Goal: Task Accomplishment & Management: Manage account settings

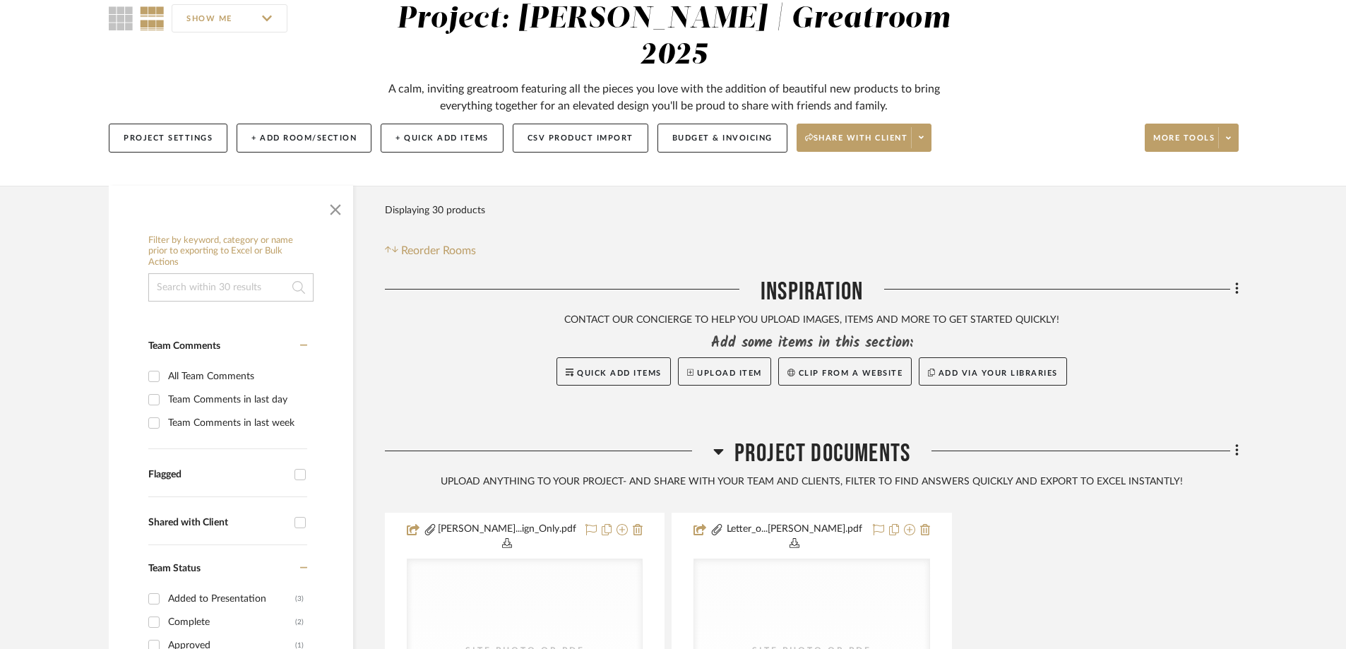
scroll to position [141, 0]
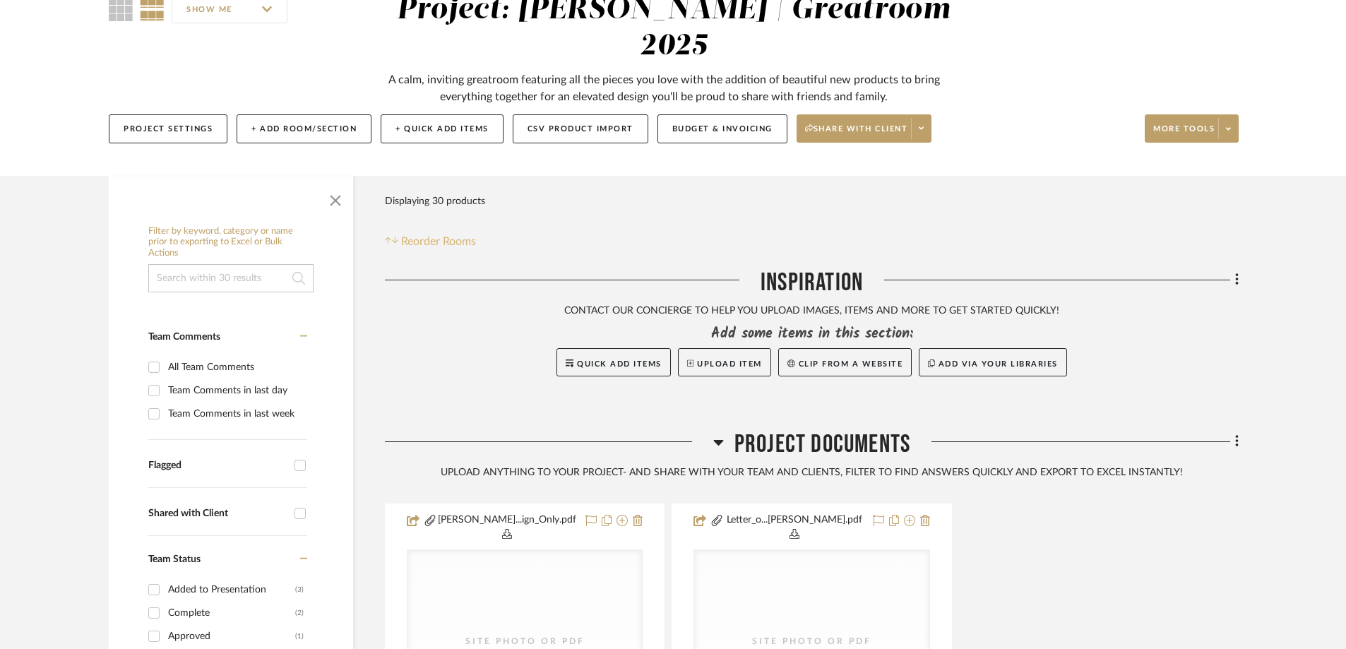
click at [456, 233] on span "Reorder Rooms" at bounding box center [438, 241] width 75 height 17
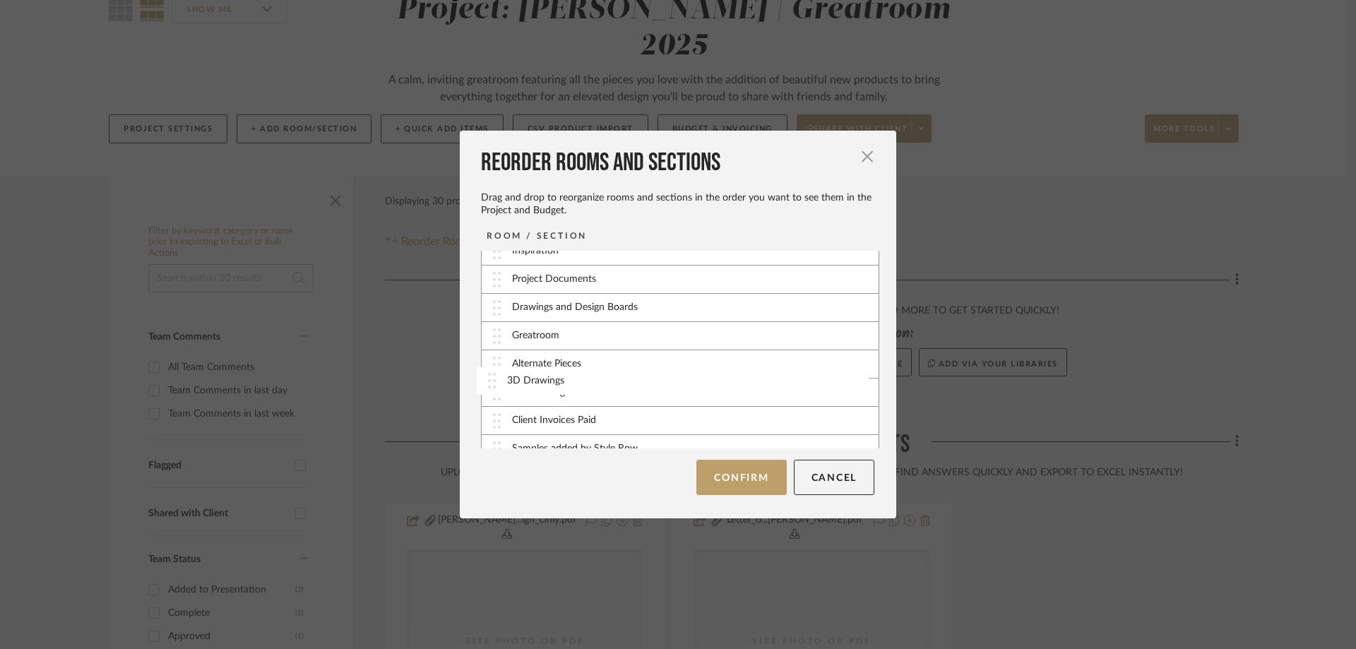
scroll to position [21, 0]
drag, startPoint x: 497, startPoint y: 436, endPoint x: 499, endPoint y: 328, distance: 107.4
click at [739, 475] on button "Confirm" at bounding box center [741, 477] width 90 height 35
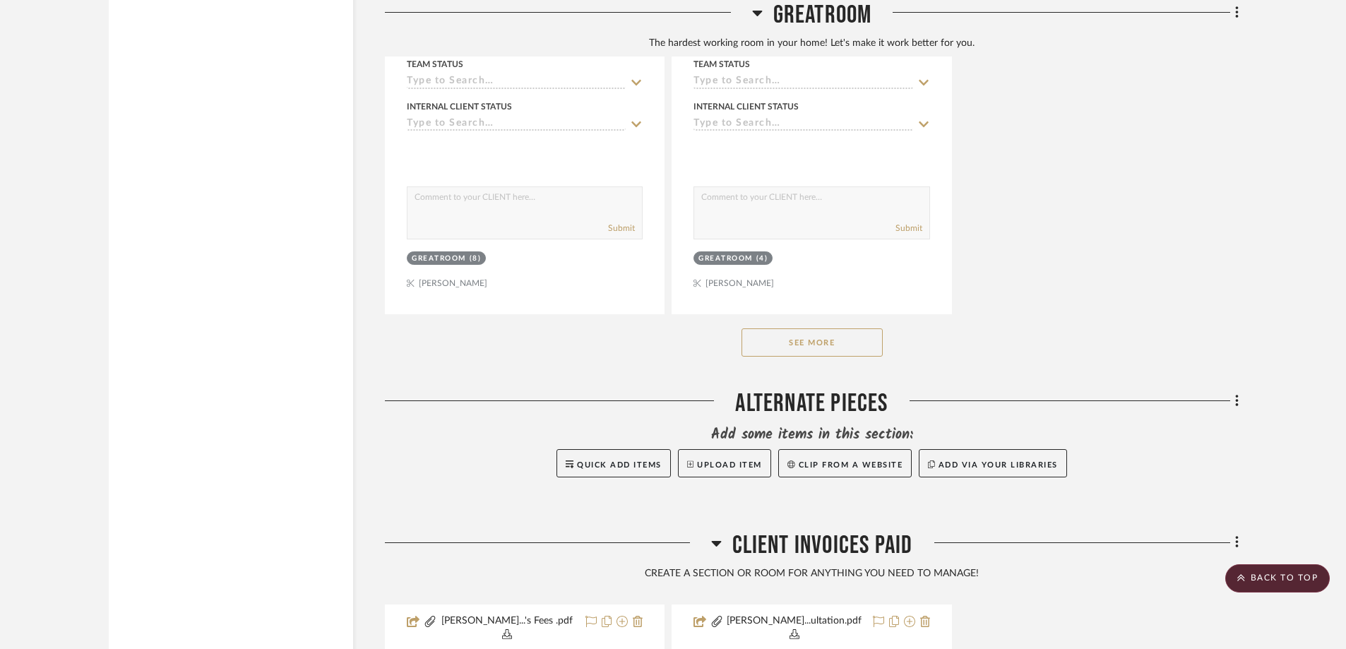
scroll to position [4449, 0]
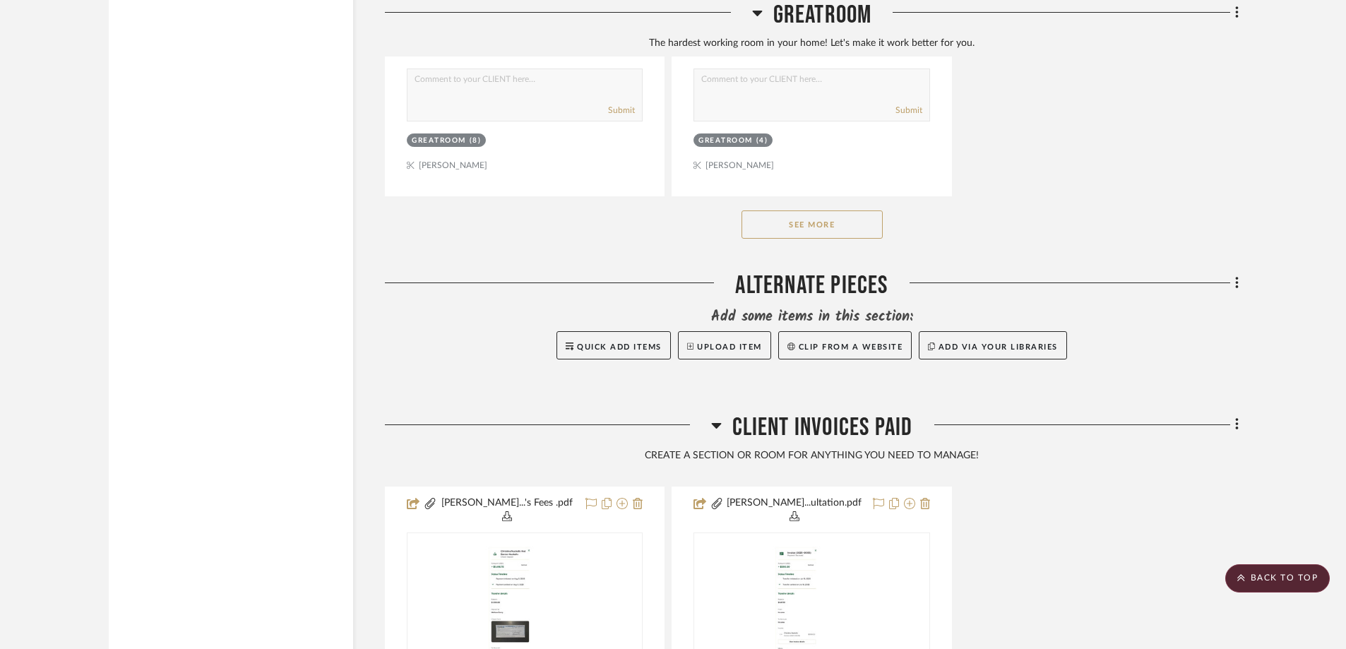
click at [838, 210] on button "See More" at bounding box center [811, 224] width 141 height 28
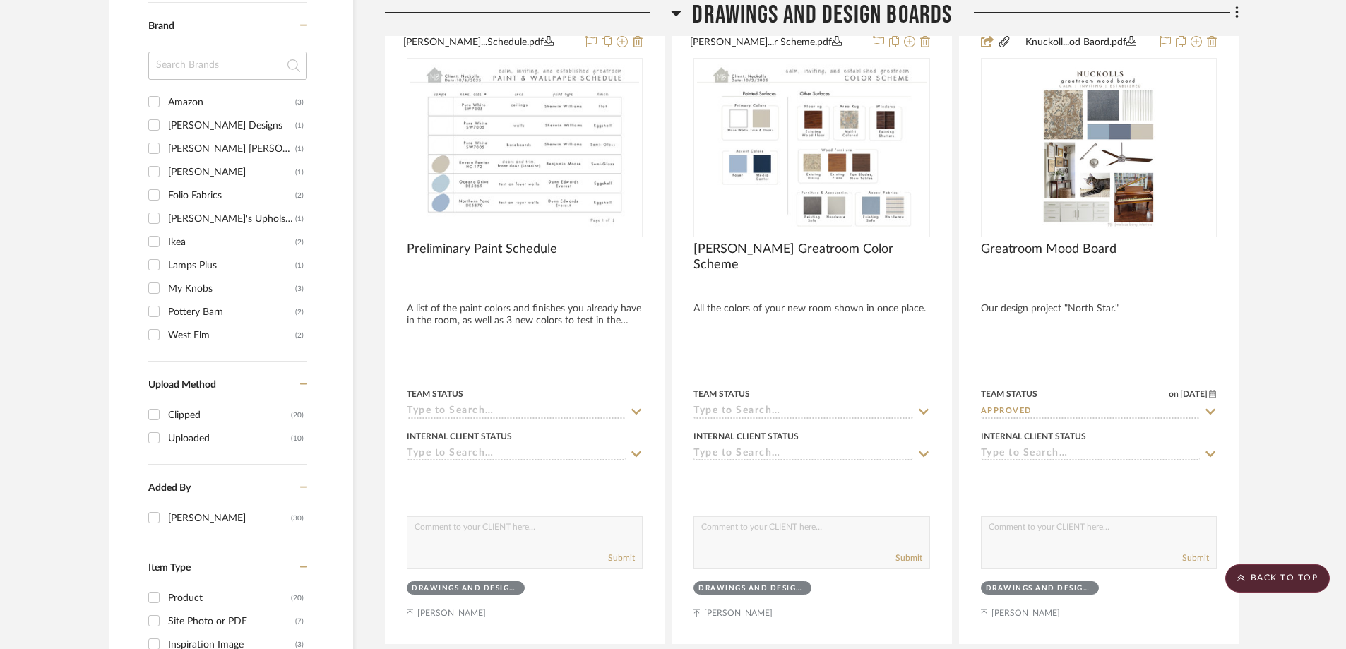
scroll to position [1201, 0]
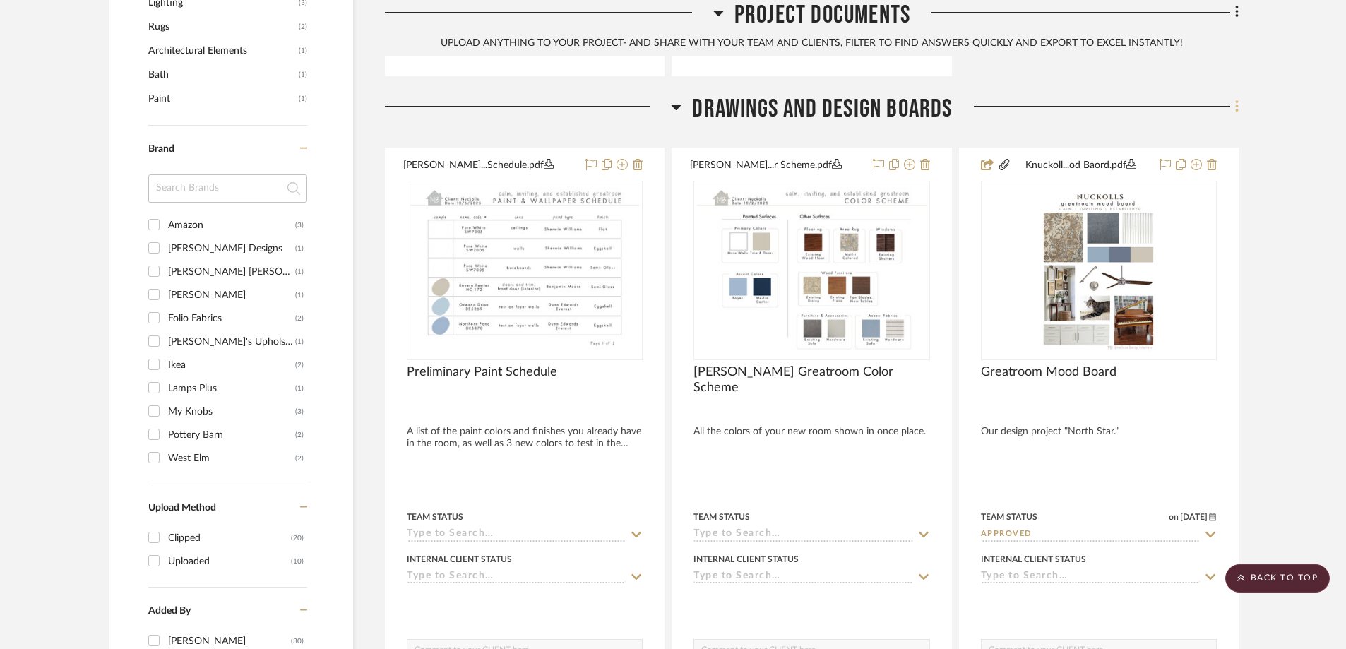
click at [1236, 100] on icon at bounding box center [1236, 106] width 3 height 12
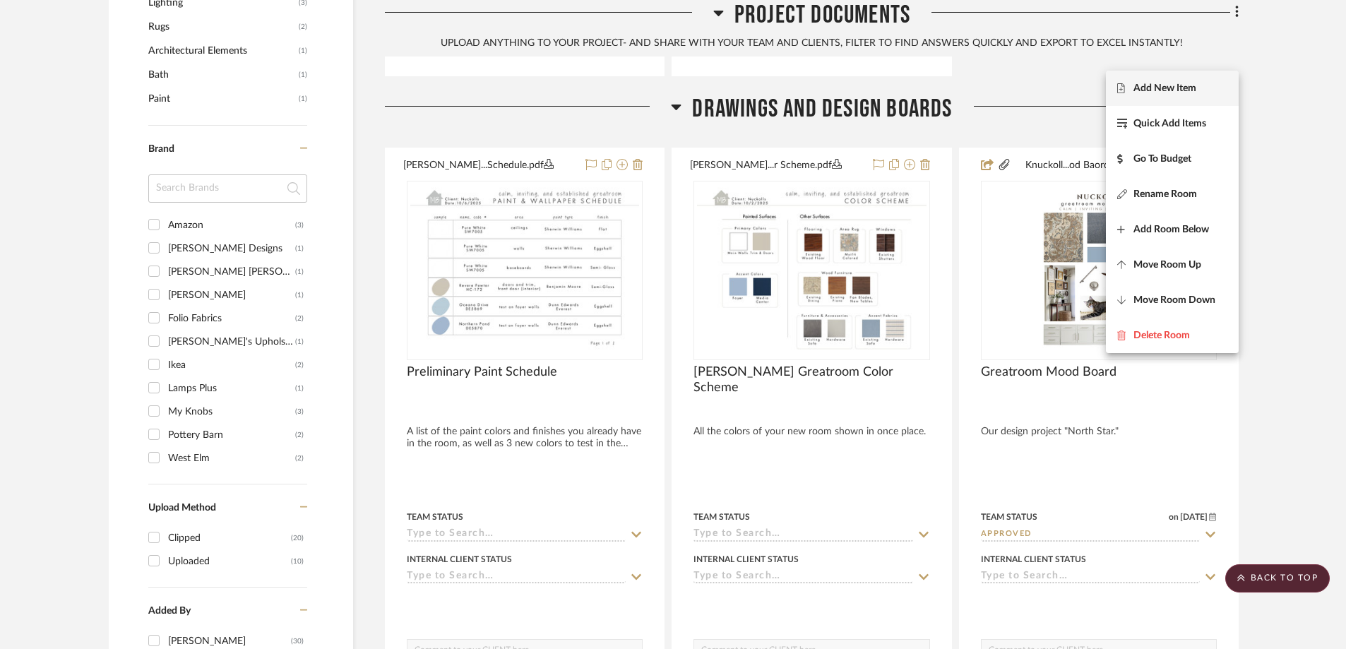
click at [1169, 91] on span "Add New Item" at bounding box center [1164, 88] width 63 height 12
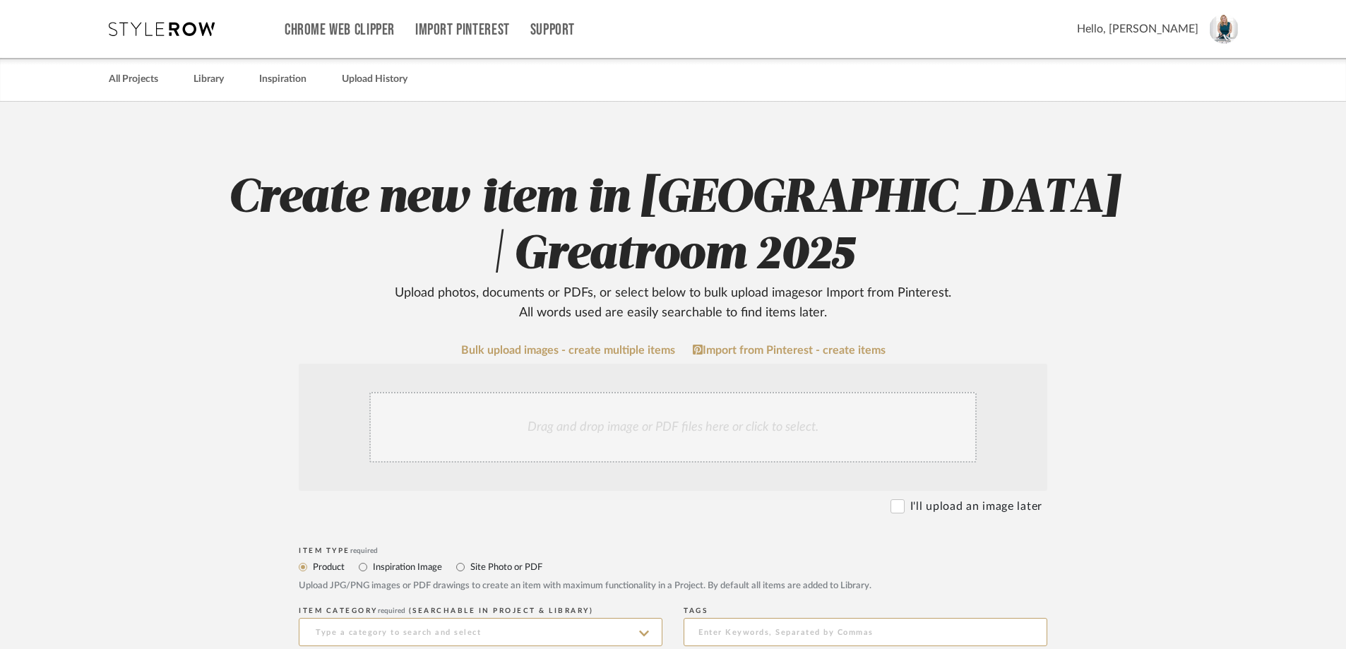
scroll to position [141, 0]
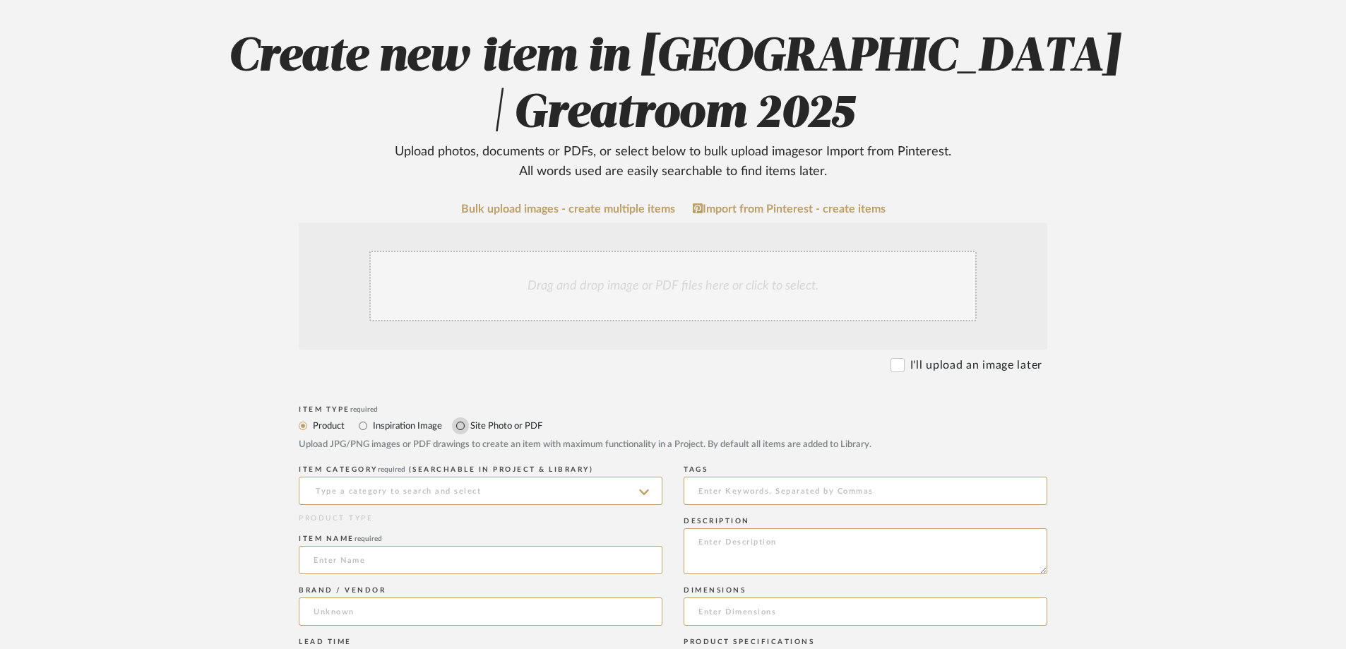
click at [463, 425] on input "Site Photo or PDF" at bounding box center [460, 425] width 17 height 17
radio input "true"
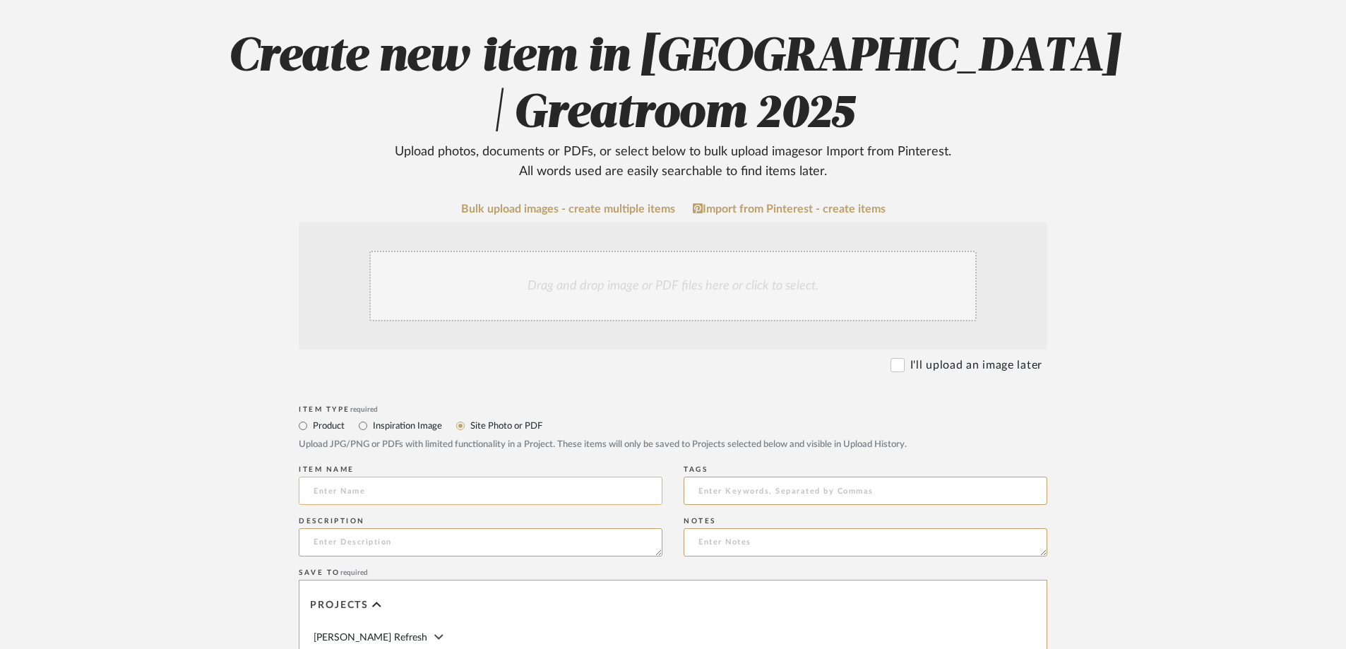
click at [436, 483] on input at bounding box center [481, 491] width 364 height 28
click at [324, 488] on input "LAyout Plan" at bounding box center [481, 491] width 364 height 28
type input "Layout Plan"
click at [732, 498] on input at bounding box center [866, 491] width 364 height 28
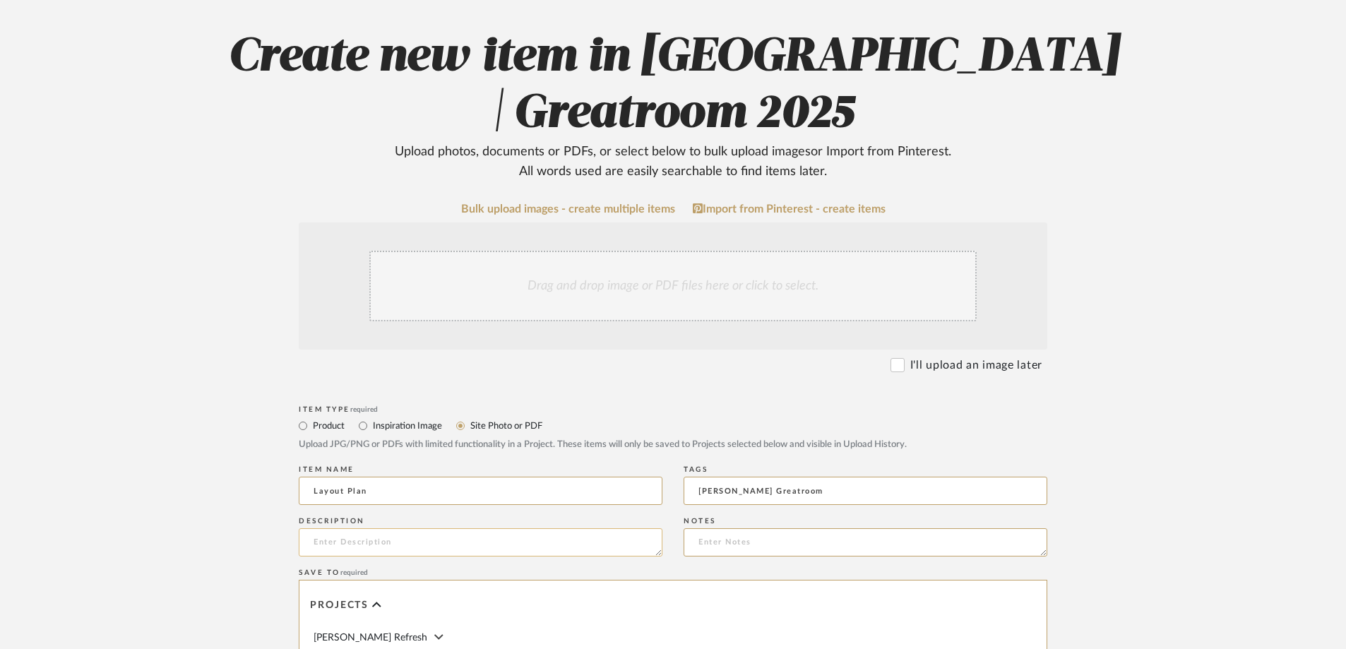
type input "[PERSON_NAME] Greatroom"
click at [525, 552] on textarea at bounding box center [481, 542] width 364 height 28
click at [469, 553] on textarea at bounding box center [481, 542] width 364 height 28
click at [323, 538] on textarea "LAyout" at bounding box center [481, 542] width 364 height 28
click at [314, 538] on textarea "Layout" at bounding box center [481, 542] width 364 height 28
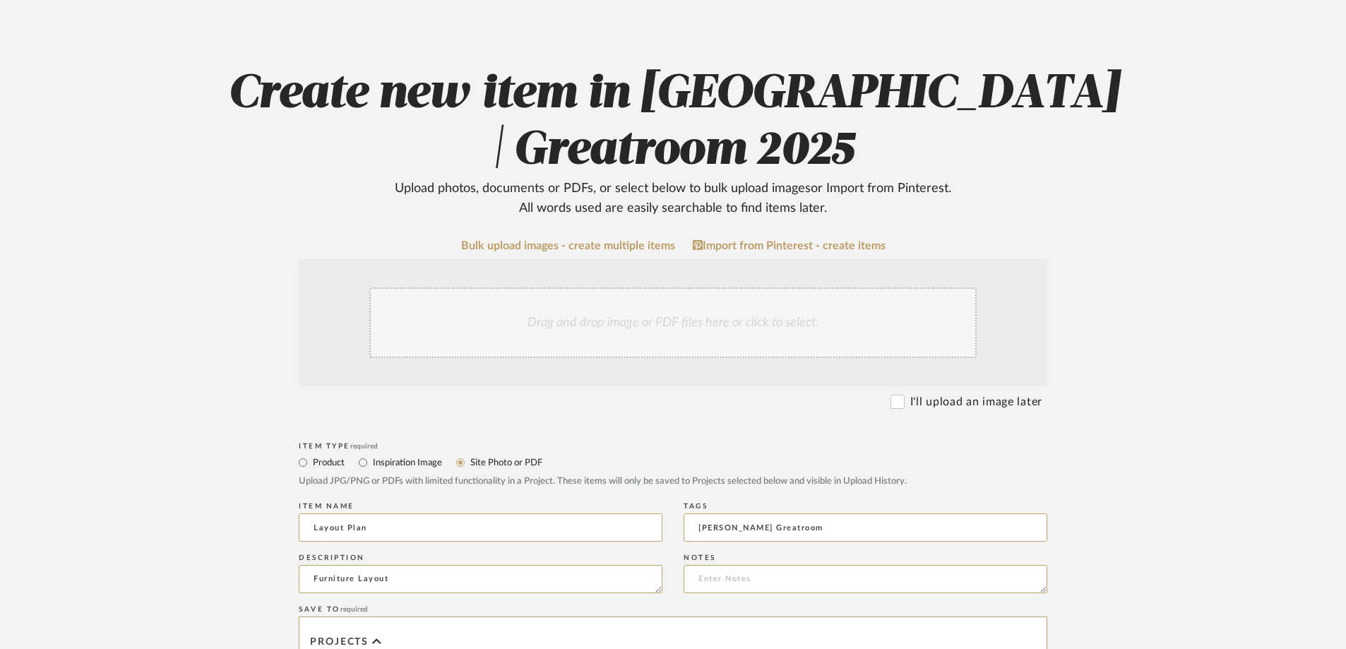
scroll to position [0, 0]
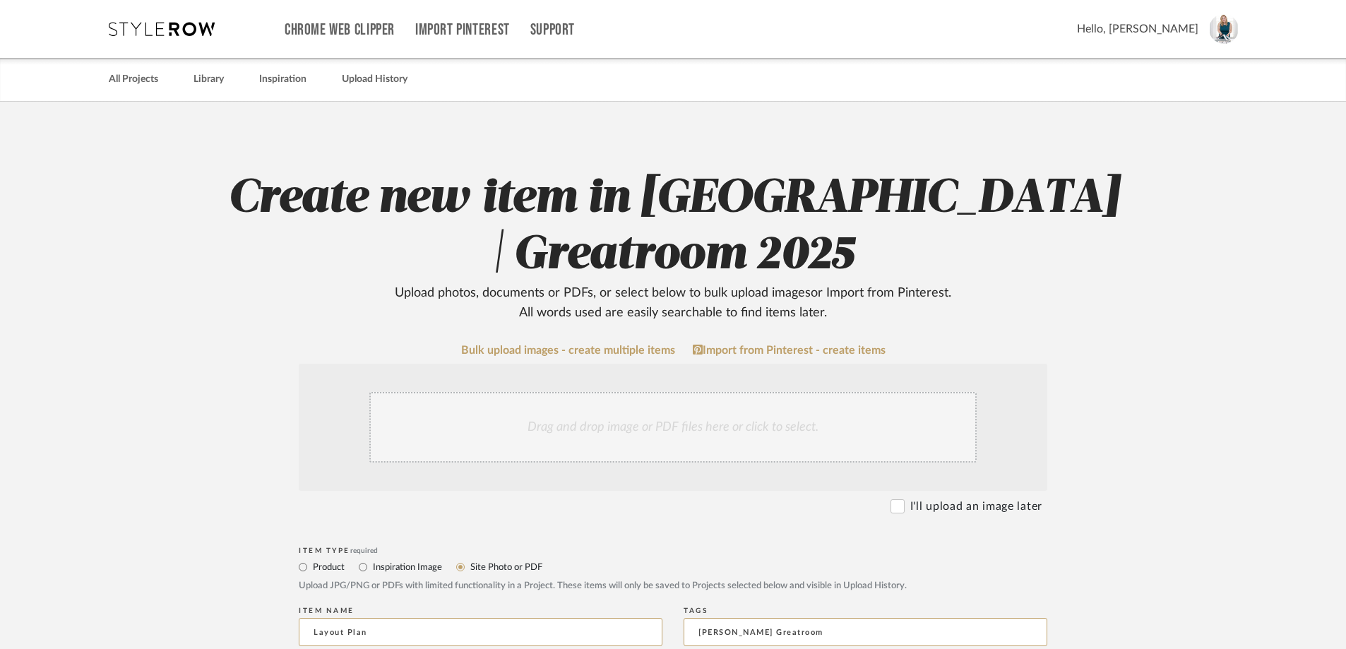
type textarea "Furniture Layout"
click at [697, 419] on div "Drag and drop image or PDF files here or click to select." at bounding box center [672, 427] width 607 height 71
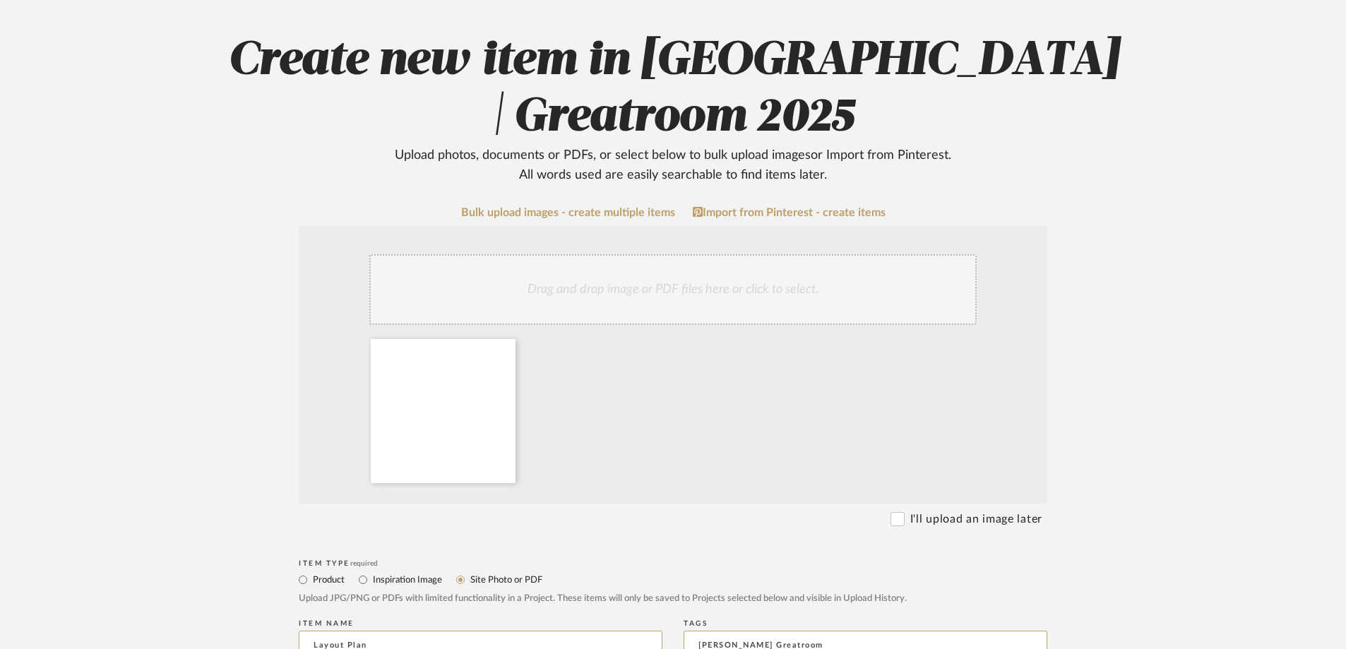
scroll to position [141, 0]
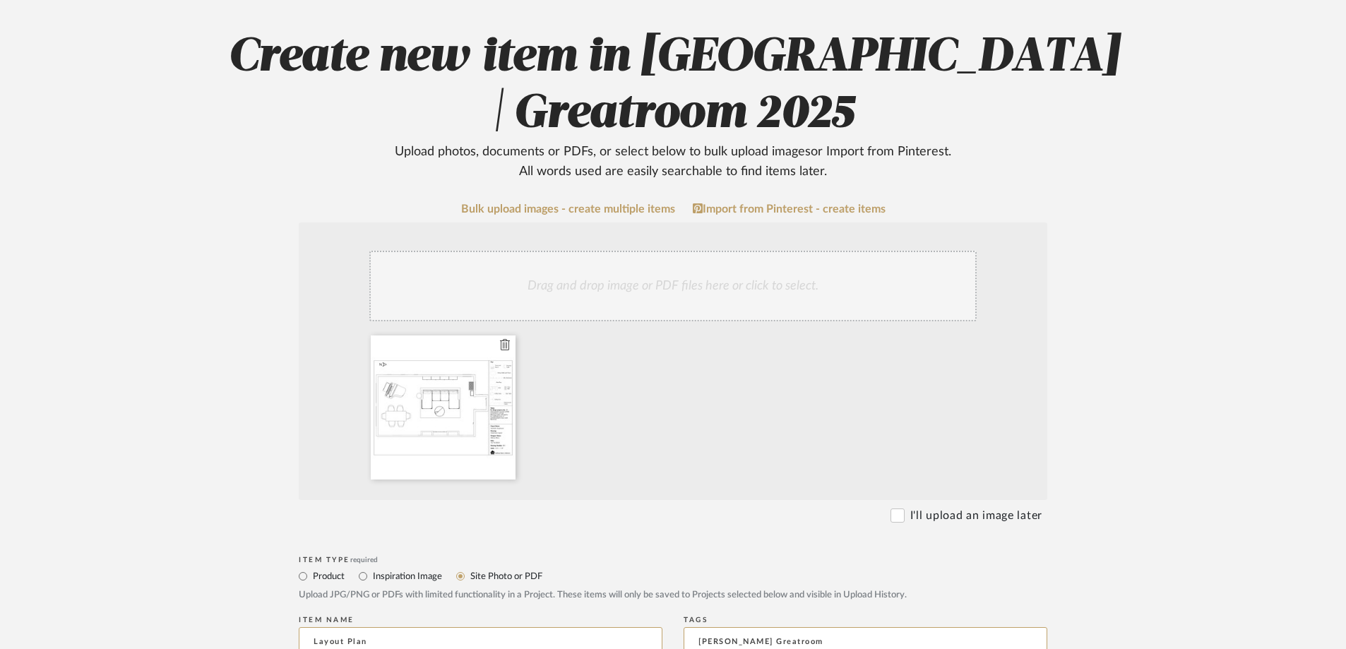
click at [458, 391] on div at bounding box center [443, 407] width 145 height 144
click at [504, 345] on icon at bounding box center [505, 344] width 10 height 11
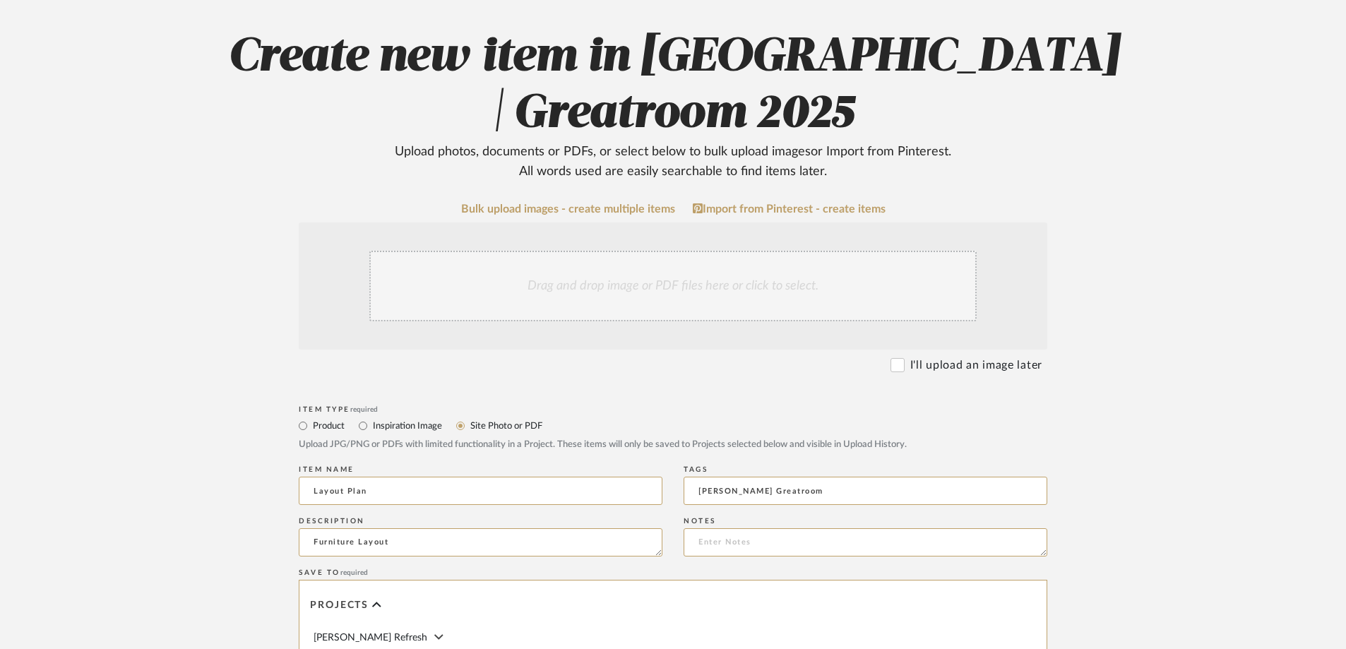
click at [664, 292] on div "Drag and drop image or PDF files here or click to select." at bounding box center [672, 286] width 607 height 71
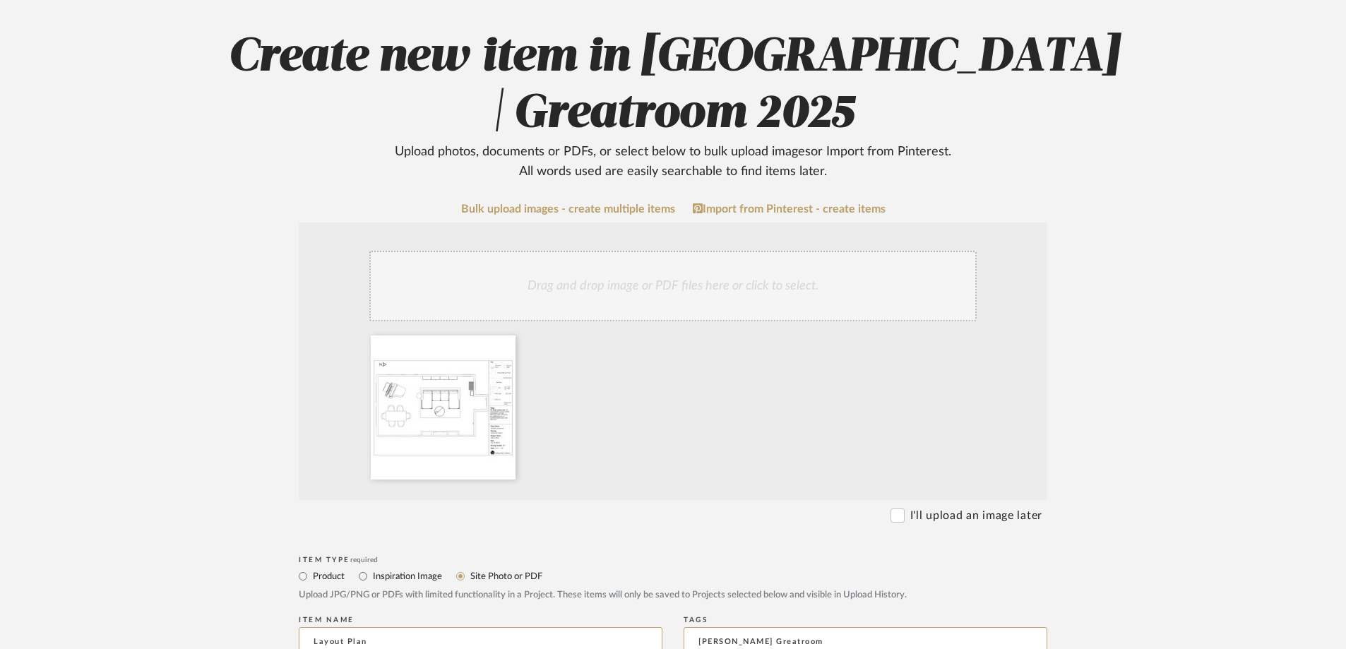
click at [1251, 347] on upload-items "Create new item in Nuckolls | Greatroom 2025 Upload photos, documents or PDFs, …" at bounding box center [673, 558] width 1346 height 1197
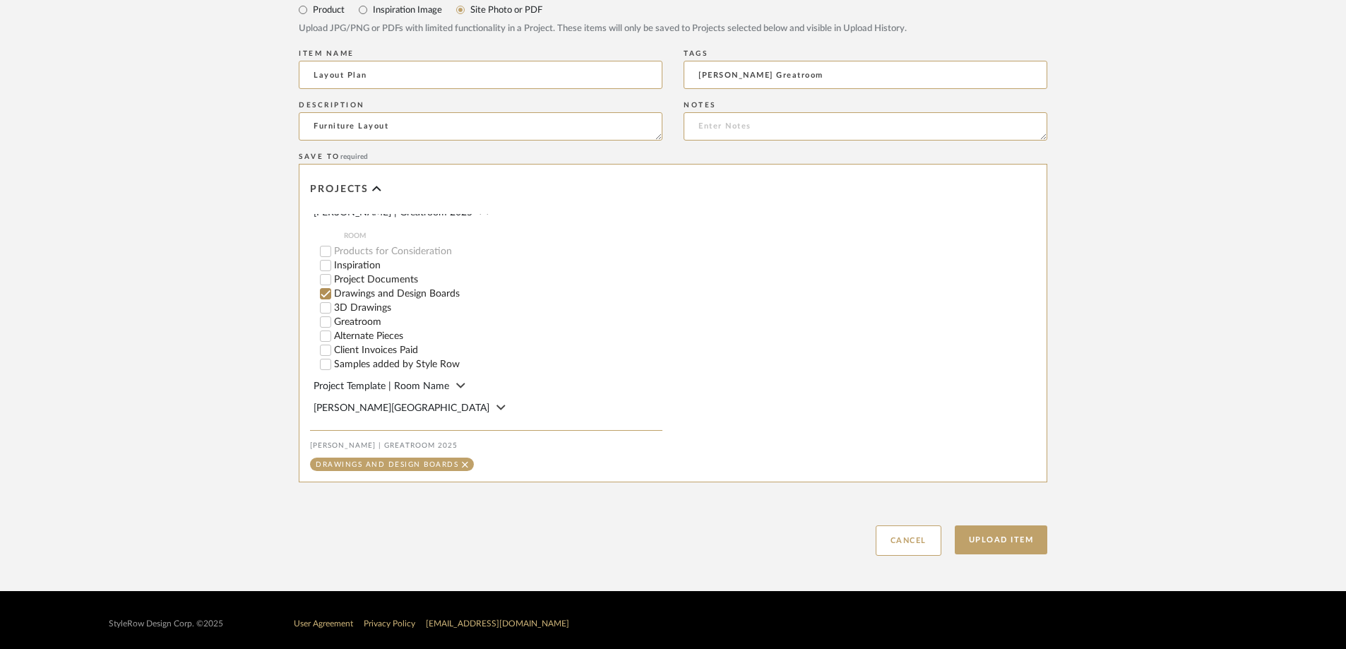
scroll to position [715, 0]
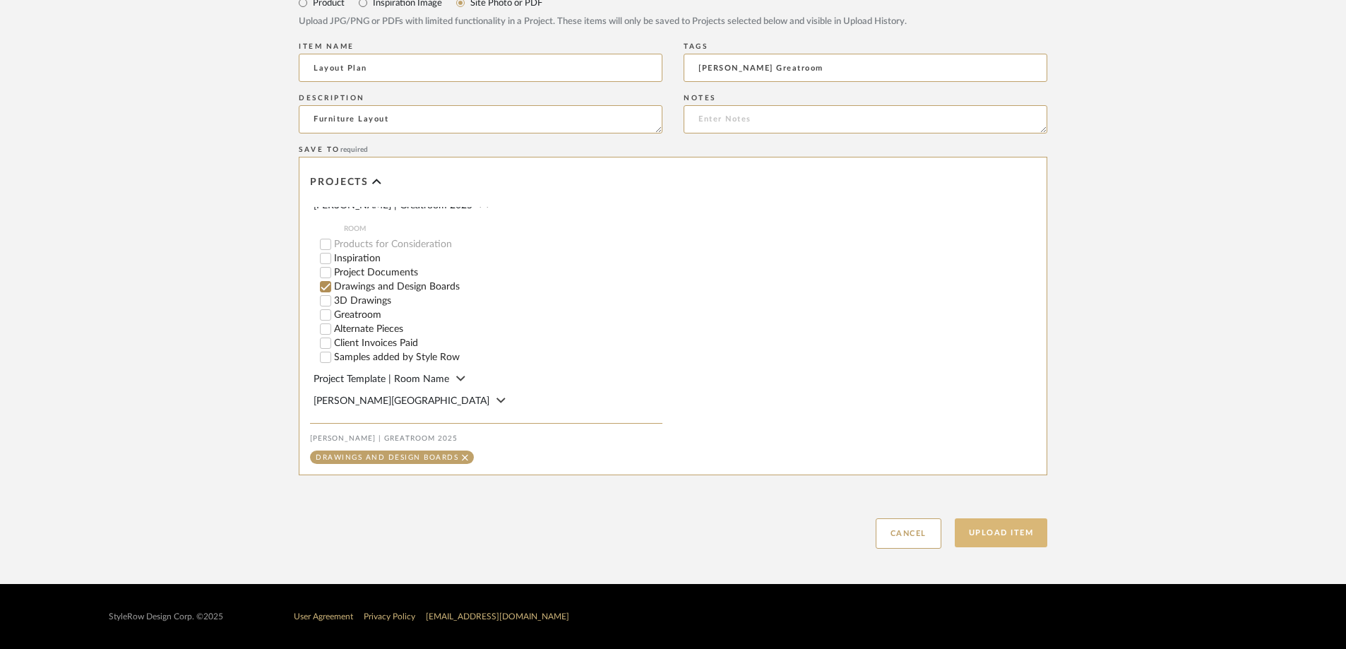
click at [1012, 539] on button "Upload Item" at bounding box center [1001, 532] width 93 height 29
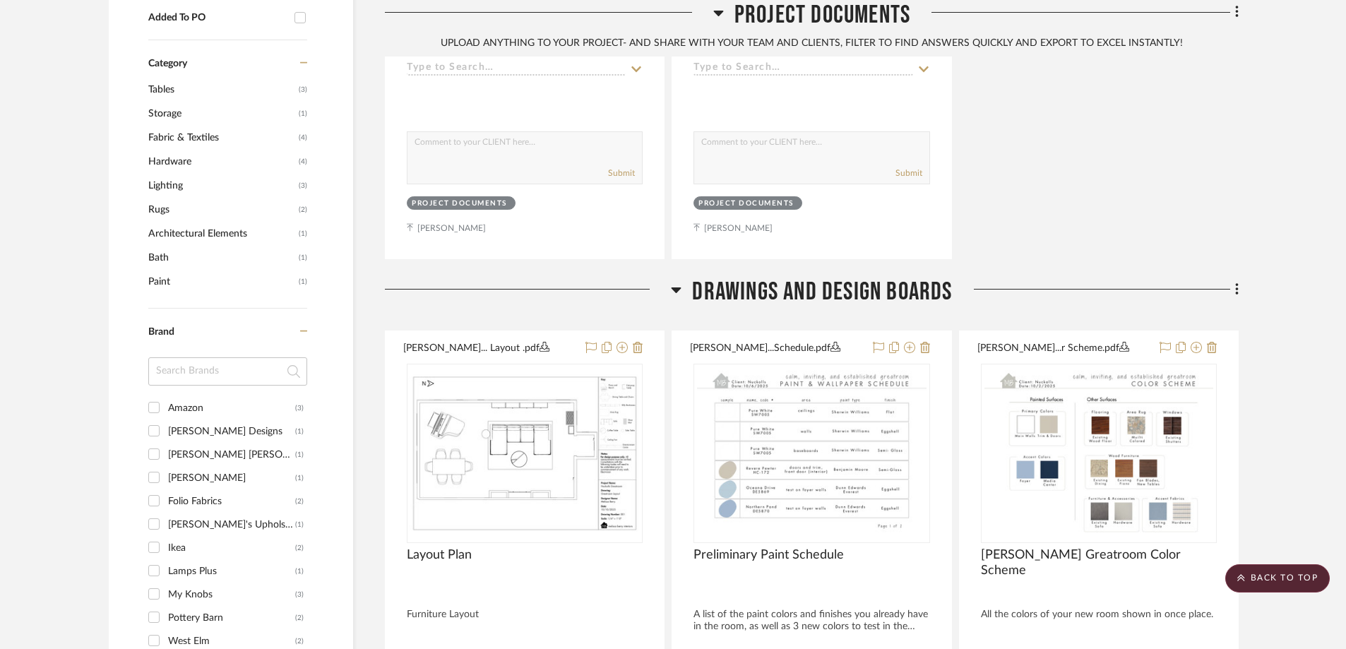
scroll to position [1104, 0]
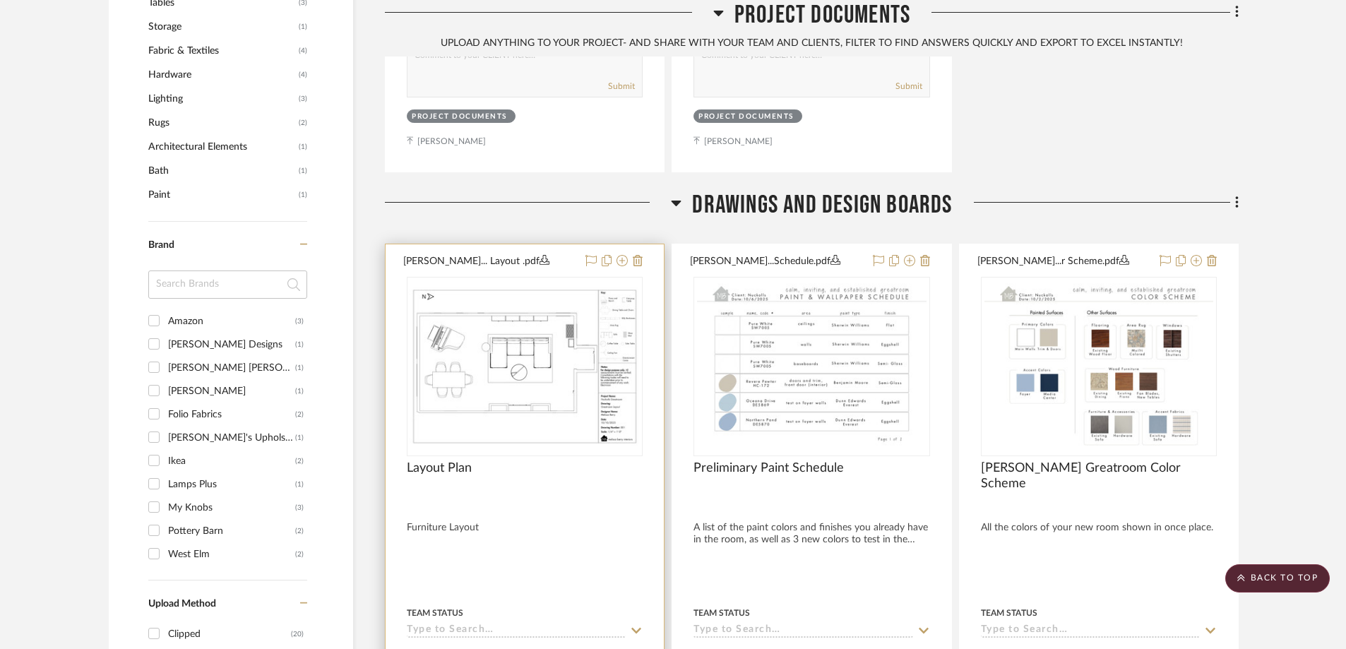
click at [556, 244] on div at bounding box center [525, 553] width 278 height 618
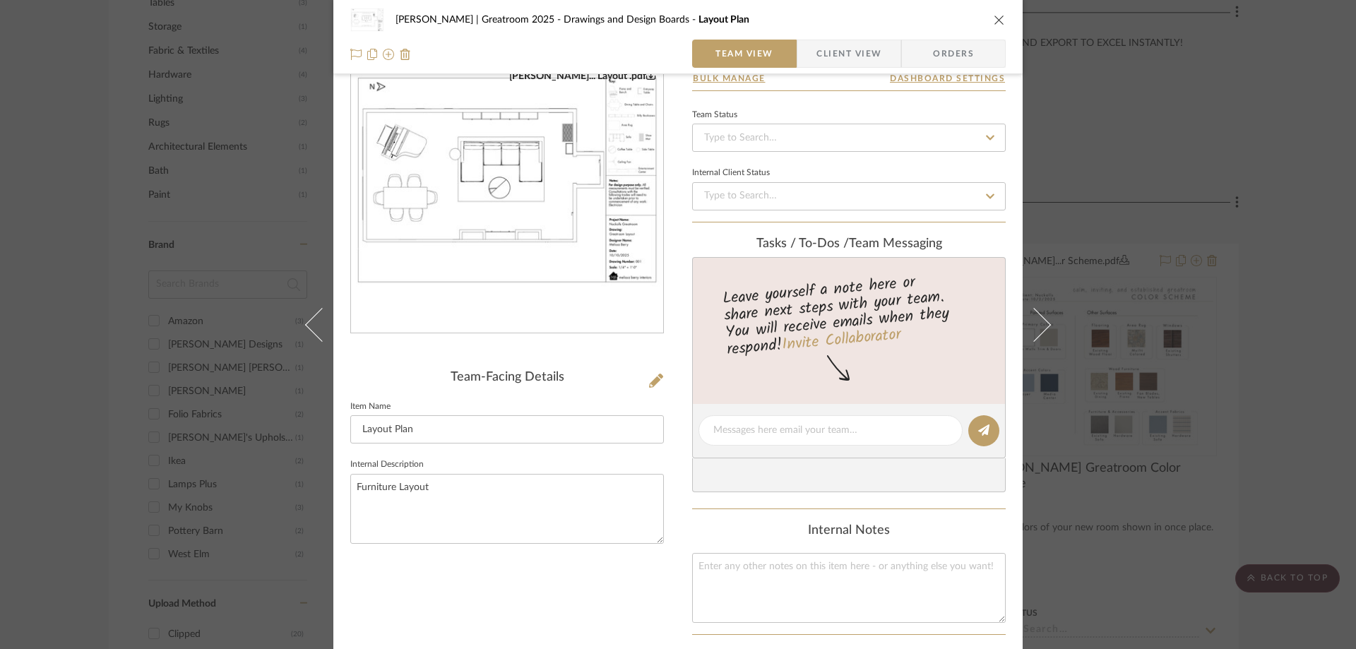
scroll to position [0, 0]
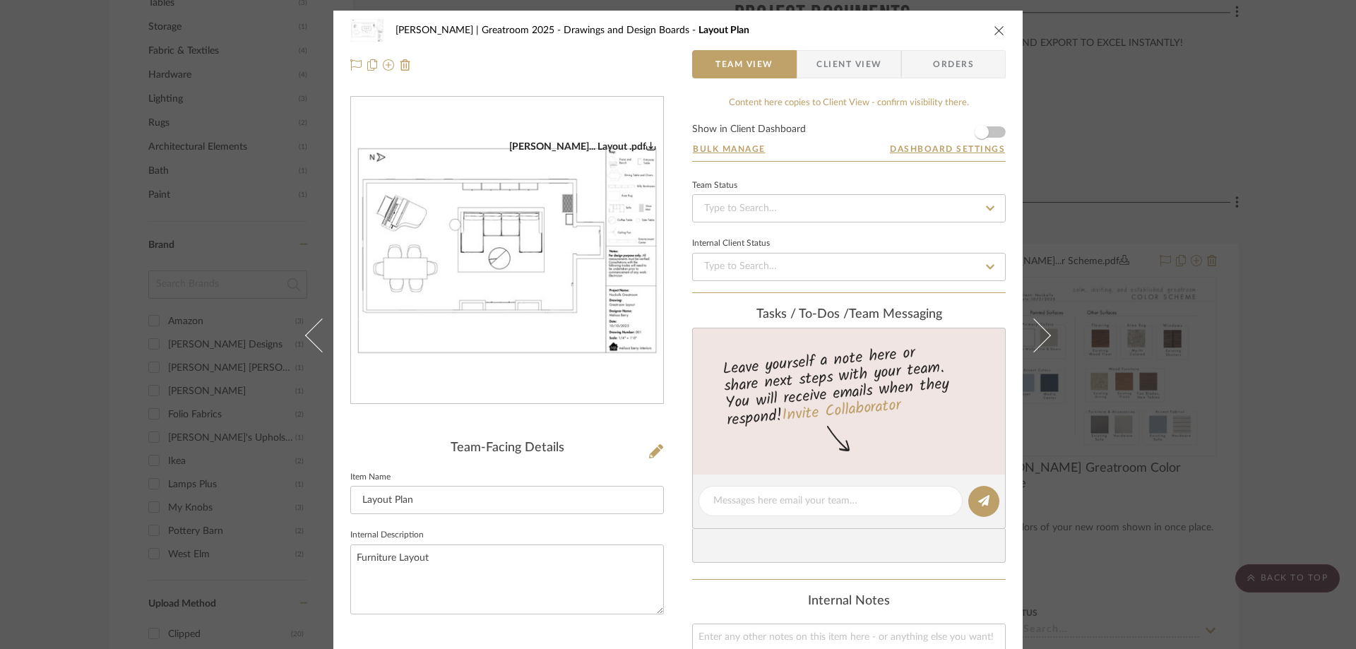
click at [560, 260] on img "0" at bounding box center [507, 251] width 312 height 220
click at [994, 25] on icon "close" at bounding box center [999, 30] width 11 height 11
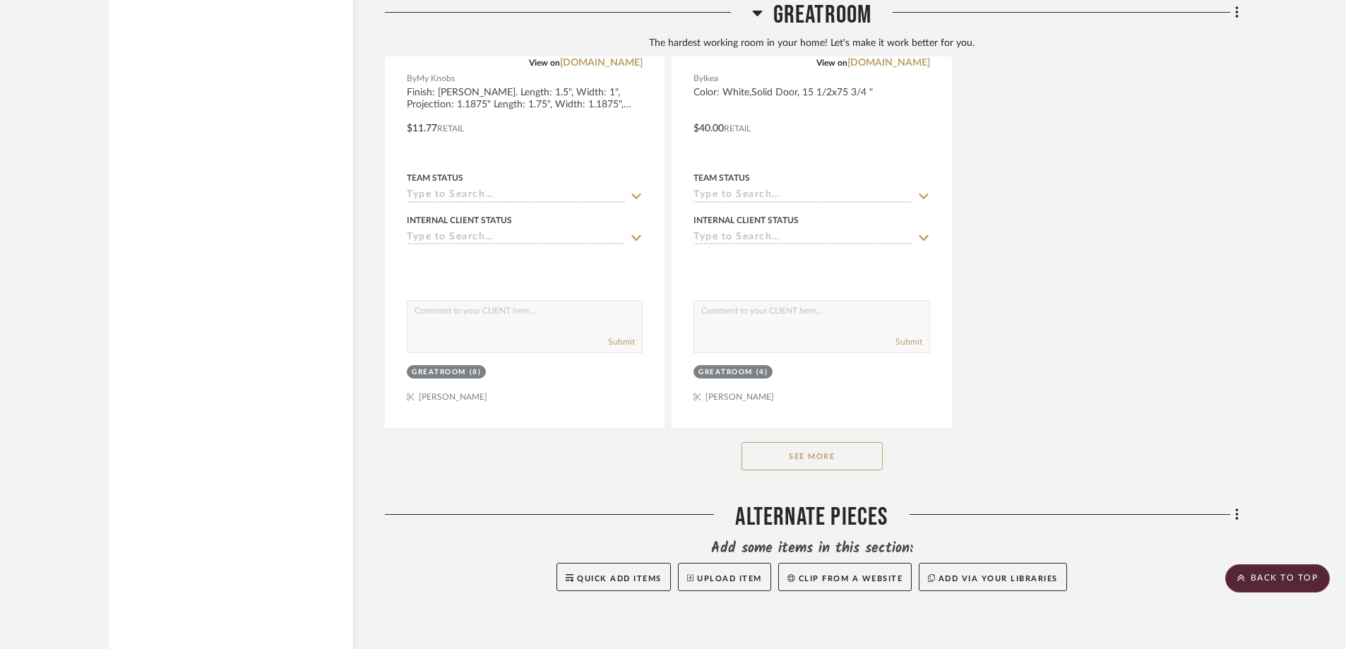
scroll to position [4835, 0]
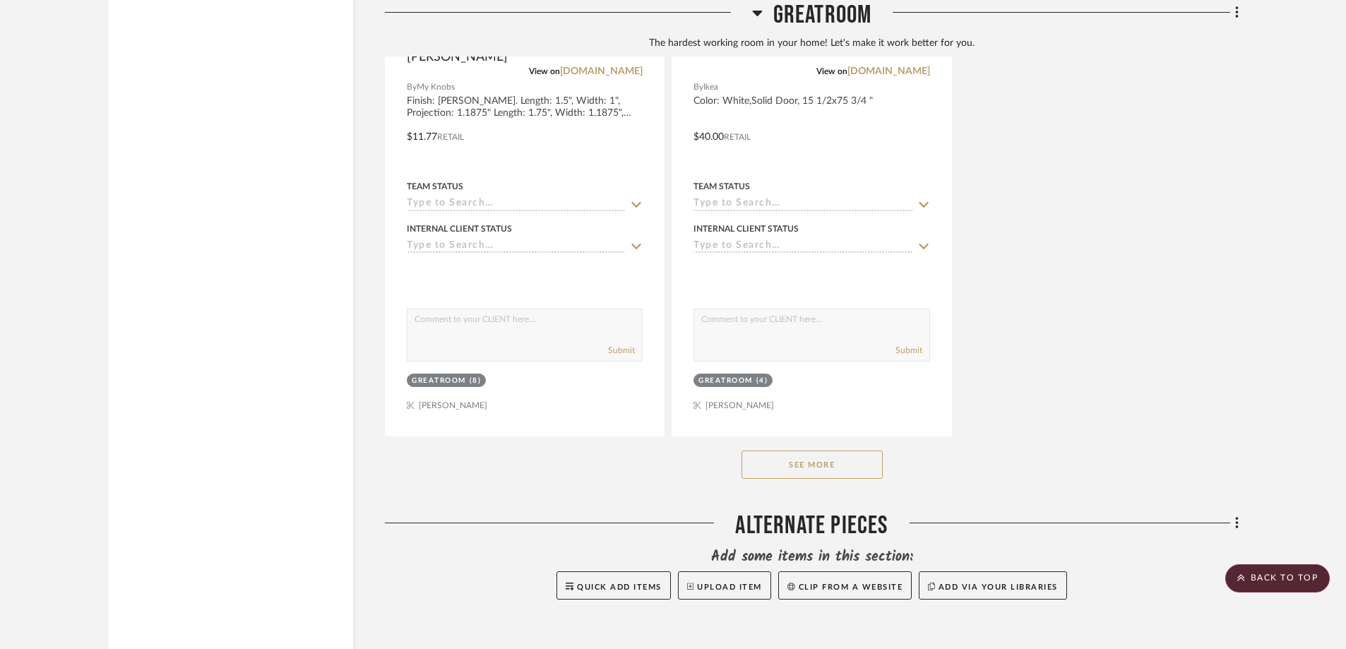
click at [809, 436] on div "See More" at bounding box center [812, 464] width 854 height 56
click at [811, 451] on button "See More" at bounding box center [811, 465] width 141 height 28
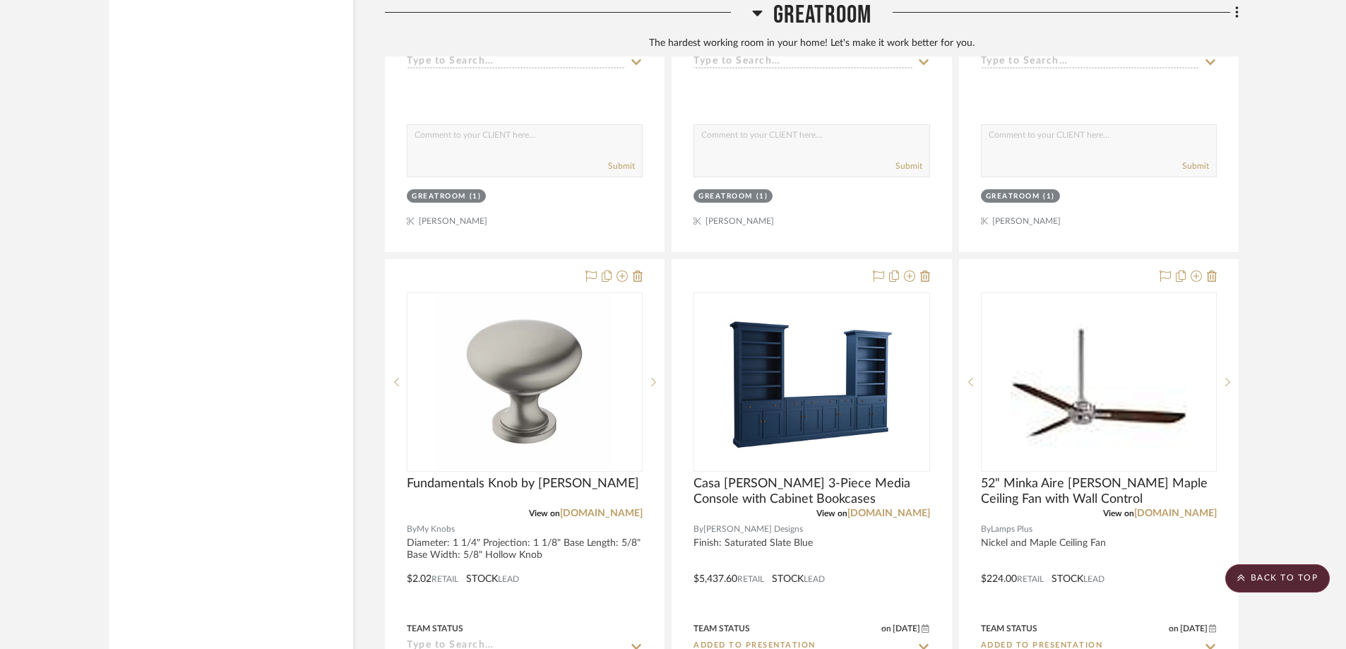
scroll to position [6248, 0]
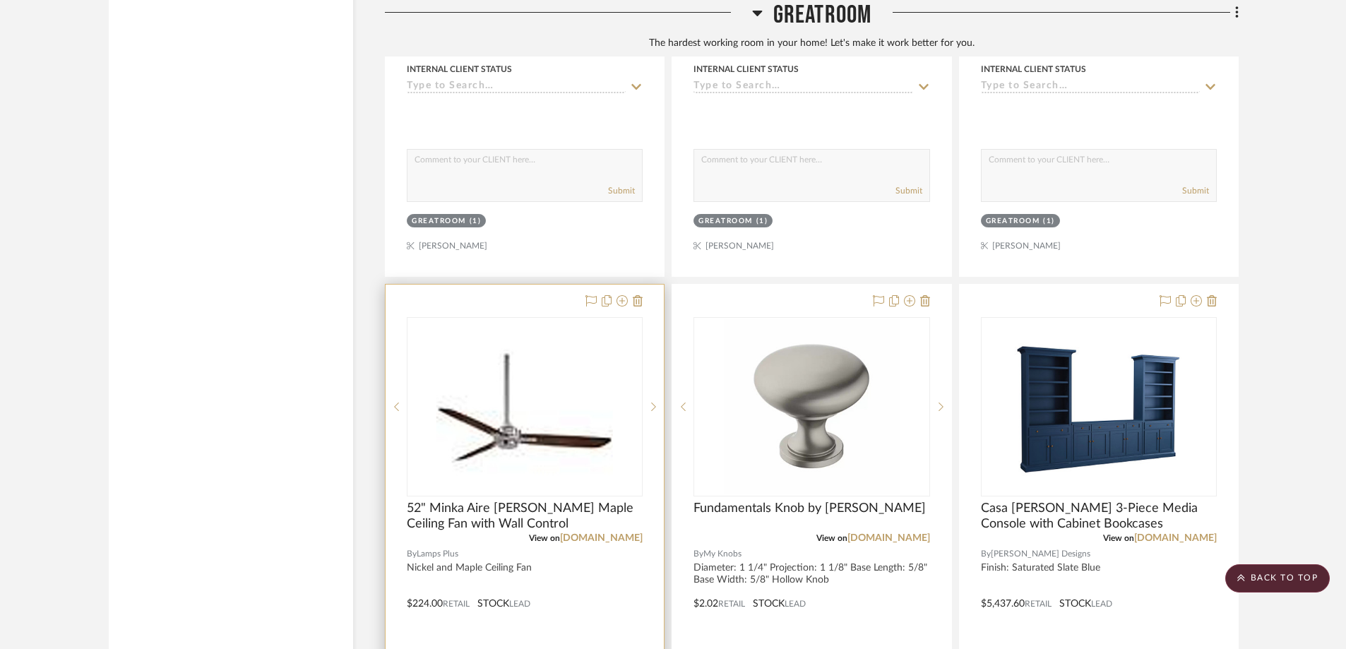
click at [540, 285] on div at bounding box center [525, 594] width 278 height 618
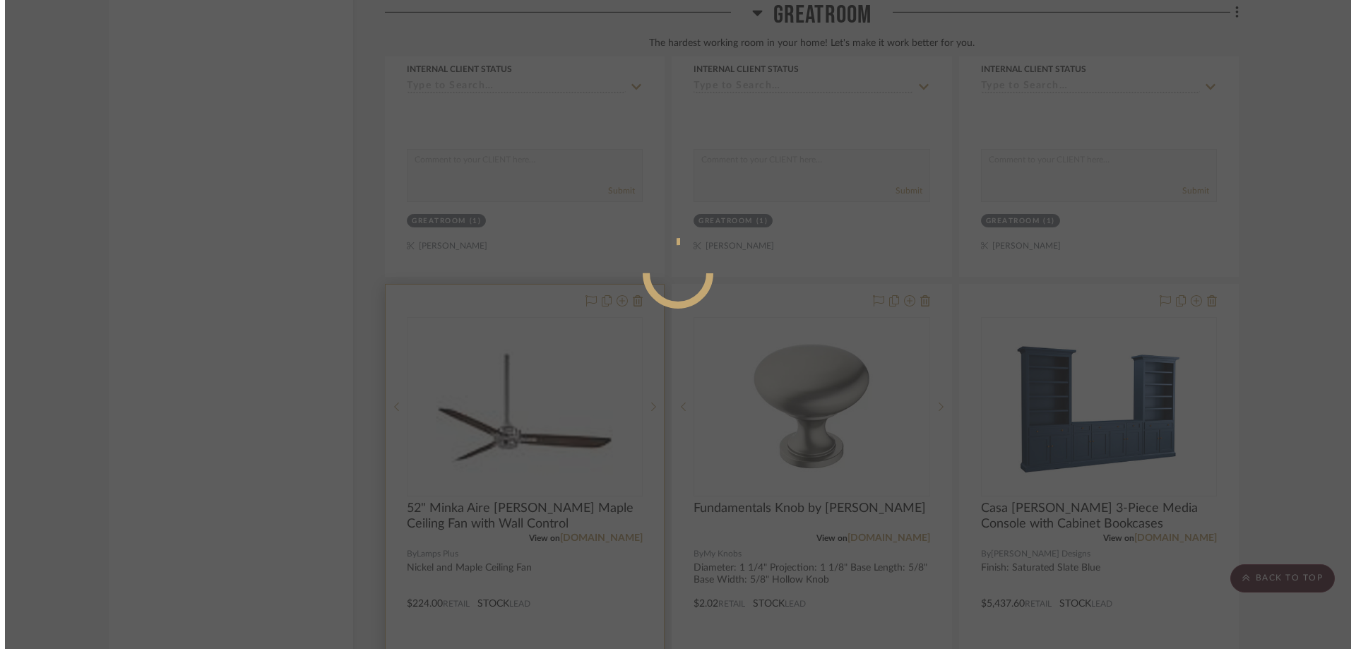
scroll to position [0, 0]
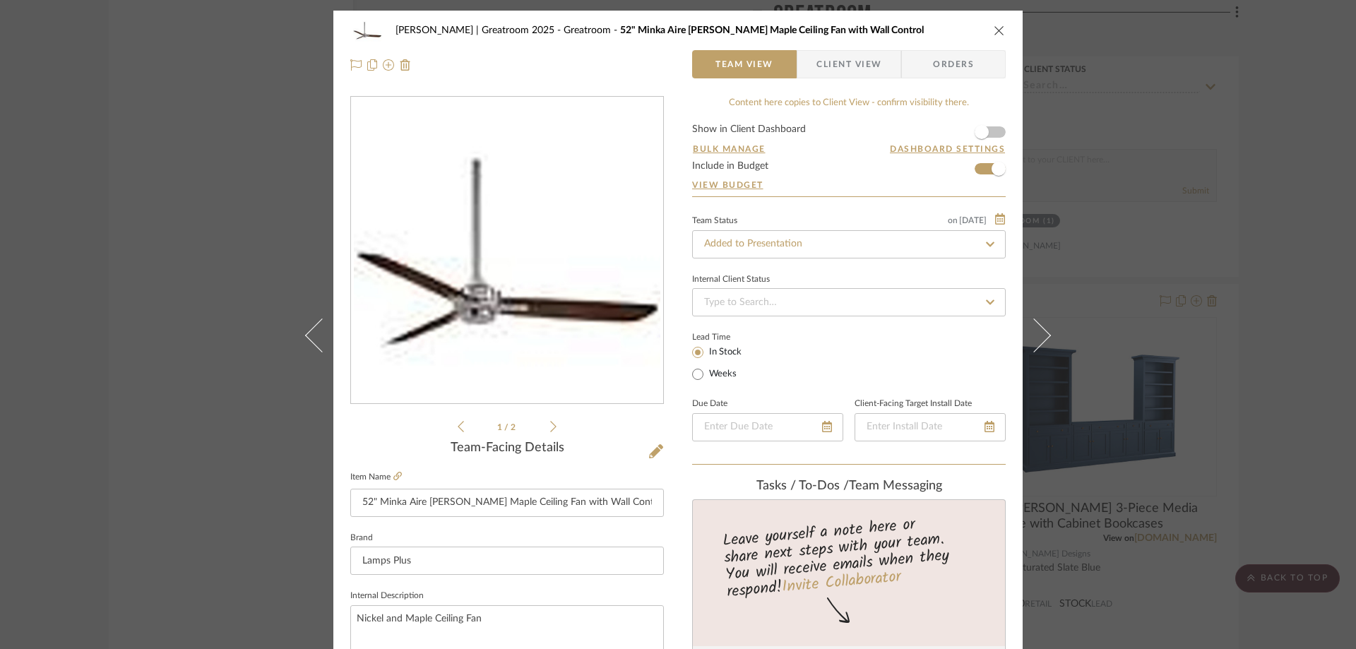
click at [986, 27] on div "Nuckolls | Greatroom 2025 Greatroom 52" Minka Aire Rudolph Nickel Maple Ceiling…" at bounding box center [677, 30] width 655 height 28
click at [999, 31] on icon "close" at bounding box center [999, 30] width 11 height 11
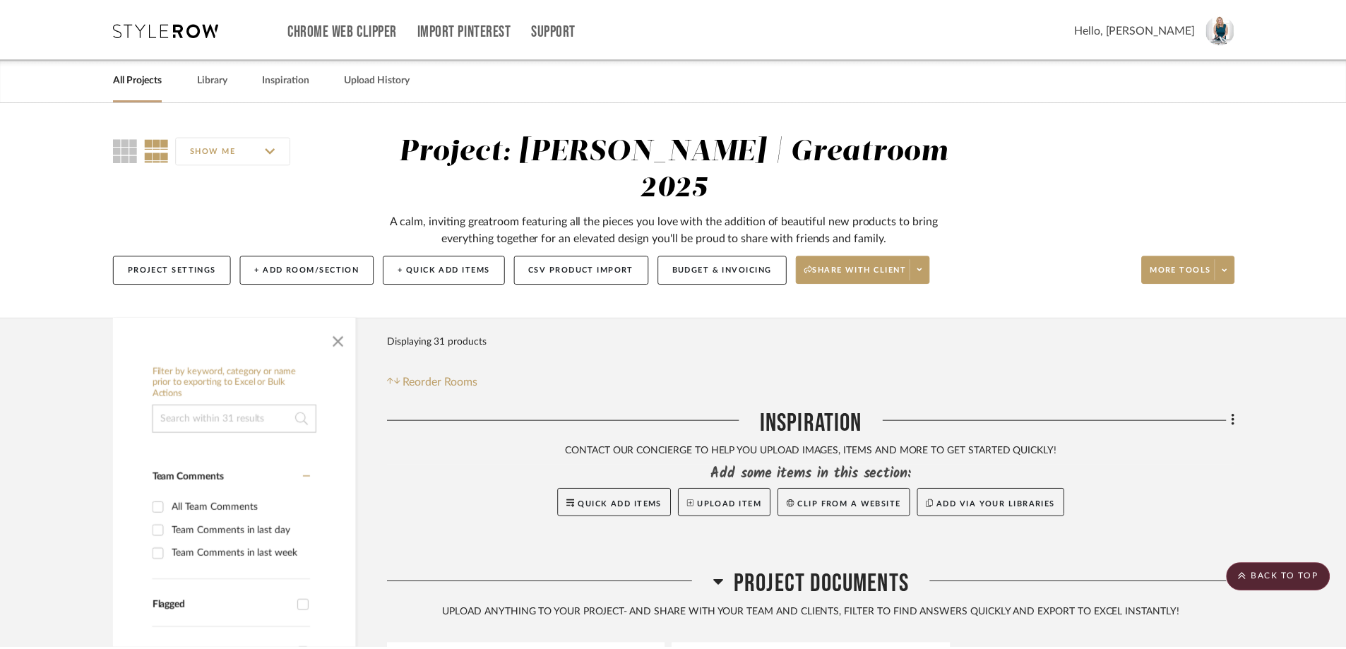
scroll to position [6248, 0]
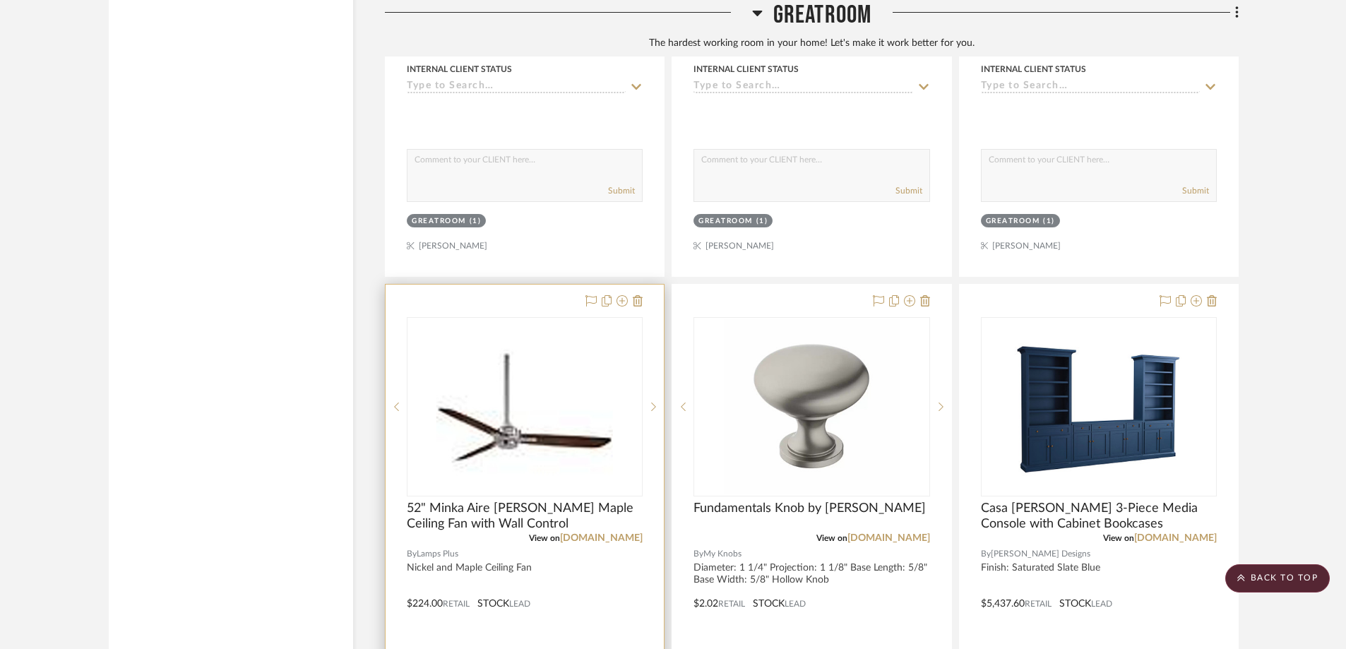
click at [655, 285] on div at bounding box center [525, 594] width 278 height 618
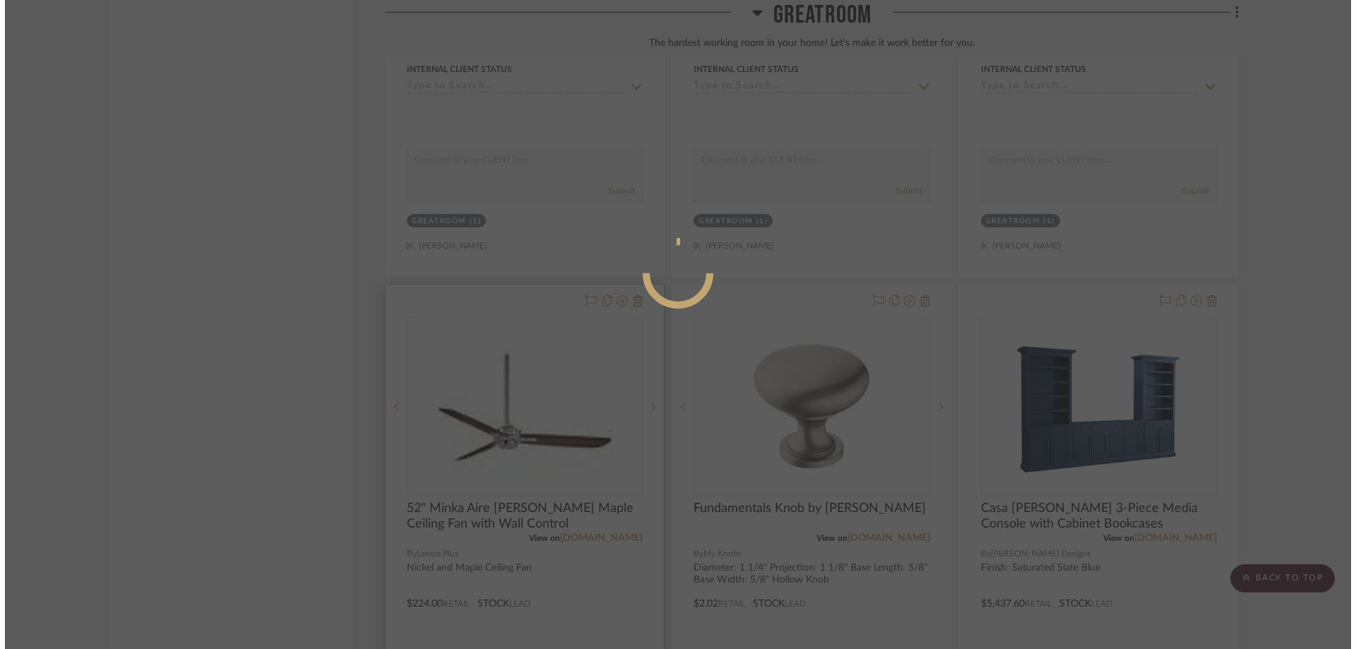
scroll to position [0, 0]
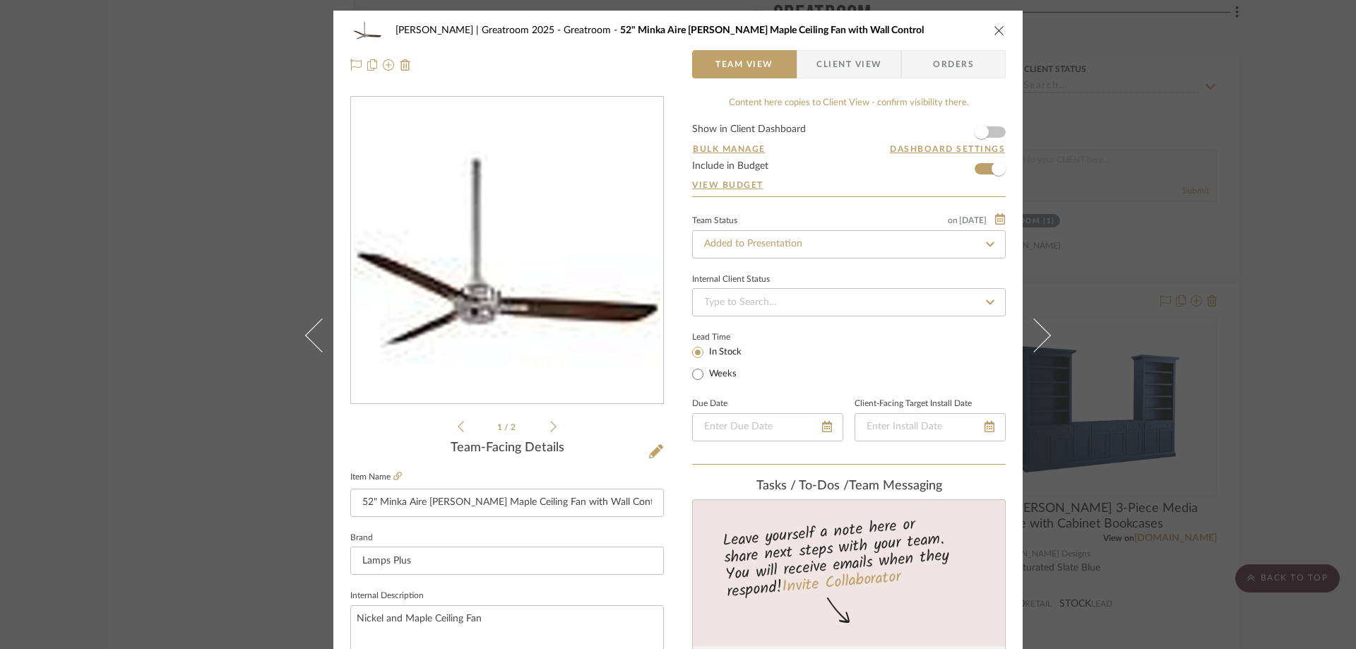
click at [994, 28] on icon "close" at bounding box center [999, 30] width 11 height 11
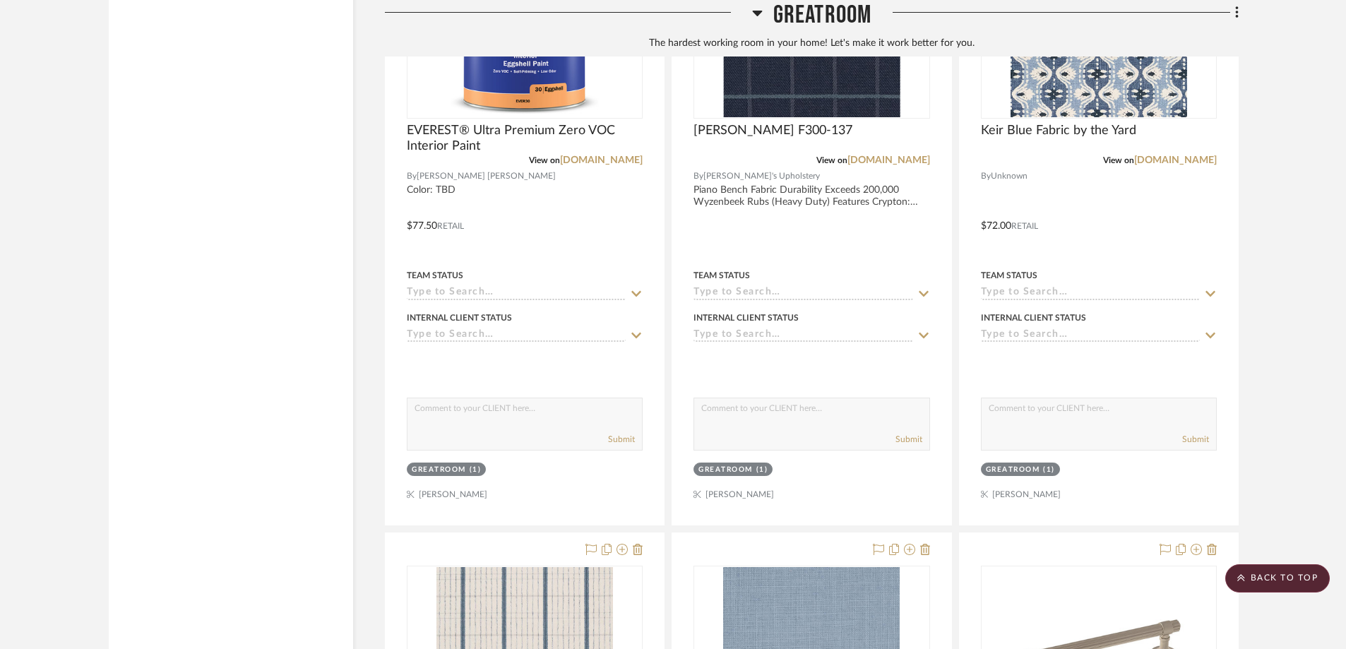
scroll to position [3070, 0]
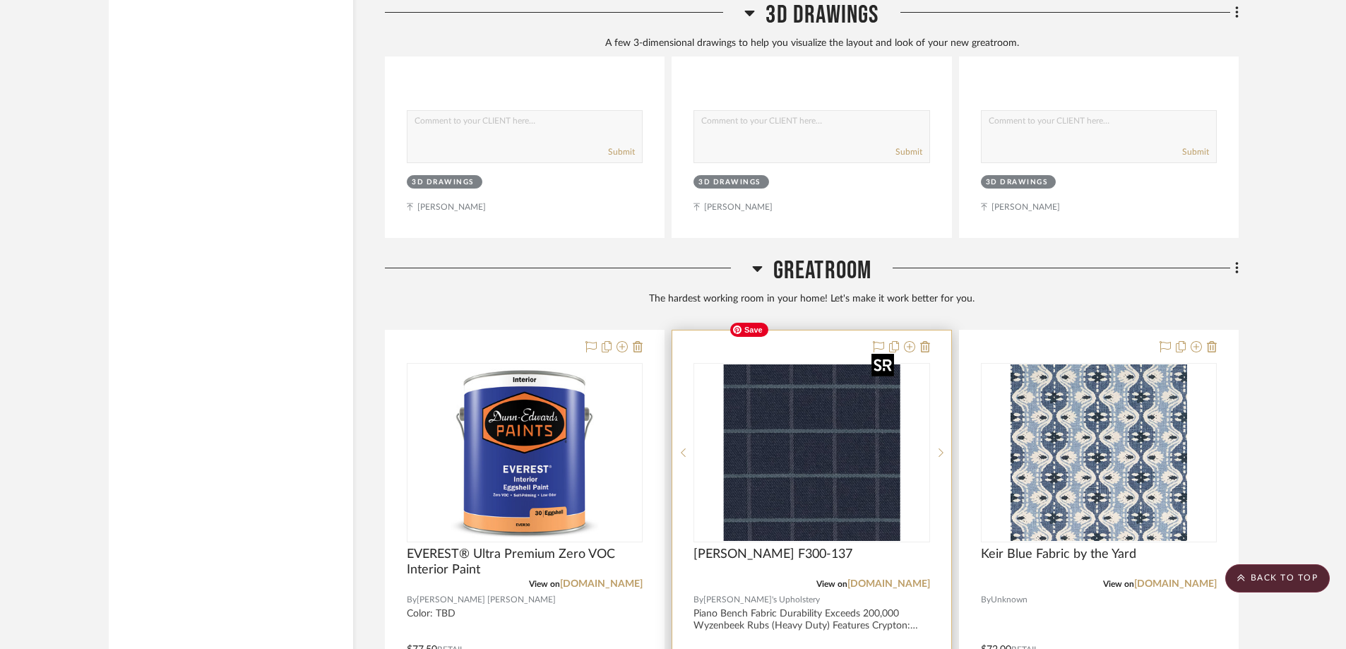
click at [843, 412] on img "0" at bounding box center [811, 452] width 177 height 177
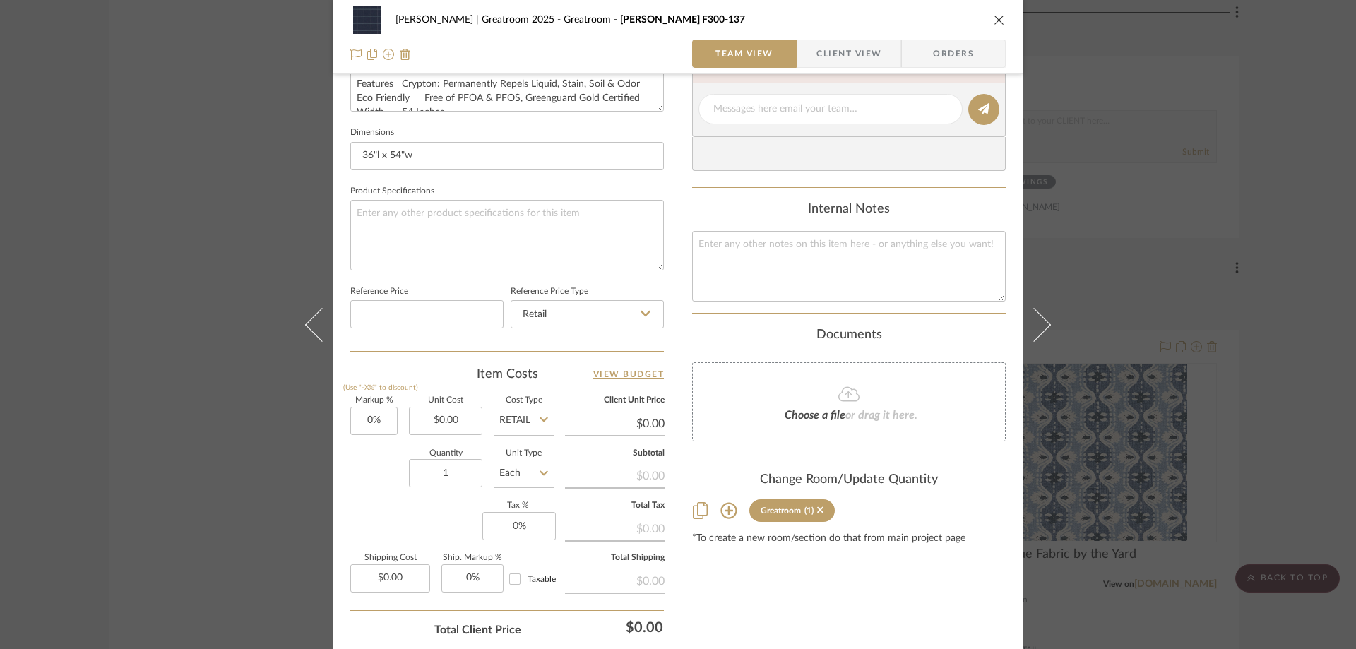
scroll to position [565, 0]
click at [449, 422] on input "0.00" at bounding box center [445, 419] width 73 height 28
type input "$77.00"
click at [728, 589] on div "Content here copies to Client View - confirm visibility there. Show in Client D…" at bounding box center [849, 112] width 314 height 1162
type input "$77.00"
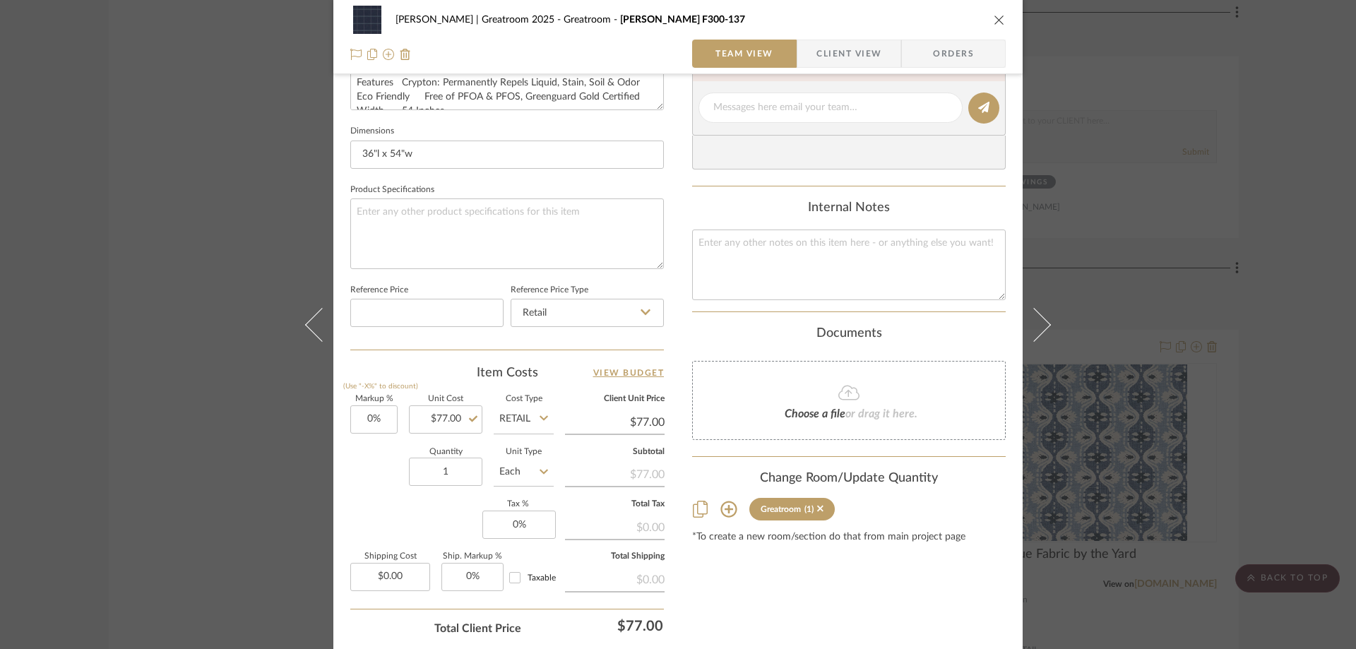
click at [994, 21] on icon "close" at bounding box center [999, 19] width 11 height 11
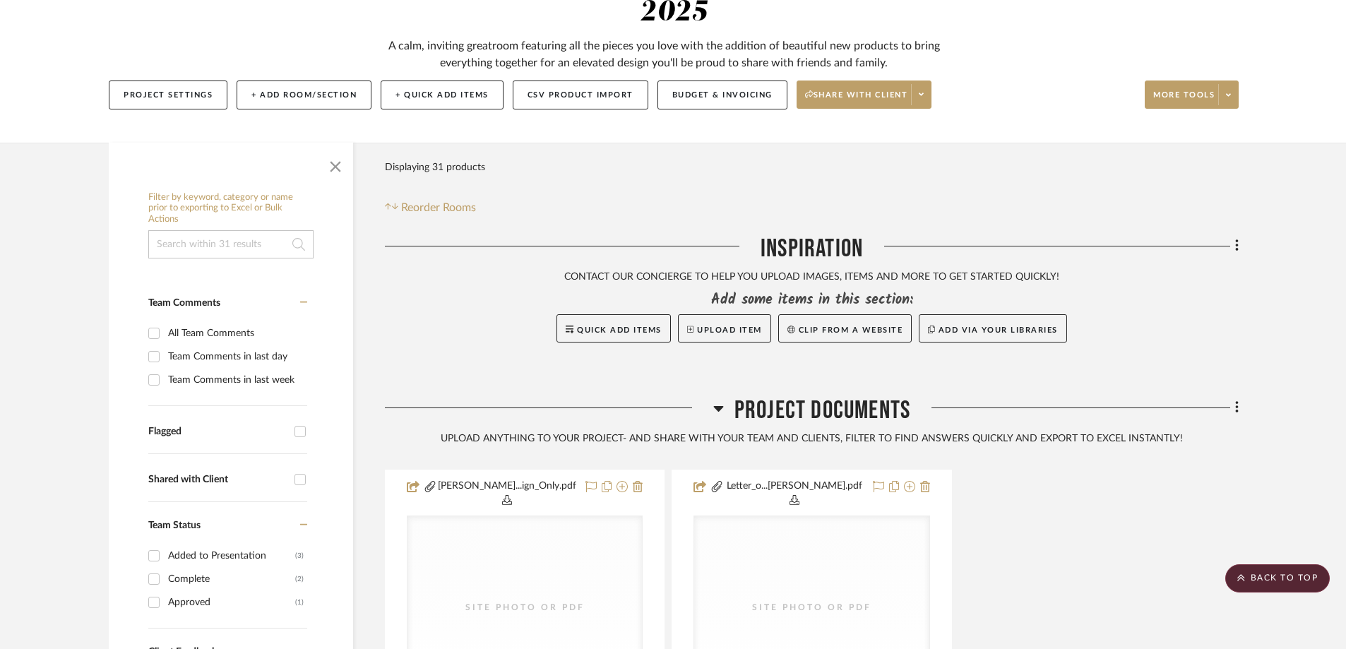
scroll to position [0, 0]
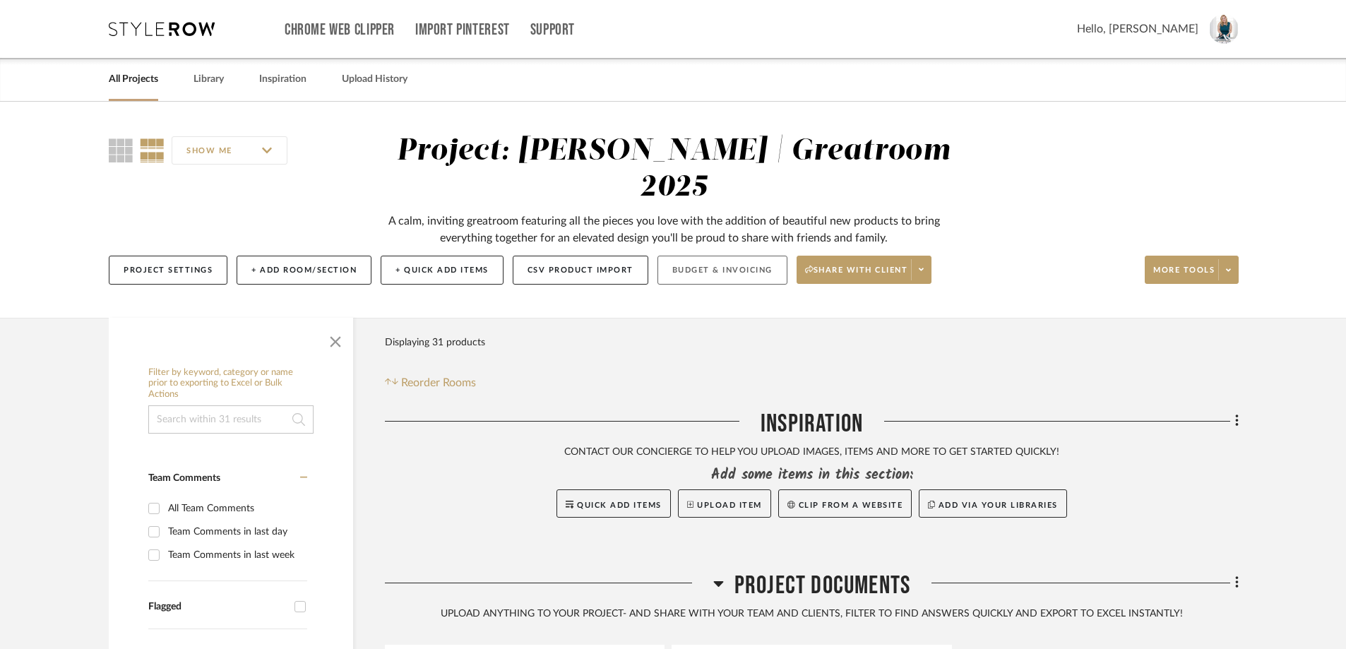
click at [726, 256] on button "Budget & Invoicing" at bounding box center [722, 270] width 130 height 29
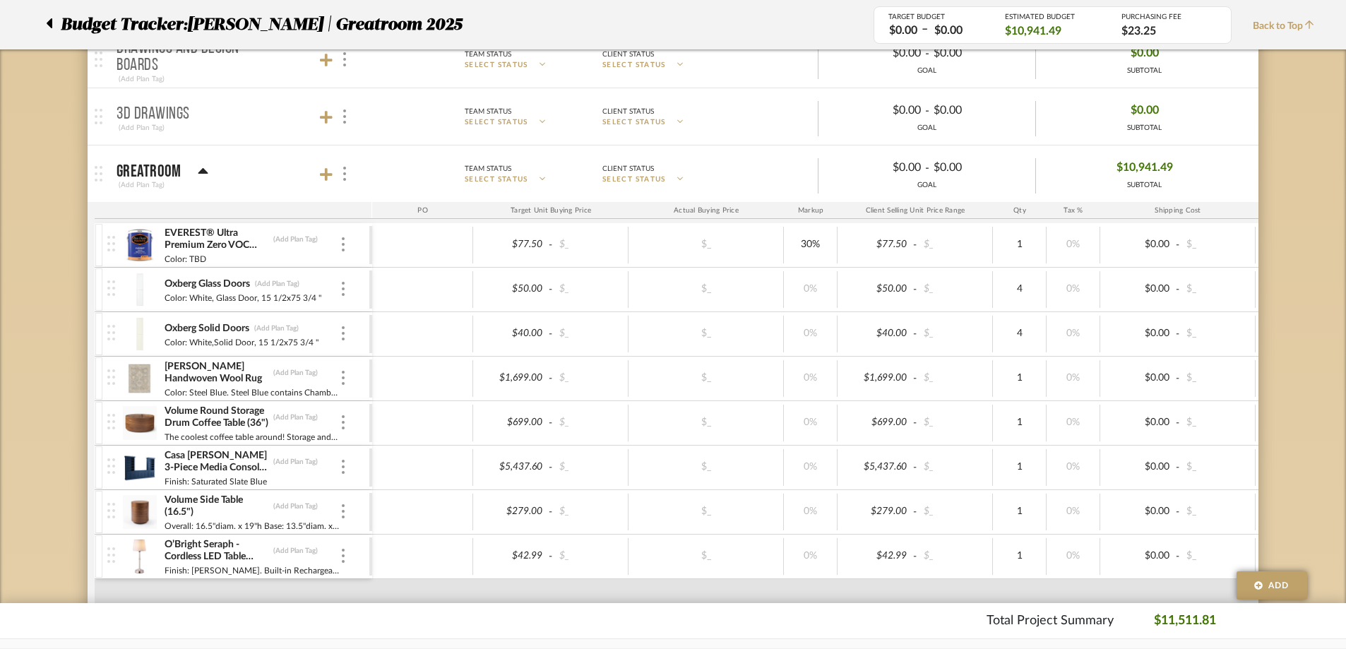
scroll to position [424, 0]
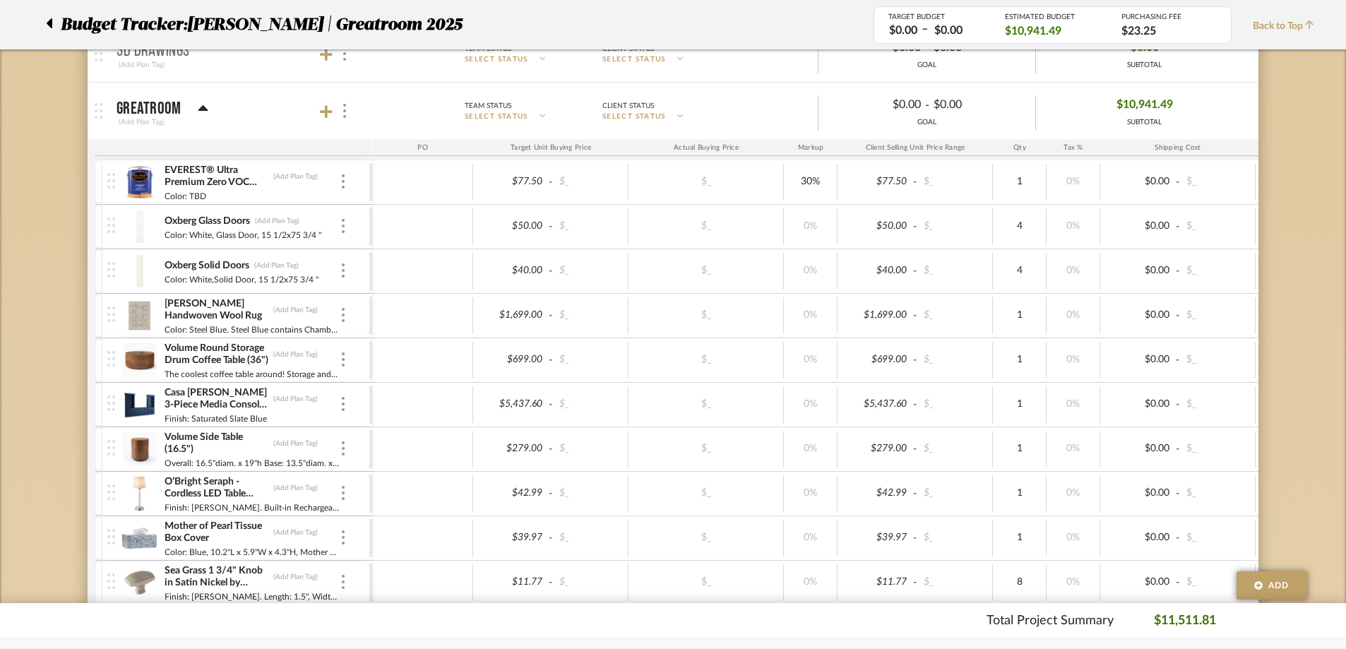
click at [252, 198] on div "Color: TBD" at bounding box center [252, 194] width 176 height 11
click at [48, 20] on icon at bounding box center [49, 23] width 6 height 17
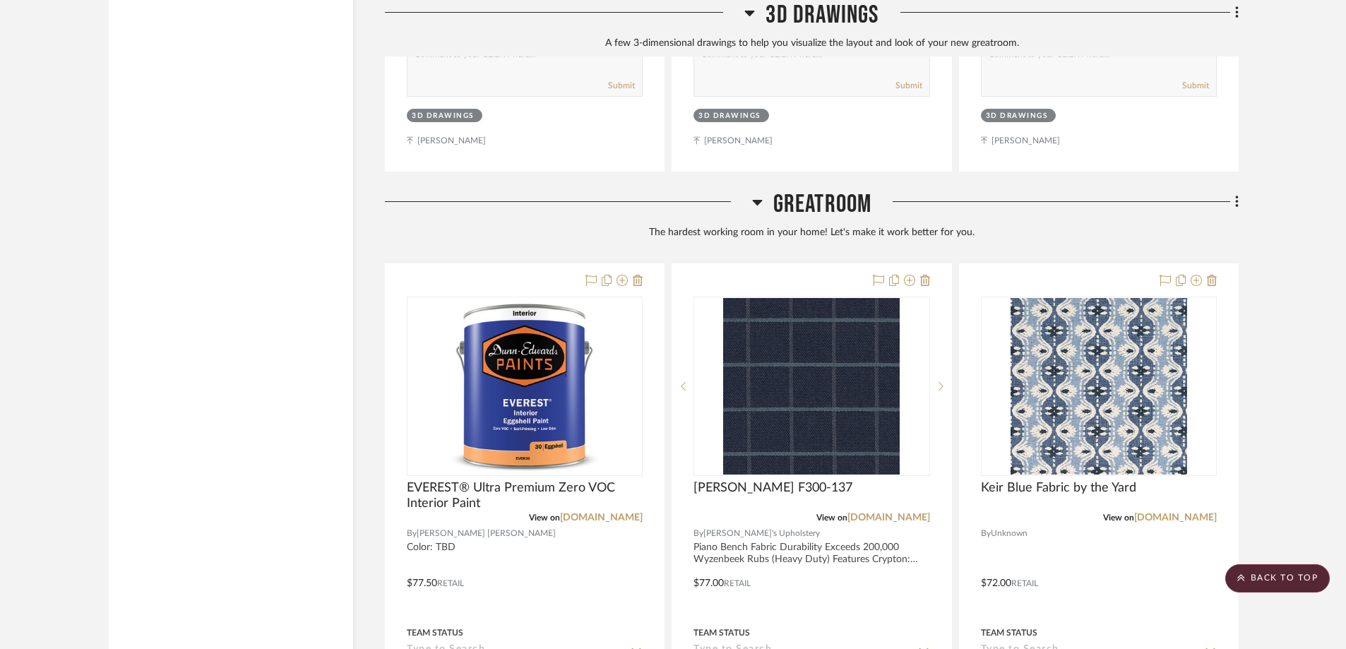
scroll to position [3248, 0]
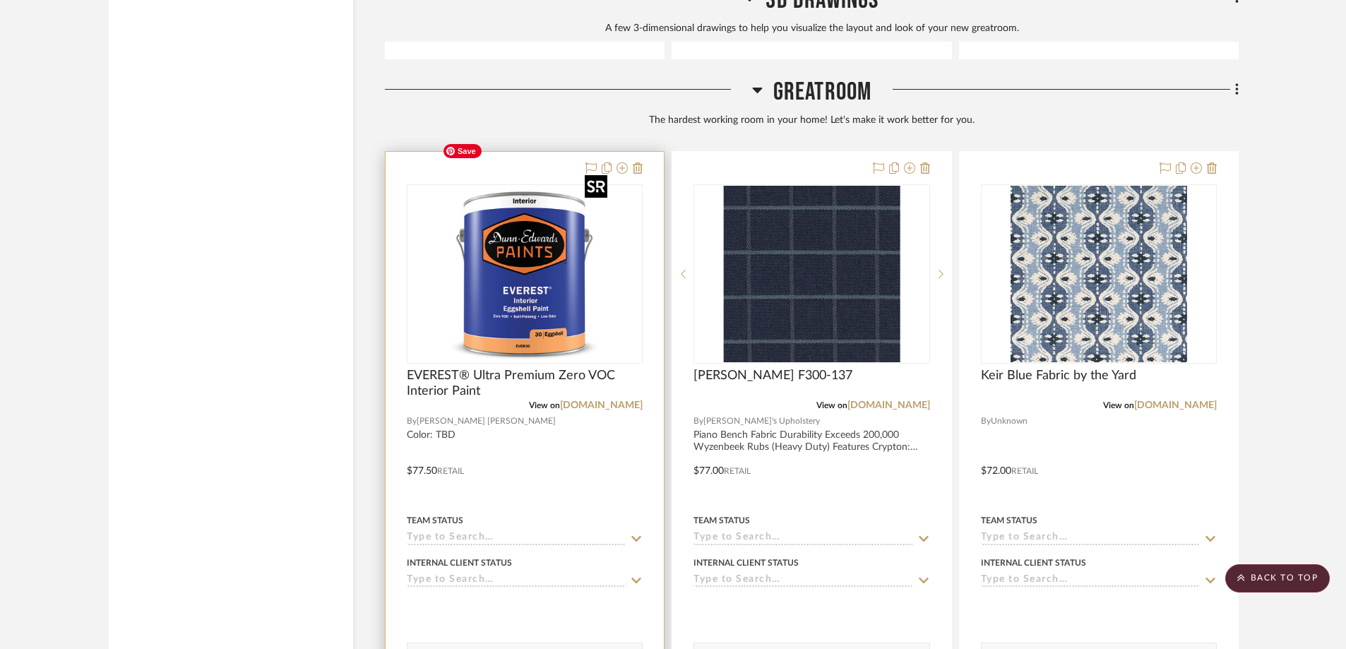
click at [0, 0] on img at bounding box center [0, 0] width 0 height 0
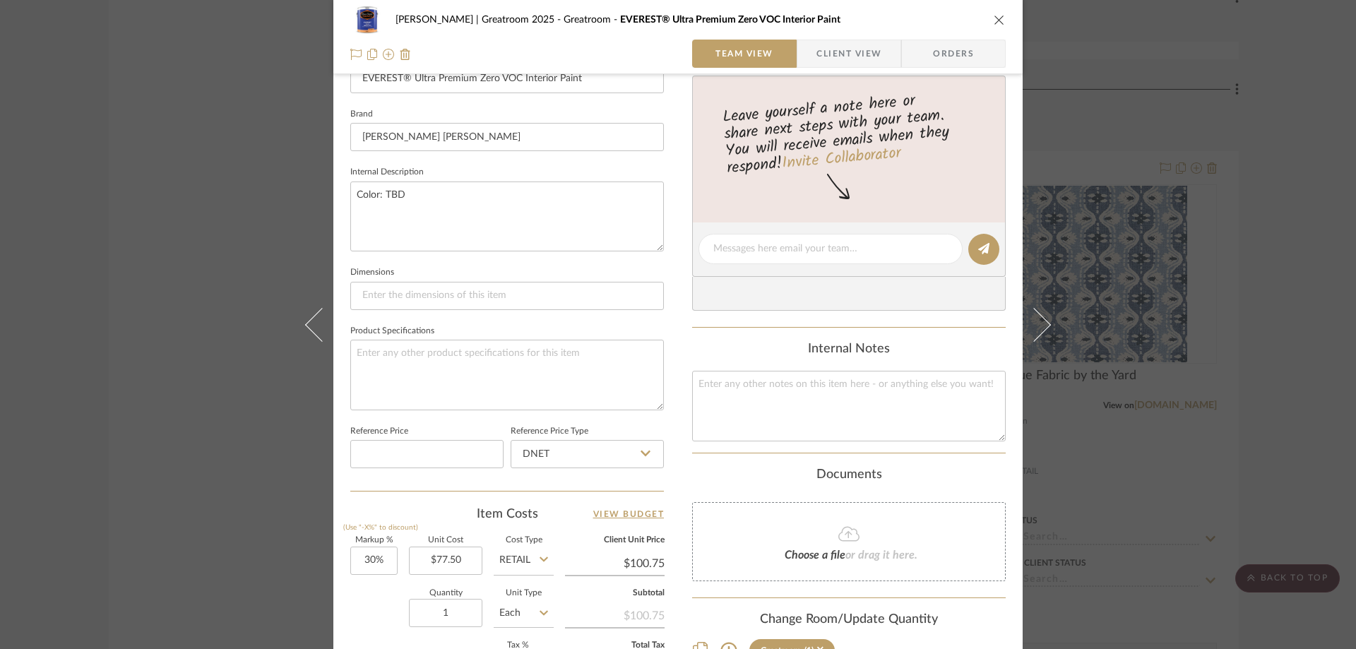
scroll to position [565, 0]
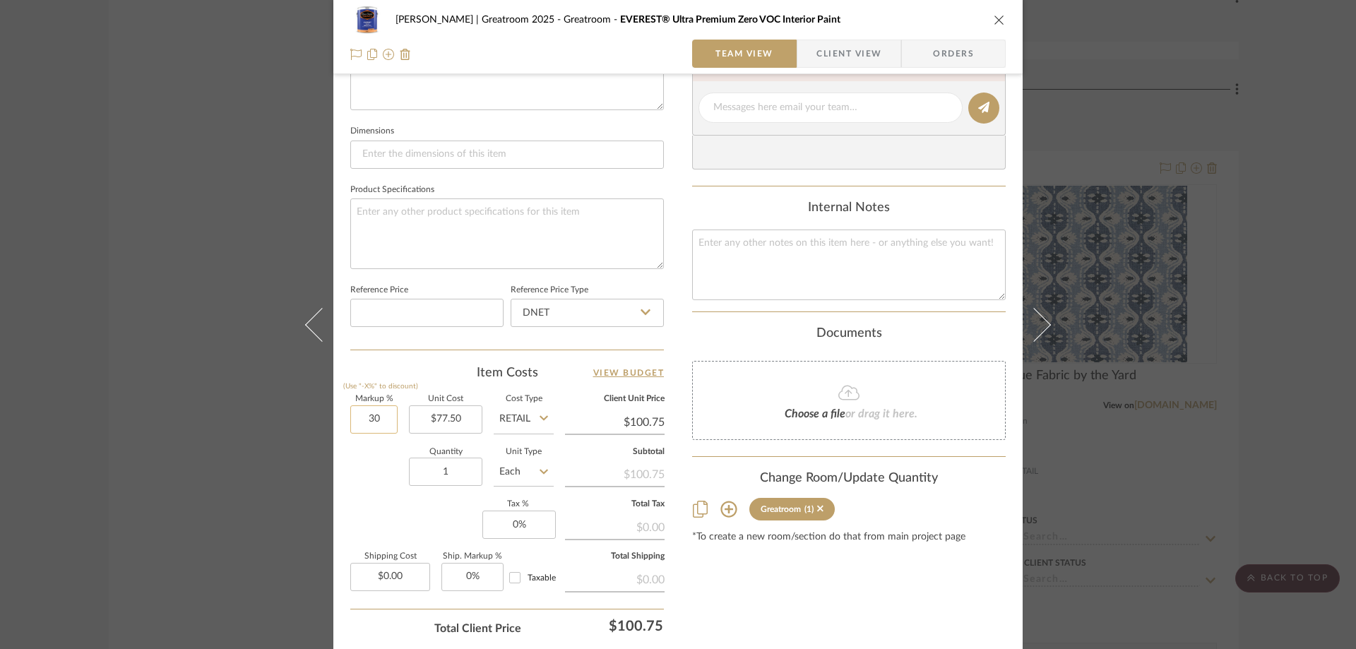
click at [357, 422] on input "30" at bounding box center [373, 419] width 47 height 28
type input "0%"
click at [851, 600] on div "Content here copies to Client View - confirm visibility there. Show in Client D…" at bounding box center [849, 112] width 314 height 1162
type input "$77.50"
click at [999, 18] on icon "close" at bounding box center [999, 19] width 11 height 11
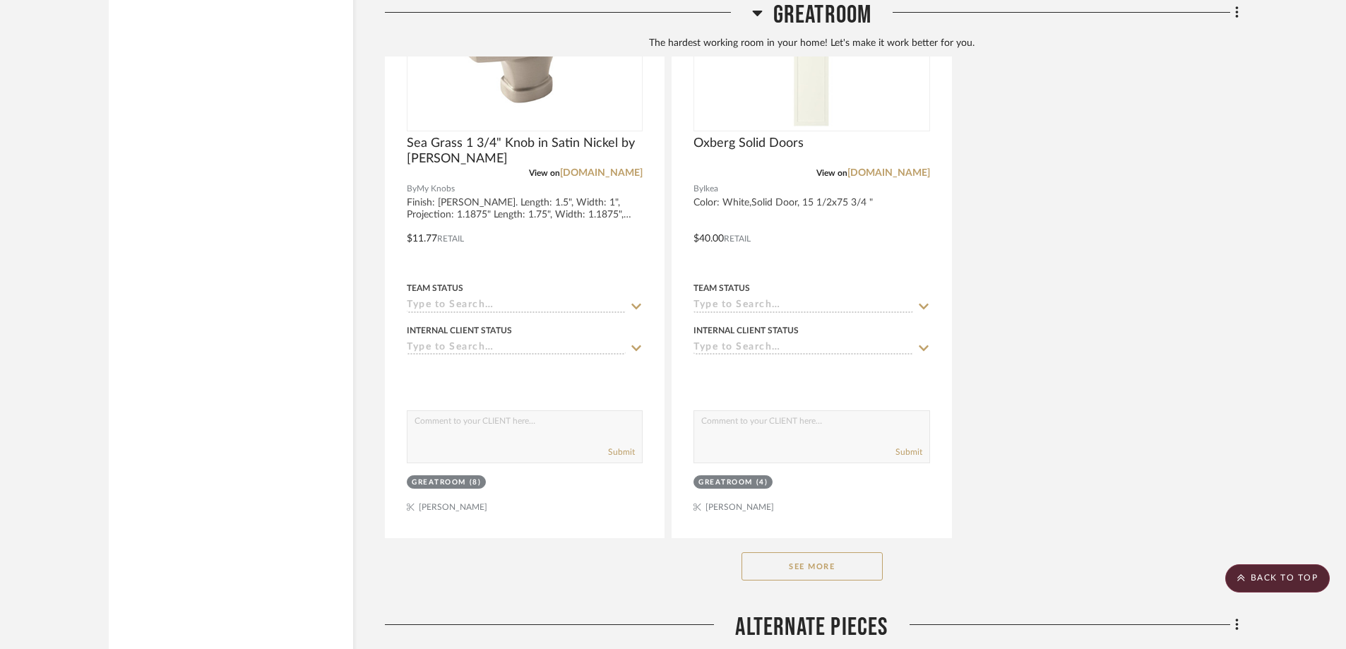
scroll to position [4875, 0]
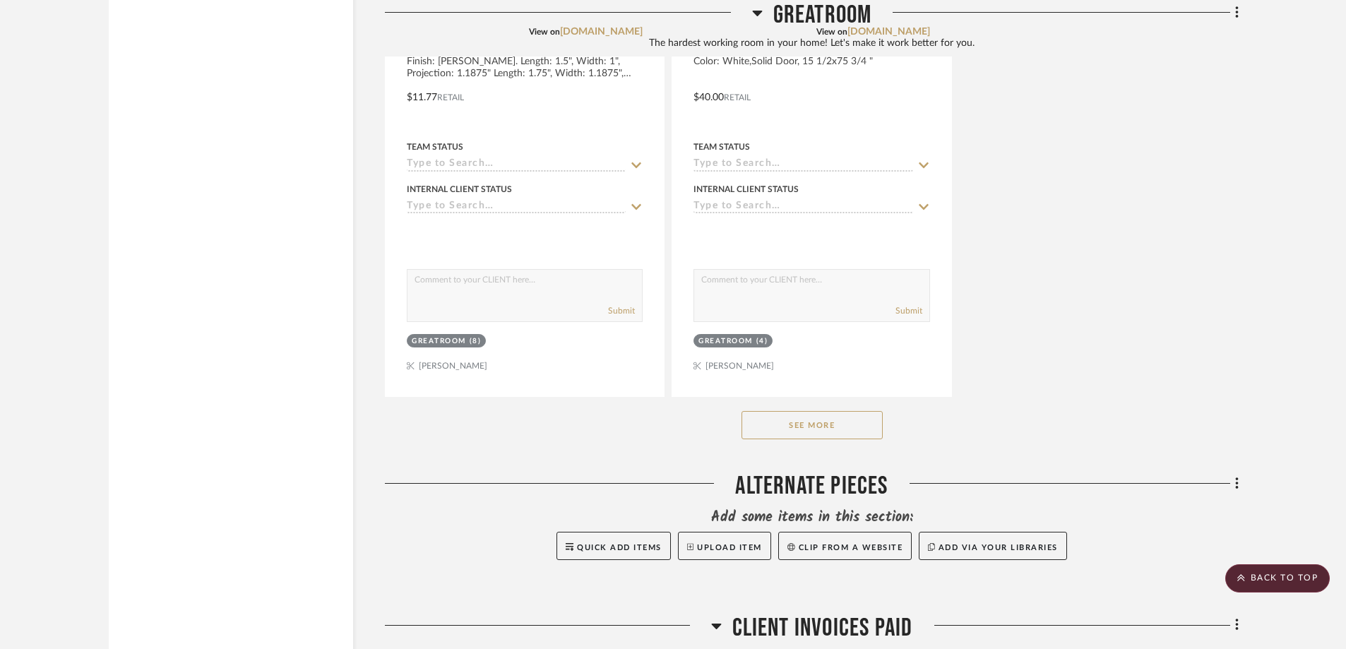
click at [834, 411] on button "See More" at bounding box center [811, 425] width 141 height 28
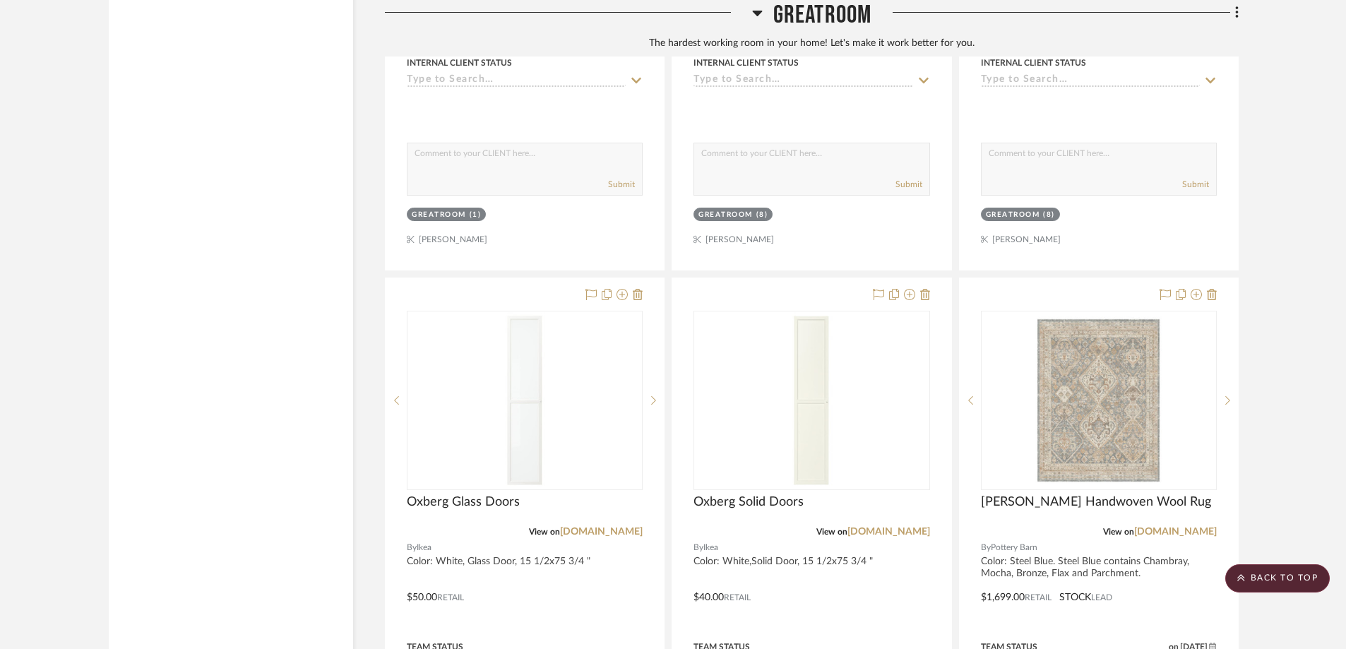
scroll to position [3806, 0]
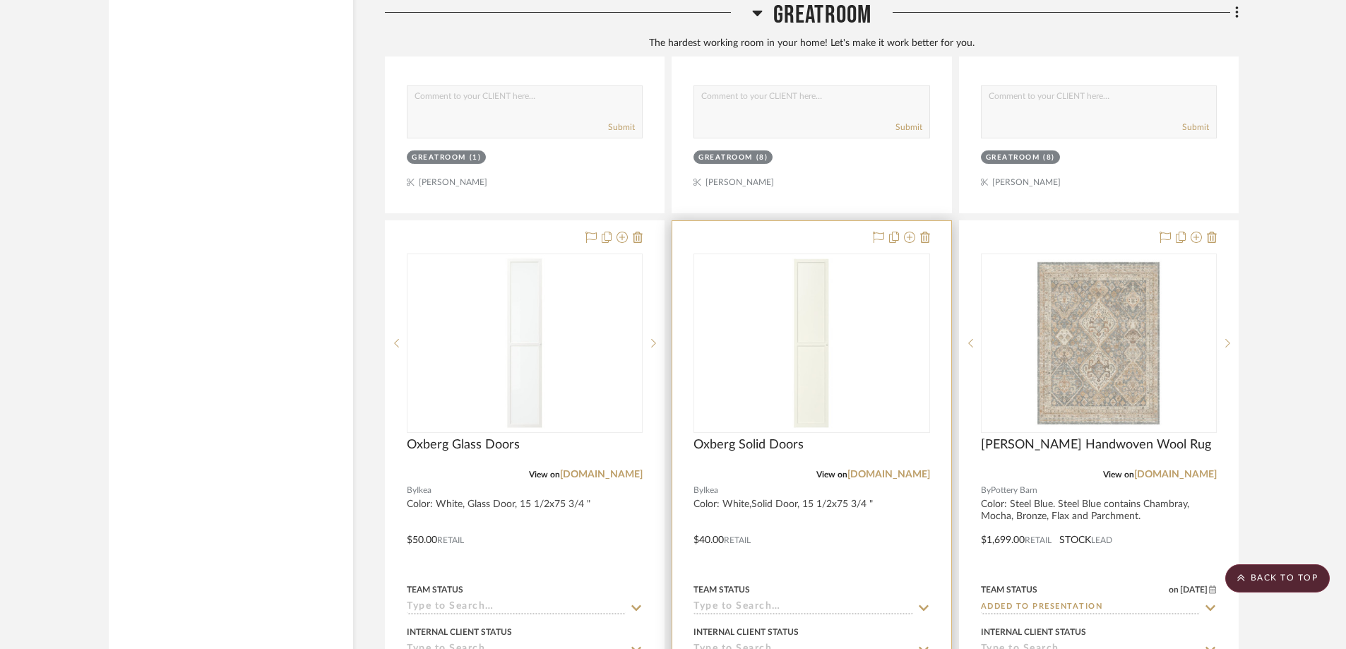
click at [938, 245] on div at bounding box center [811, 530] width 278 height 618
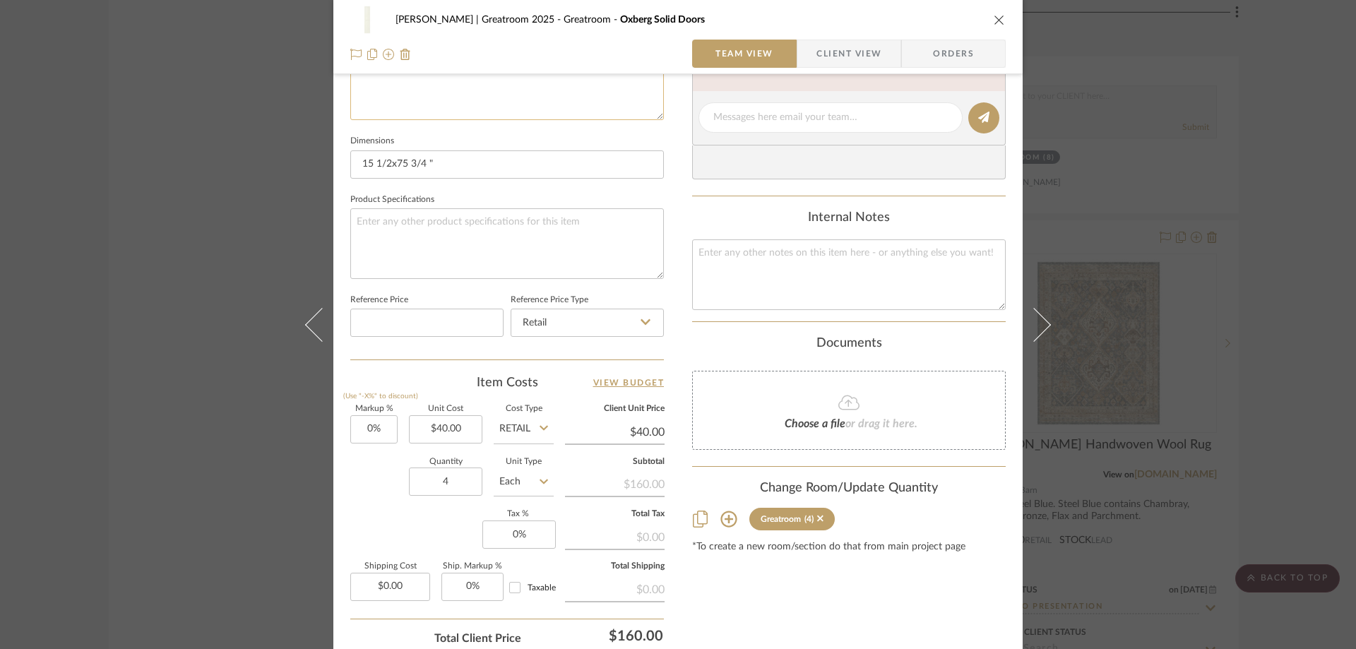
scroll to position [636, 0]
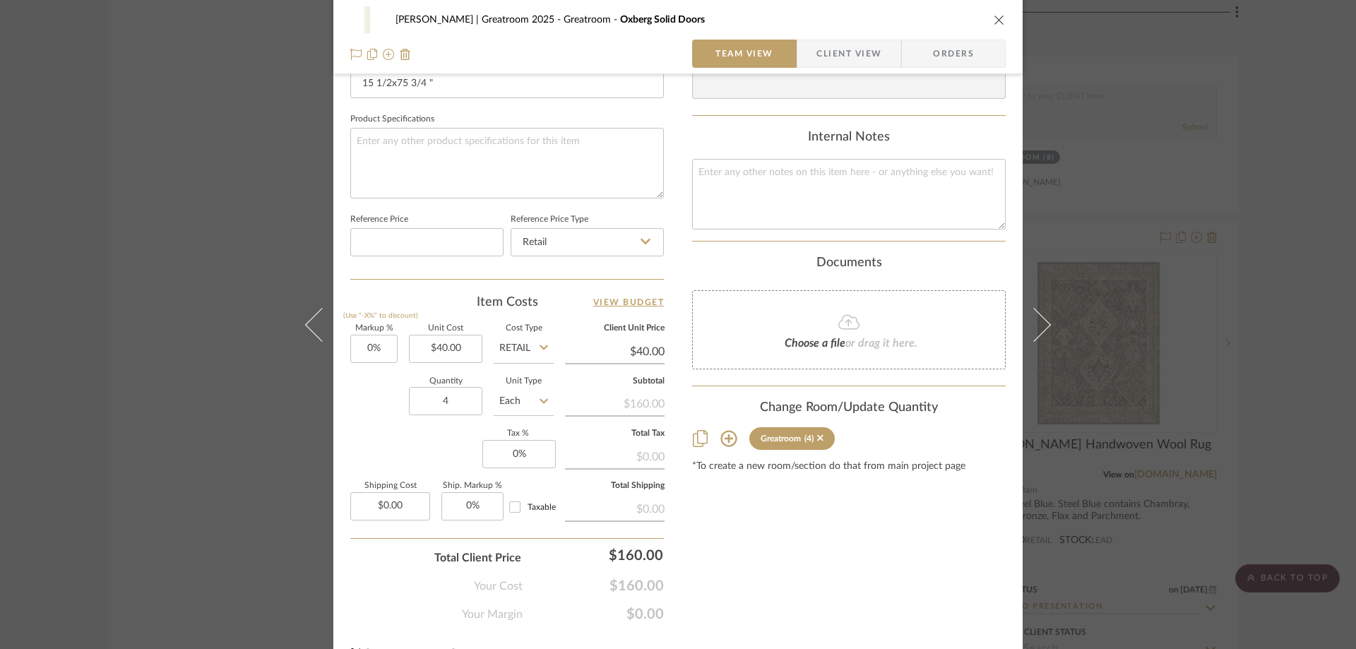
click at [998, 18] on icon "close" at bounding box center [999, 19] width 11 height 11
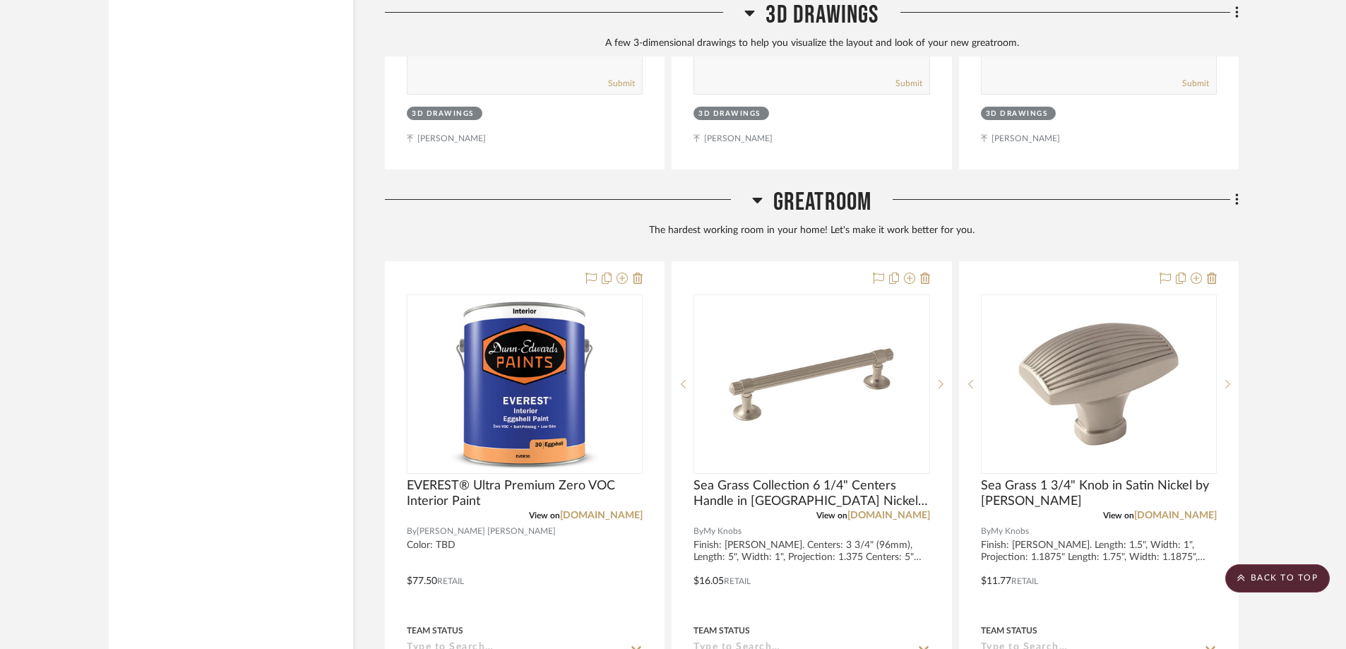
scroll to position [3099, 0]
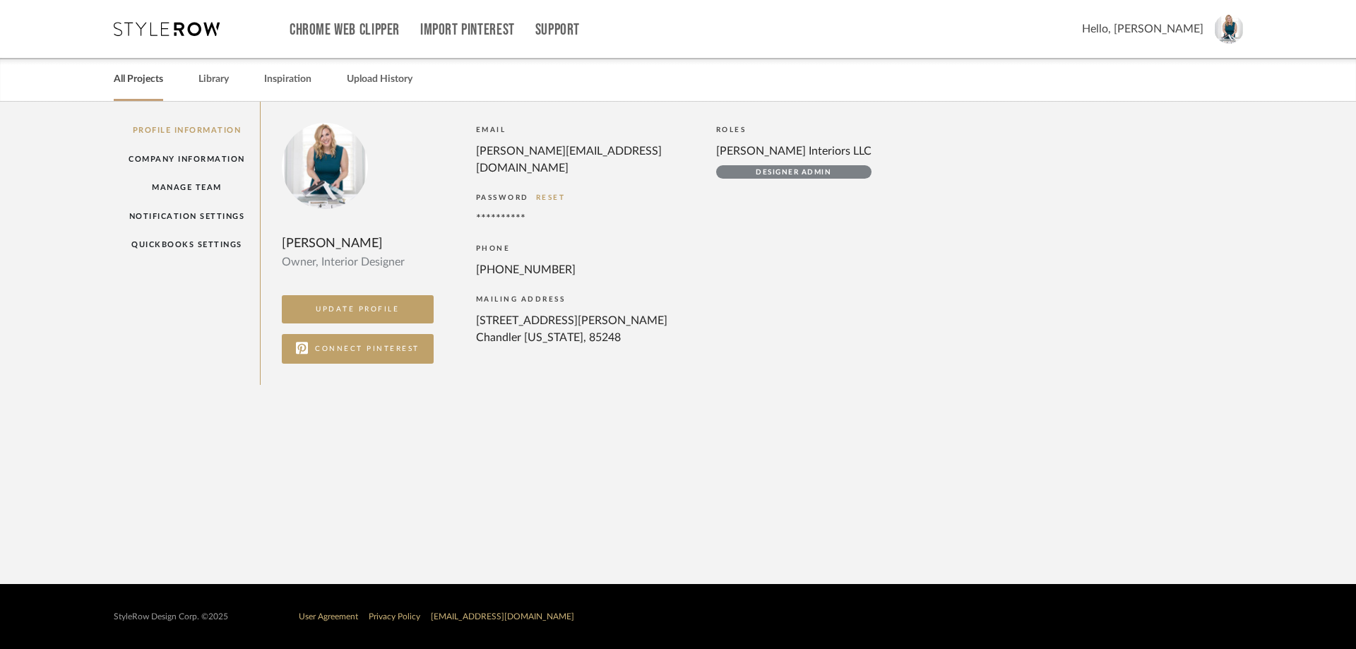
click at [133, 78] on link "All Projects" at bounding box center [138, 79] width 49 height 19
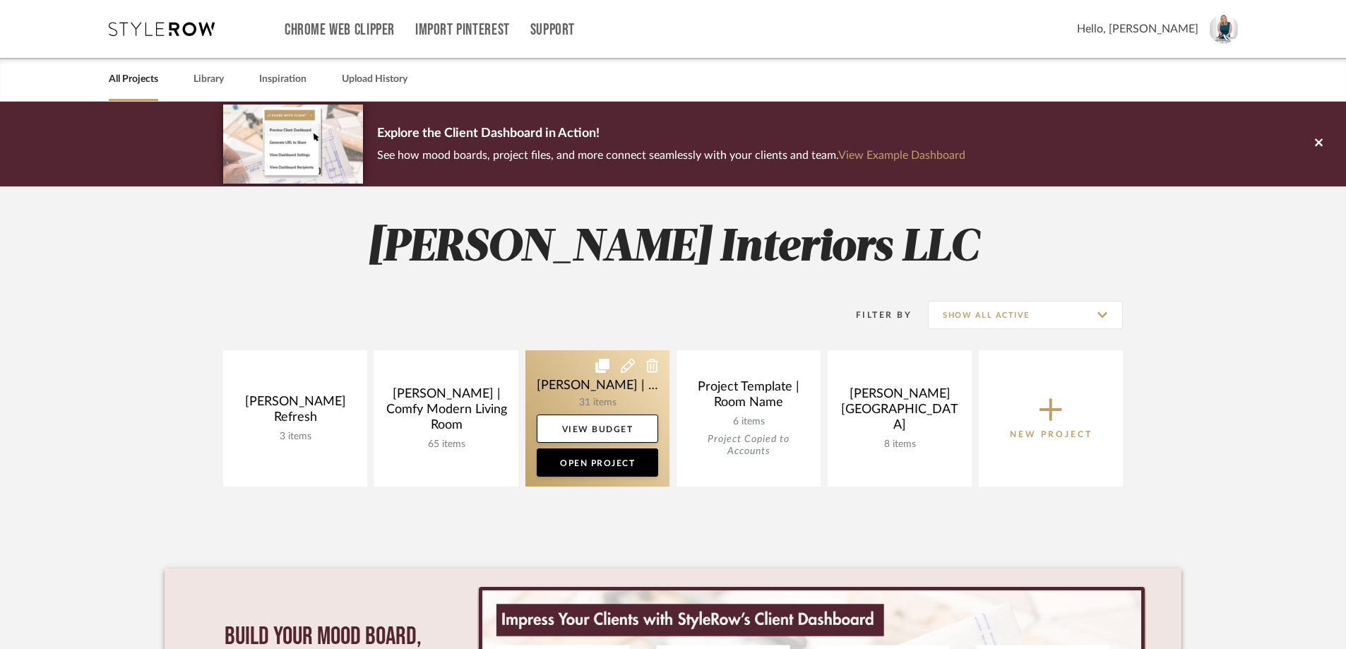
click at [596, 389] on link at bounding box center [597, 418] width 144 height 136
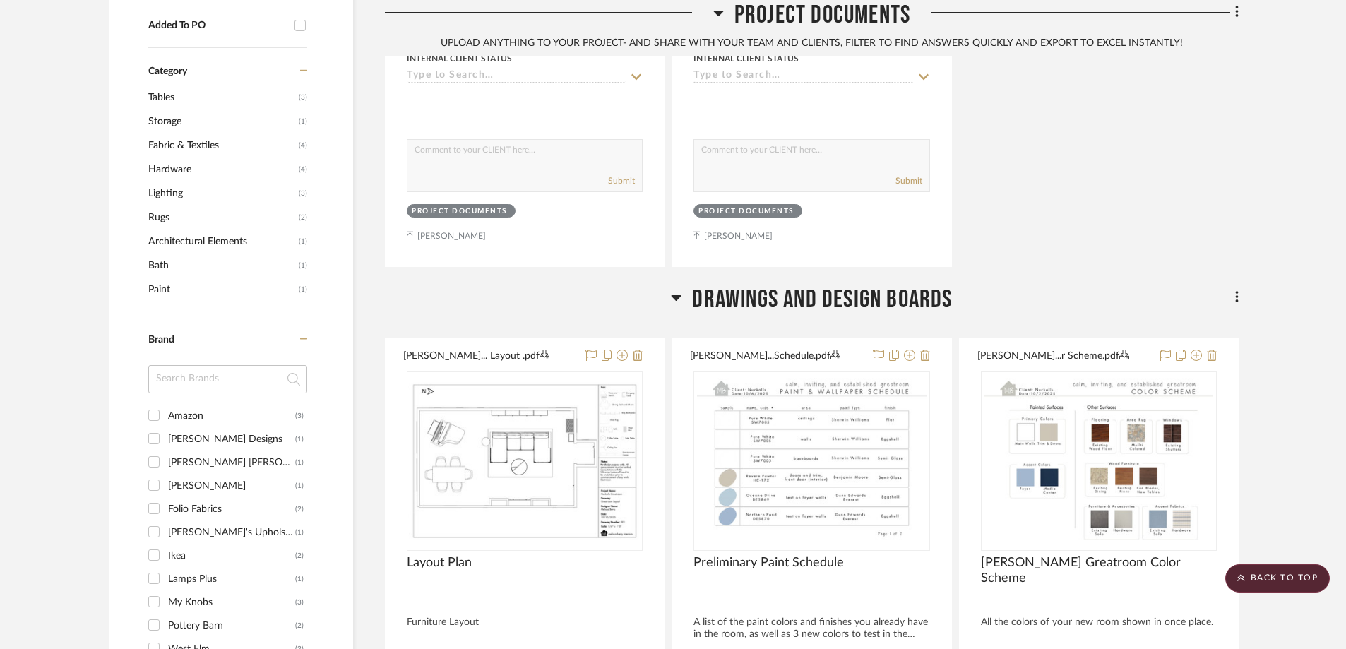
scroll to position [1059, 0]
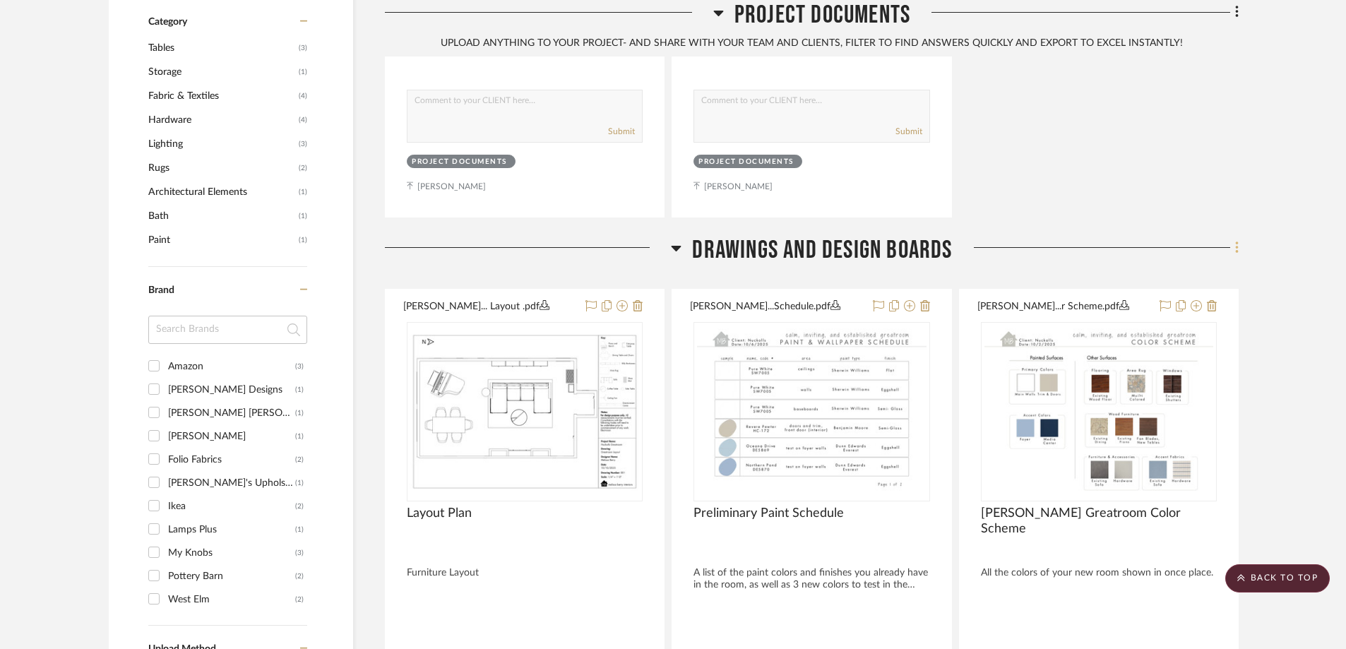
click at [1236, 240] on icon at bounding box center [1237, 248] width 4 height 16
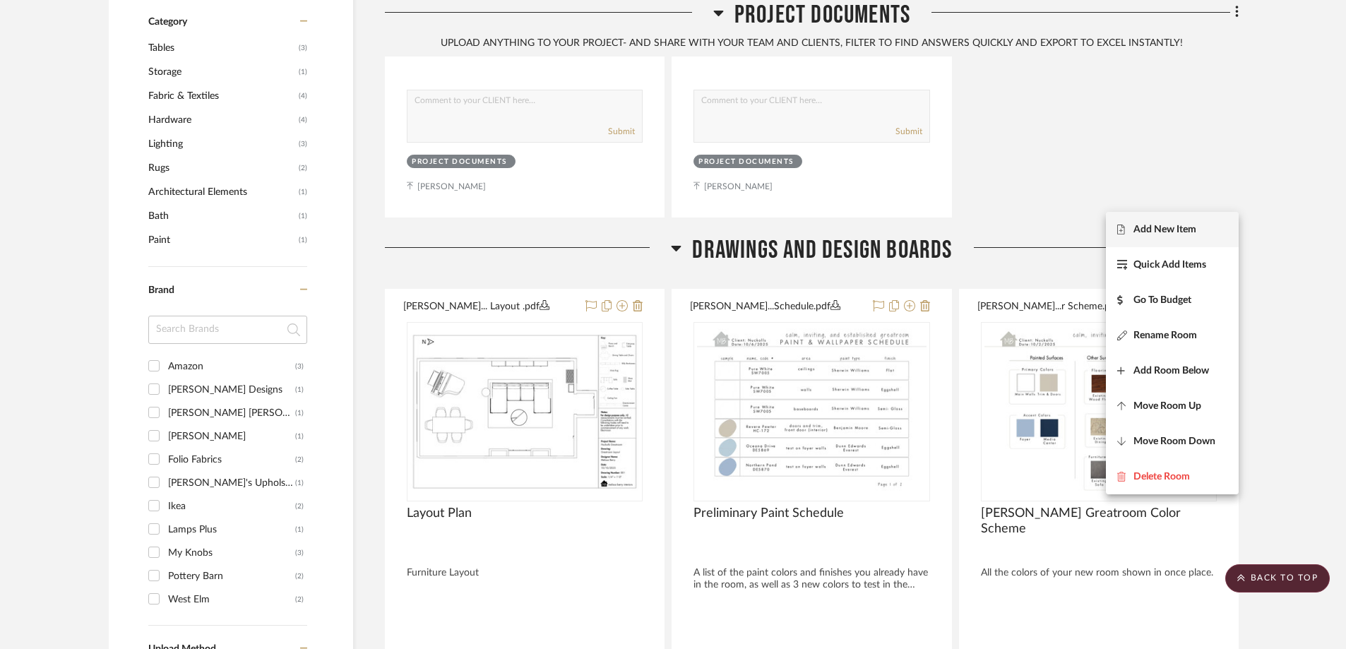
click at [1167, 228] on span "Add New Item" at bounding box center [1164, 229] width 63 height 12
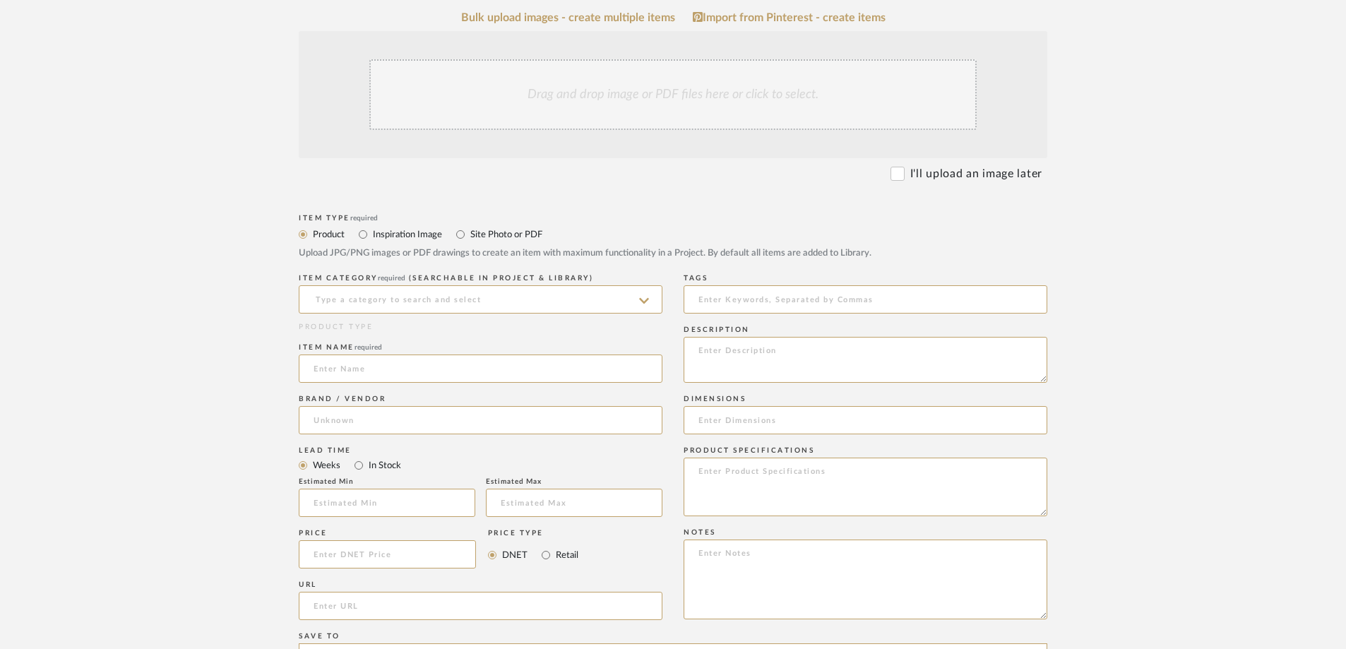
scroll to position [353, 0]
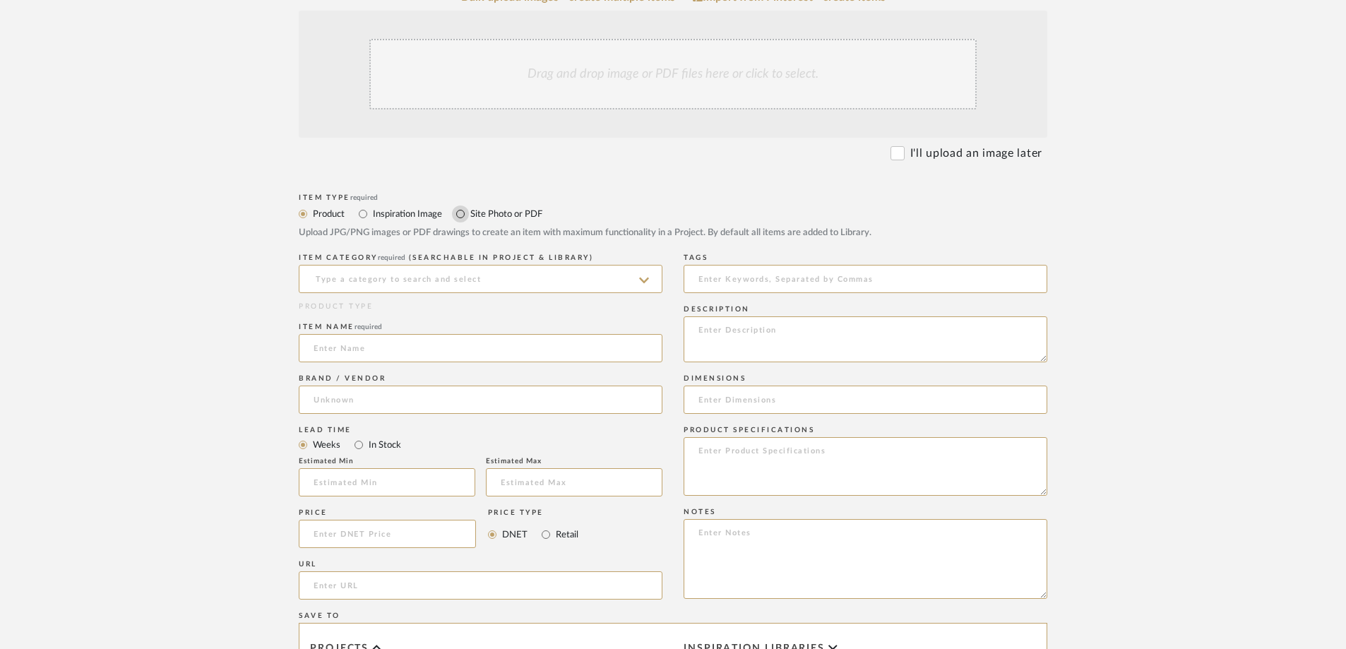
click at [460, 213] on input "Site Photo or PDF" at bounding box center [460, 213] width 17 height 17
radio input "true"
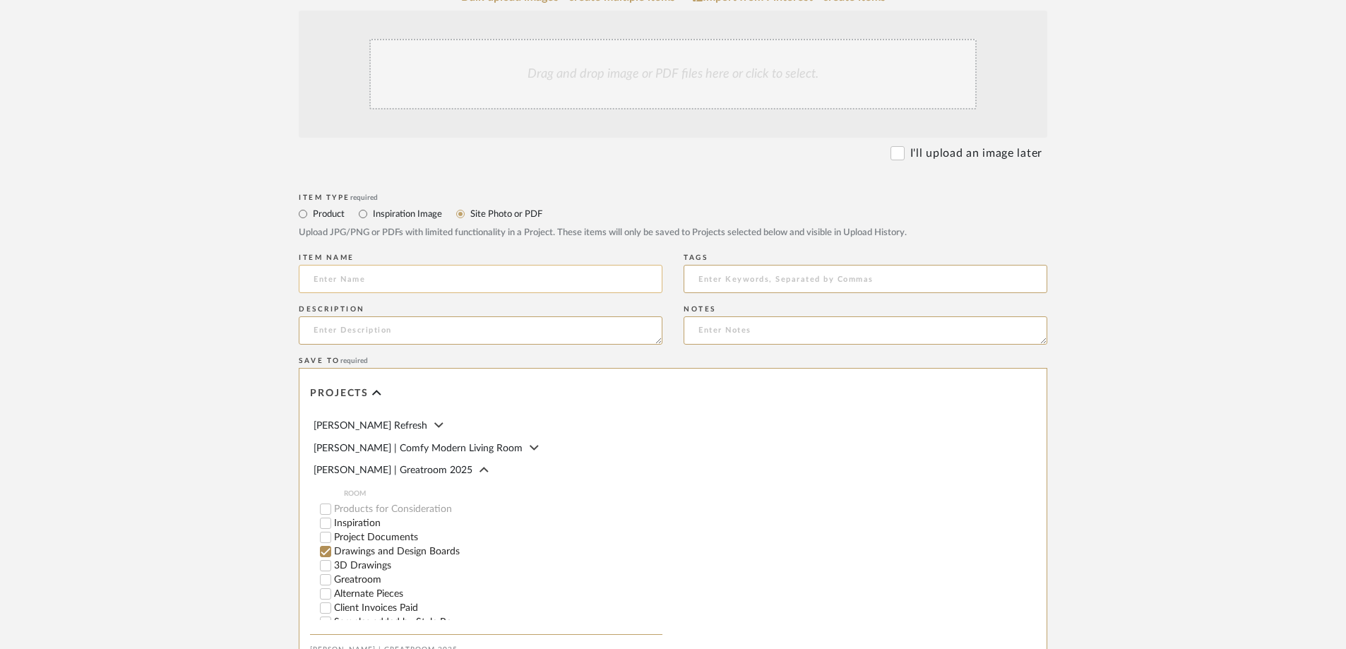
click at [410, 278] on input at bounding box center [481, 279] width 364 height 28
type input "Nuckolls Greatroom adjacent Spaces"
click at [707, 280] on input at bounding box center [866, 279] width 364 height 28
type input "[PERSON_NAME] Greatroom"
click at [555, 333] on textarea at bounding box center [481, 330] width 364 height 28
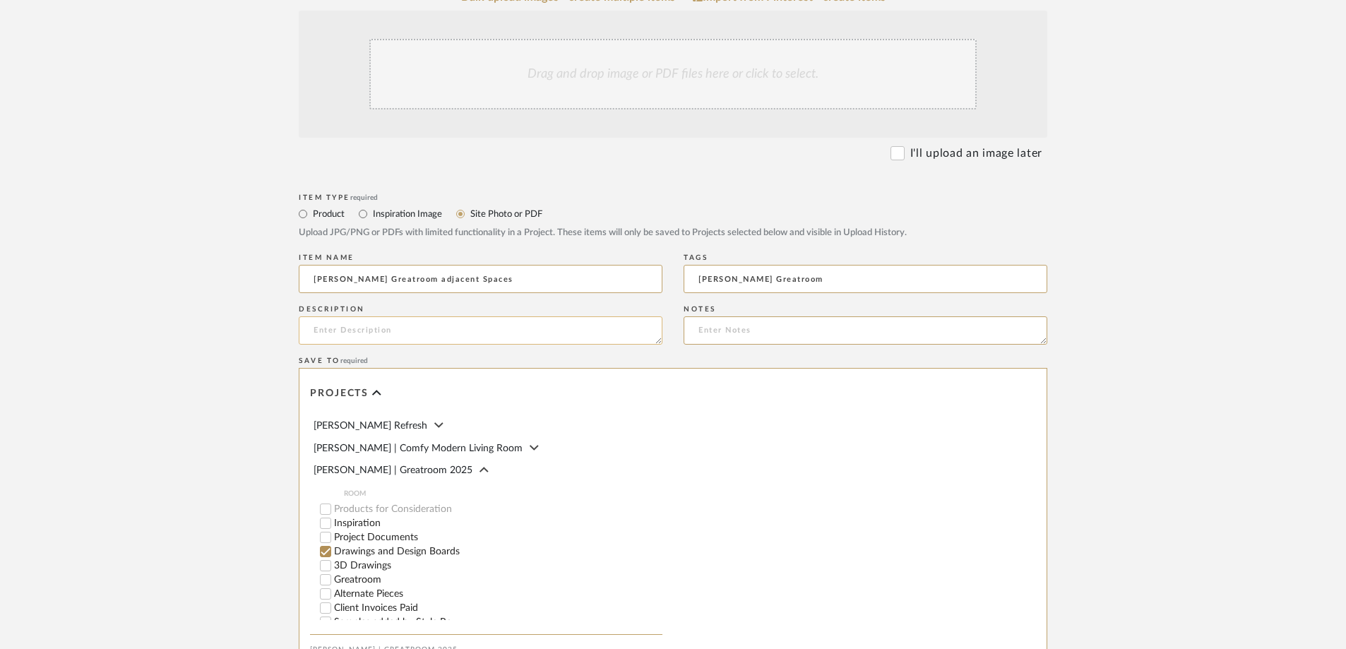
click at [357, 330] on textarea at bounding box center [481, 330] width 364 height 28
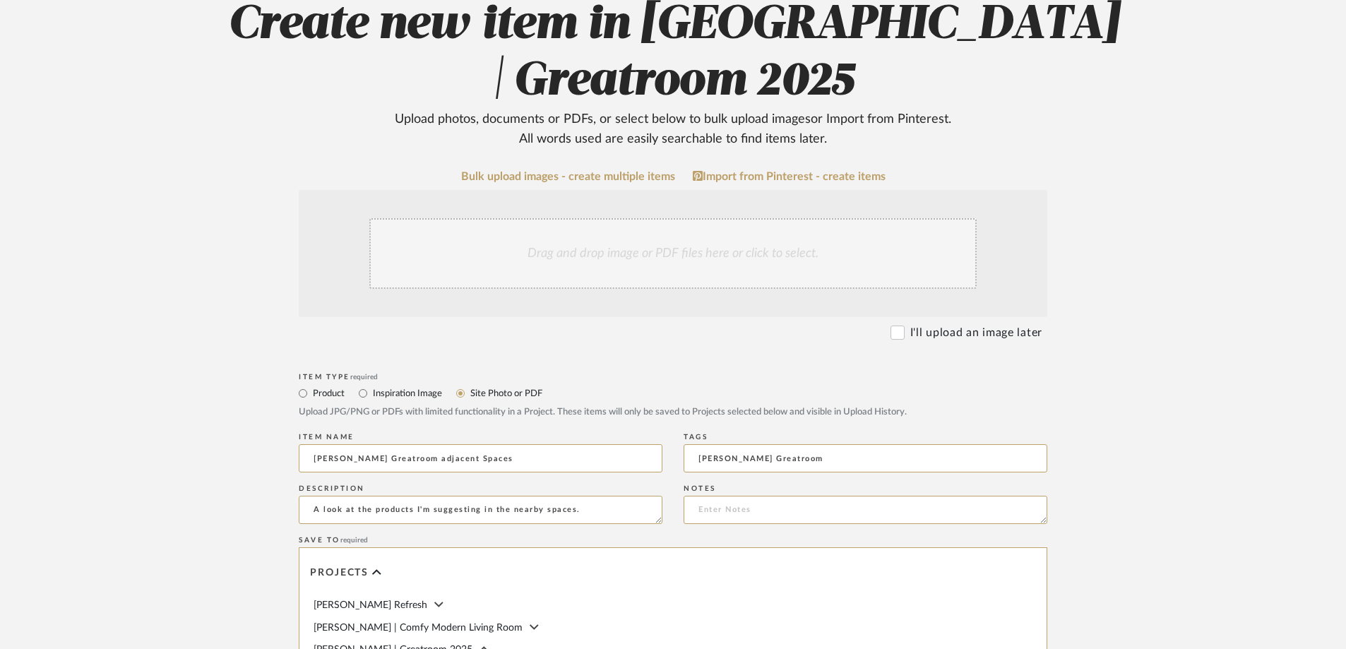
scroll to position [70, 0]
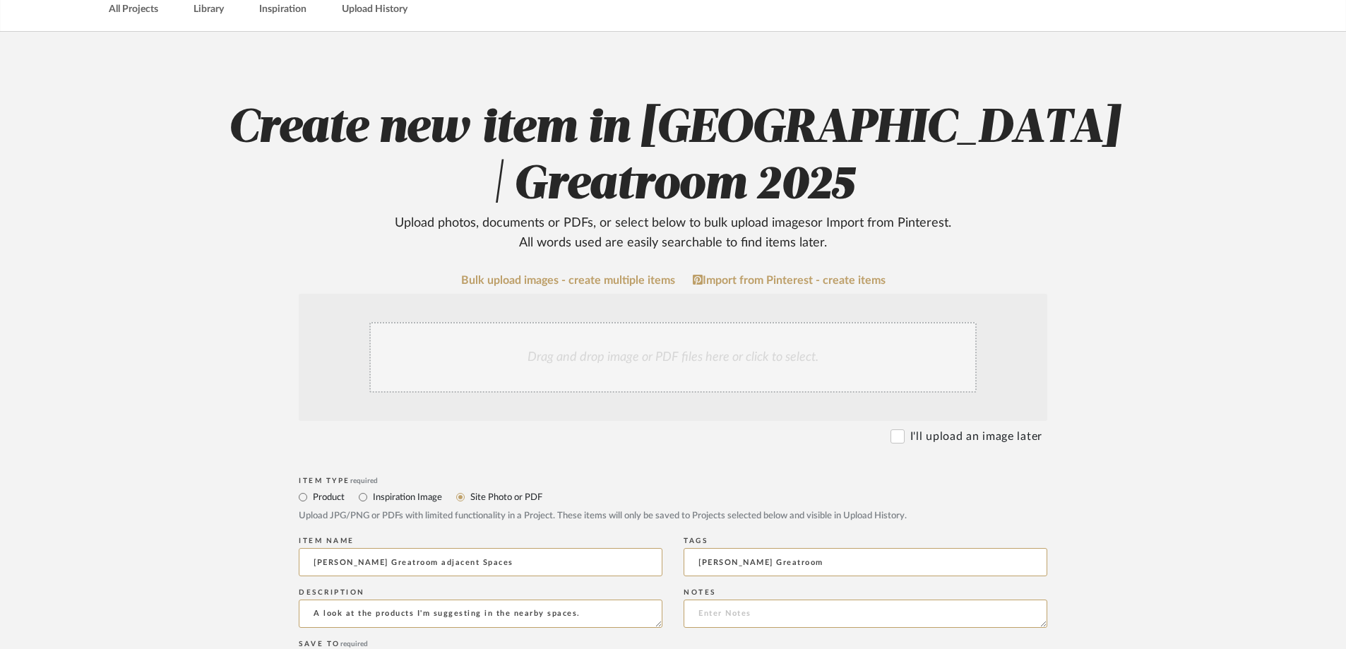
type textarea "A look at the products I'm suggesting in the nearby spaces."
click at [635, 338] on div "Drag and drop image or PDF files here or click to select." at bounding box center [672, 357] width 607 height 71
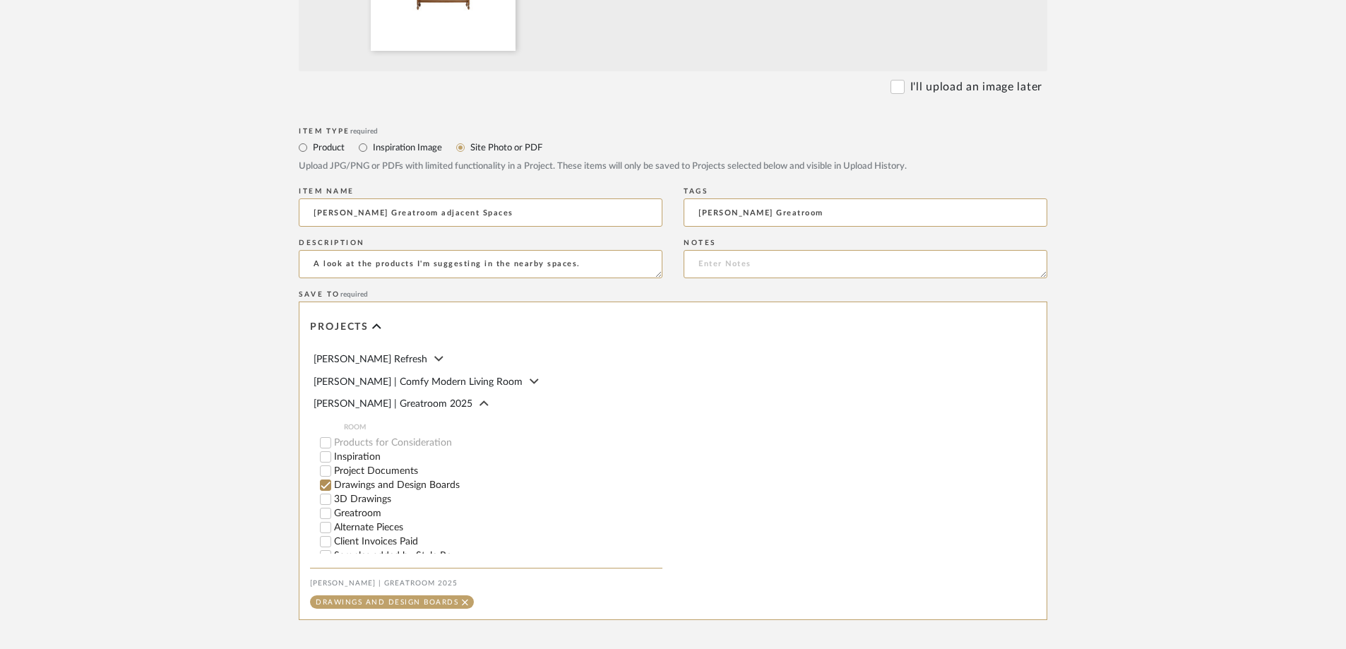
scroll to position [715, 0]
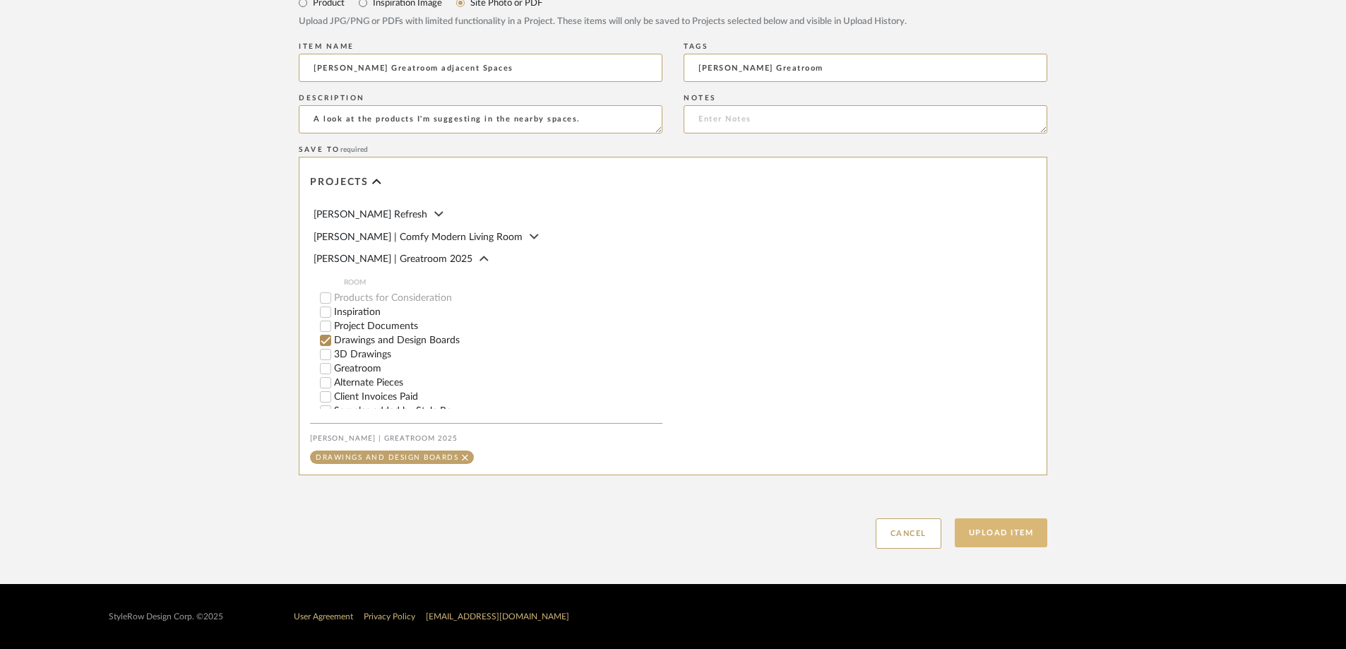
click at [987, 538] on button "Upload Item" at bounding box center [1001, 532] width 93 height 29
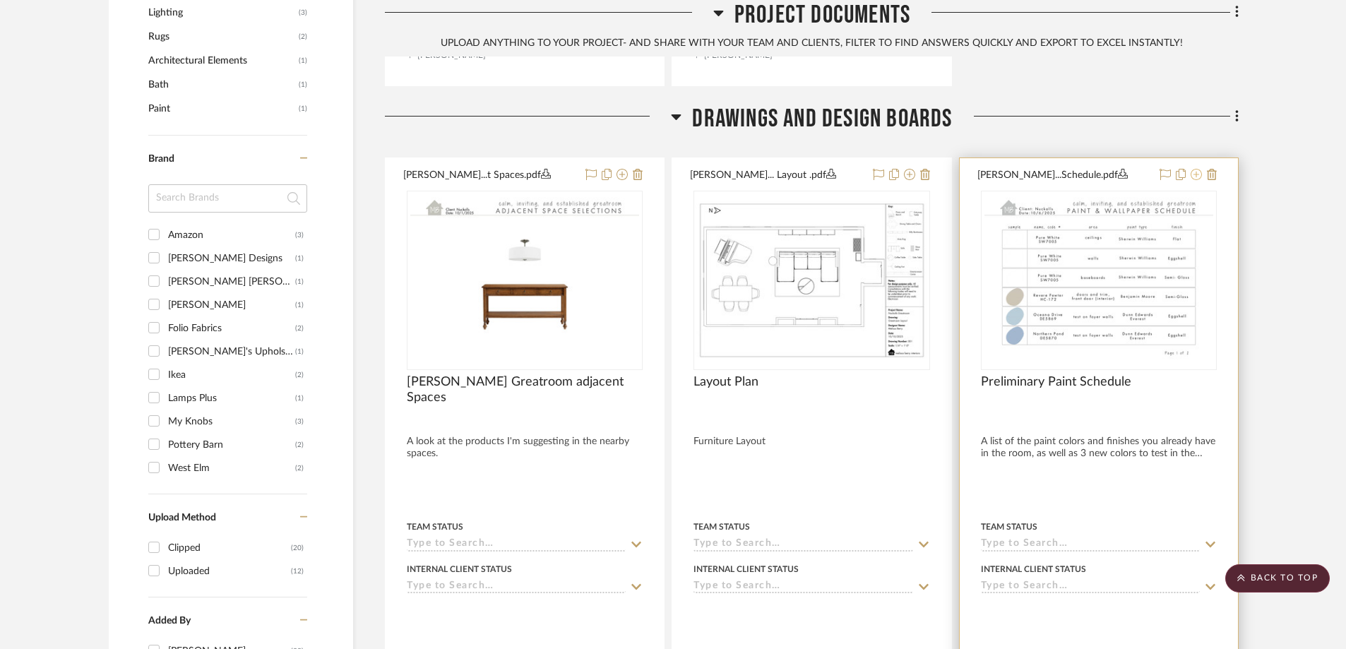
scroll to position [1175, 0]
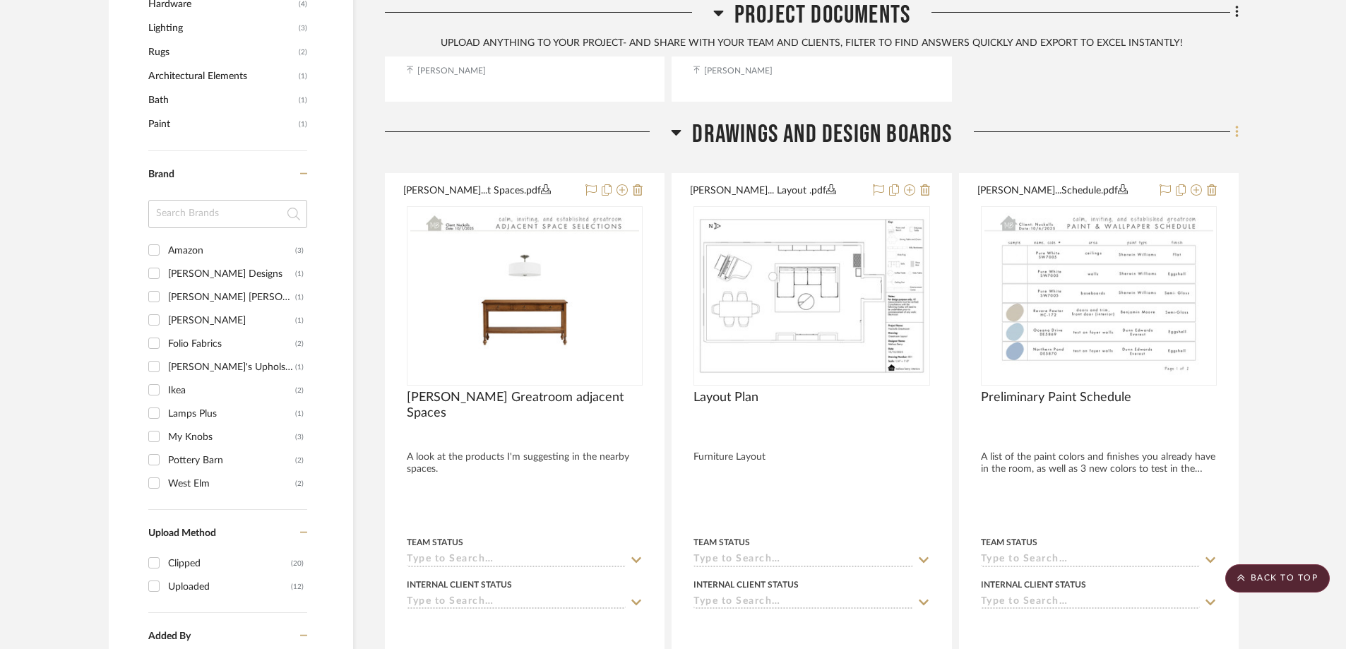
click at [1237, 126] on icon at bounding box center [1236, 132] width 3 height 12
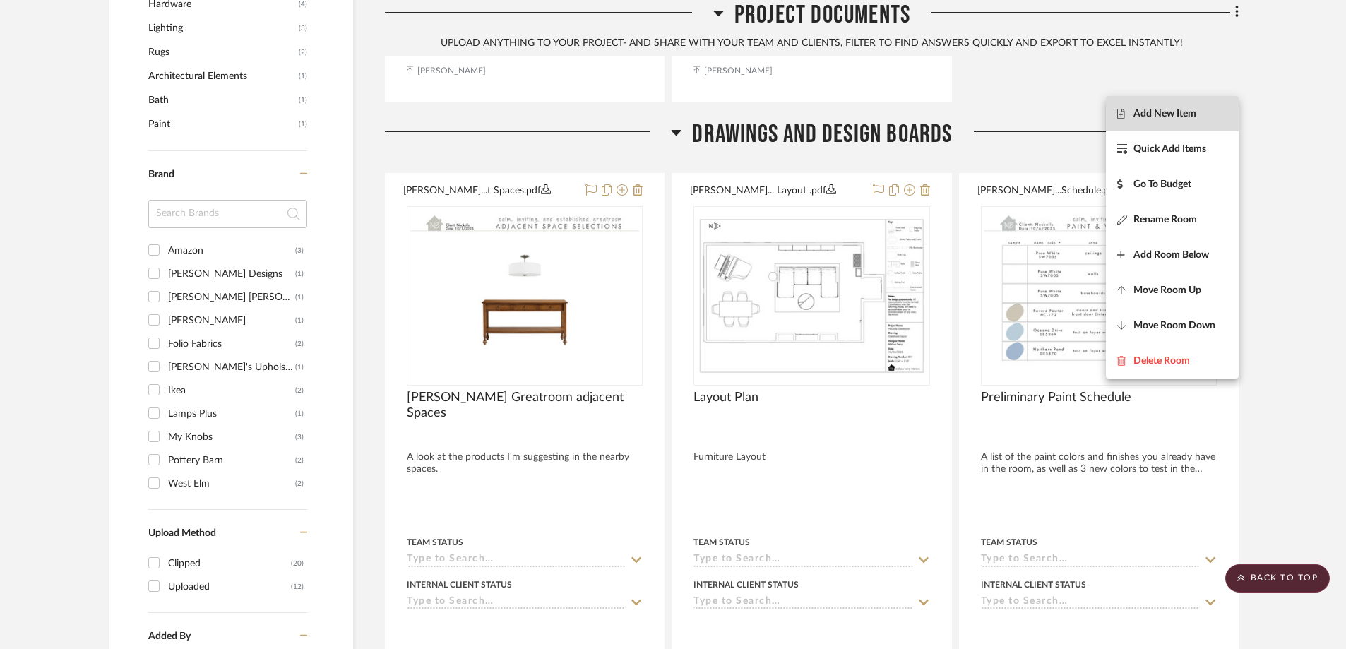
click at [1164, 110] on span "Add New Item" at bounding box center [1164, 113] width 63 height 12
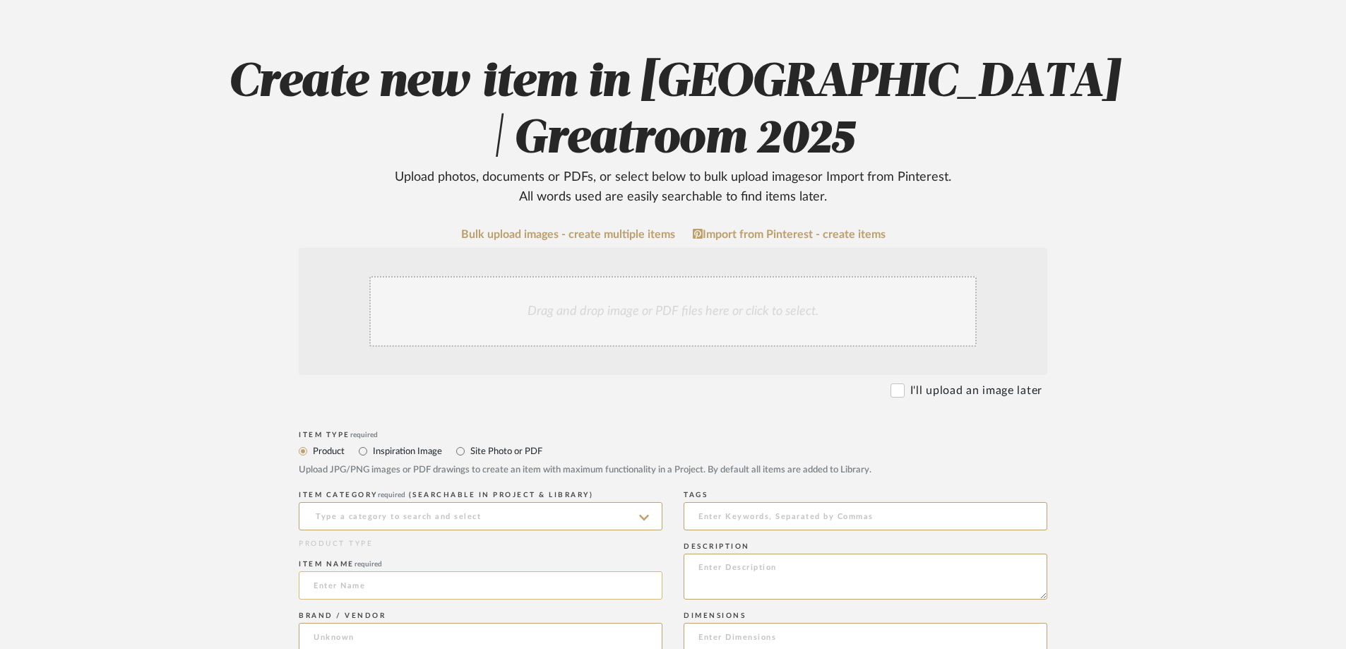
scroll to position [212, 0]
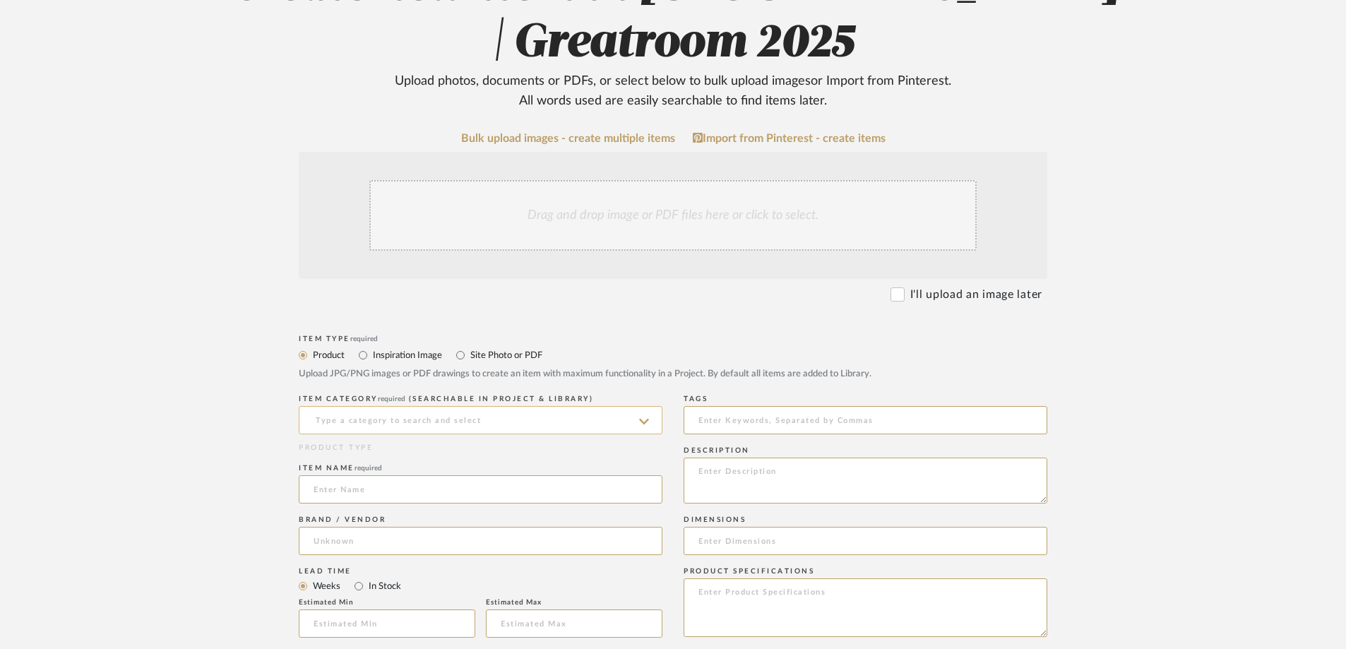
click at [478, 418] on input at bounding box center [481, 420] width 364 height 28
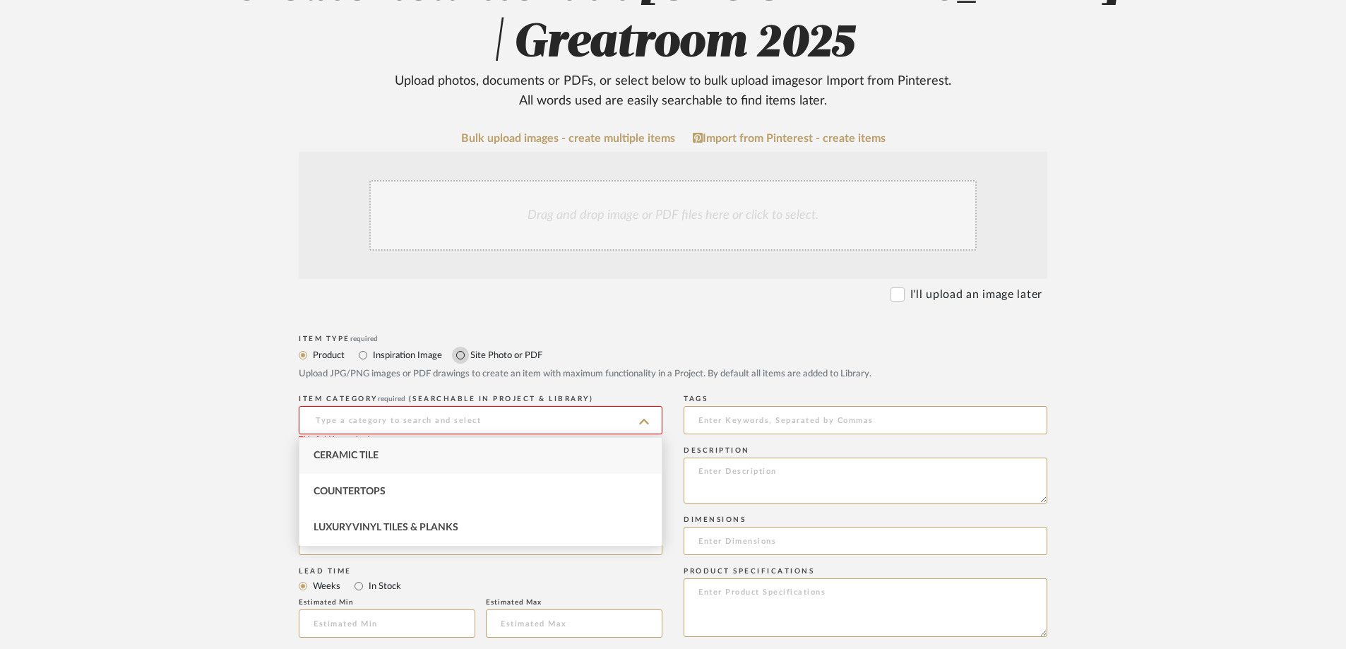
click at [458, 360] on input "Site Photo or PDF" at bounding box center [460, 355] width 17 height 17
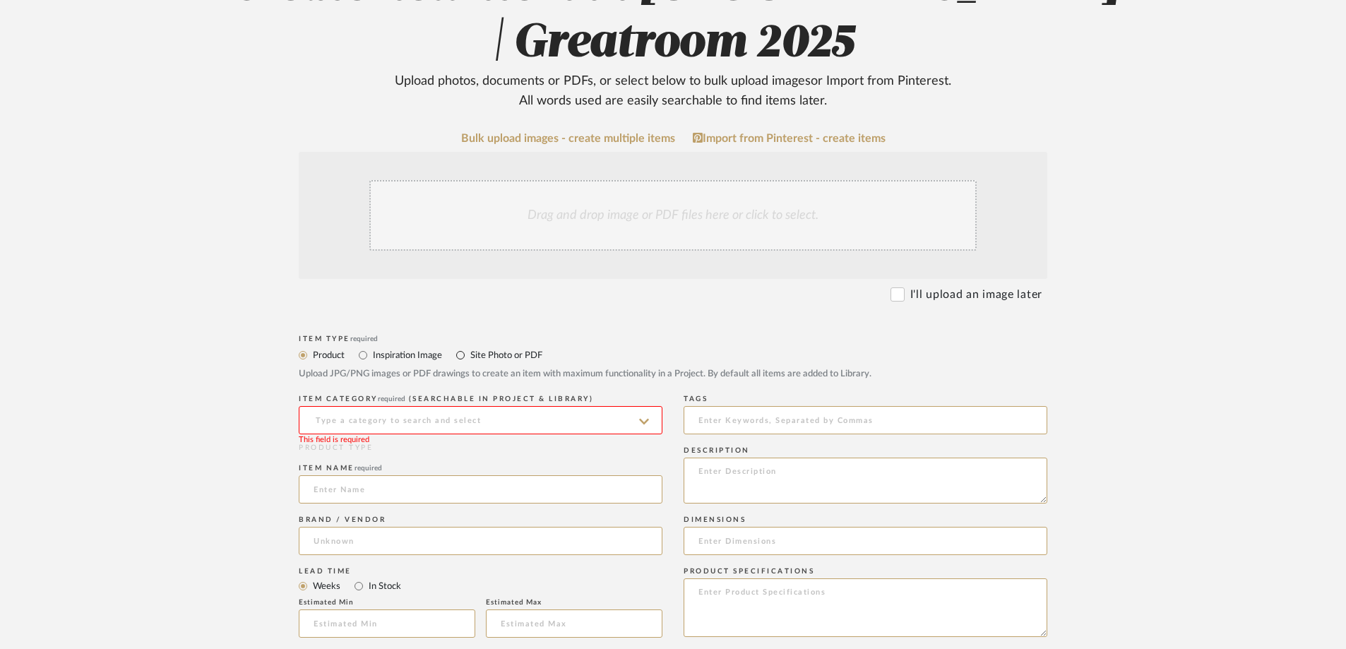
click at [452, 347] on input "Site Photo or PDF" at bounding box center [460, 355] width 17 height 17
radio input "true"
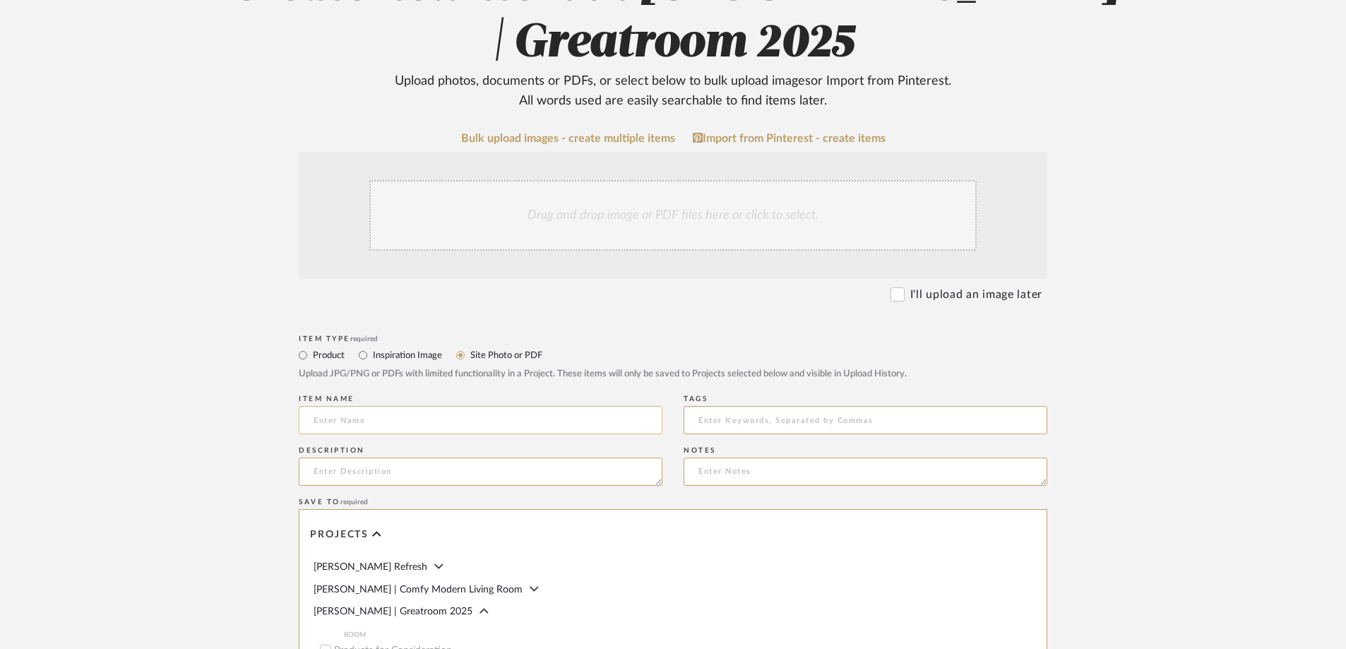
click at [483, 417] on input at bounding box center [481, 420] width 364 height 28
click at [370, 424] on input "Nuckolls Inital Design Board" at bounding box center [481, 420] width 364 height 28
type input "[PERSON_NAME] Initial Design Board"
click at [775, 415] on input at bounding box center [866, 420] width 364 height 28
type input "[PERSON_NAME] Greatroom"
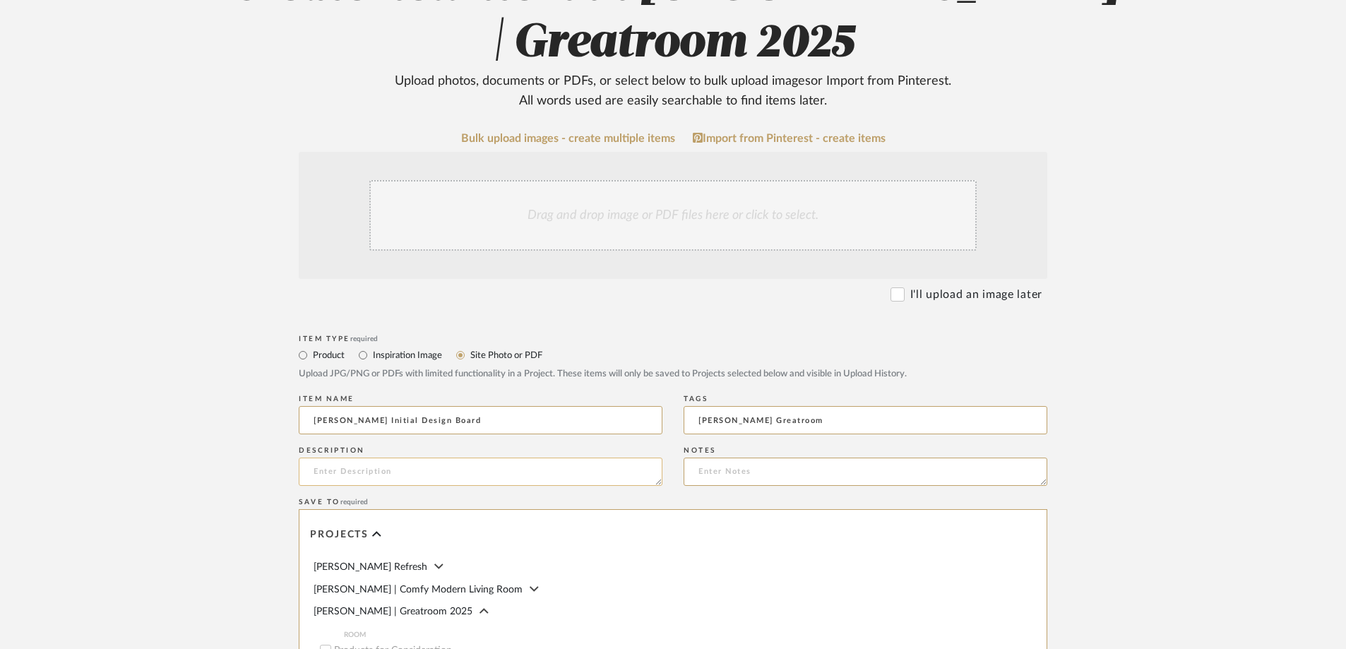
click at [544, 479] on textarea at bounding box center [481, 472] width 364 height 28
click at [571, 470] on textarea "An in-depth comprehensive look at all the selections that will acieve your goal…" at bounding box center [481, 472] width 364 height 28
click at [638, 471] on textarea "An in-depth comprehensive look at all the selections that will acieve your goal…" at bounding box center [481, 472] width 364 height 28
click at [600, 459] on textarea "An in-depth comprehensive look at all the selections that will acieve your goal…" at bounding box center [481, 472] width 364 height 28
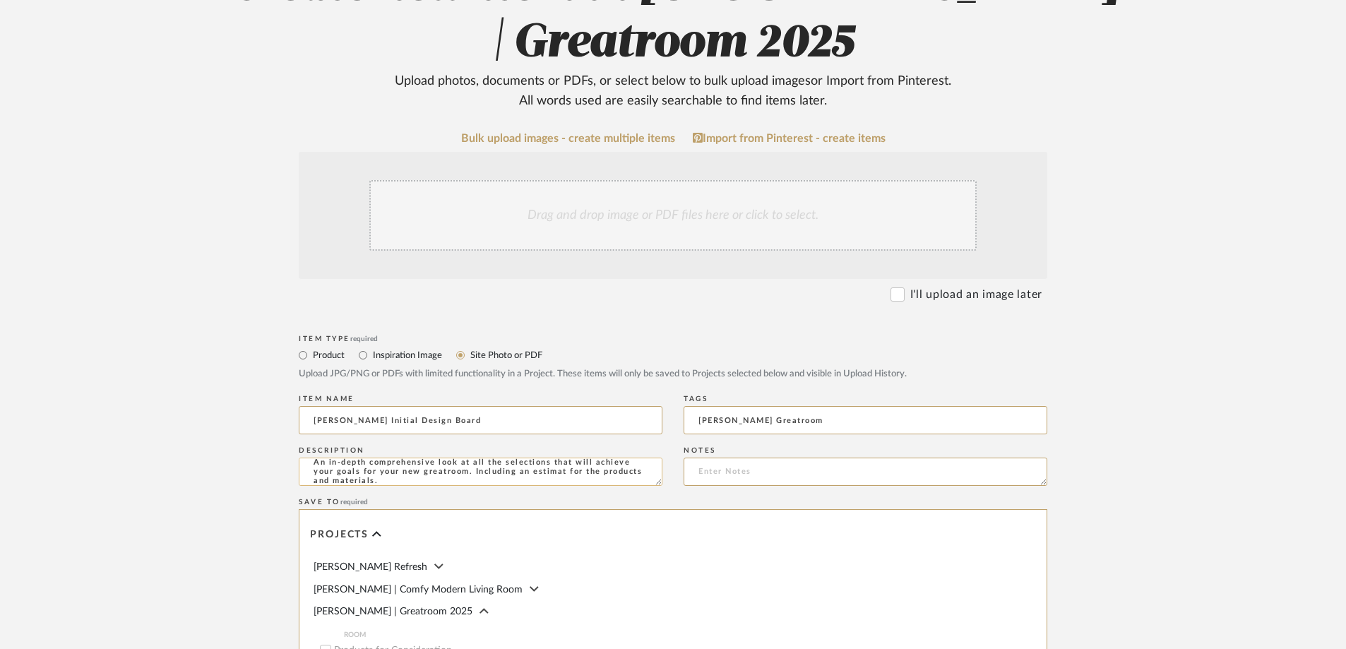
click at [563, 476] on textarea "An in-depth comprehensive look at all the selections that will achieve your goa…" at bounding box center [481, 472] width 364 height 28
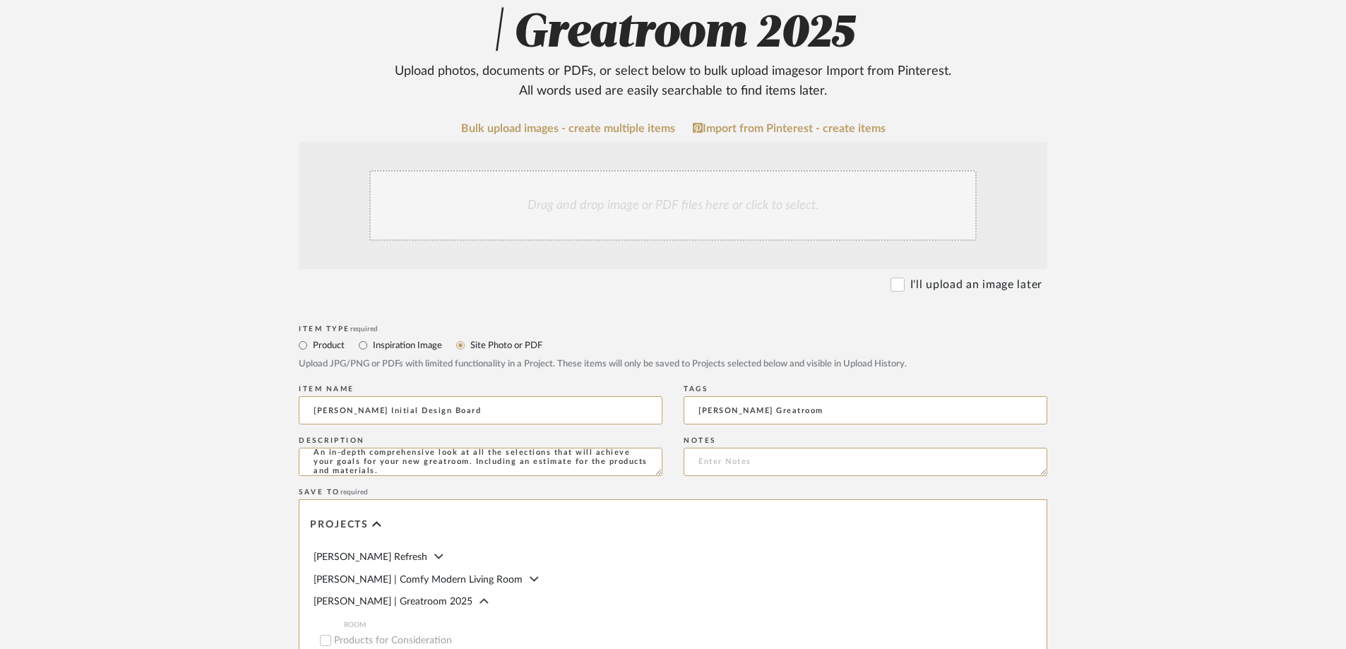
scroll to position [71, 0]
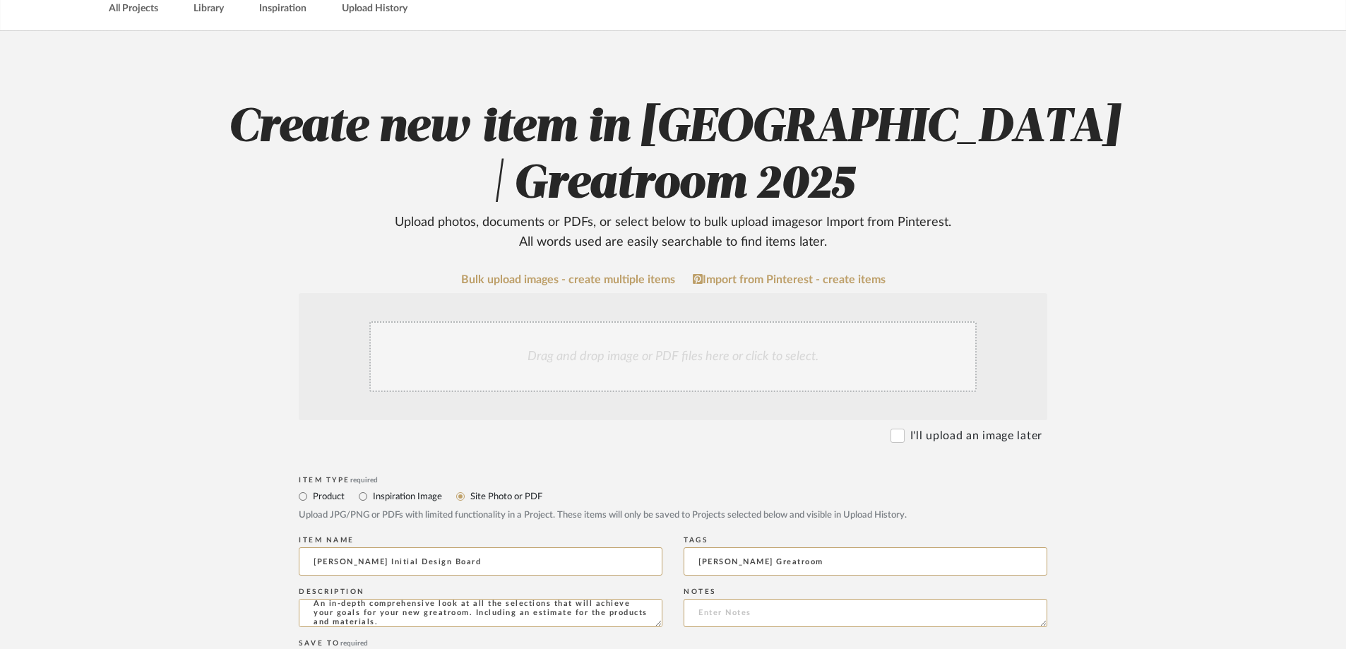
type textarea "An in-depth comprehensive look at all the selections that will achieve your goa…"
click at [773, 350] on div "Drag and drop image or PDF files here or click to select." at bounding box center [672, 356] width 607 height 71
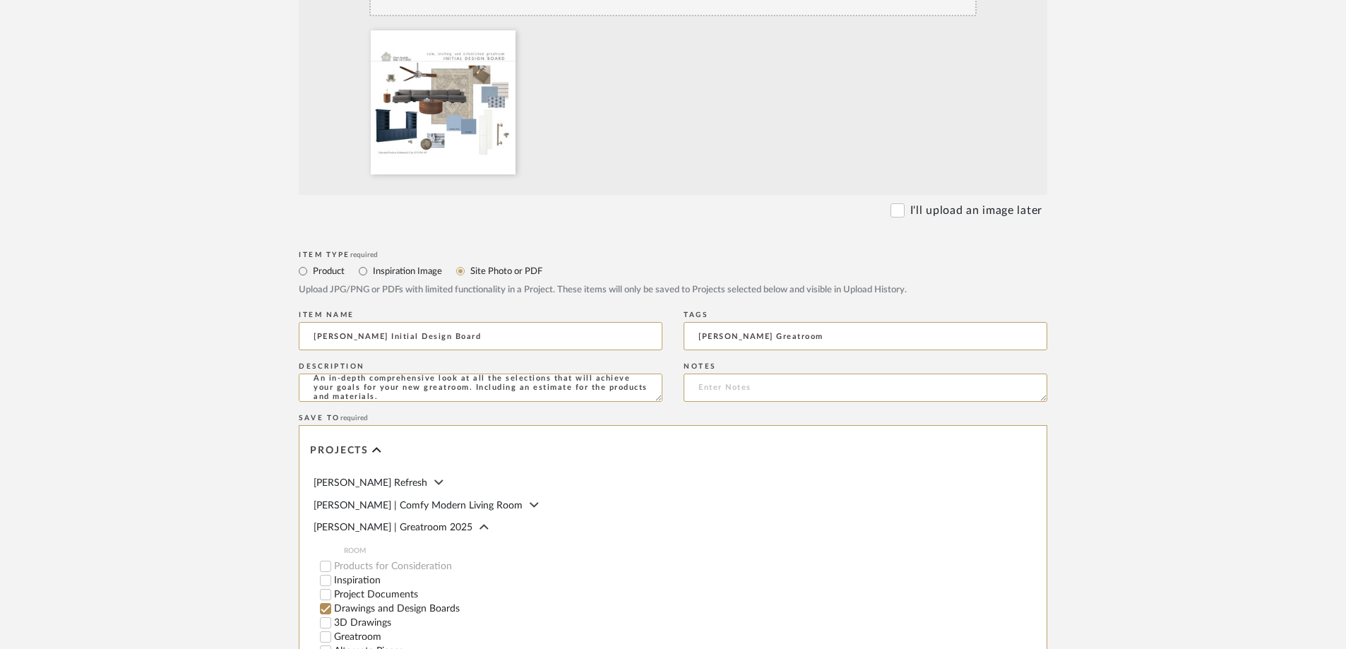
scroll to position [715, 0]
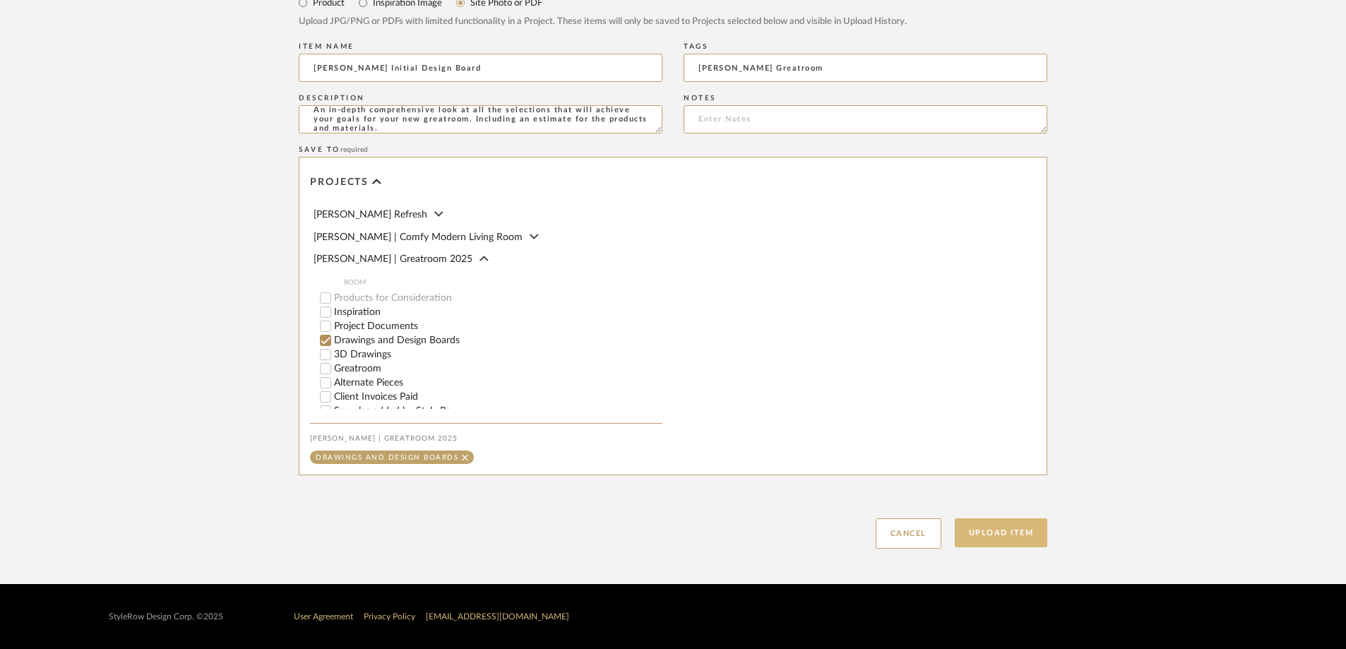
click at [993, 539] on button "Upload Item" at bounding box center [1001, 532] width 93 height 29
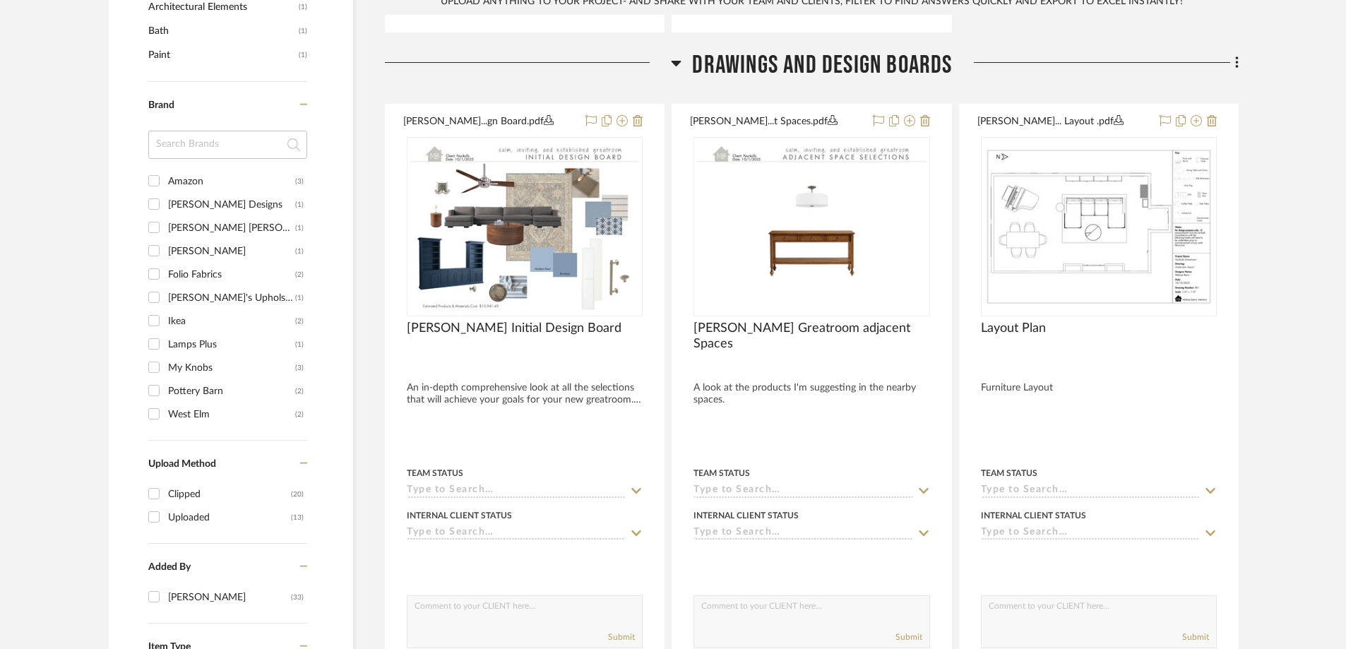
scroll to position [1246, 0]
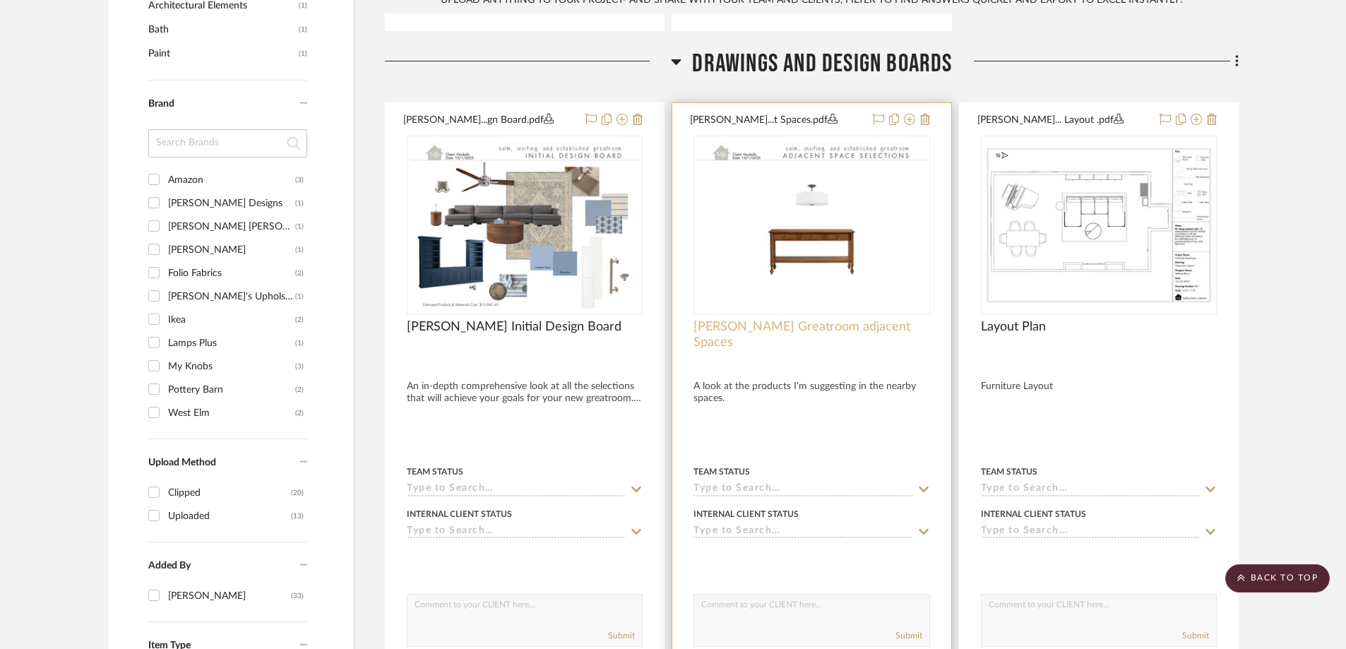
click at [831, 319] on span "Nuckolls Greatroom adjacent Spaces" at bounding box center [811, 334] width 236 height 31
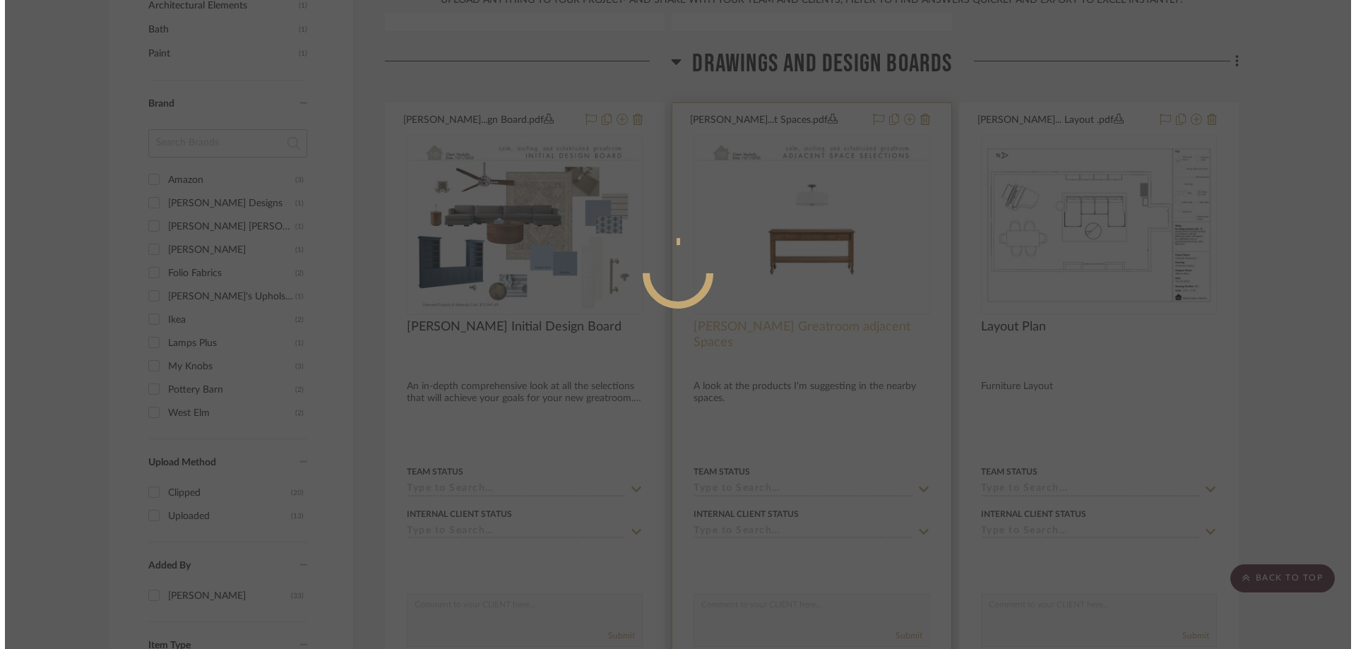
scroll to position [0, 0]
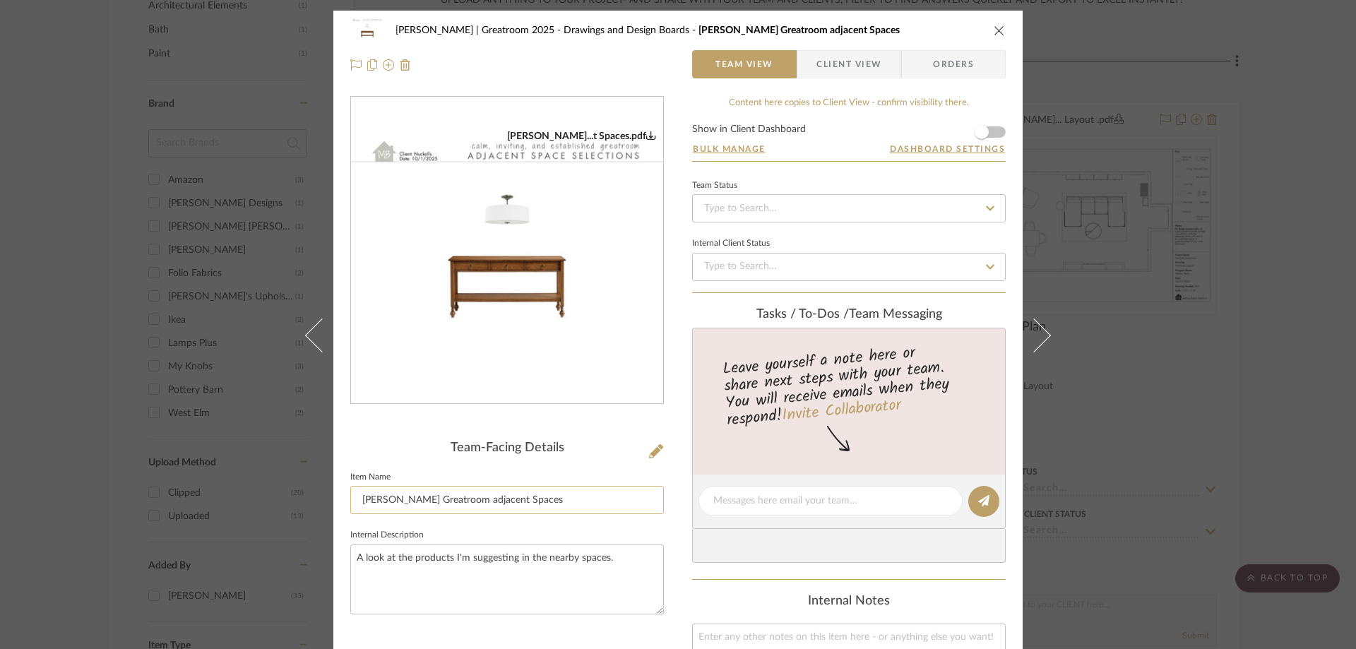
click at [453, 501] on input "Nuckolls Greatroom adjacent Spaces" at bounding box center [507, 500] width 314 height 28
type input "[PERSON_NAME] Greatroom Adjacent Spaces"
click at [995, 30] on icon "close" at bounding box center [999, 30] width 11 height 11
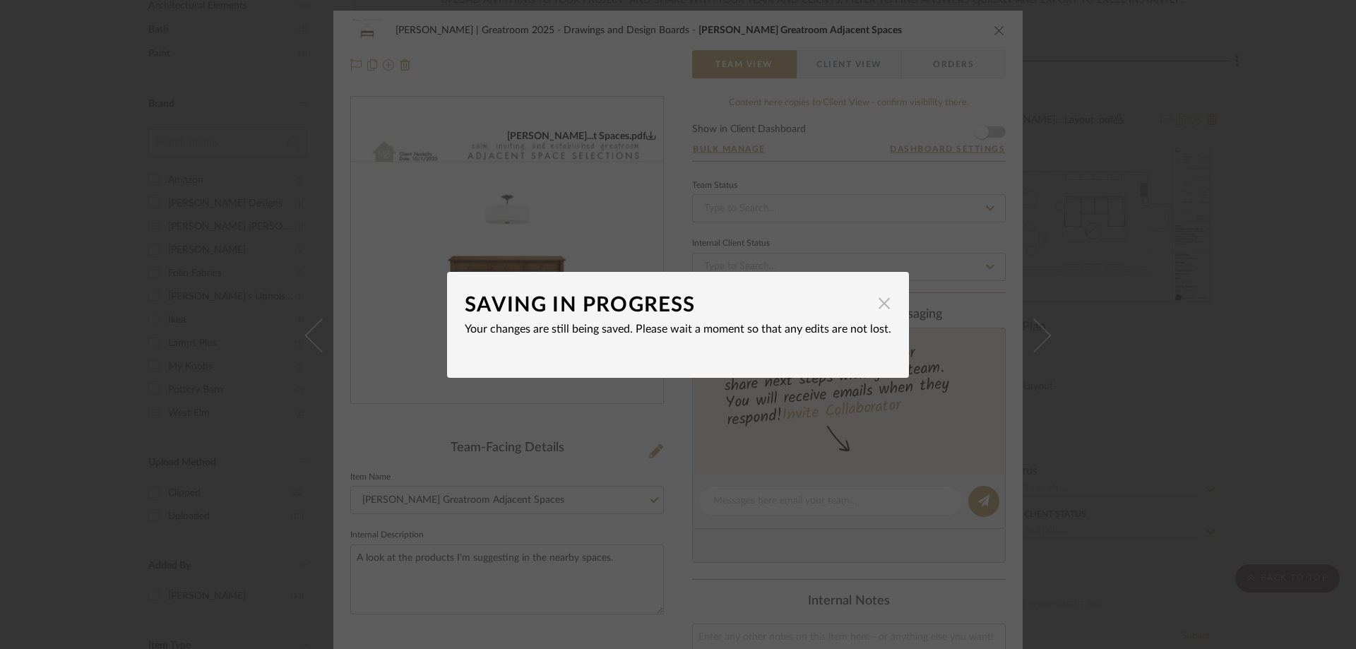
click at [874, 302] on span "button" at bounding box center [884, 304] width 28 height 28
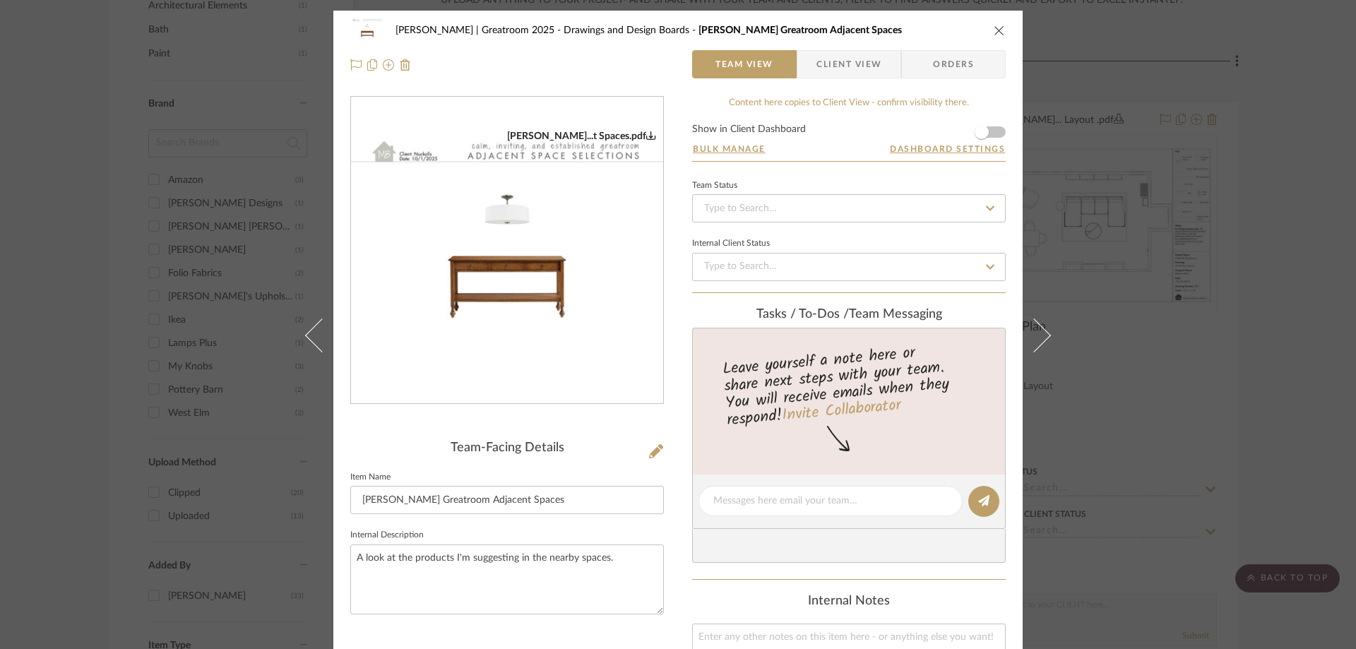
click at [994, 35] on icon "close" at bounding box center [999, 30] width 11 height 11
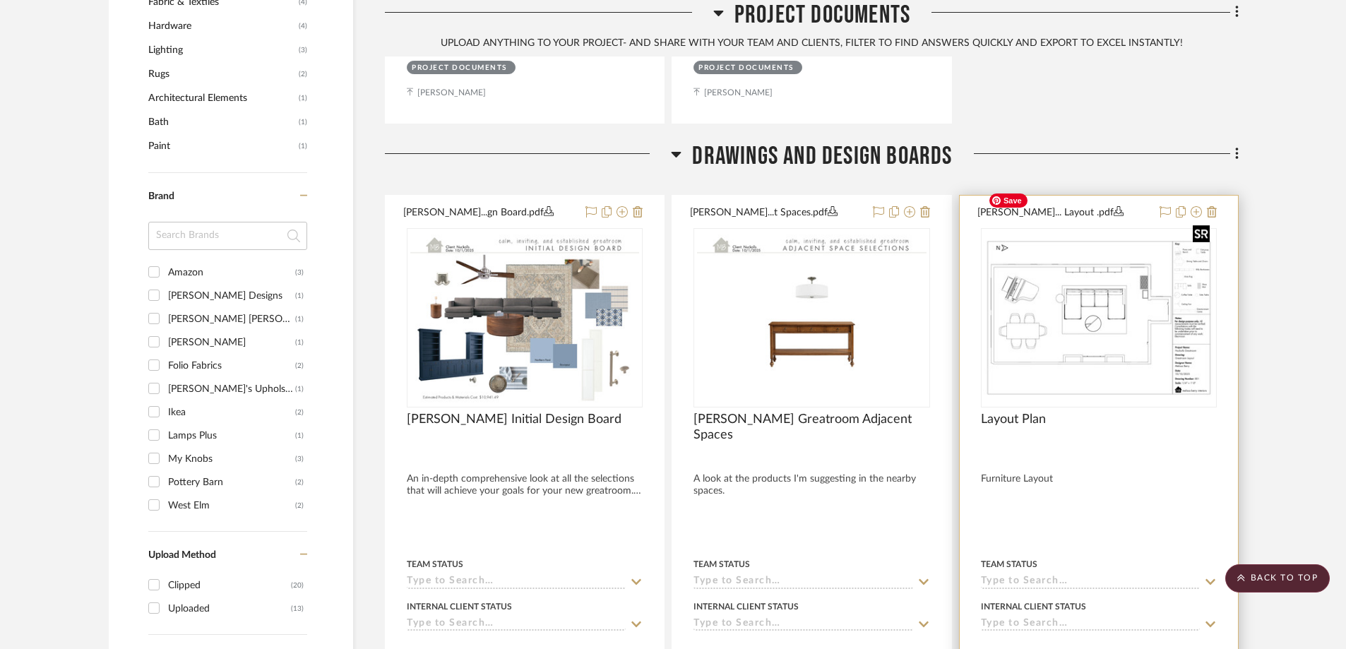
scroll to position [1175, 0]
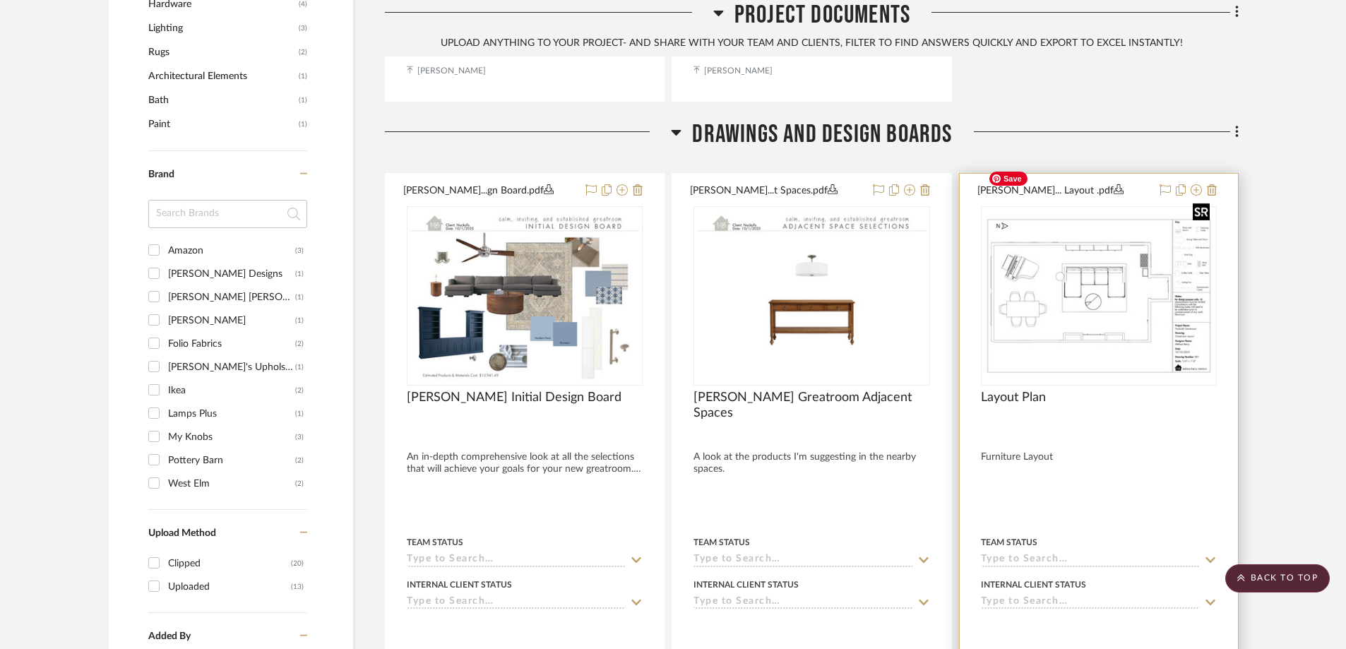
click at [1134, 295] on img "0" at bounding box center [1098, 295] width 233 height 165
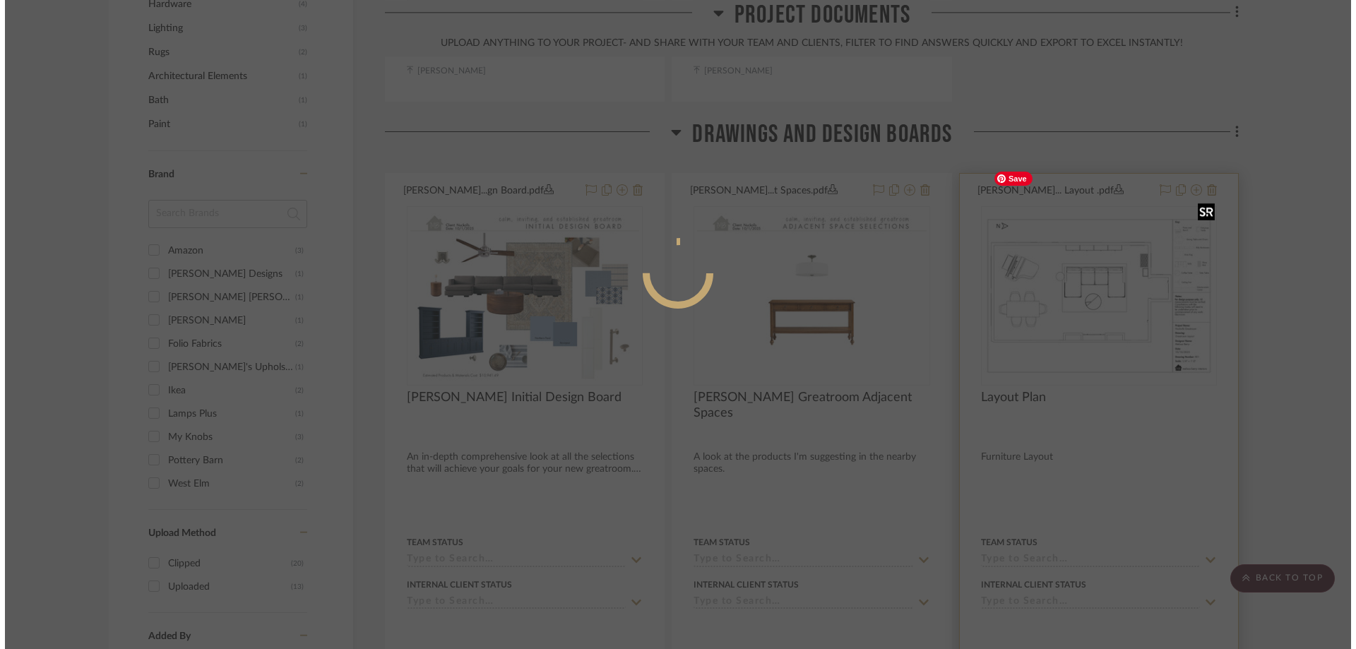
scroll to position [0, 0]
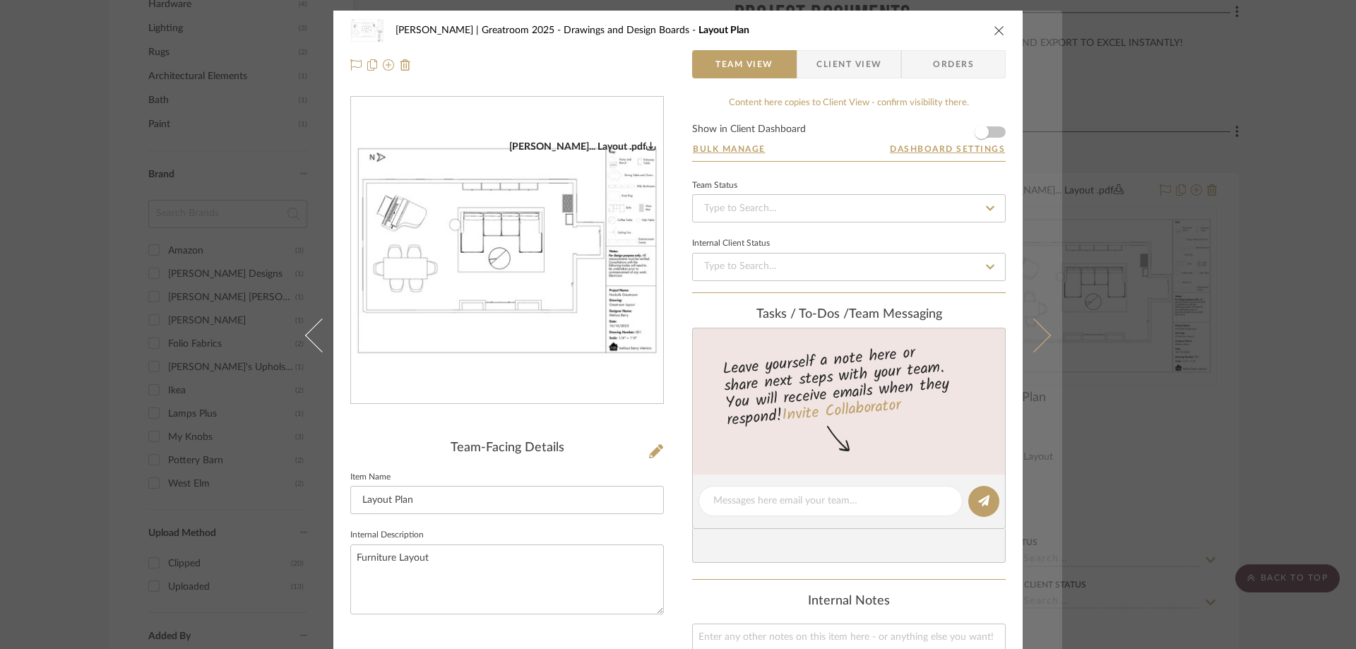
click at [1028, 335] on icon at bounding box center [1034, 335] width 34 height 34
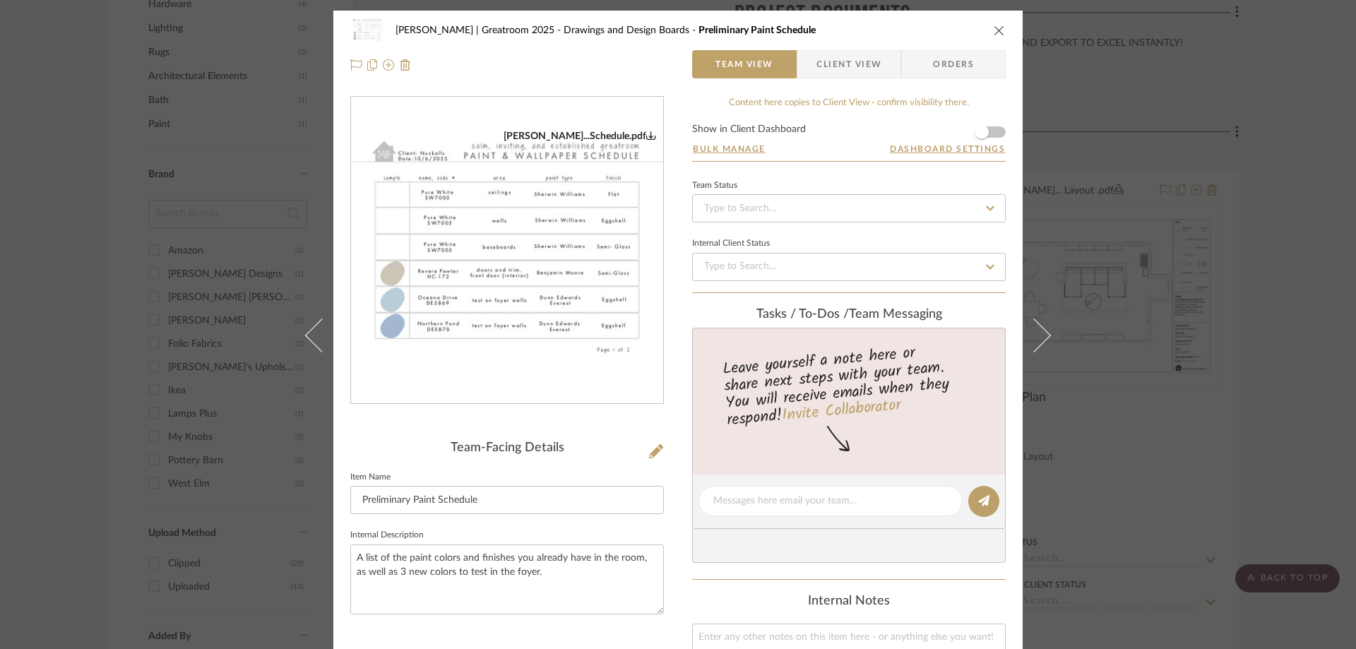
click at [994, 30] on icon "close" at bounding box center [999, 30] width 11 height 11
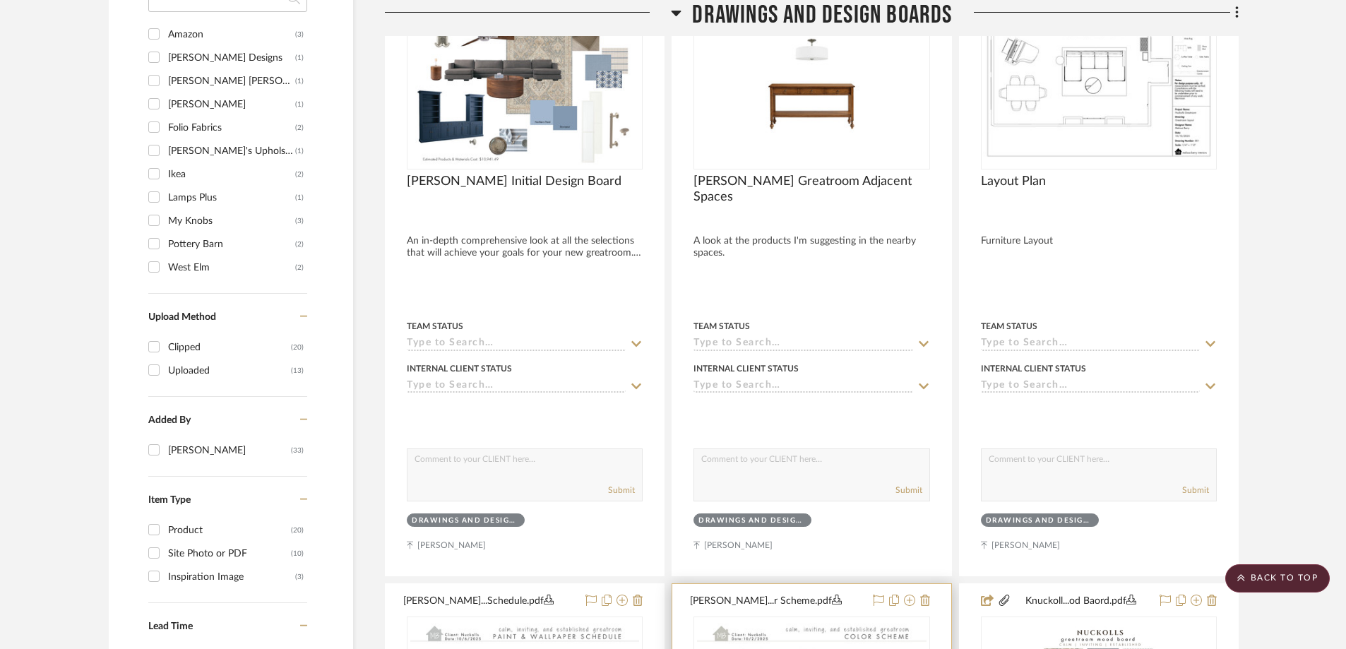
scroll to position [1599, 0]
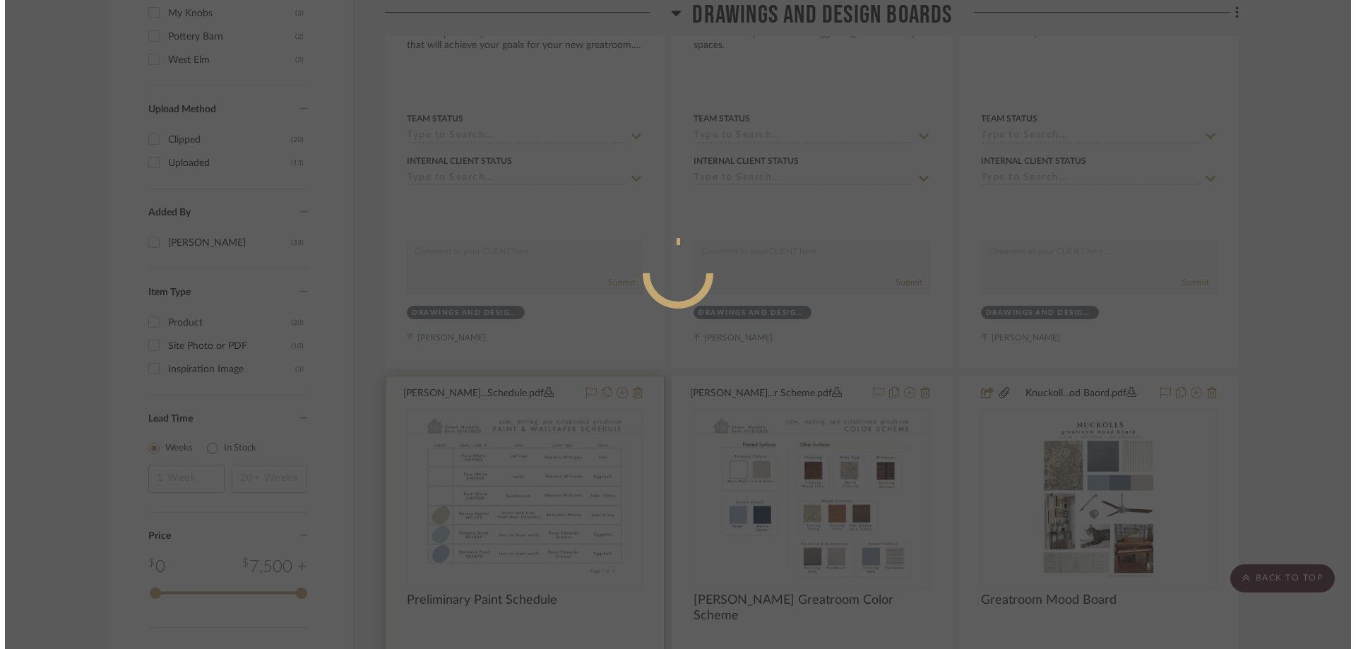
scroll to position [0, 0]
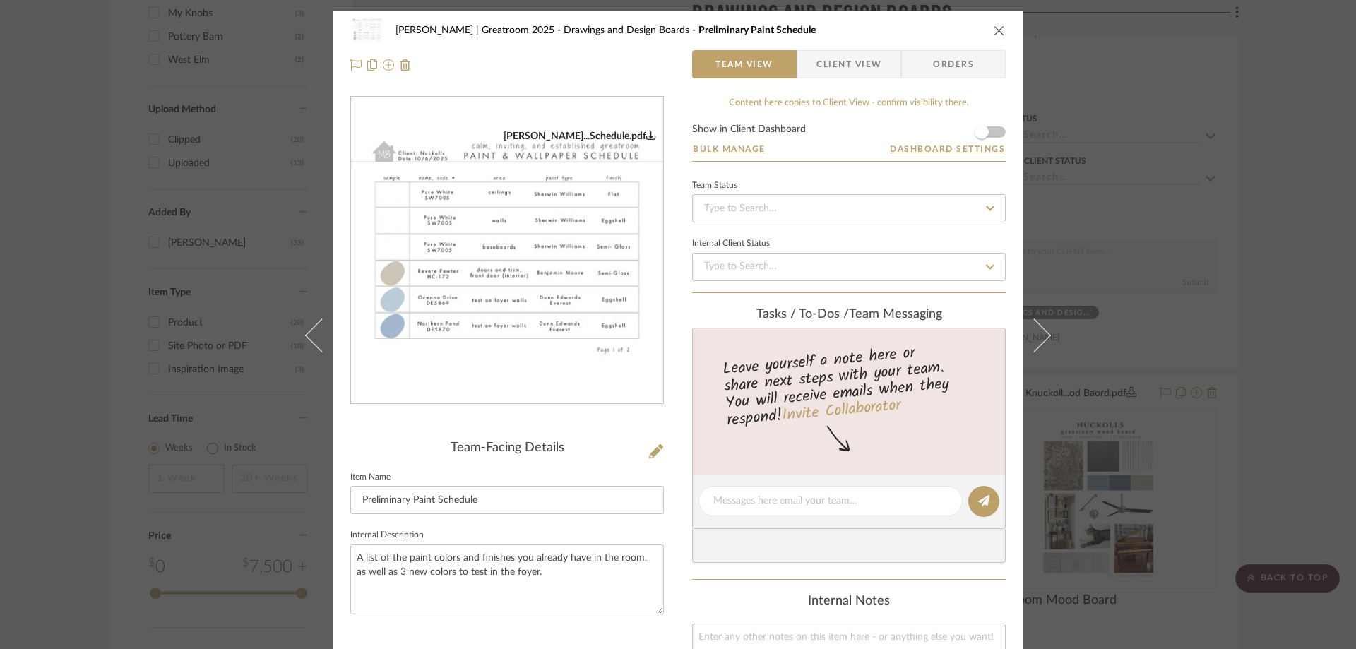
click at [433, 241] on img "0" at bounding box center [507, 251] width 312 height 242
click at [994, 29] on icon "close" at bounding box center [999, 30] width 11 height 11
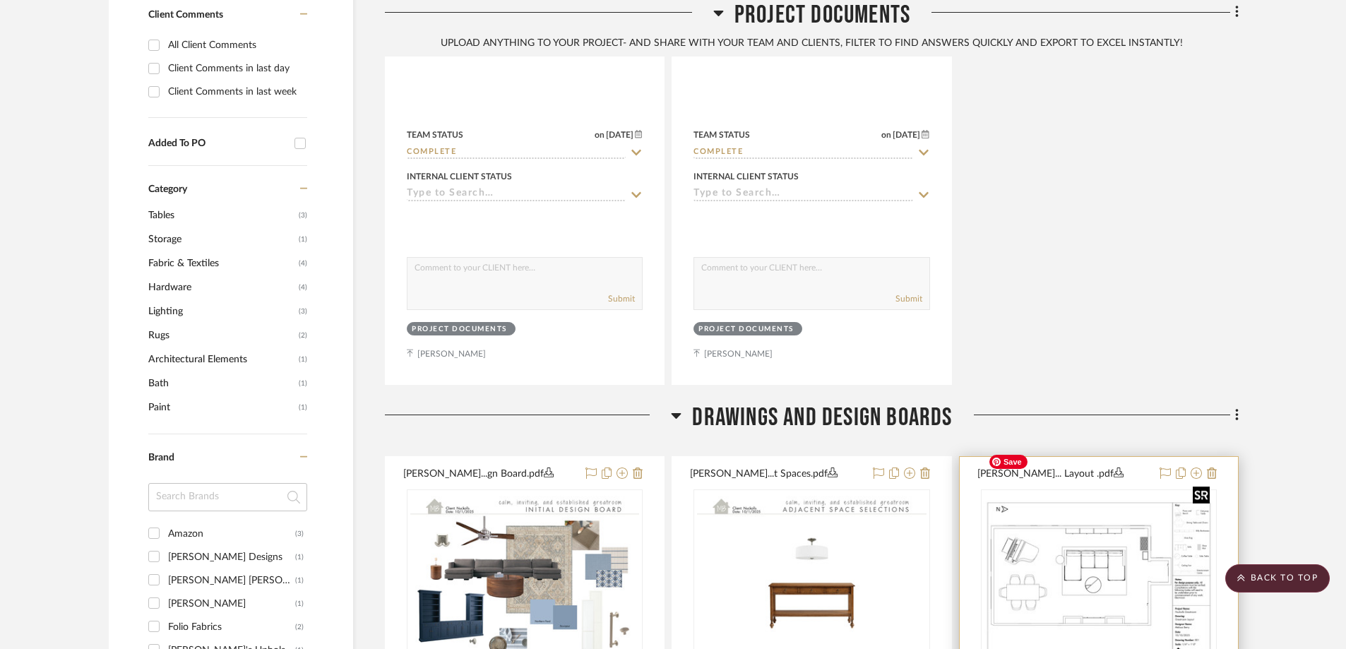
scroll to position [893, 0]
click at [1234, 404] on fa-icon at bounding box center [1234, 415] width 9 height 23
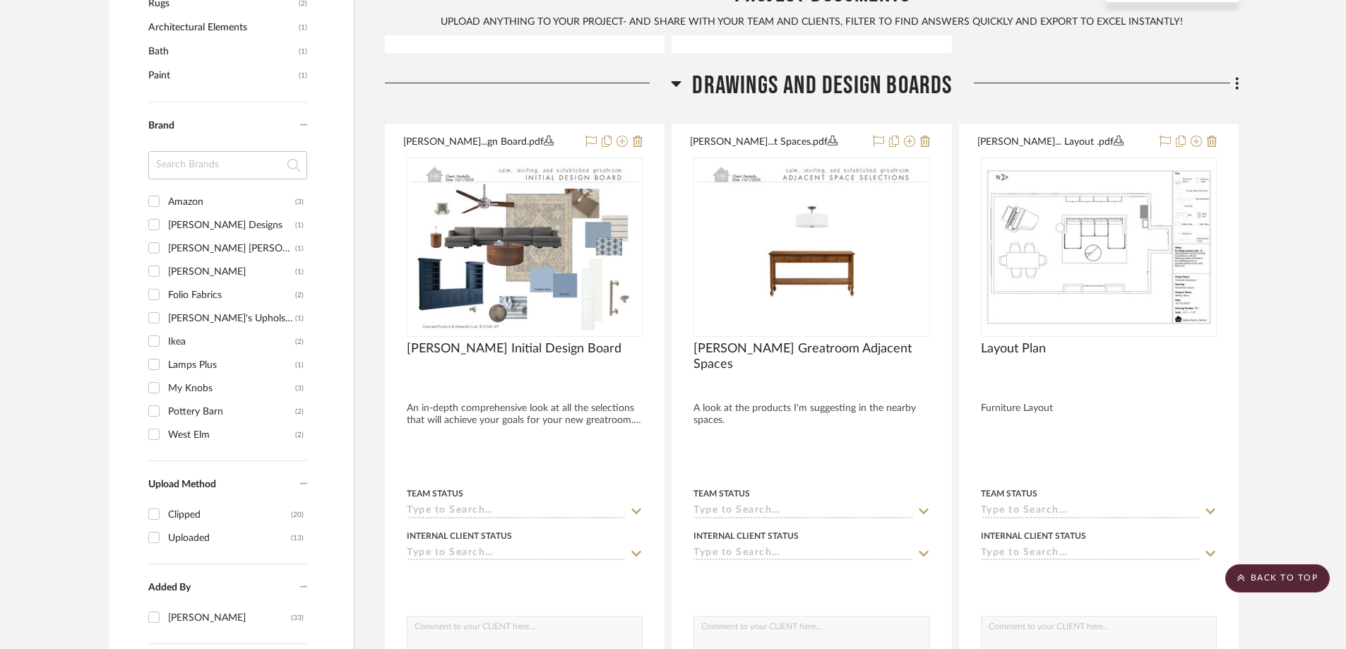
scroll to position [1178, 0]
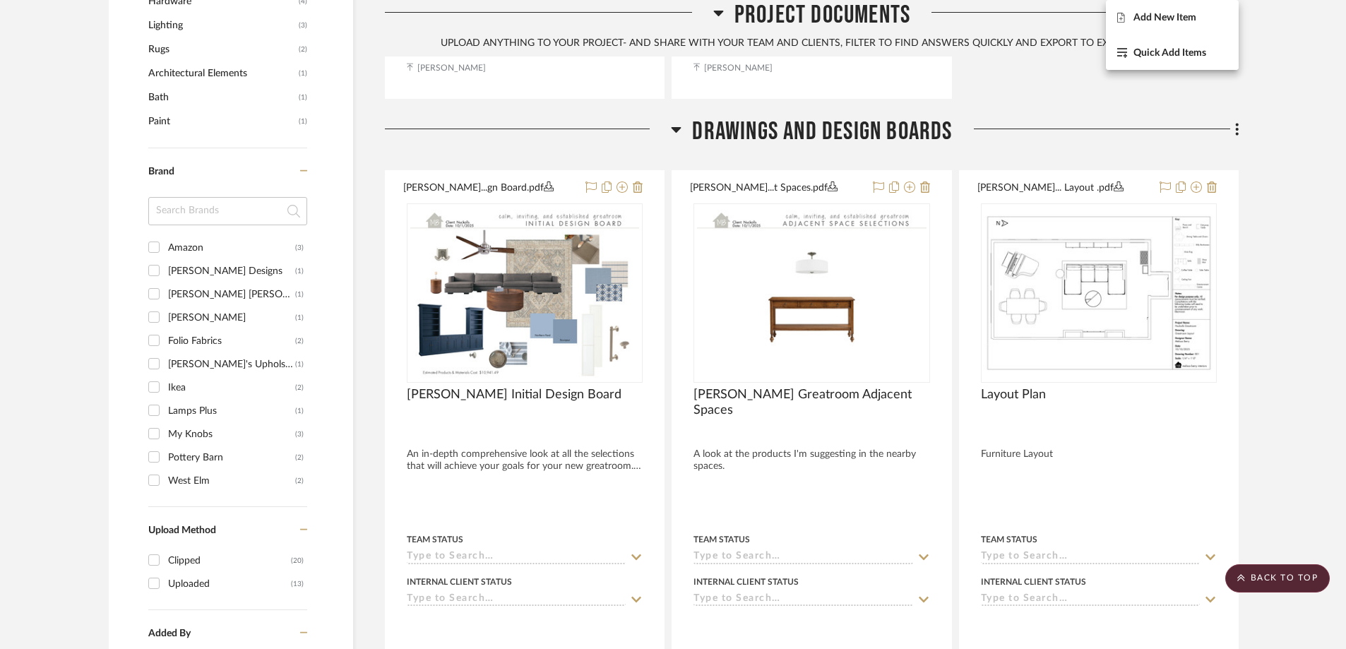
click at [561, 138] on div at bounding box center [673, 324] width 1346 height 649
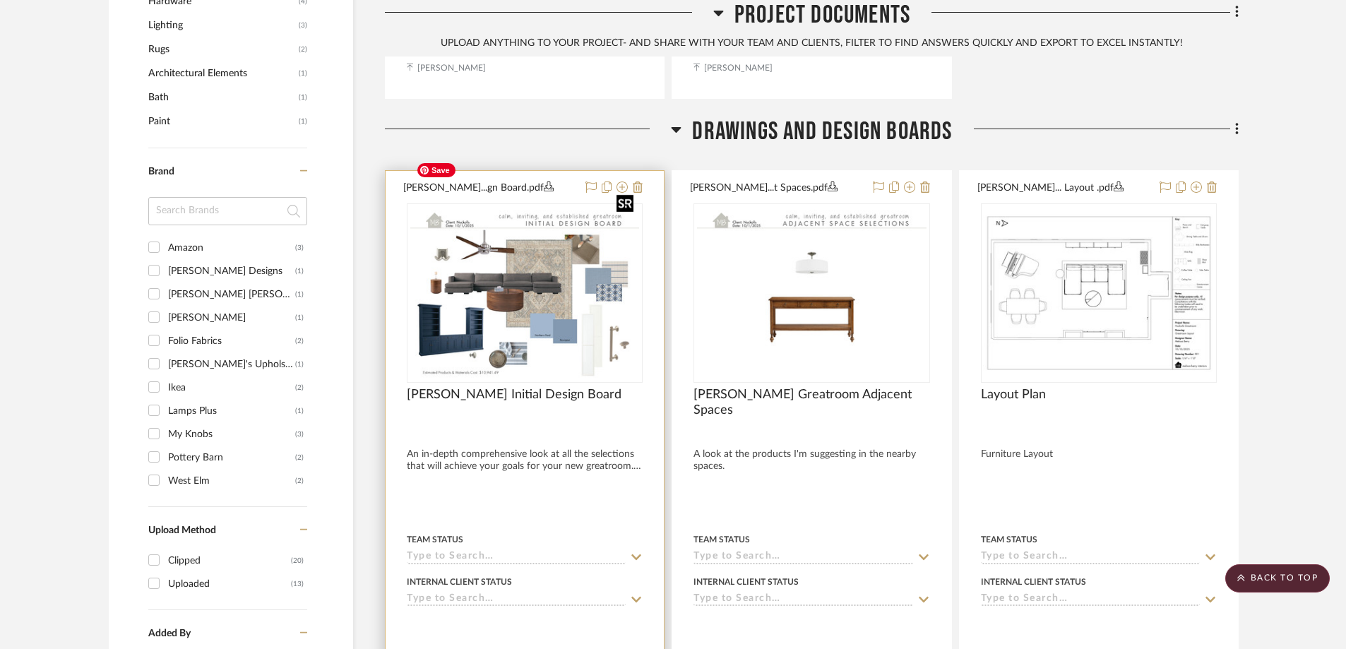
click at [548, 205] on img "0" at bounding box center [524, 293] width 229 height 177
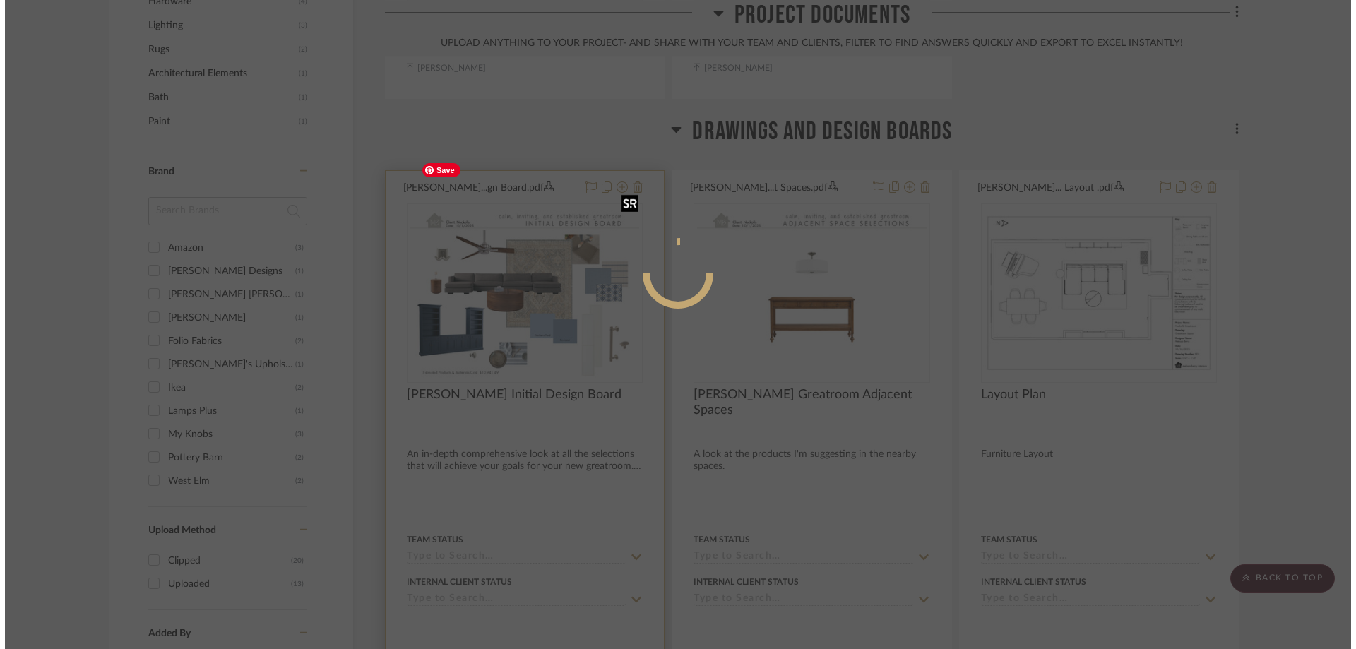
scroll to position [0, 0]
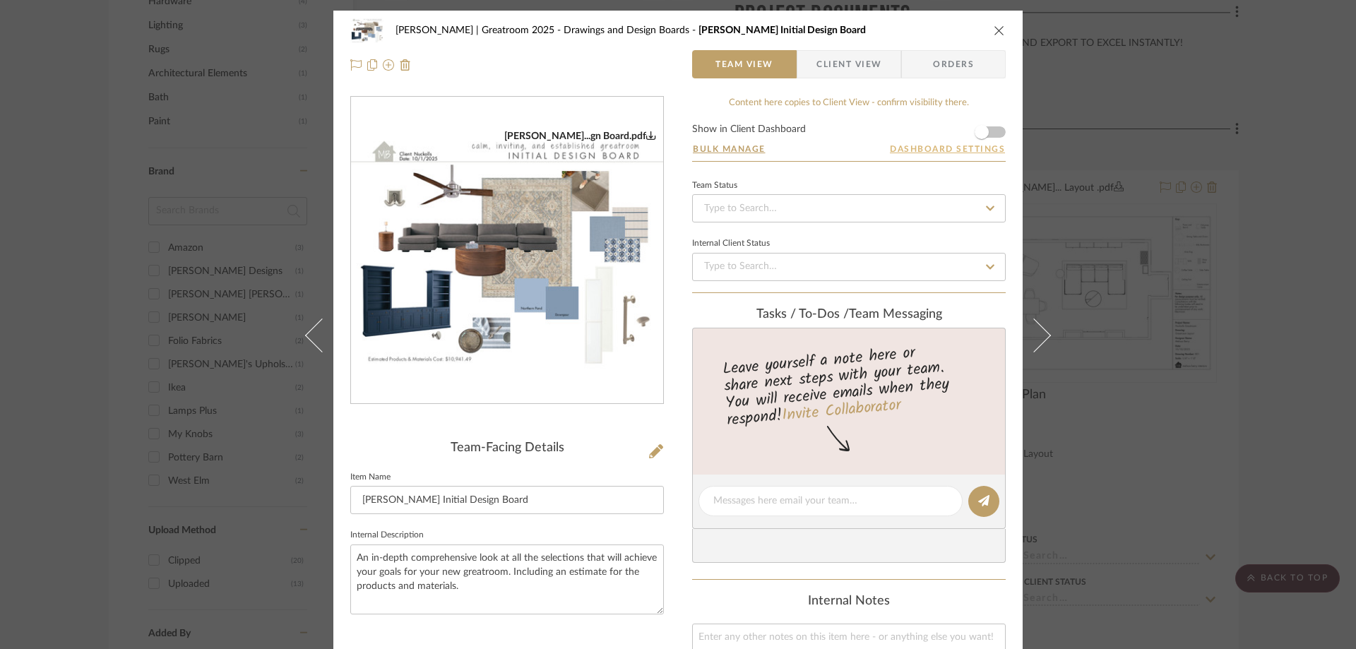
click at [958, 151] on button "Dashboard Settings" at bounding box center [947, 149] width 117 height 13
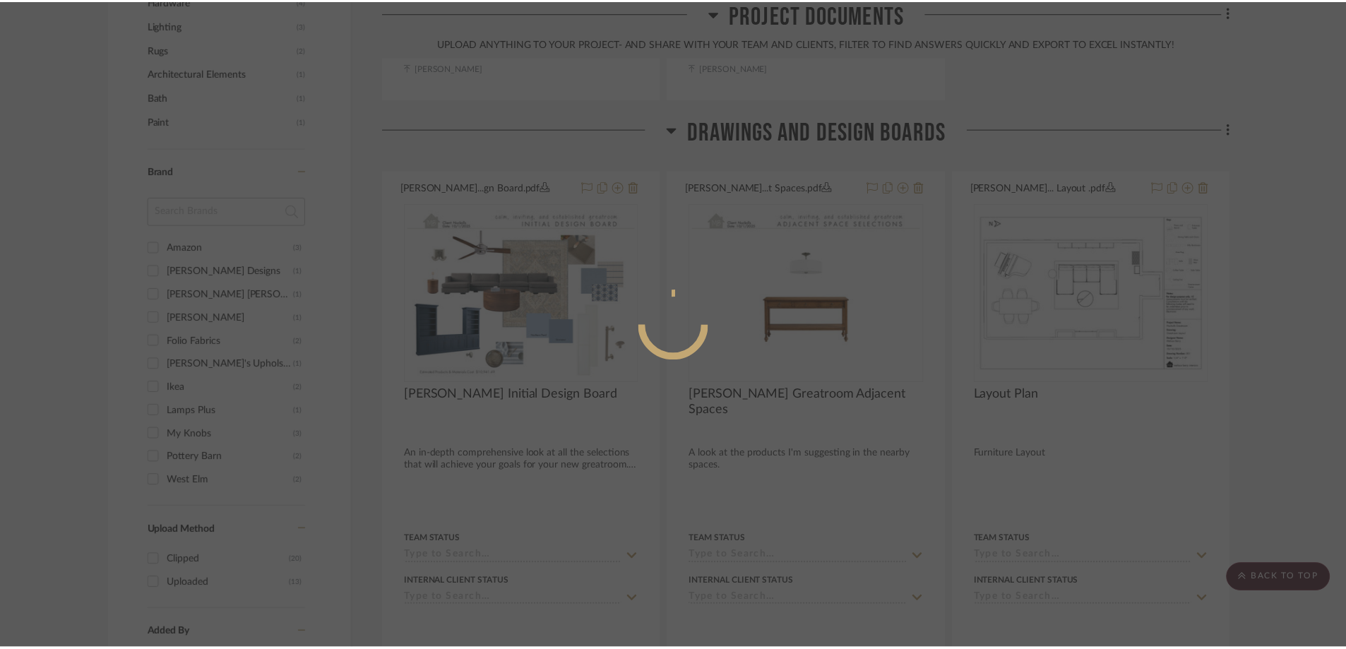
scroll to position [1178, 0]
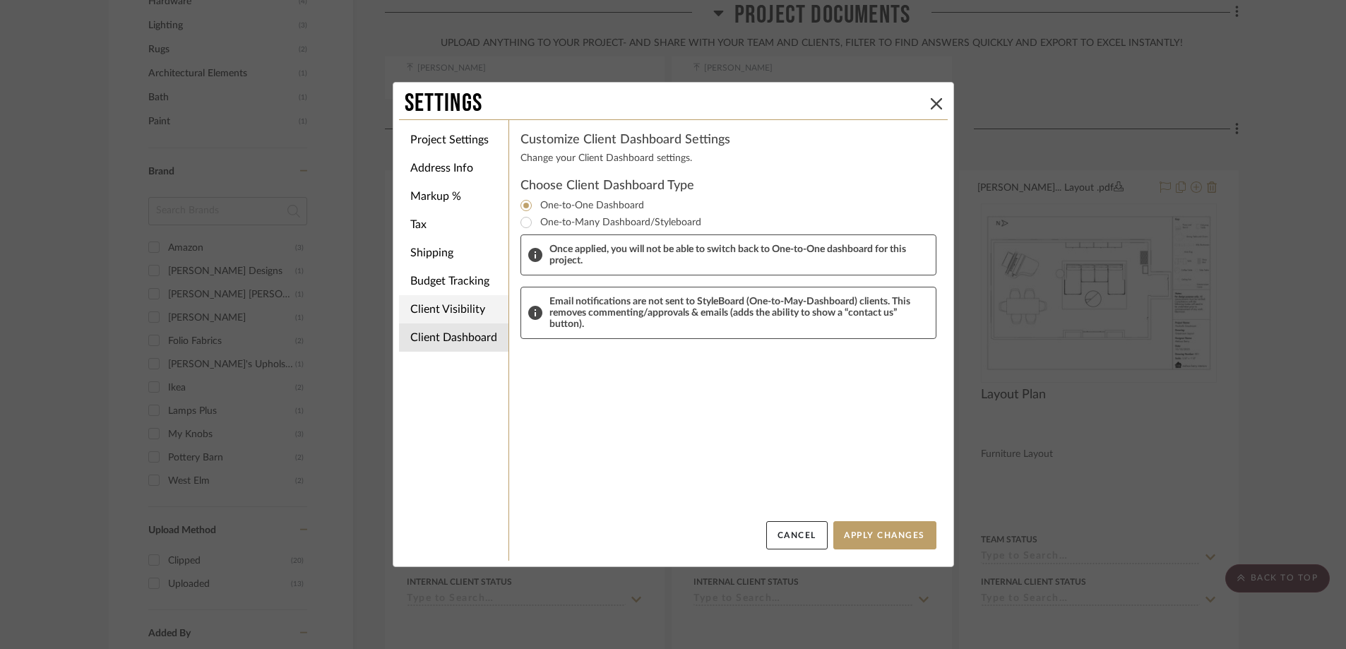
click at [460, 305] on li "Client Visibility" at bounding box center [453, 309] width 109 height 28
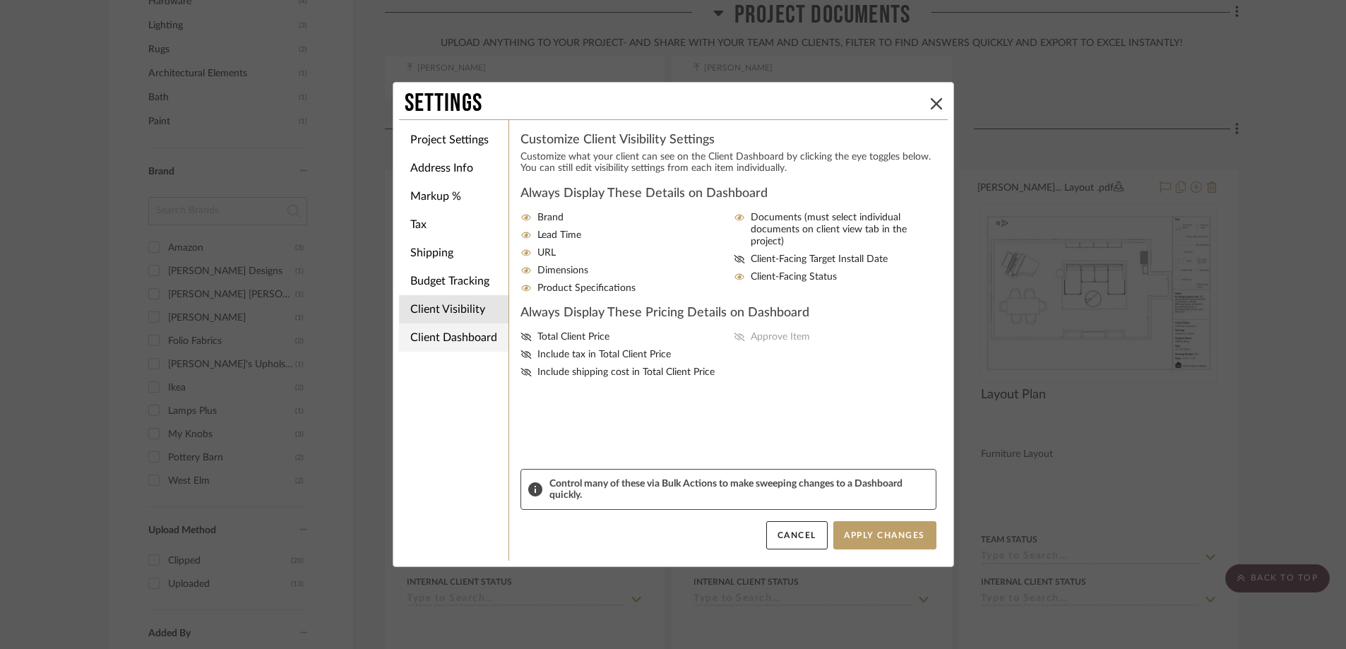
click at [458, 335] on li "Client Dashboard" at bounding box center [453, 337] width 109 height 28
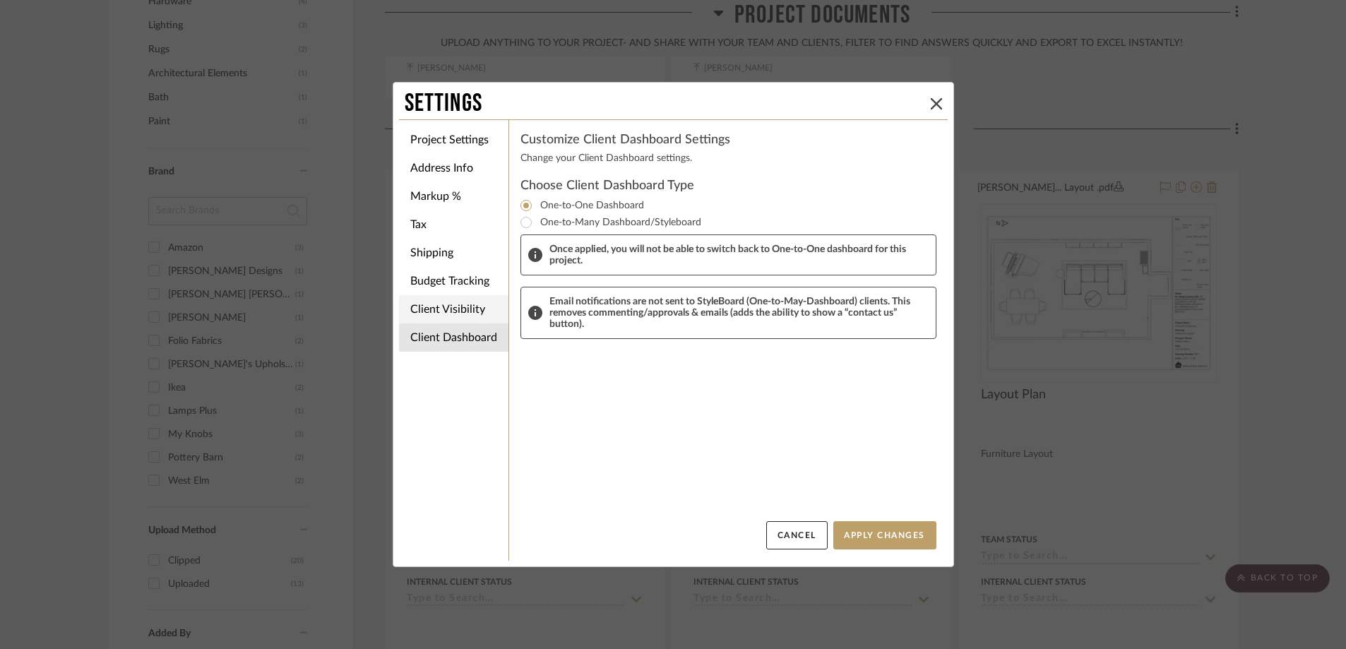
click at [457, 310] on li "Client Visibility" at bounding box center [453, 309] width 109 height 28
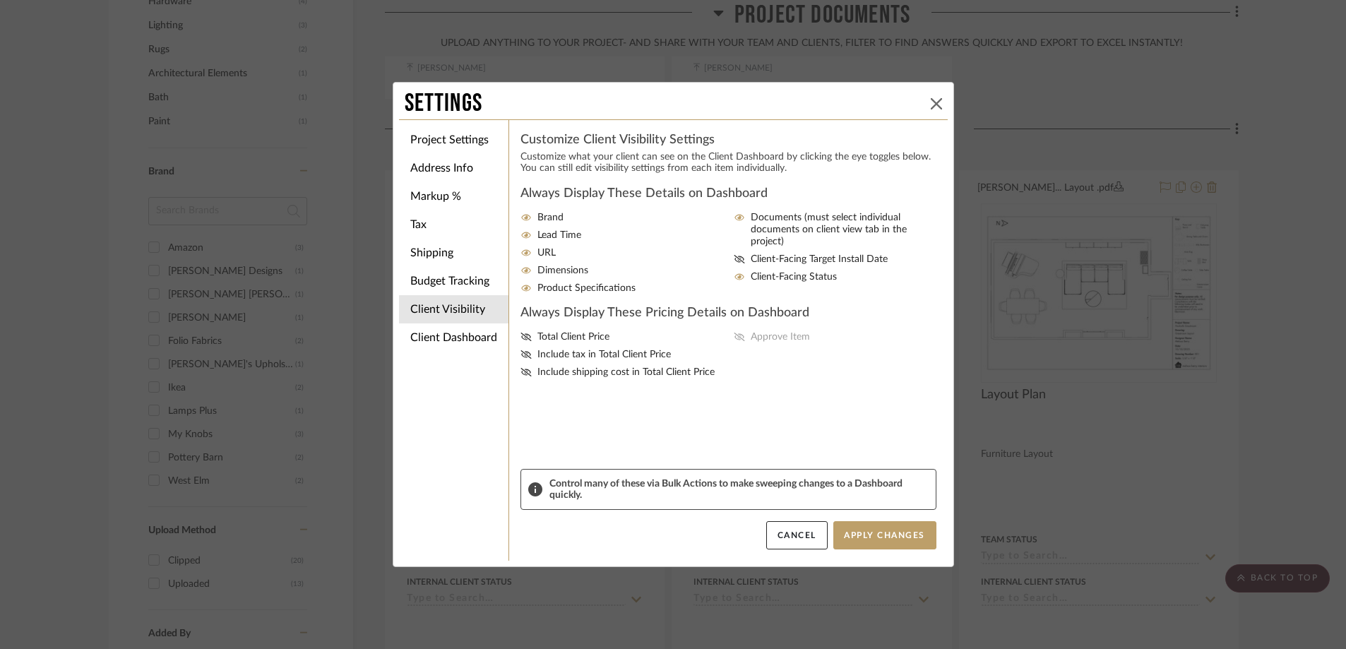
click at [931, 107] on icon at bounding box center [936, 103] width 11 height 11
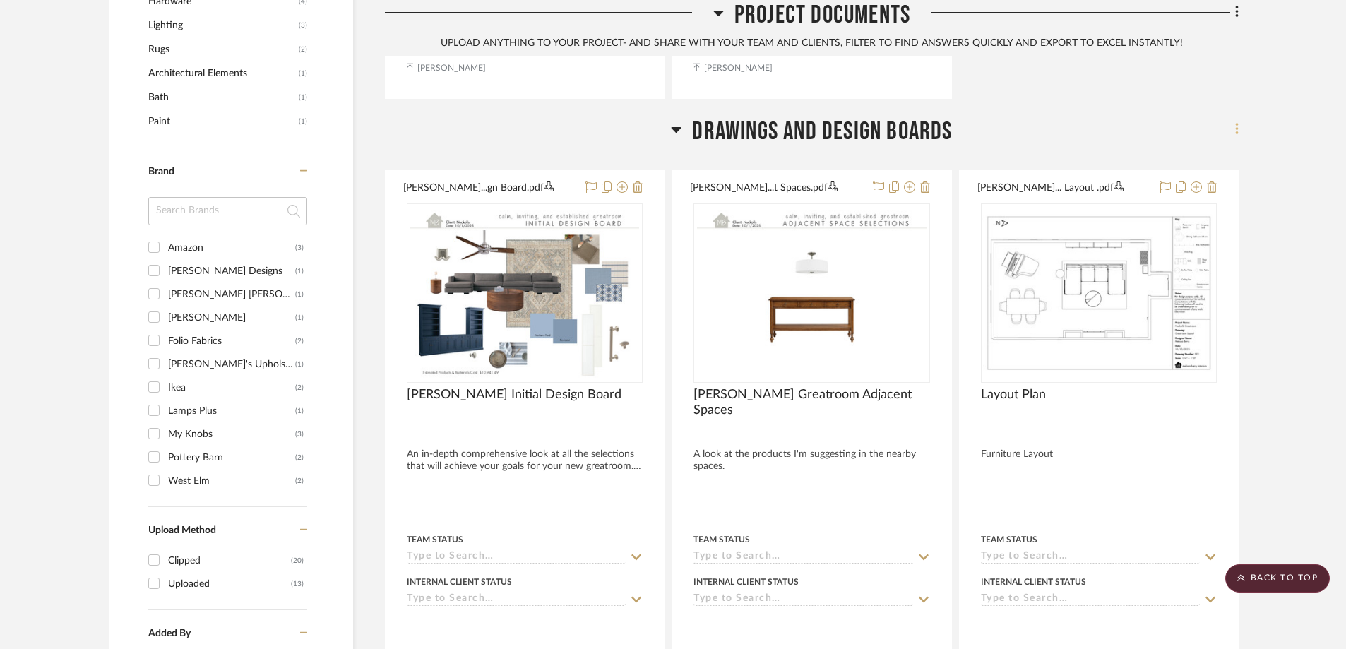
click at [1235, 121] on icon at bounding box center [1237, 129] width 4 height 16
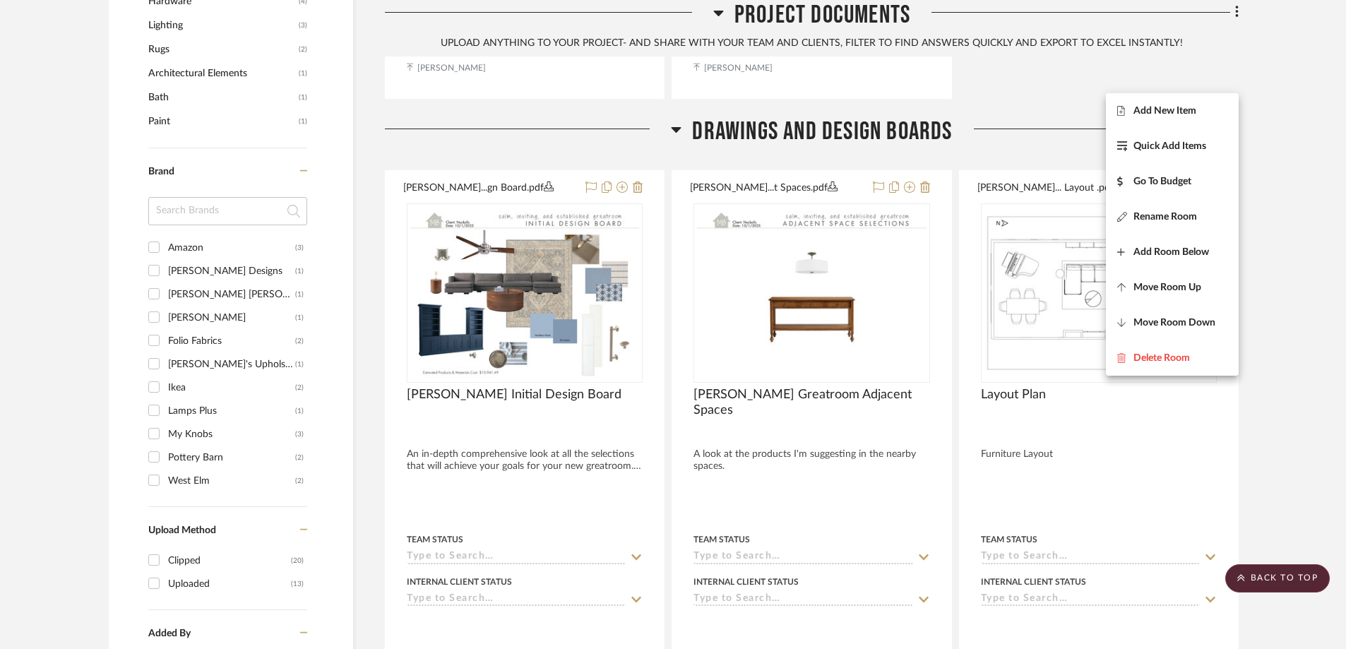
click at [673, 78] on div at bounding box center [673, 324] width 1346 height 649
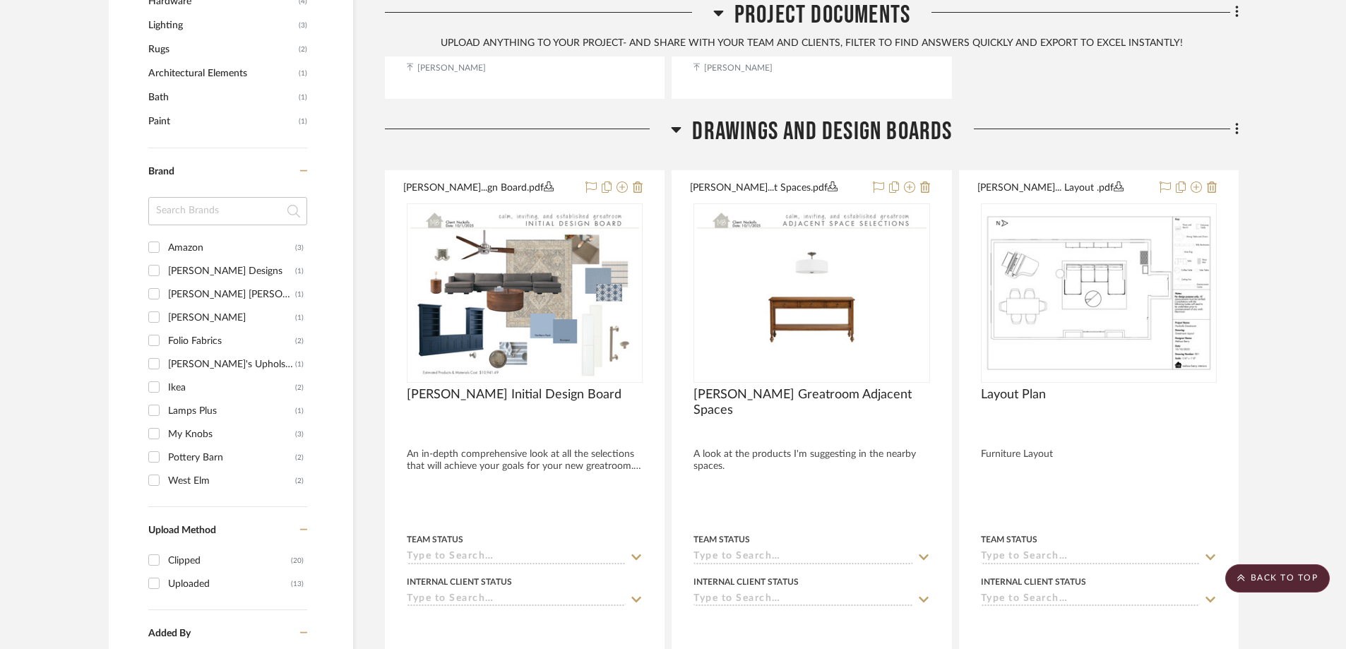
click at [675, 127] on icon at bounding box center [677, 130] width 10 height 6
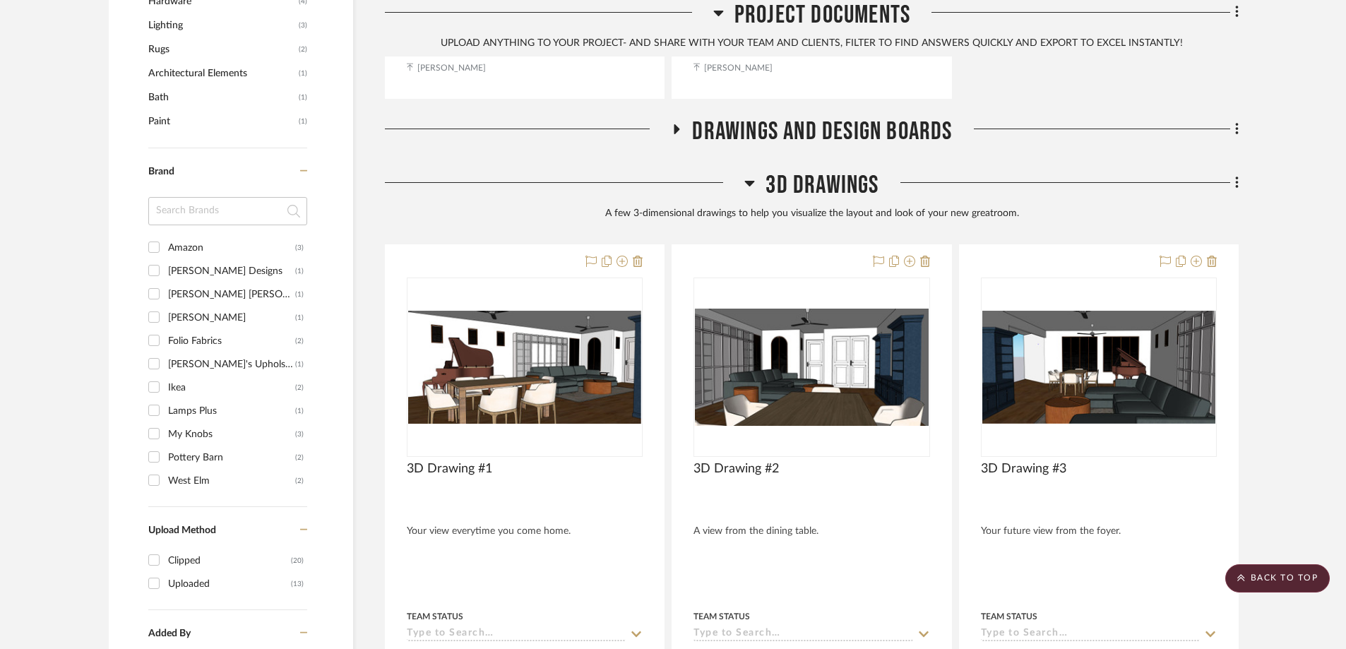
click at [675, 124] on icon at bounding box center [677, 129] width 6 height 10
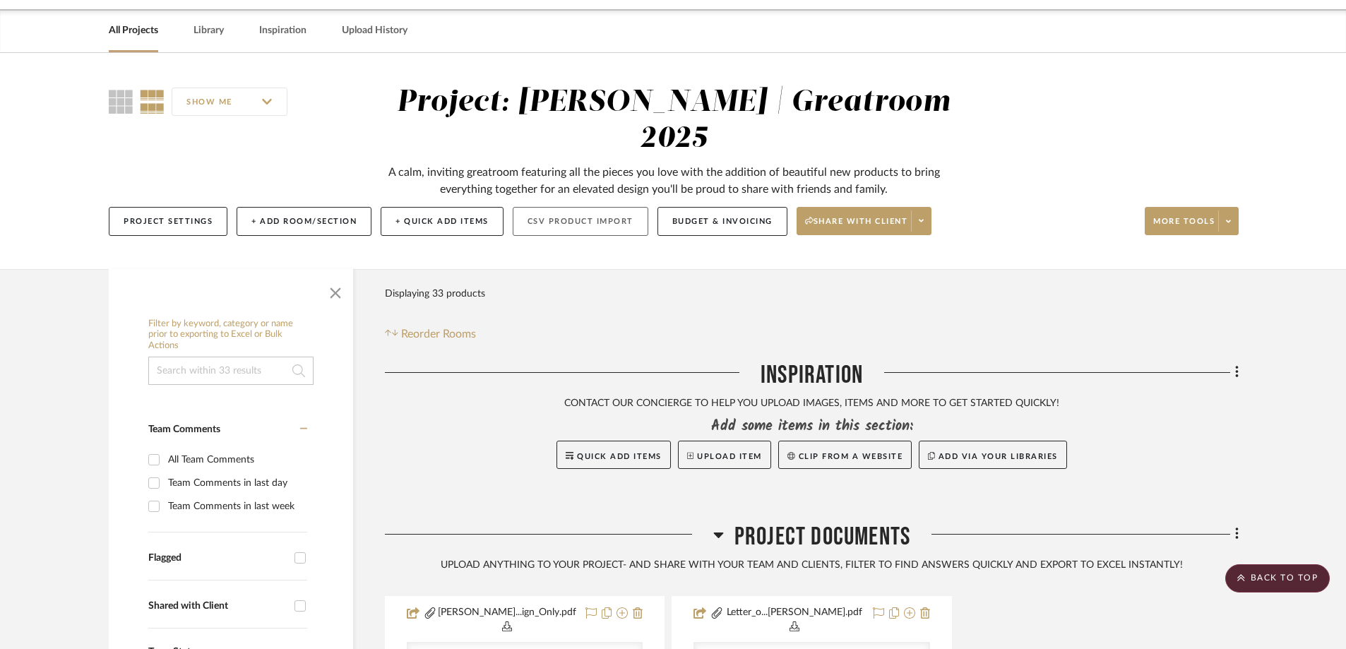
scroll to position [48, 0]
click at [198, 34] on link "Library" at bounding box center [208, 31] width 30 height 19
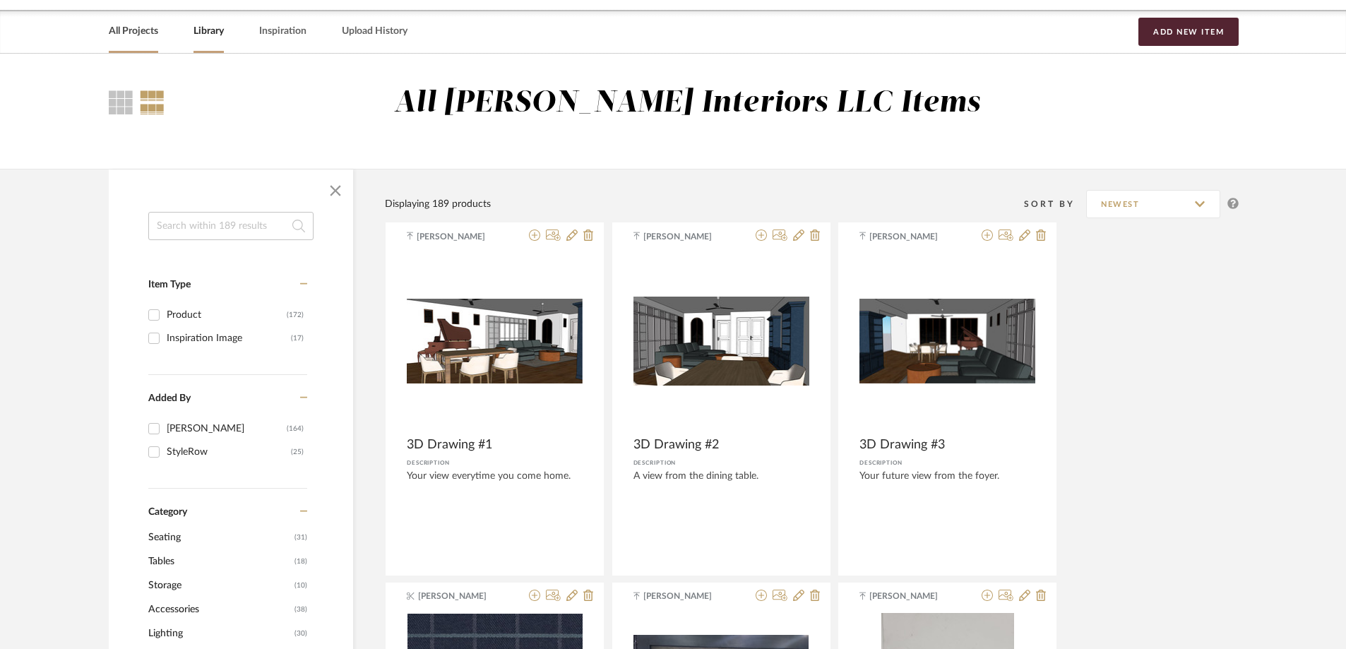
click at [144, 30] on link "All Projects" at bounding box center [133, 31] width 49 height 19
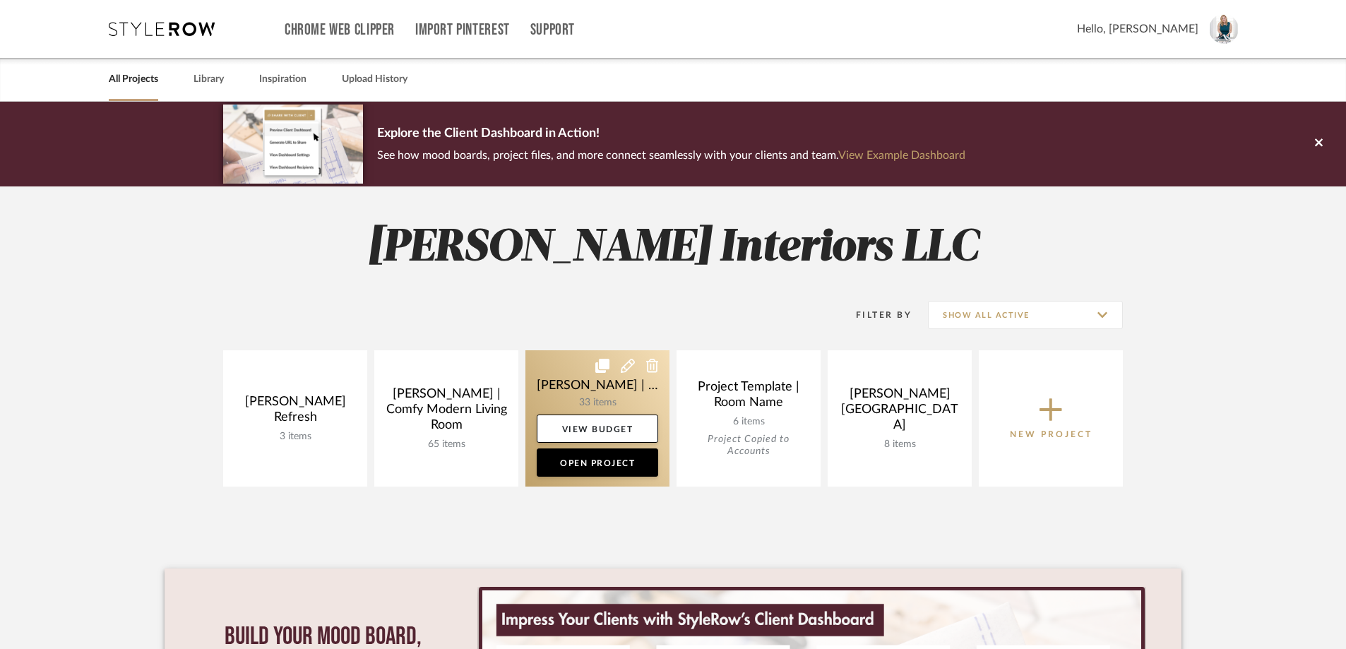
click at [588, 393] on link at bounding box center [597, 418] width 144 height 136
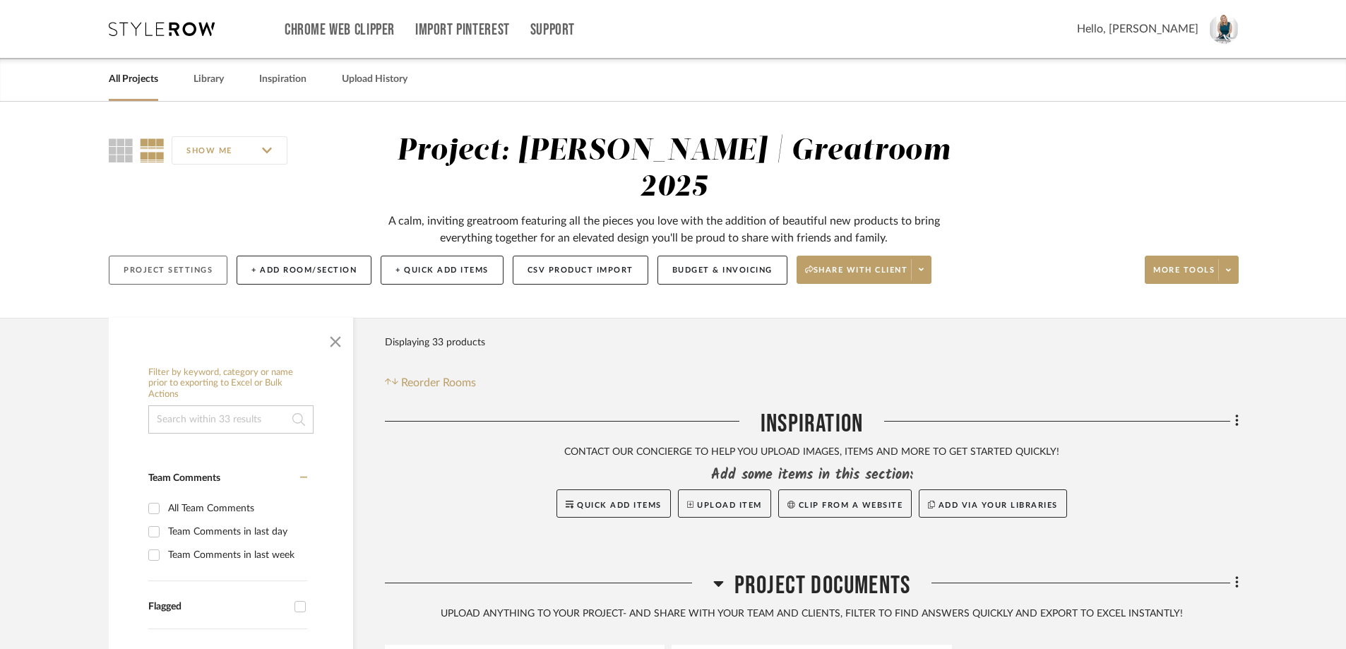
click at [199, 256] on button "Project Settings" at bounding box center [168, 270] width 119 height 29
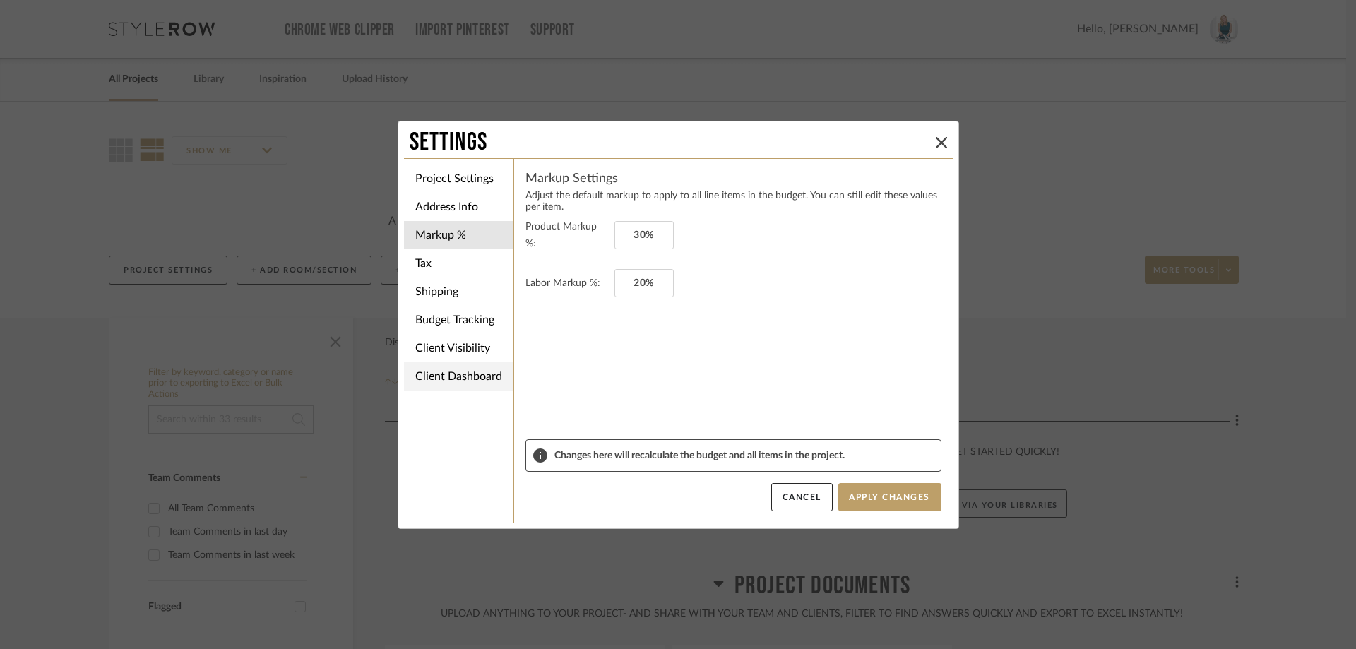
click at [479, 368] on li "Client Dashboard" at bounding box center [458, 376] width 109 height 28
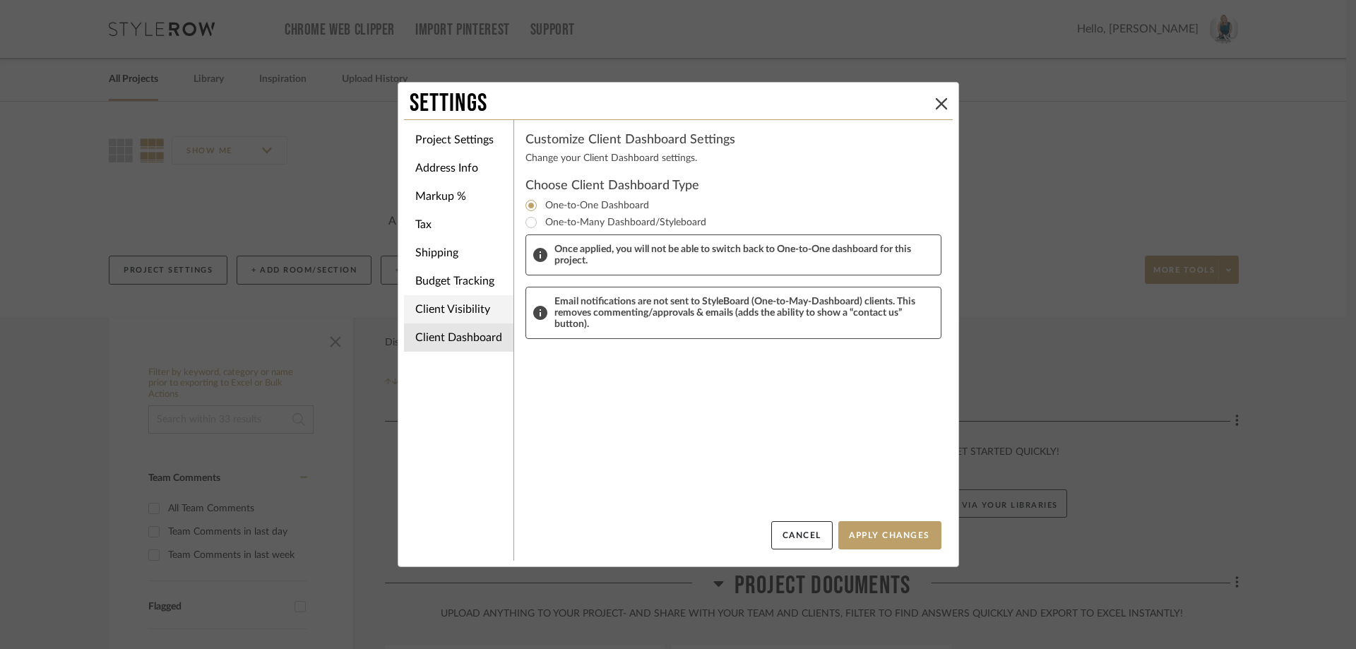
click at [447, 300] on li "Client Visibility" at bounding box center [458, 309] width 109 height 28
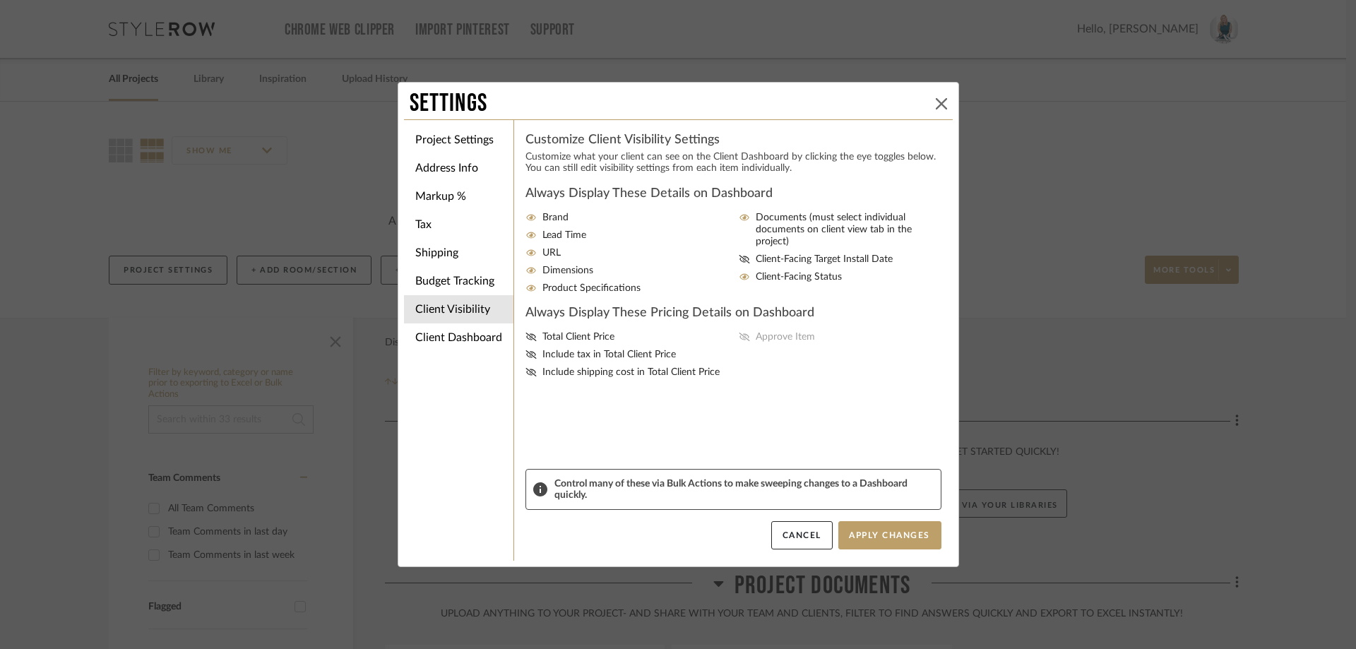
click at [936, 102] on icon at bounding box center [941, 103] width 11 height 11
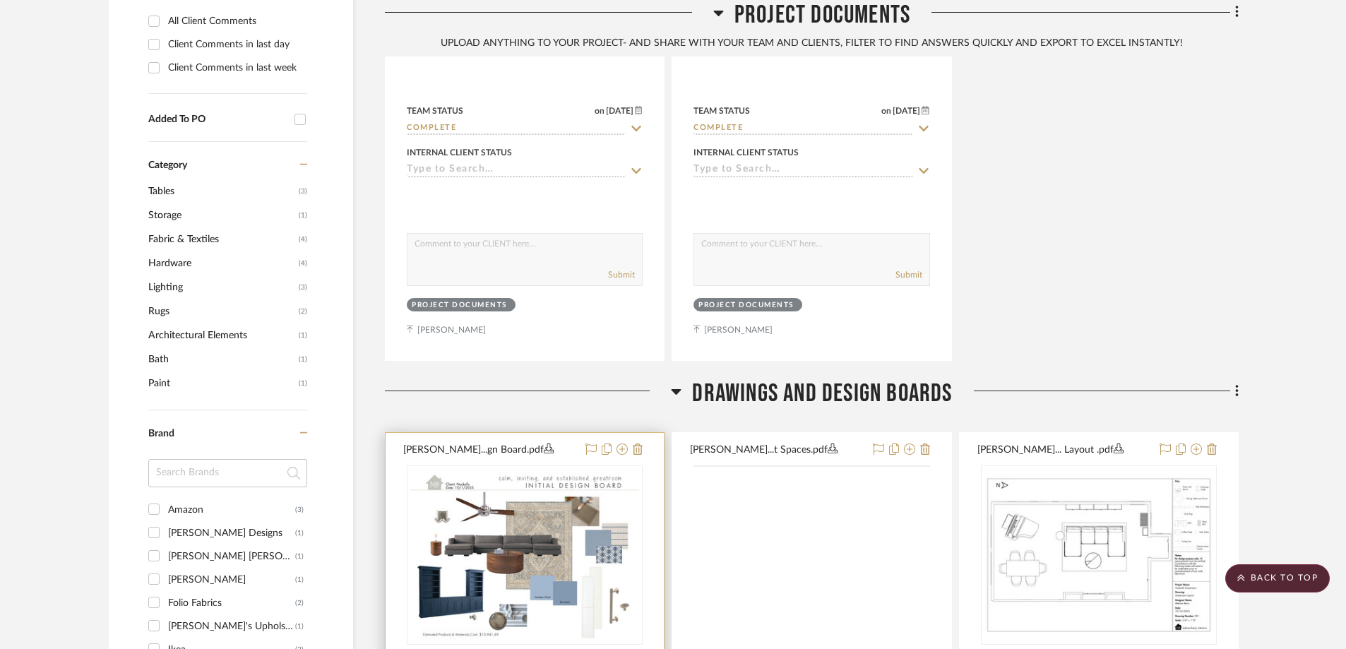
scroll to position [989, 0]
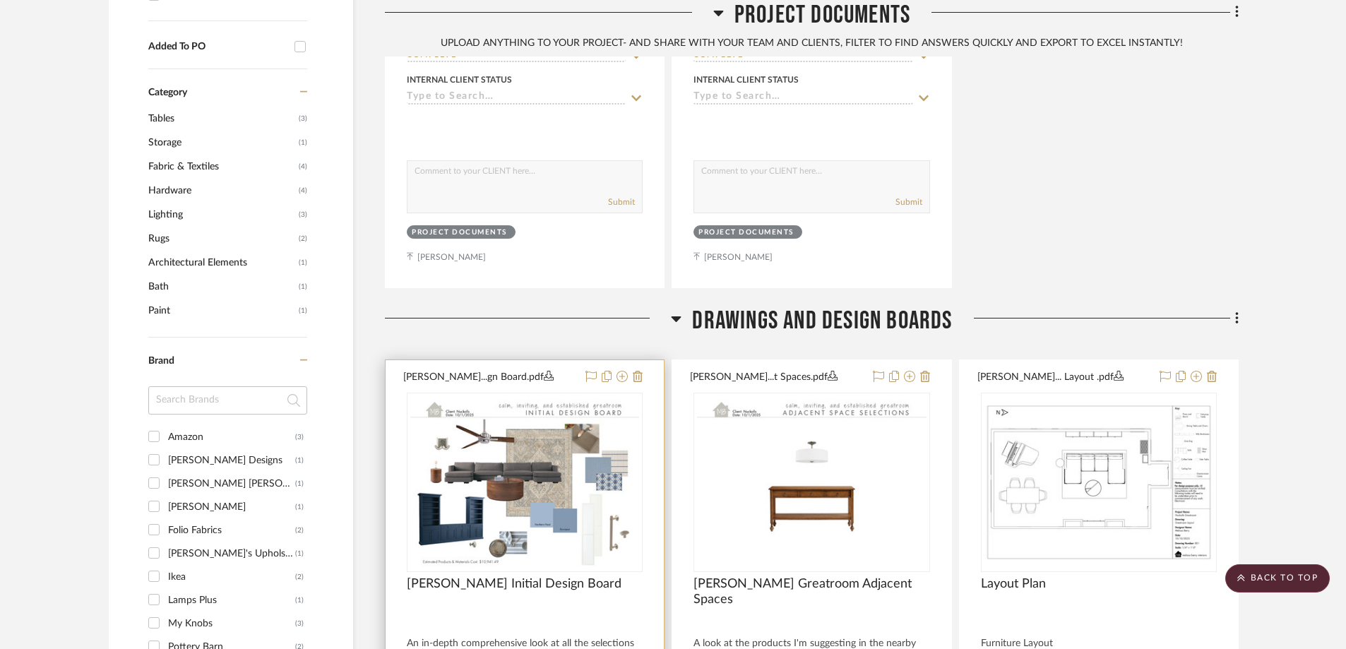
click at [549, 369] on button "[PERSON_NAME]...gn Board.pdf" at bounding box center [490, 377] width 174 height 17
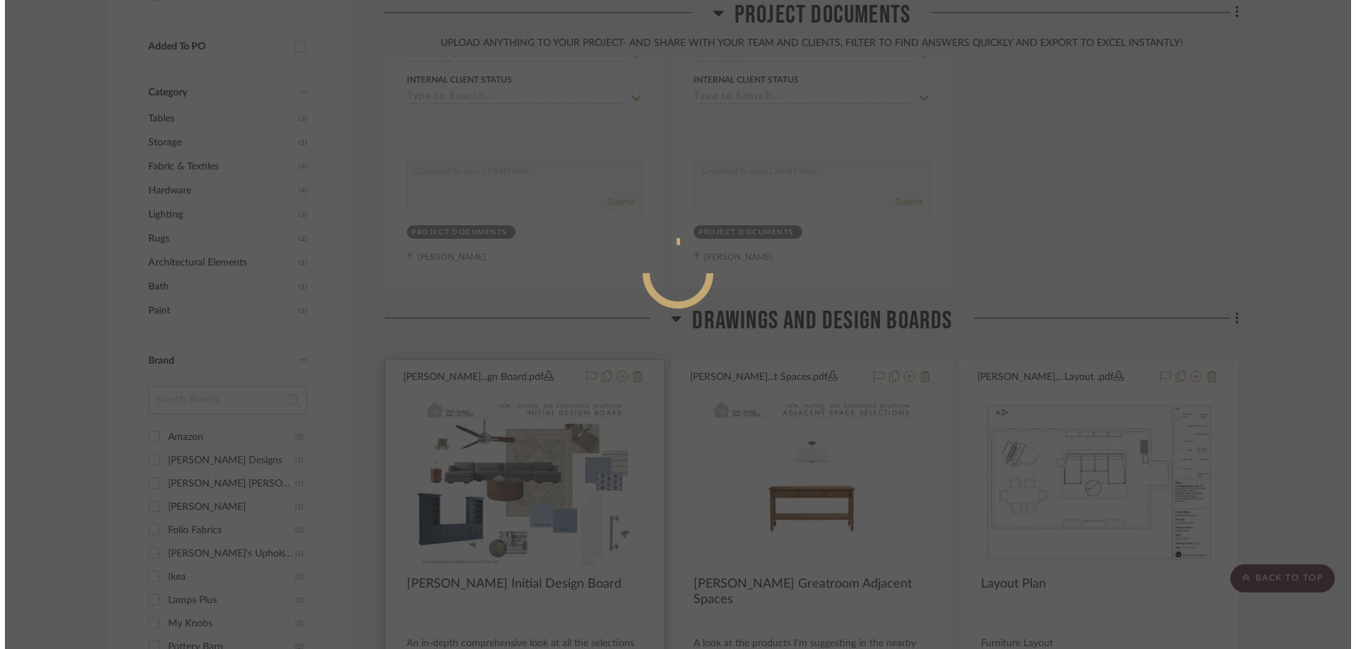
scroll to position [0, 0]
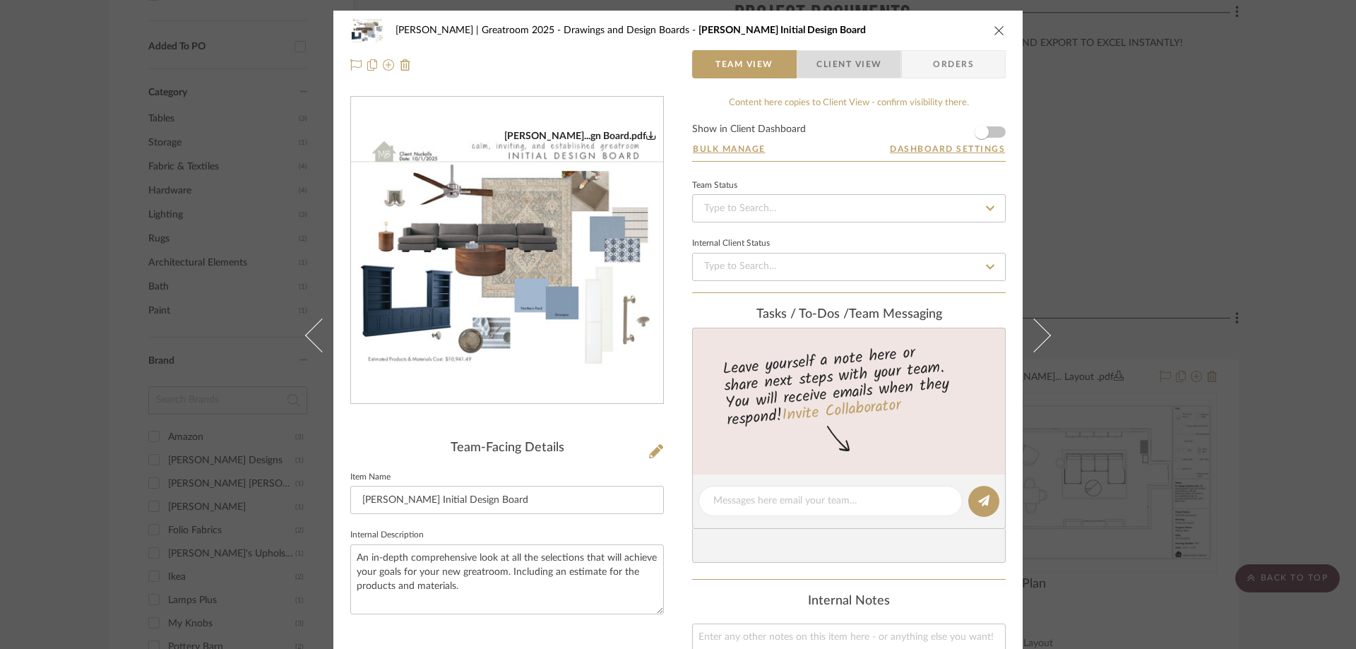
click at [841, 52] on span "Client View" at bounding box center [848, 64] width 65 height 28
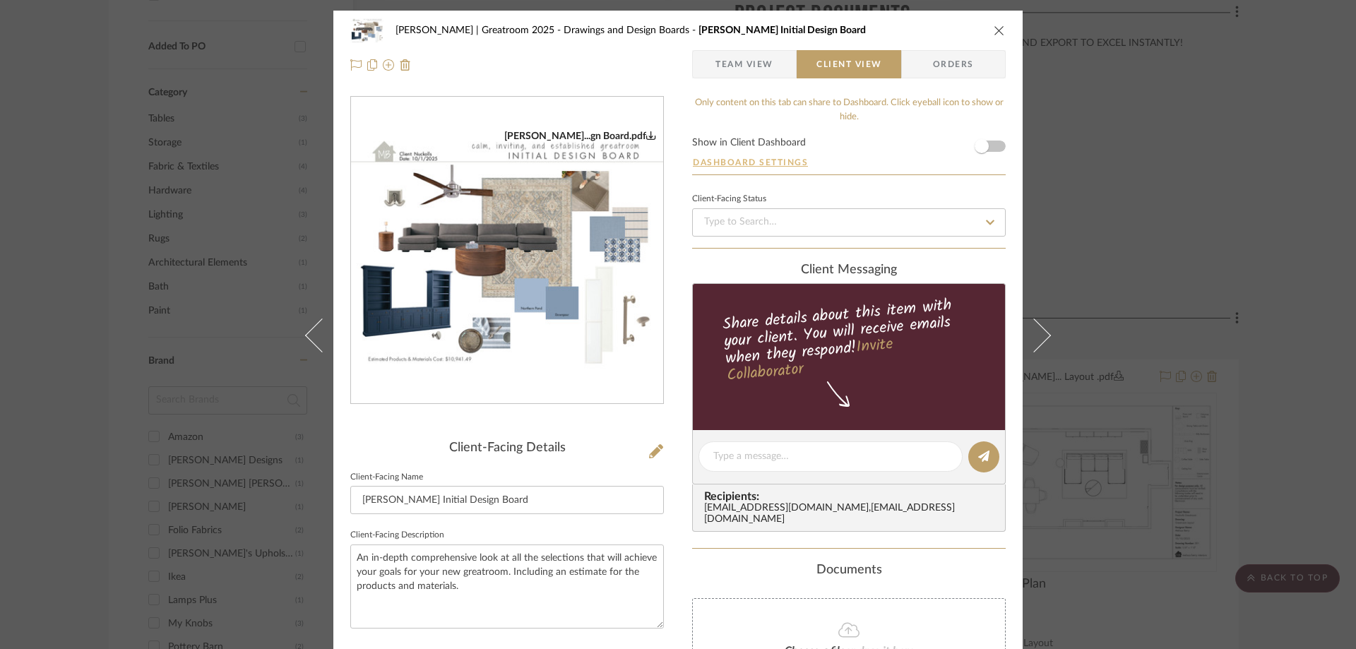
click at [765, 157] on button "Dashboard Settings" at bounding box center [750, 162] width 117 height 13
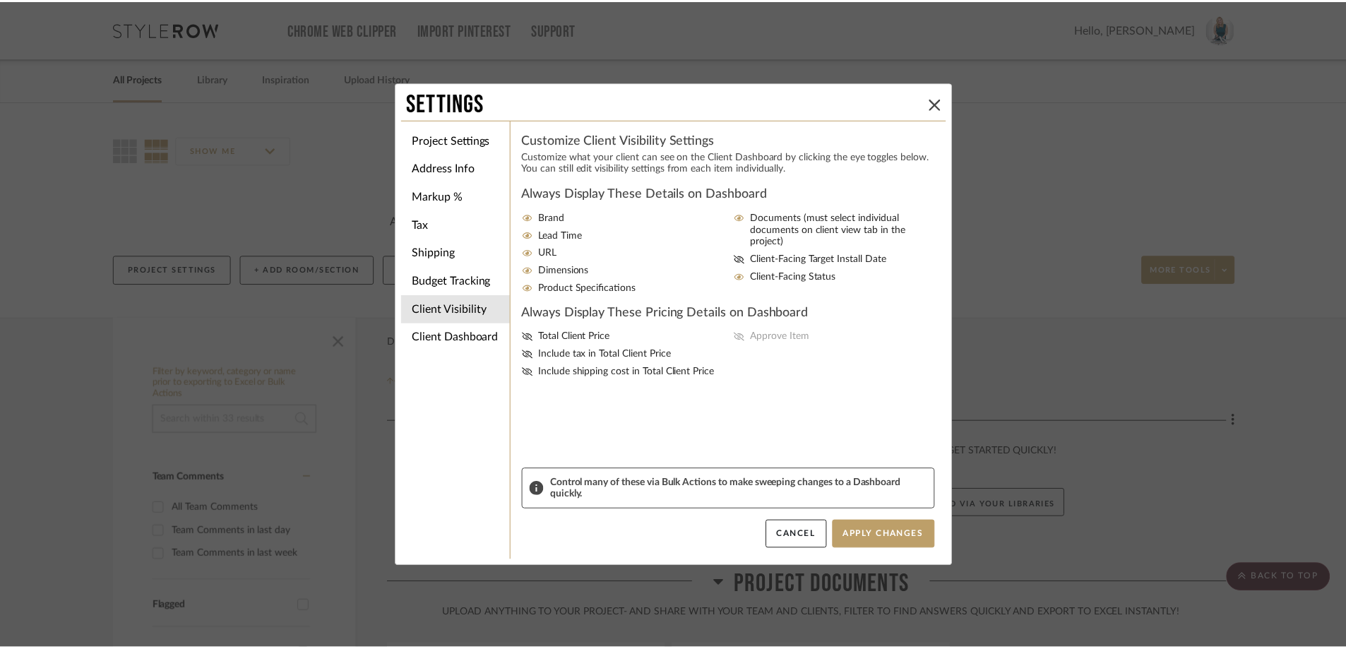
scroll to position [989, 0]
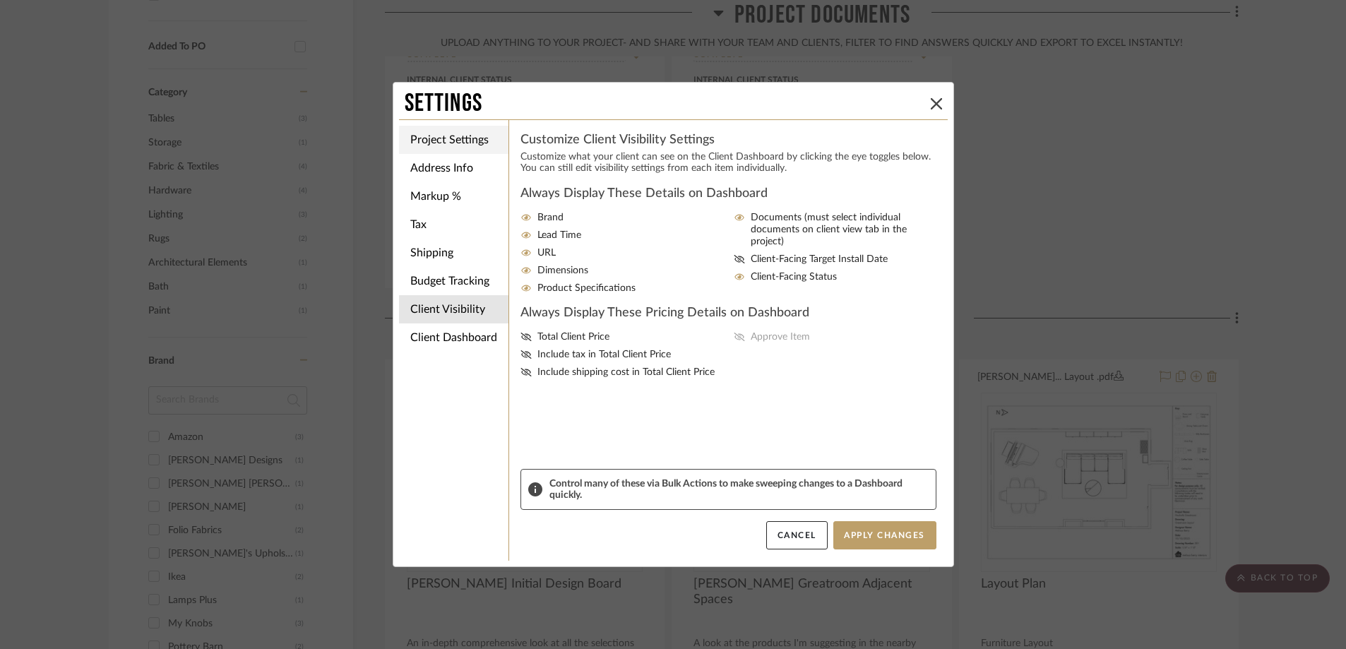
click at [460, 148] on li "Project Settings" at bounding box center [453, 140] width 109 height 28
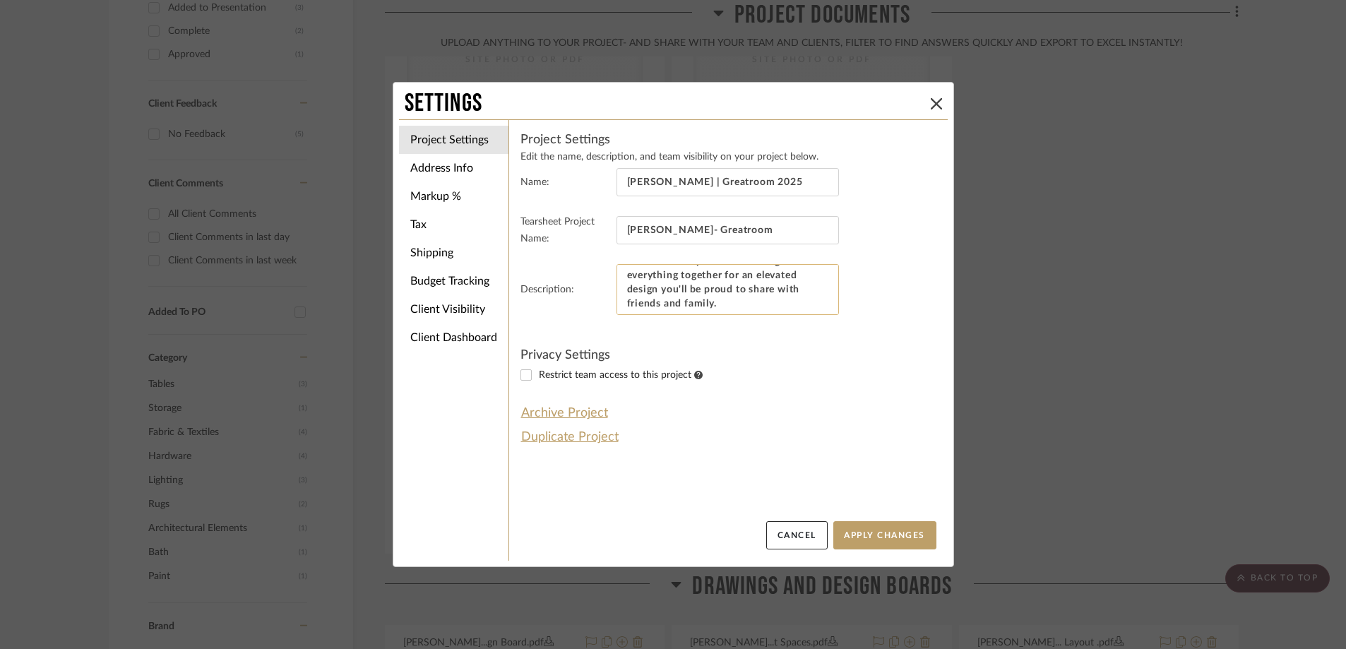
scroll to position [706, 0]
click at [933, 107] on icon at bounding box center [936, 103] width 11 height 11
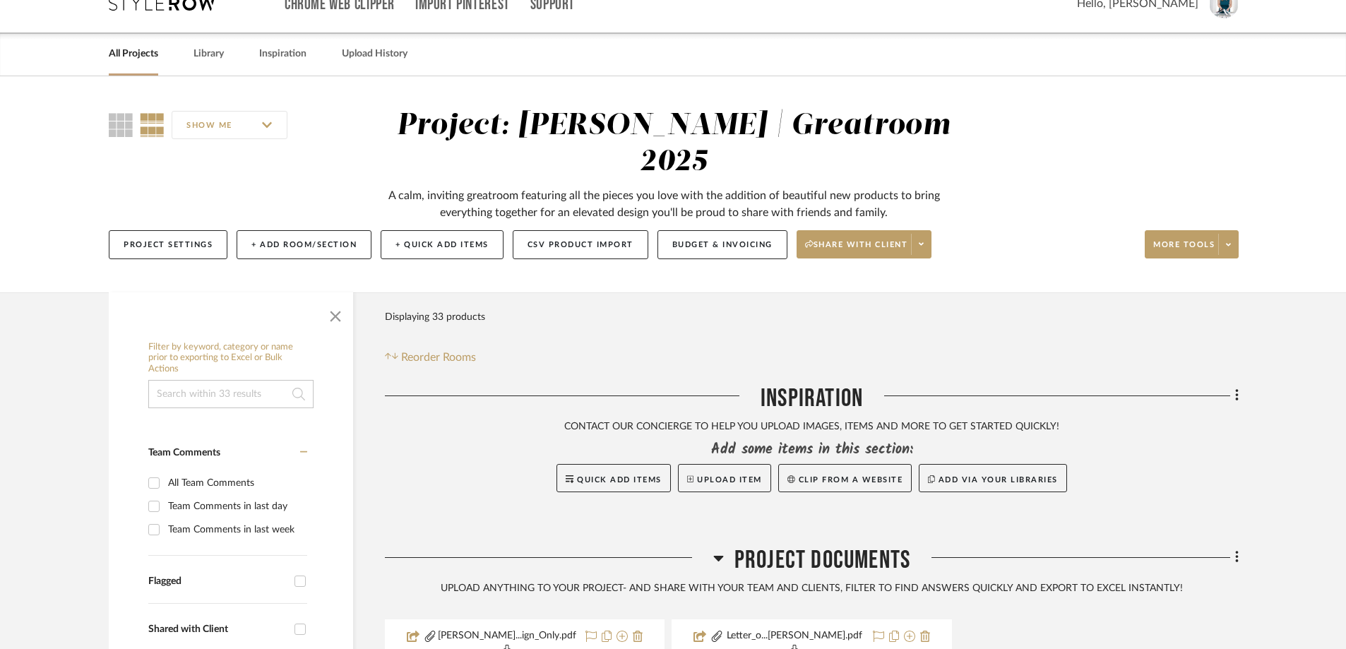
scroll to position [0, 0]
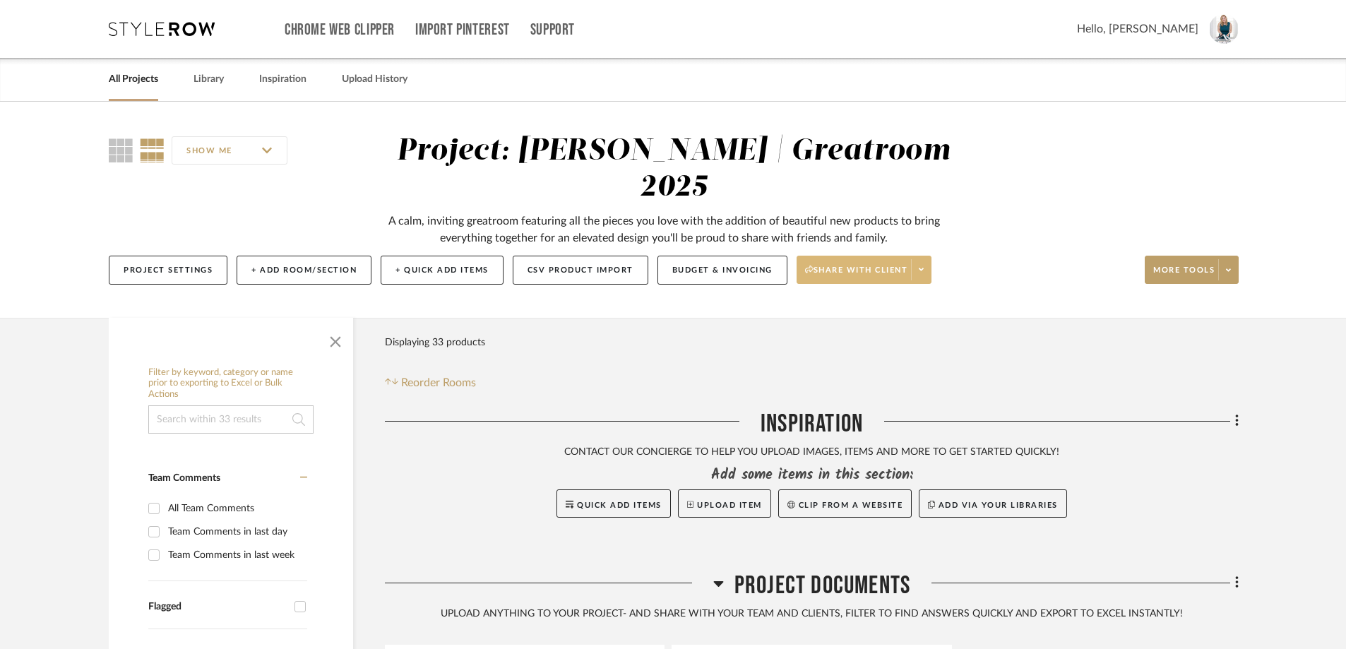
click at [930, 259] on span at bounding box center [921, 269] width 20 height 21
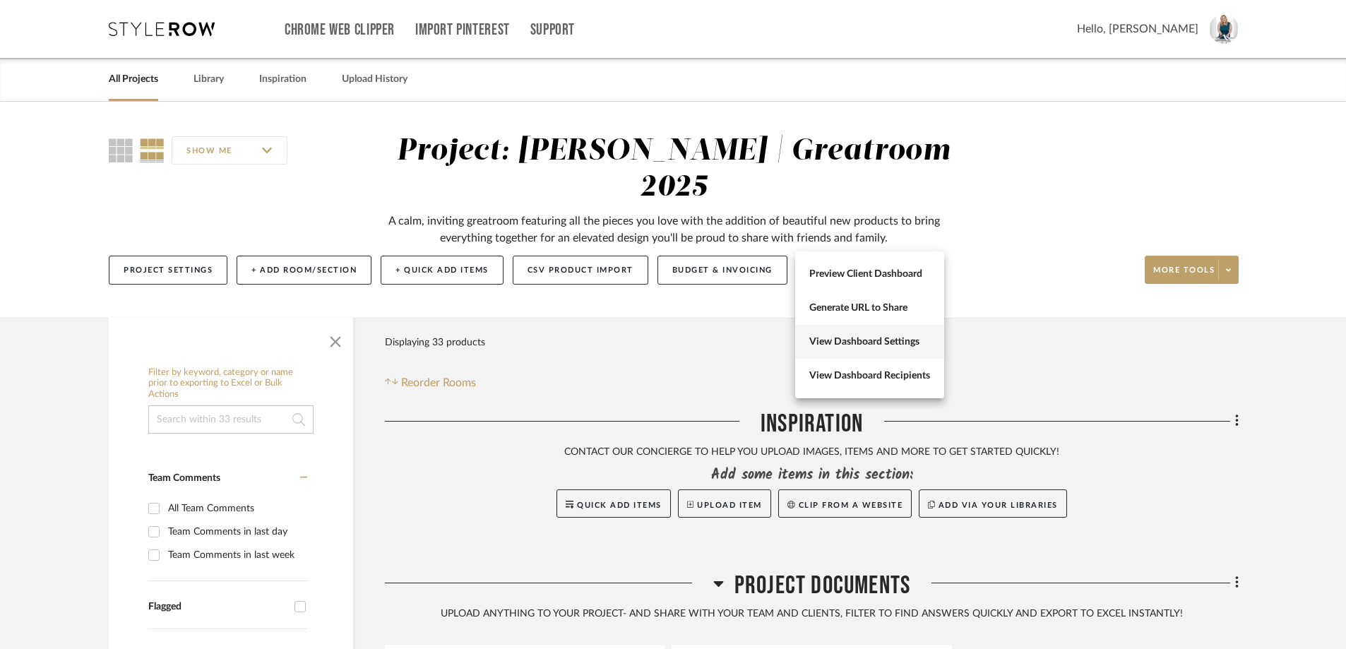
click at [888, 333] on button "View Dashboard Settings" at bounding box center [869, 342] width 149 height 34
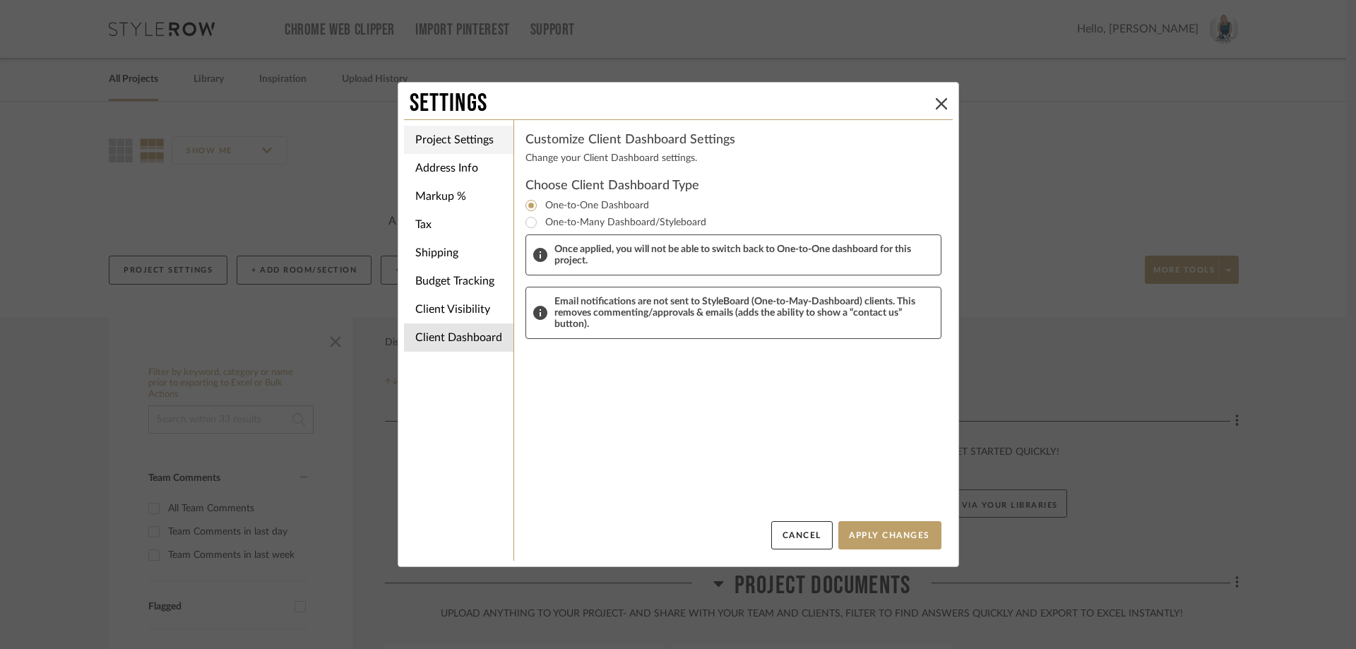
click at [467, 135] on li "Project Settings" at bounding box center [458, 140] width 109 height 28
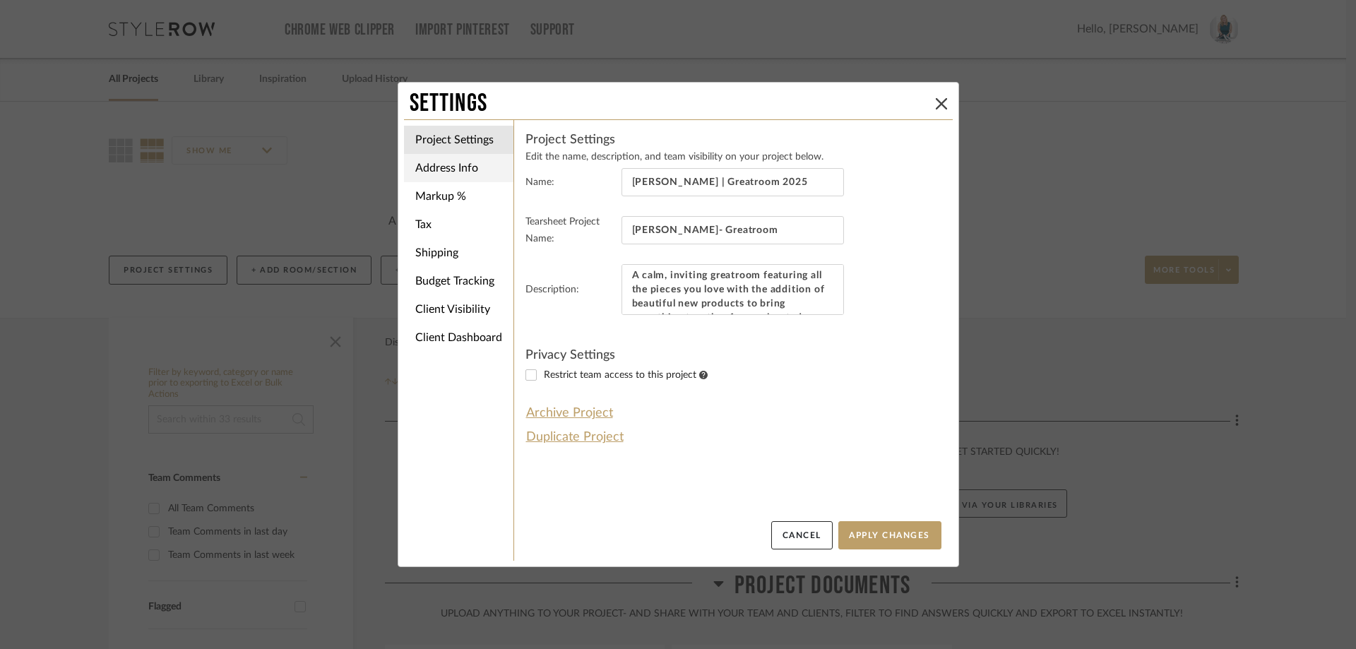
click at [441, 159] on li "Address Info" at bounding box center [458, 168] width 109 height 28
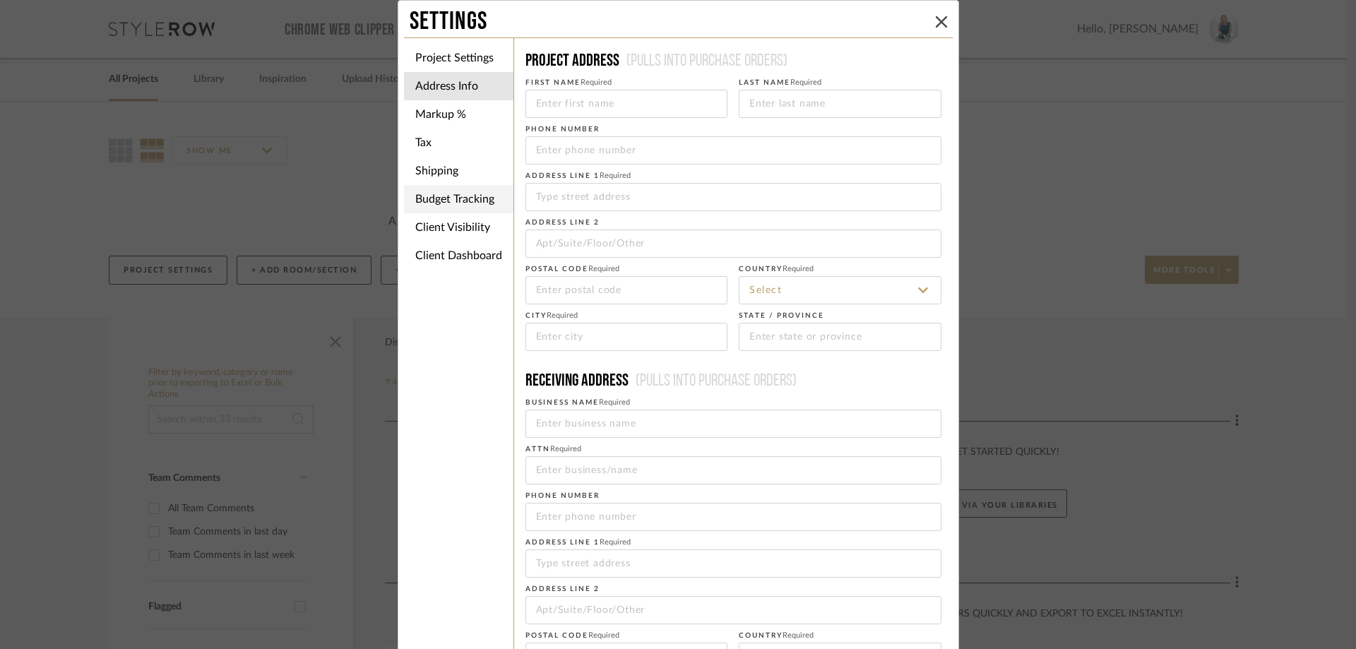
click at [433, 193] on li "Budget Tracking" at bounding box center [458, 199] width 109 height 28
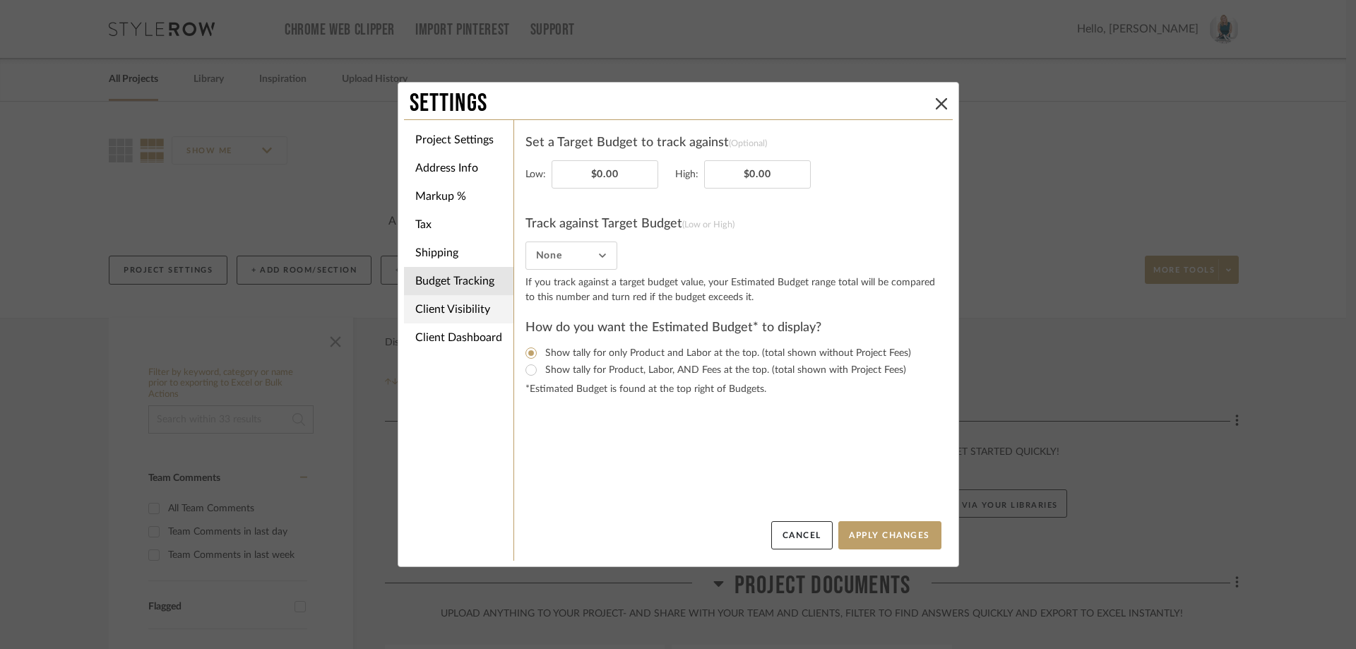
click at [448, 302] on li "Client Visibility" at bounding box center [458, 309] width 109 height 28
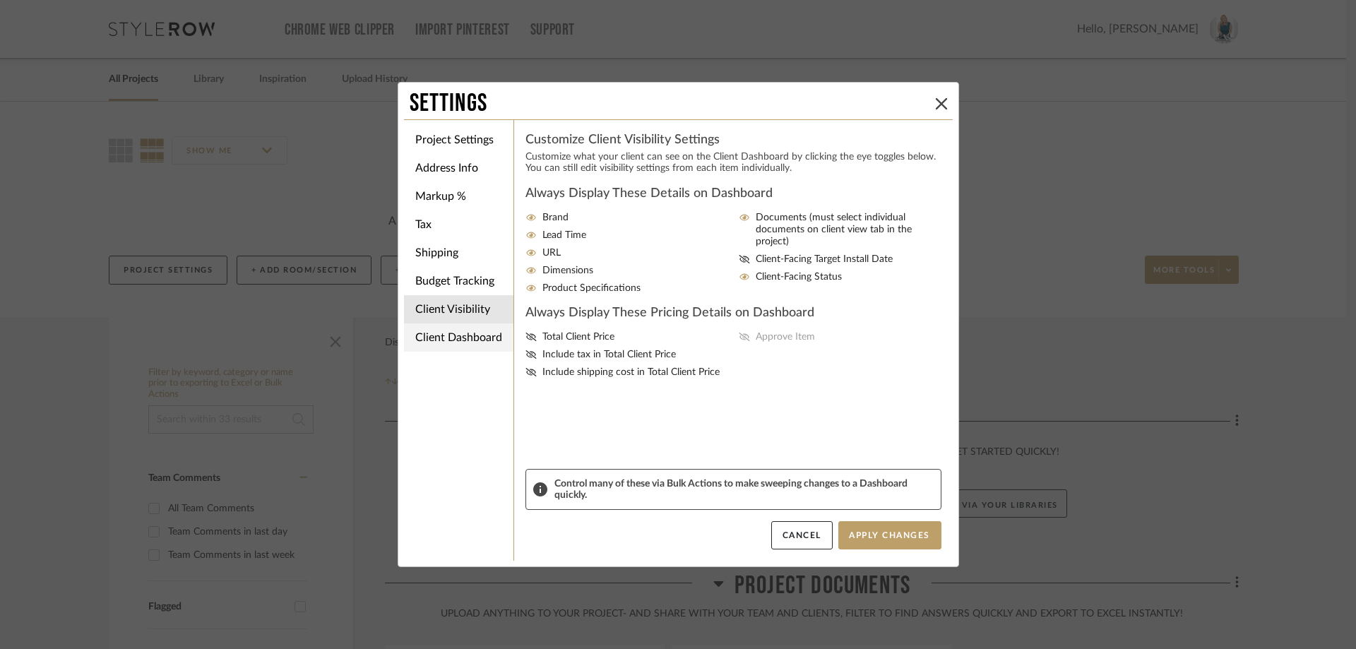
click at [449, 326] on li "Client Dashboard" at bounding box center [458, 337] width 109 height 28
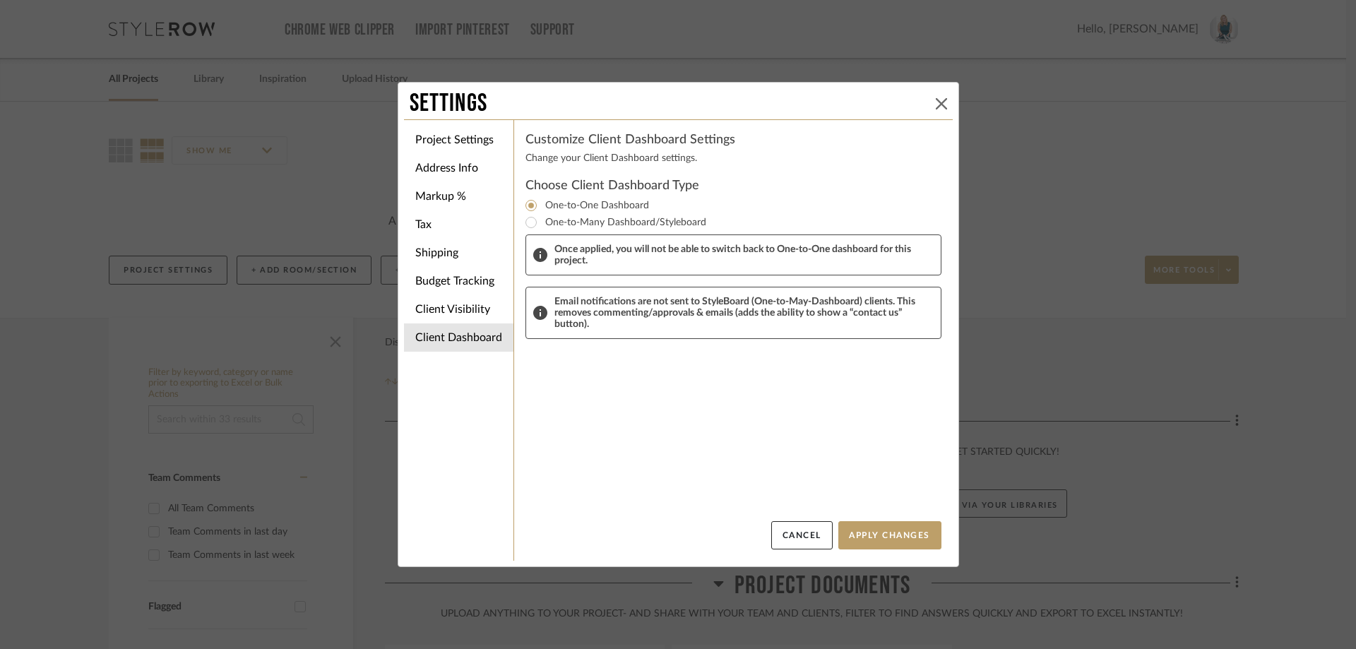
click at [941, 107] on icon at bounding box center [941, 103] width 11 height 11
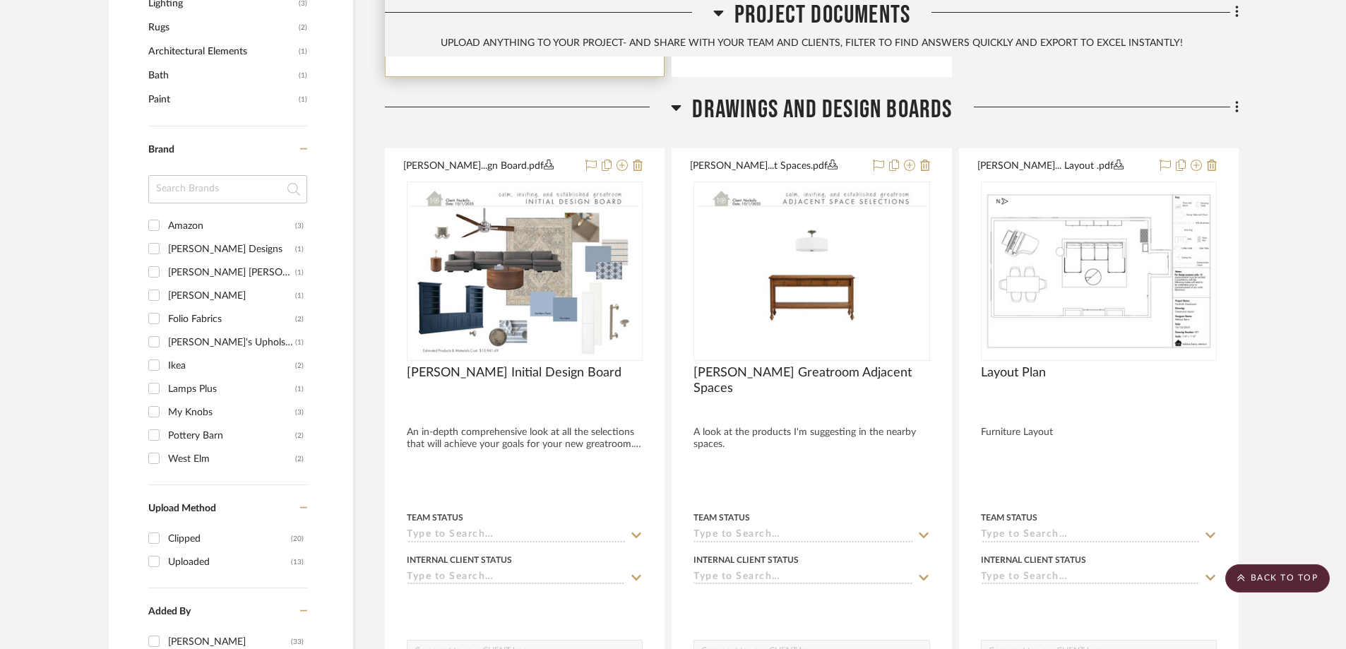
scroll to position [1201, 0]
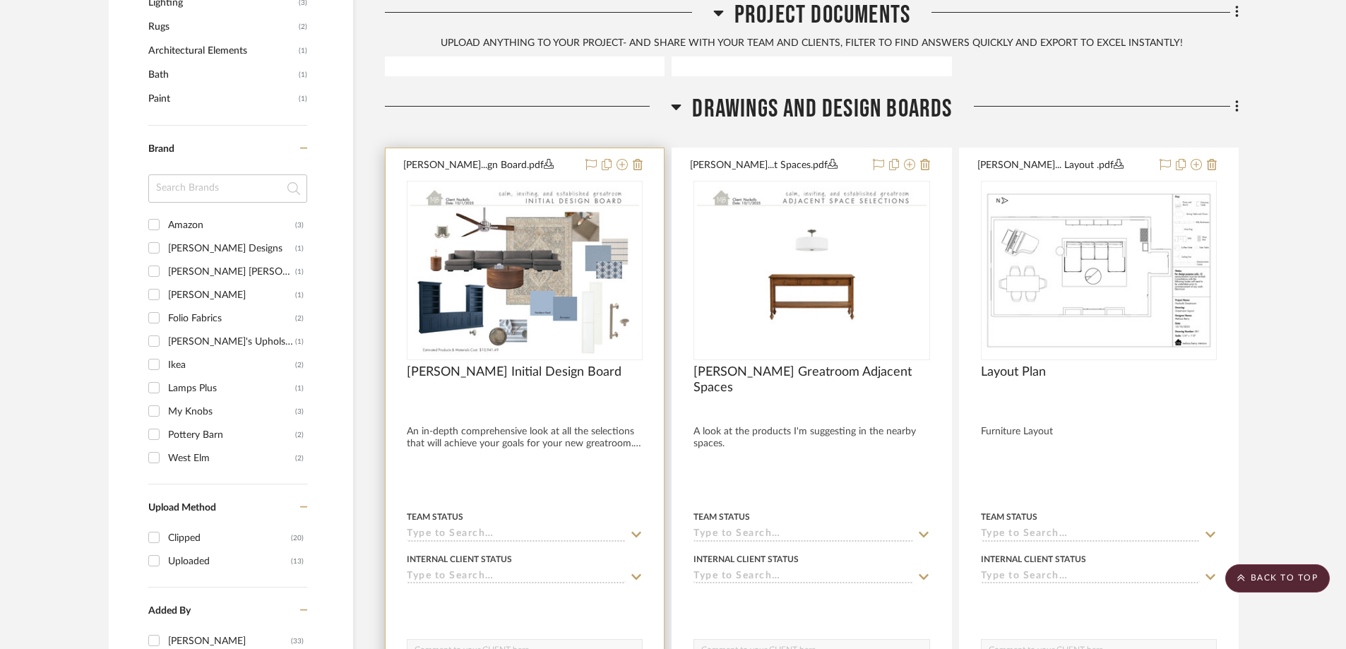
click at [563, 157] on button "[PERSON_NAME]...gn Board.pdf" at bounding box center [490, 165] width 174 height 17
click at [652, 254] on div at bounding box center [525, 457] width 278 height 618
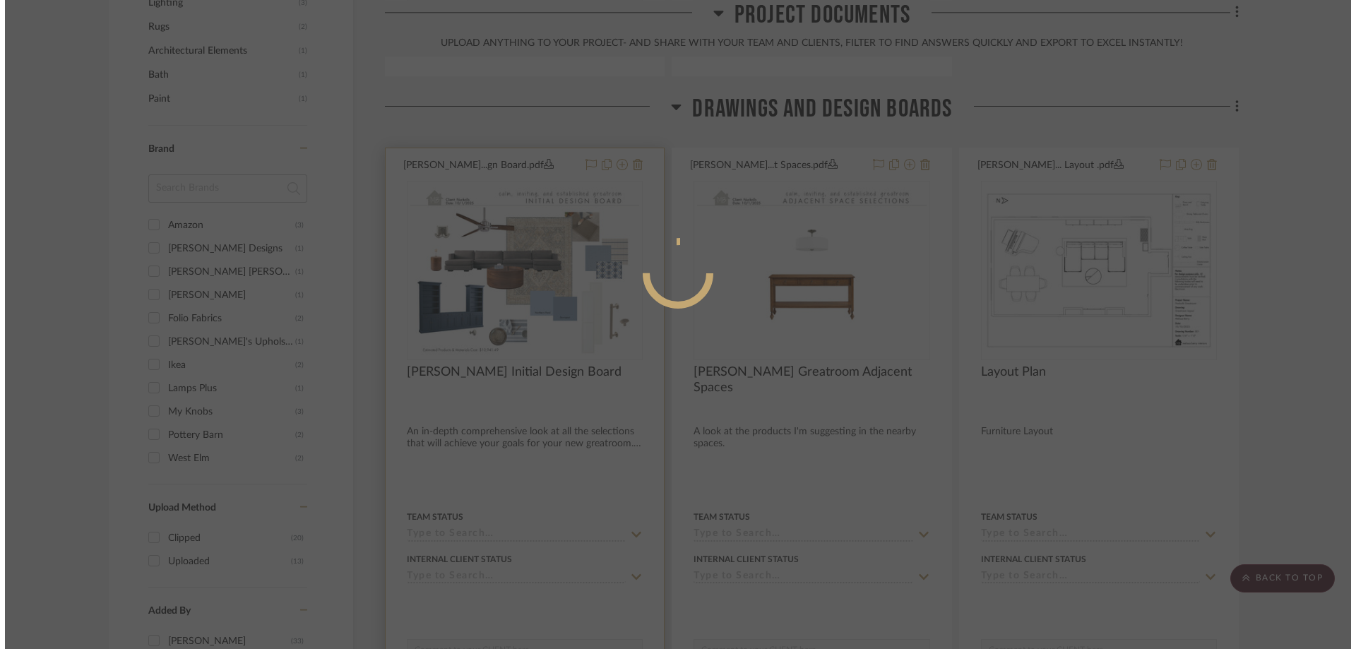
scroll to position [0, 0]
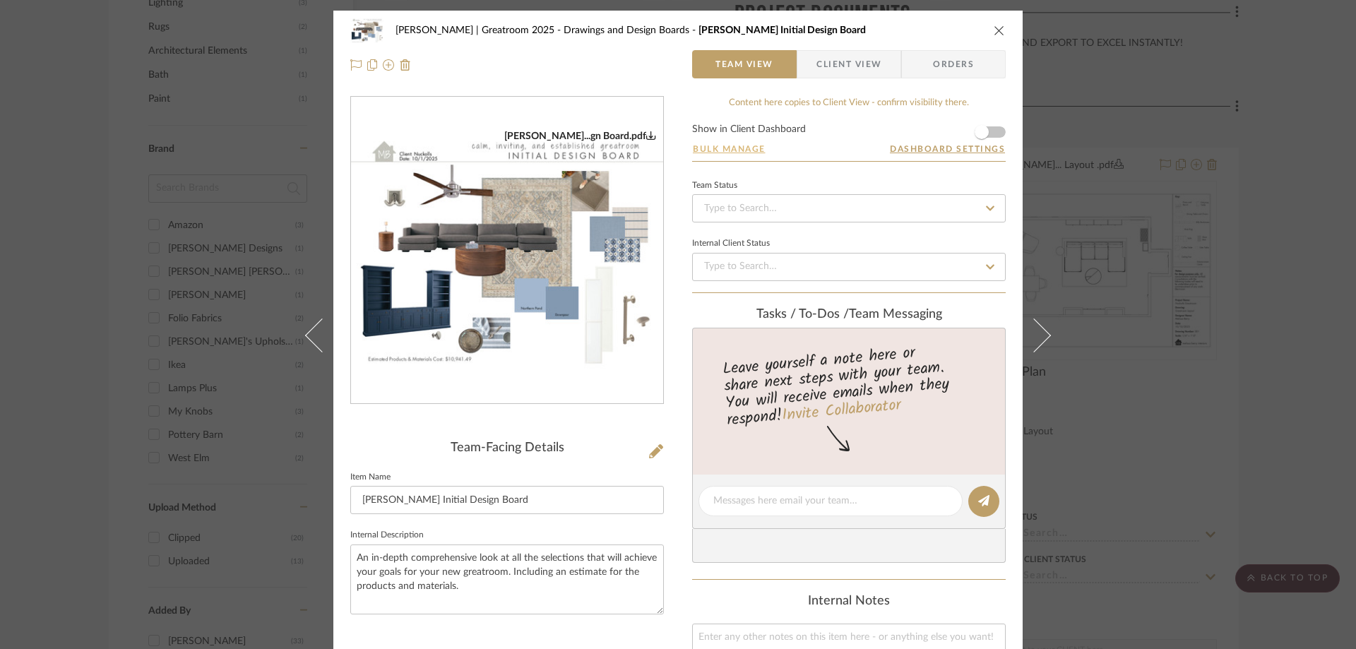
click at [744, 145] on button "Bulk Manage" at bounding box center [729, 149] width 74 height 13
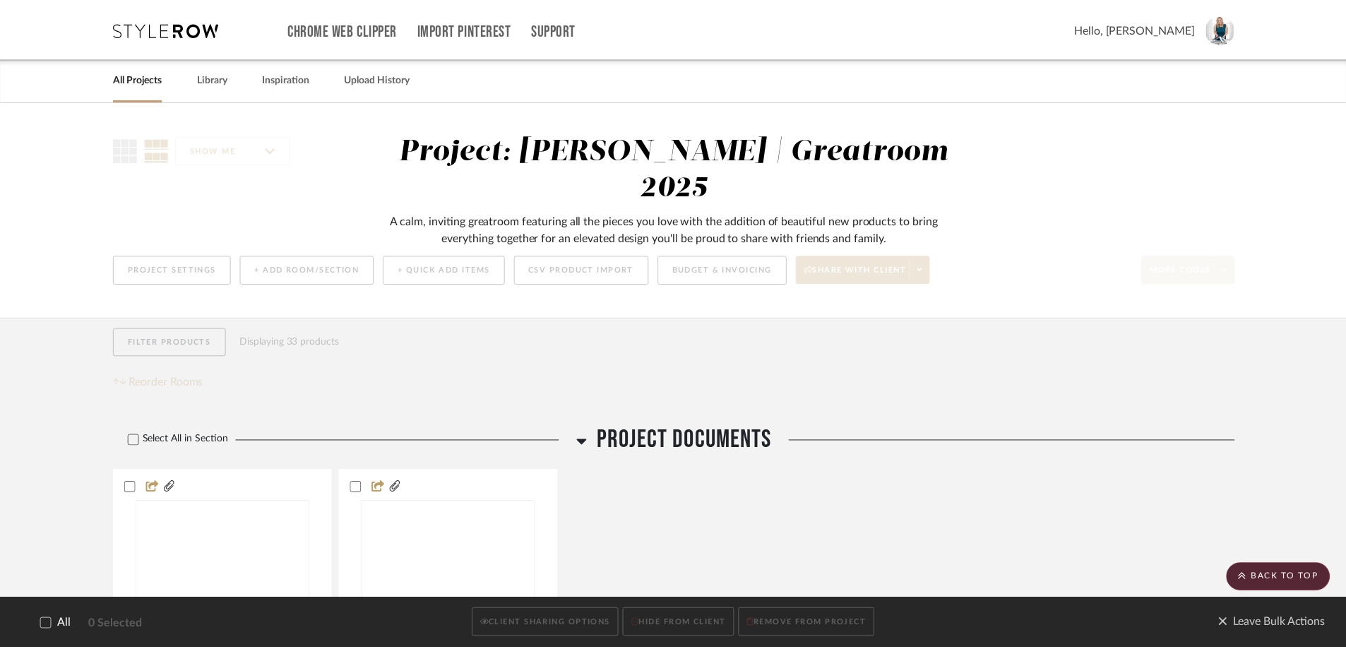
scroll to position [1201, 0]
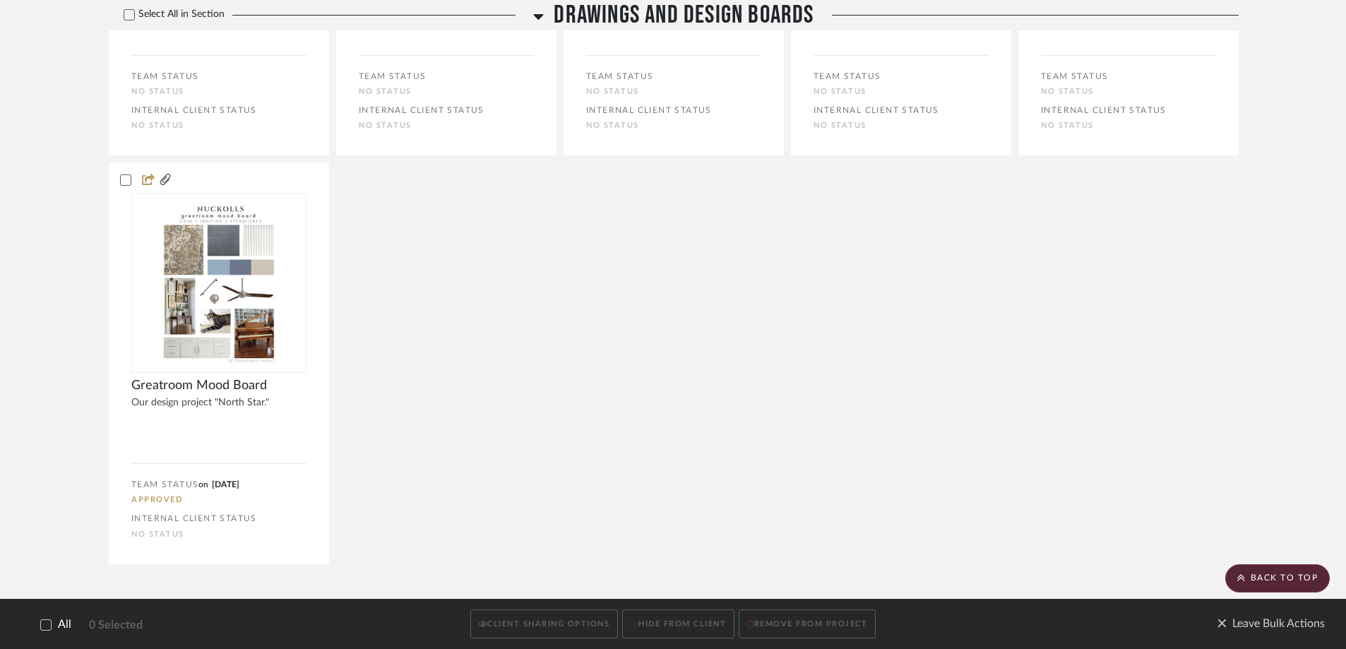
click at [38, 619] on label "All" at bounding box center [46, 625] width 50 height 13
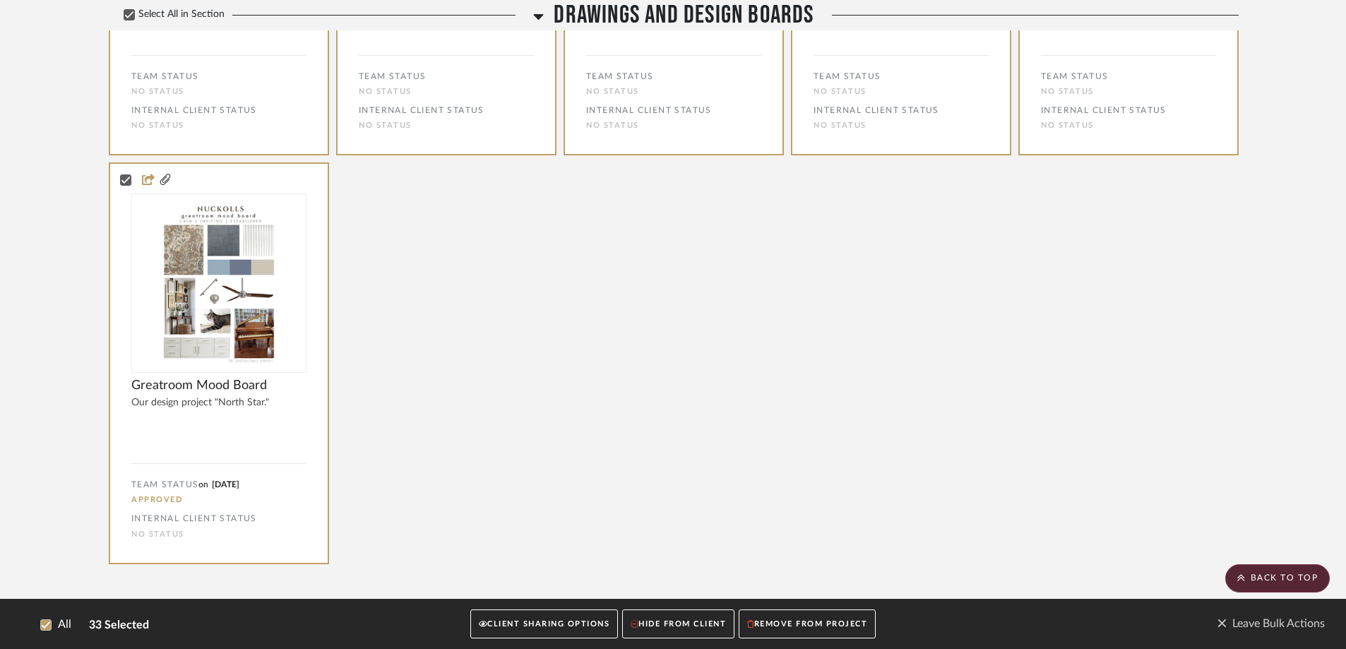
click at [557, 628] on button "CLIENT SHARING OPTIONS" at bounding box center [544, 624] width 148 height 29
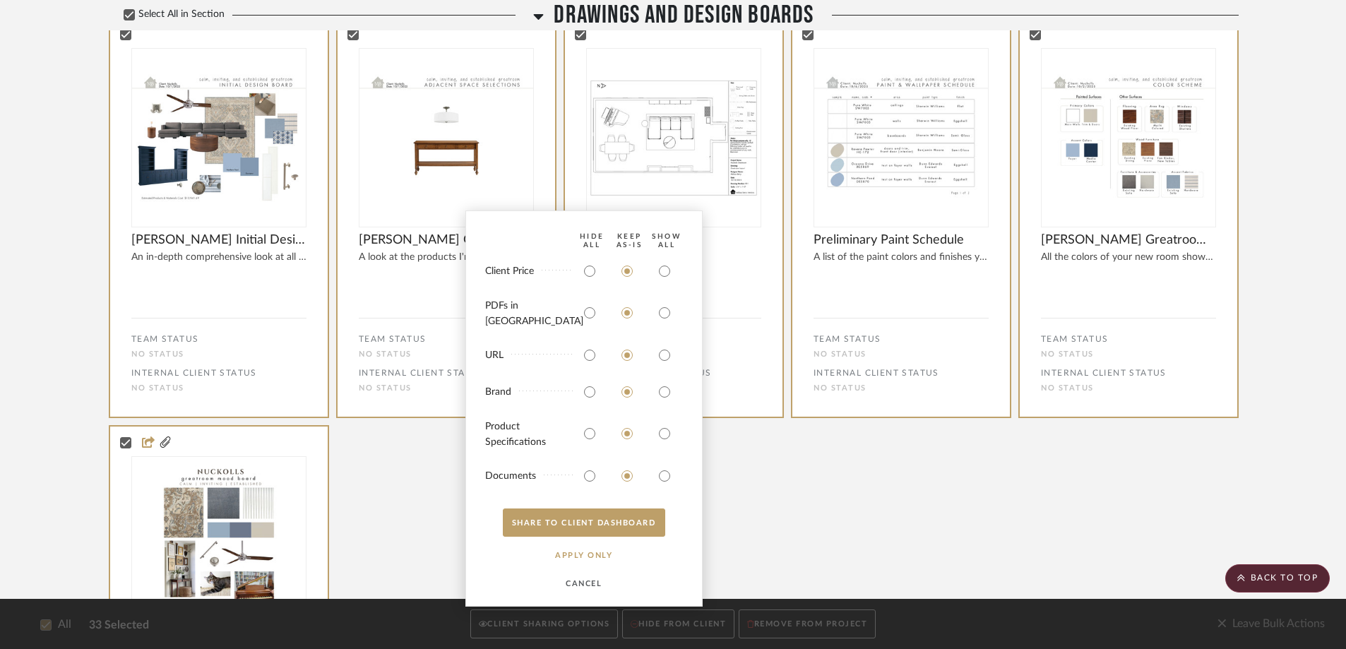
scroll to position [847, 0]
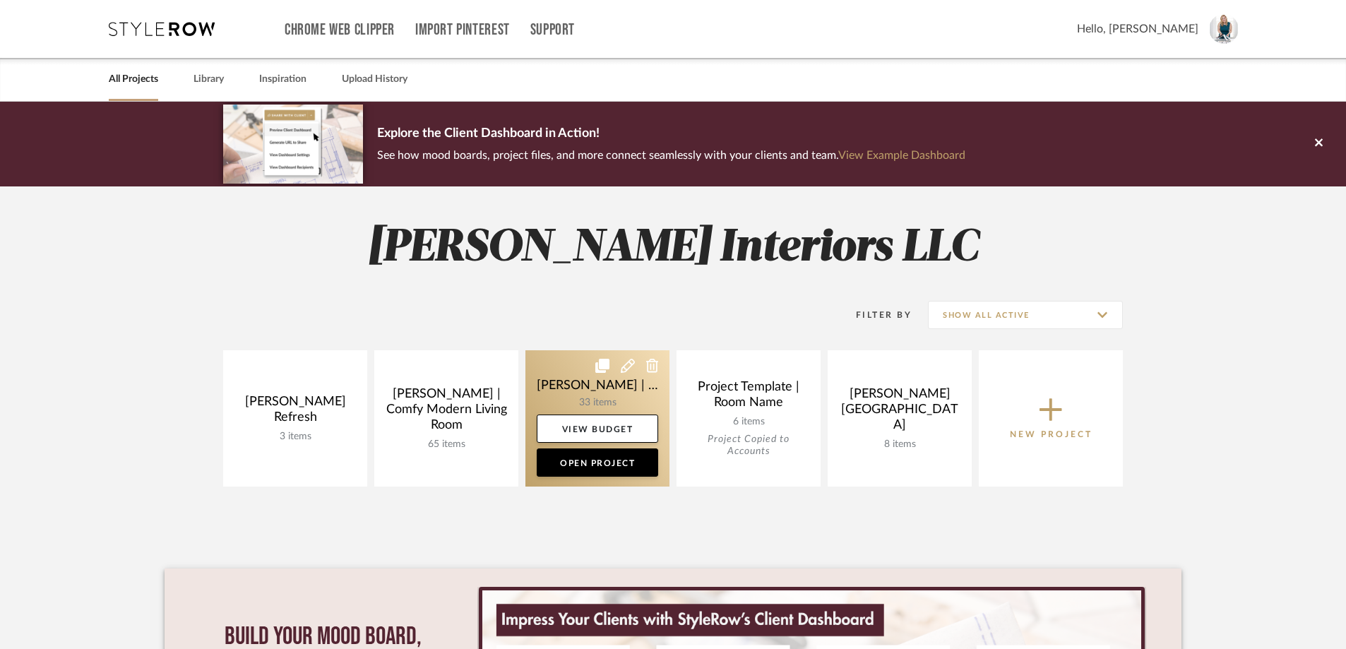
click at [574, 381] on link at bounding box center [597, 418] width 144 height 136
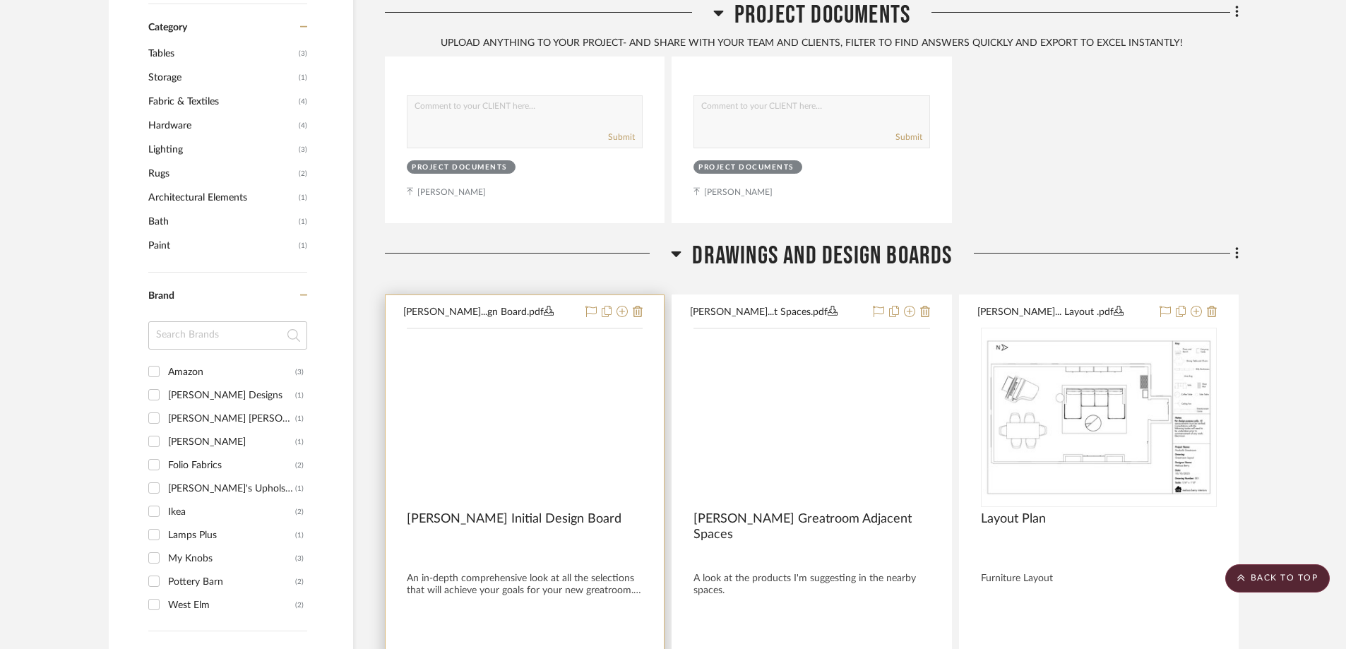
scroll to position [1059, 0]
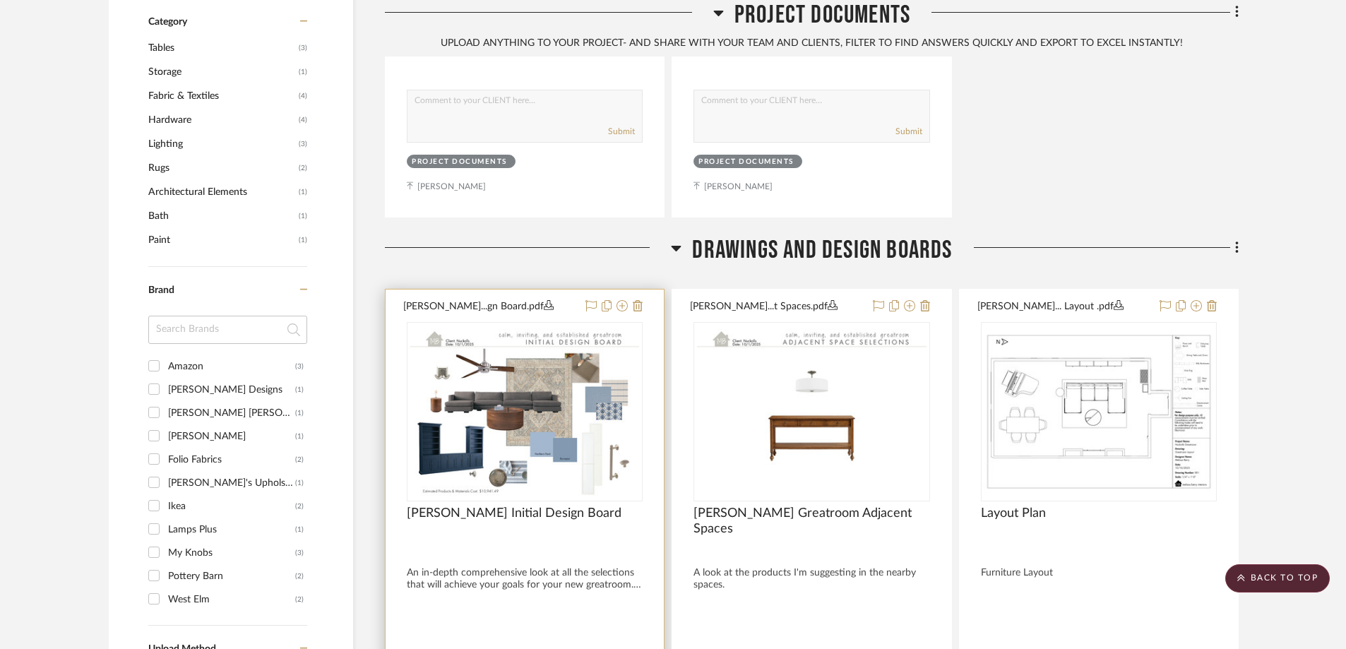
click at [655, 326] on div at bounding box center [525, 599] width 278 height 618
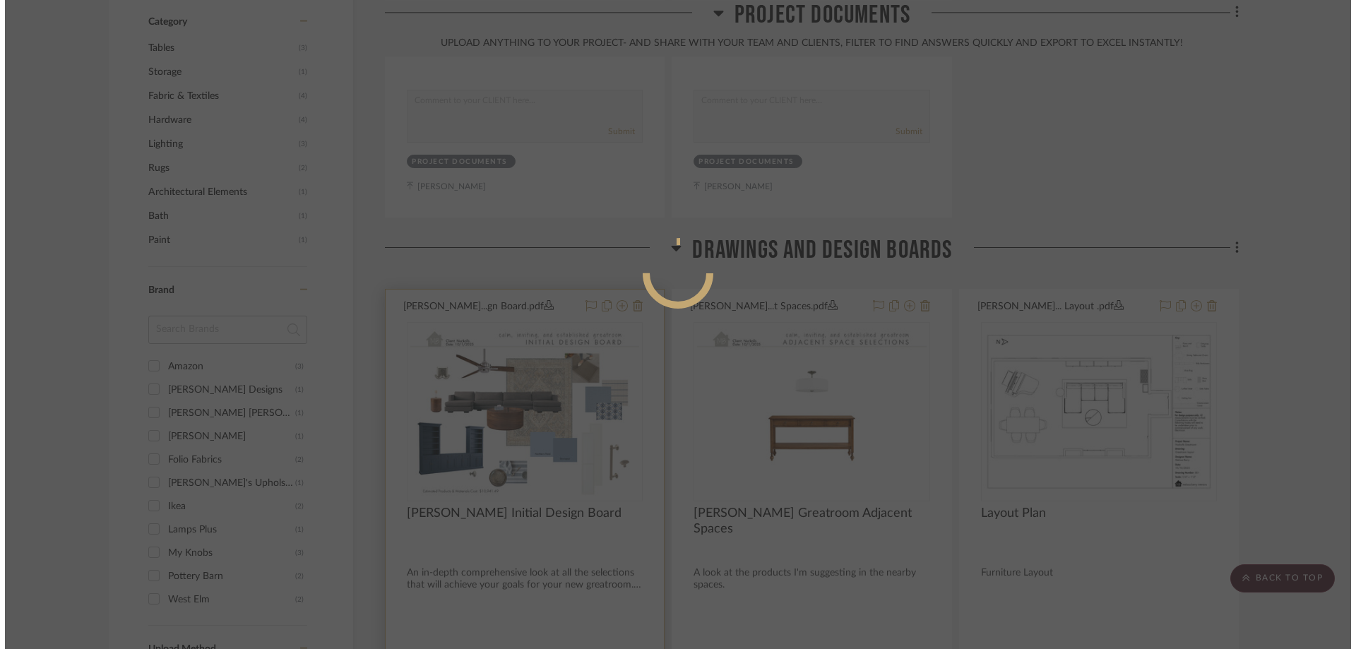
scroll to position [0, 0]
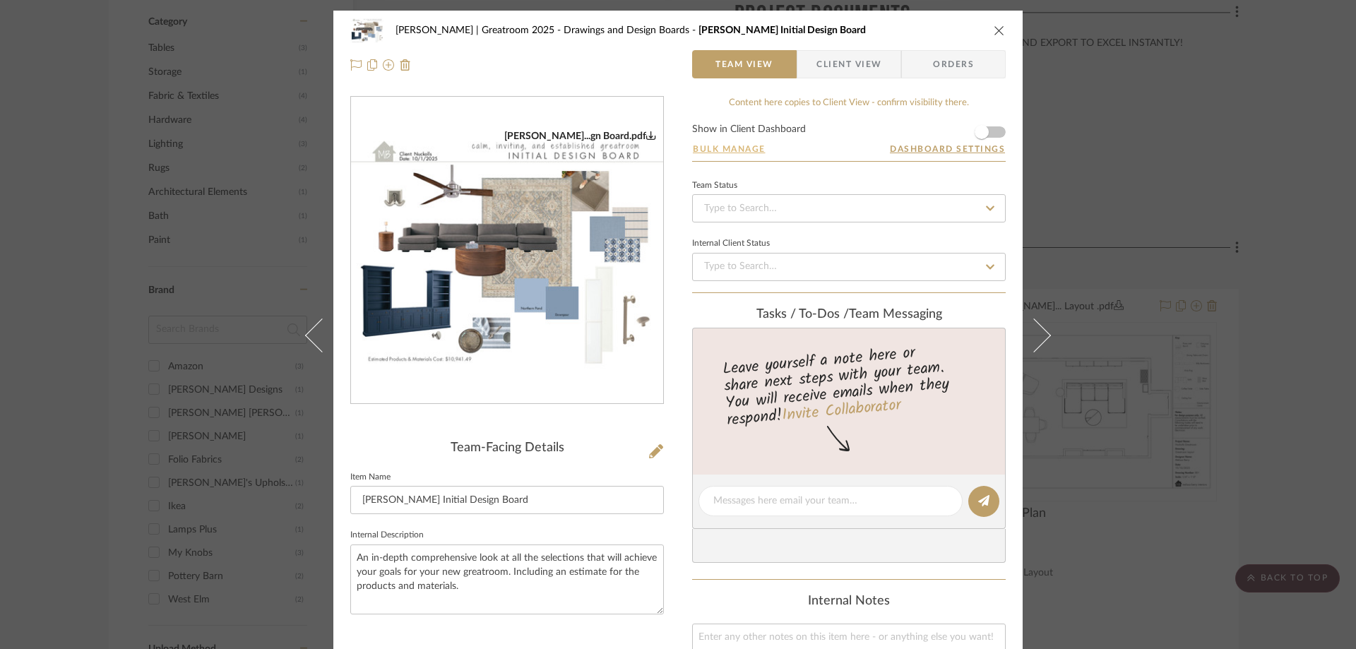
click at [729, 145] on button "Bulk Manage" at bounding box center [729, 149] width 74 height 13
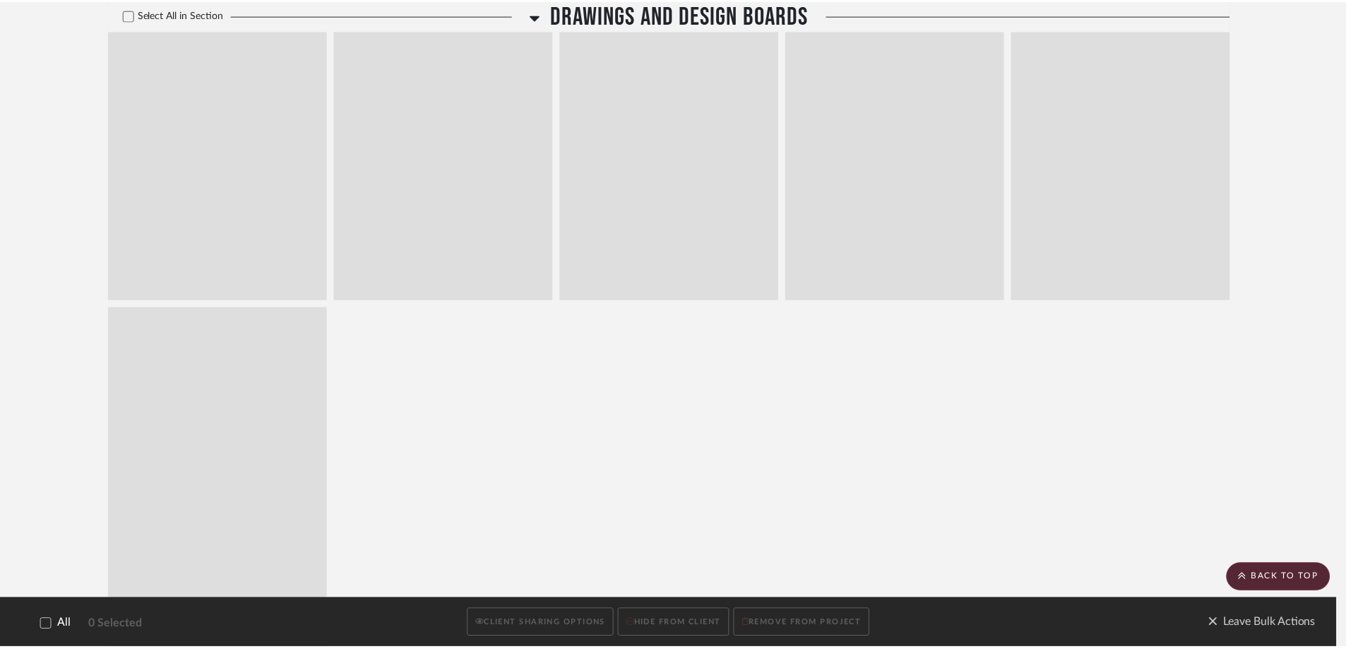
scroll to position [1059, 0]
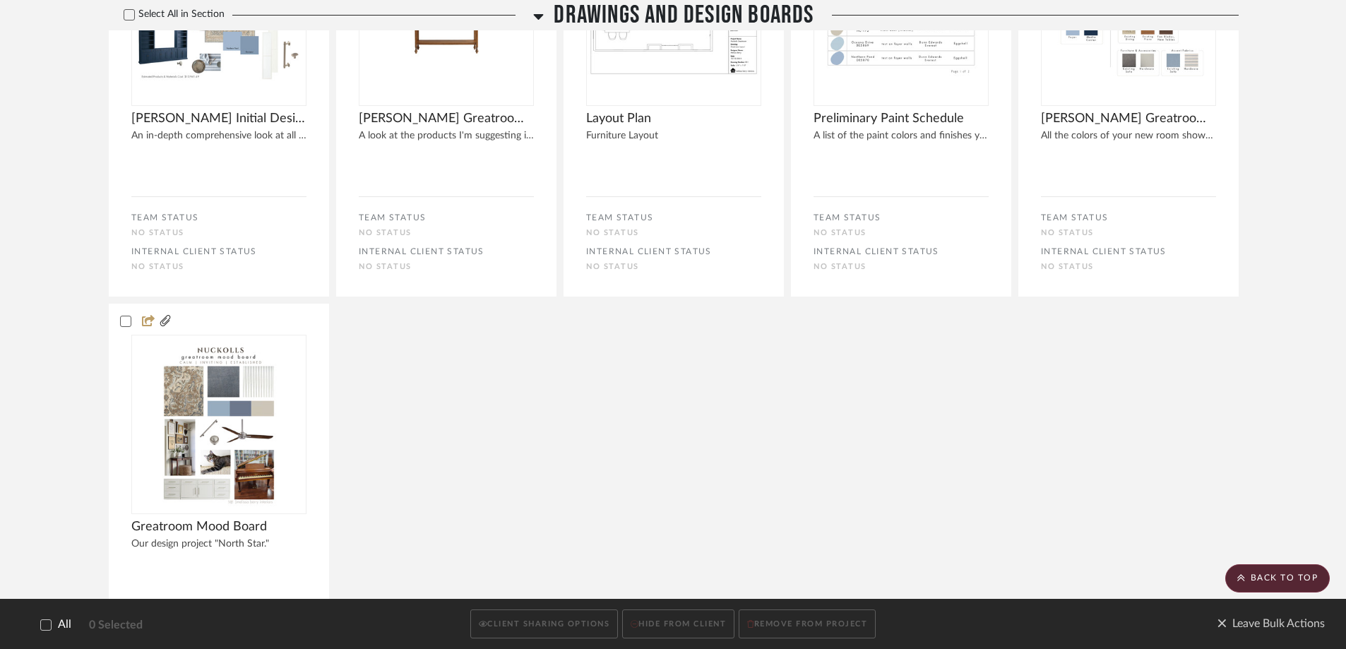
click at [696, 360] on div "Nuckolls Initial Design Board An in-depth comprehensive look at all the selecti…" at bounding box center [674, 299] width 1130 height 809
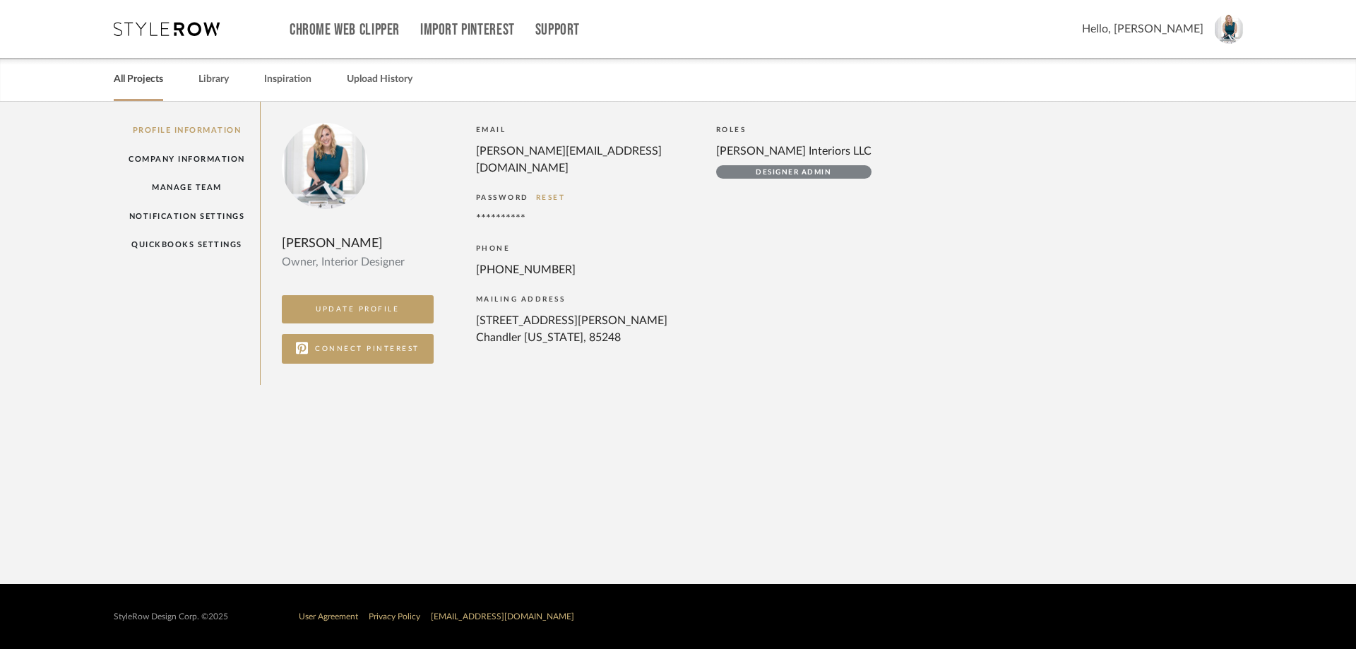
click at [136, 74] on link "All Projects" at bounding box center [138, 79] width 49 height 19
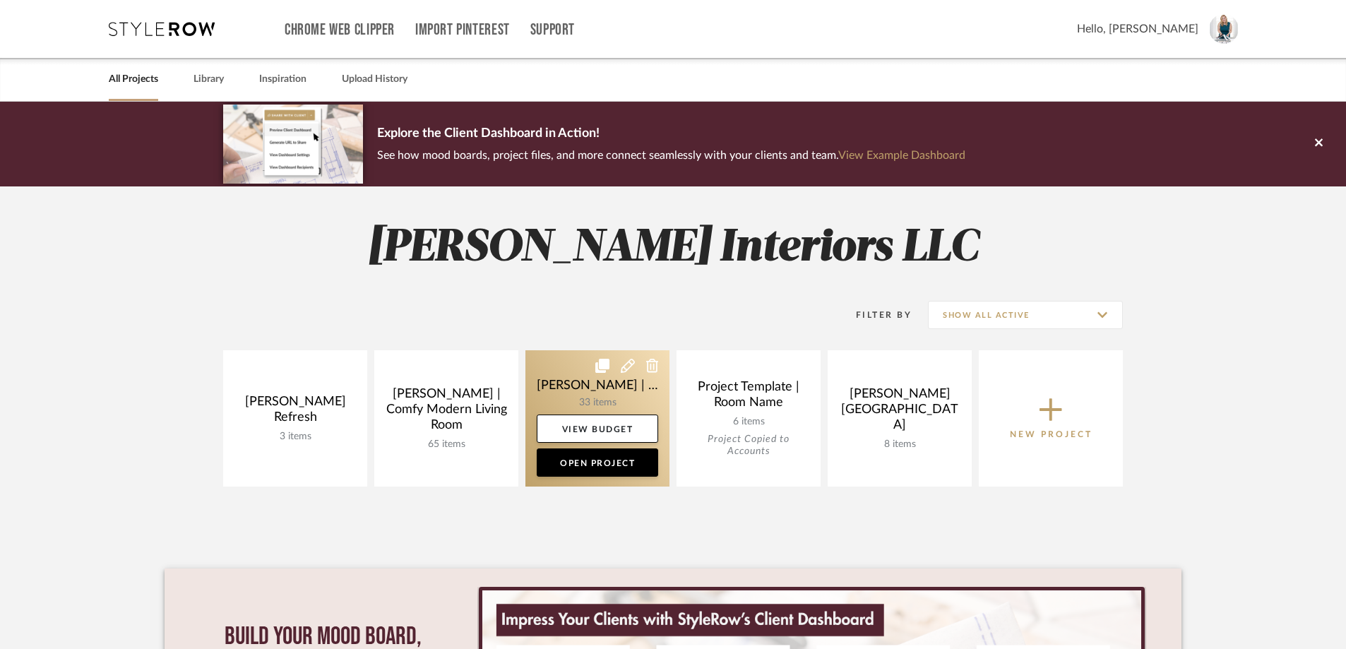
click at [568, 377] on link at bounding box center [597, 418] width 144 height 136
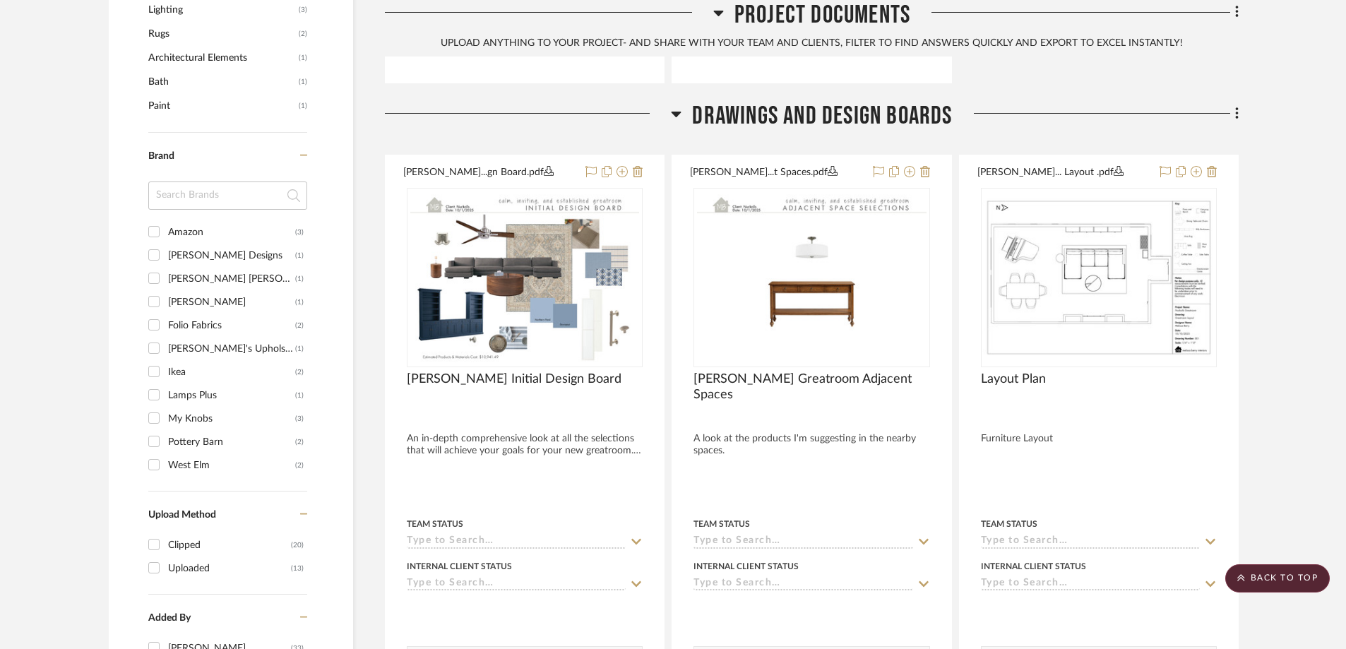
scroll to position [1201, 0]
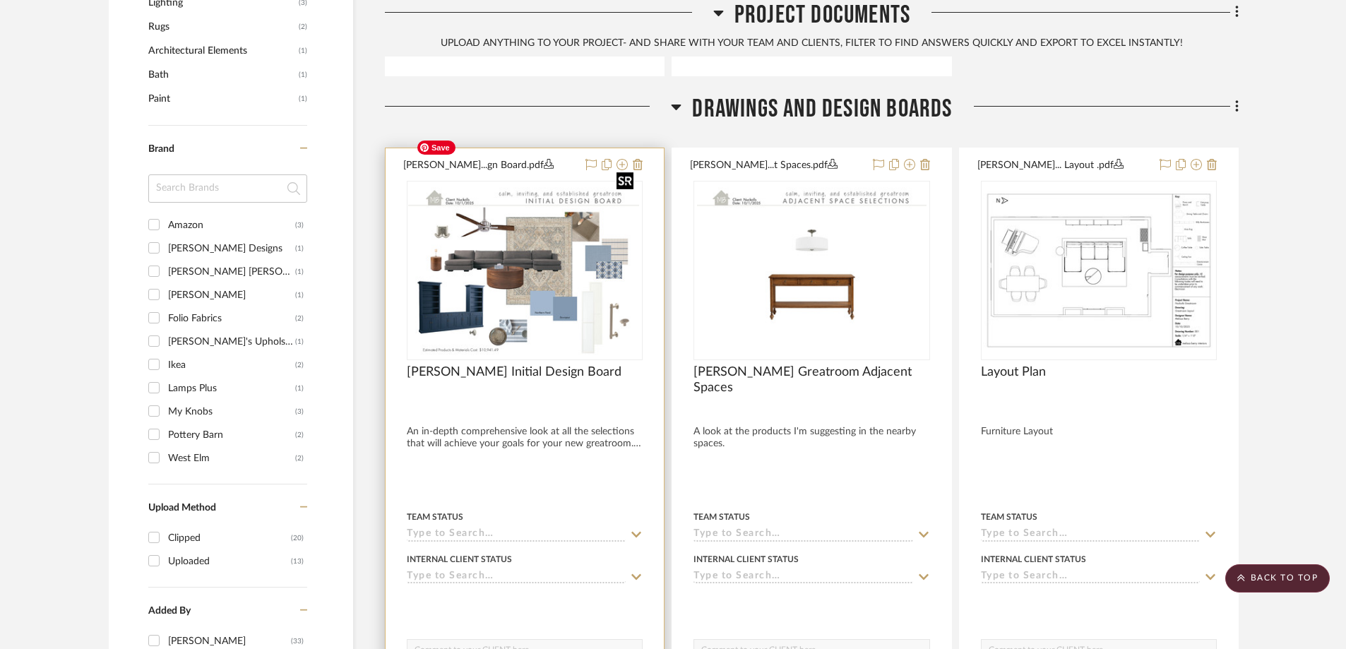
click at [596, 234] on img "0" at bounding box center [522, 270] width 229 height 177
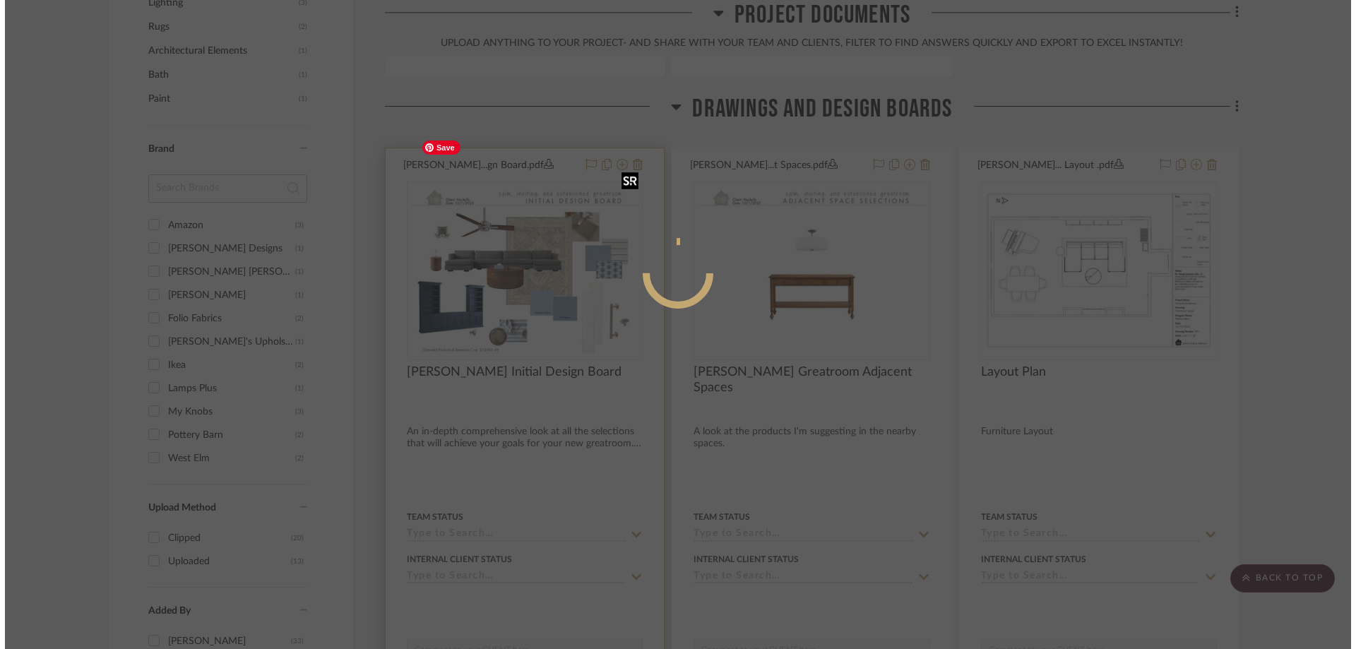
scroll to position [0, 0]
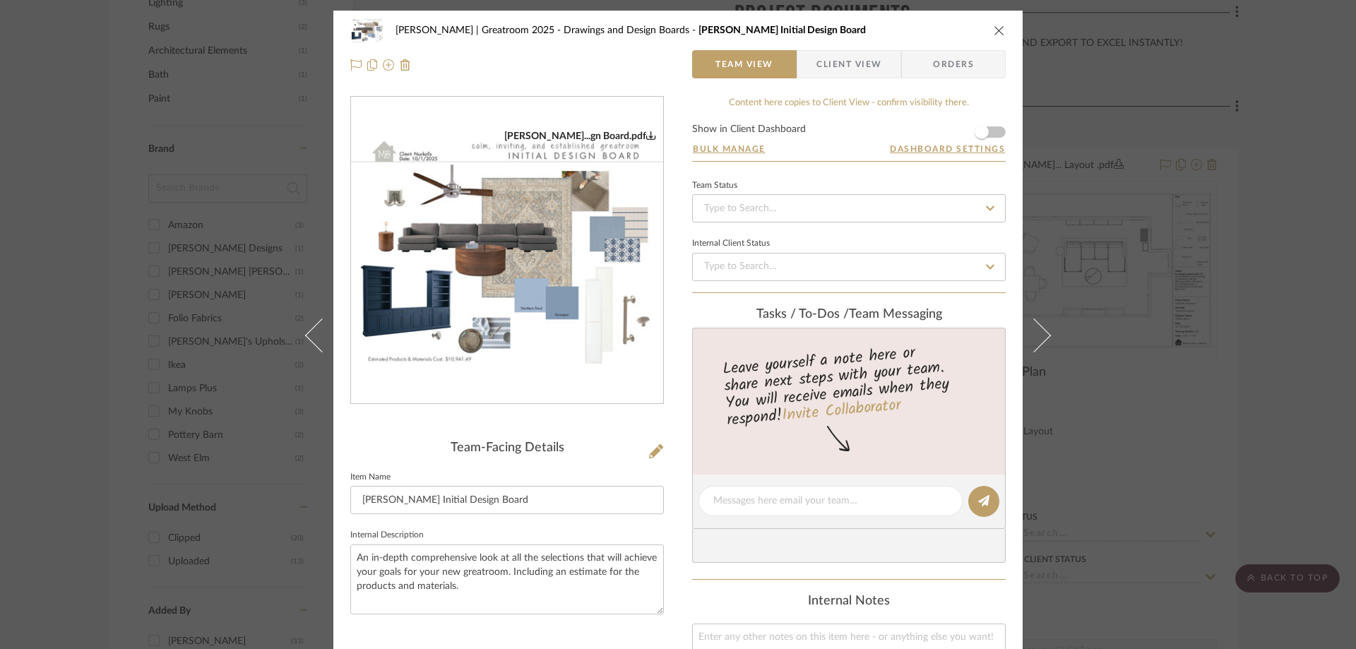
click at [566, 274] on img "0" at bounding box center [507, 251] width 312 height 242
click at [994, 31] on icon "close" at bounding box center [999, 30] width 11 height 11
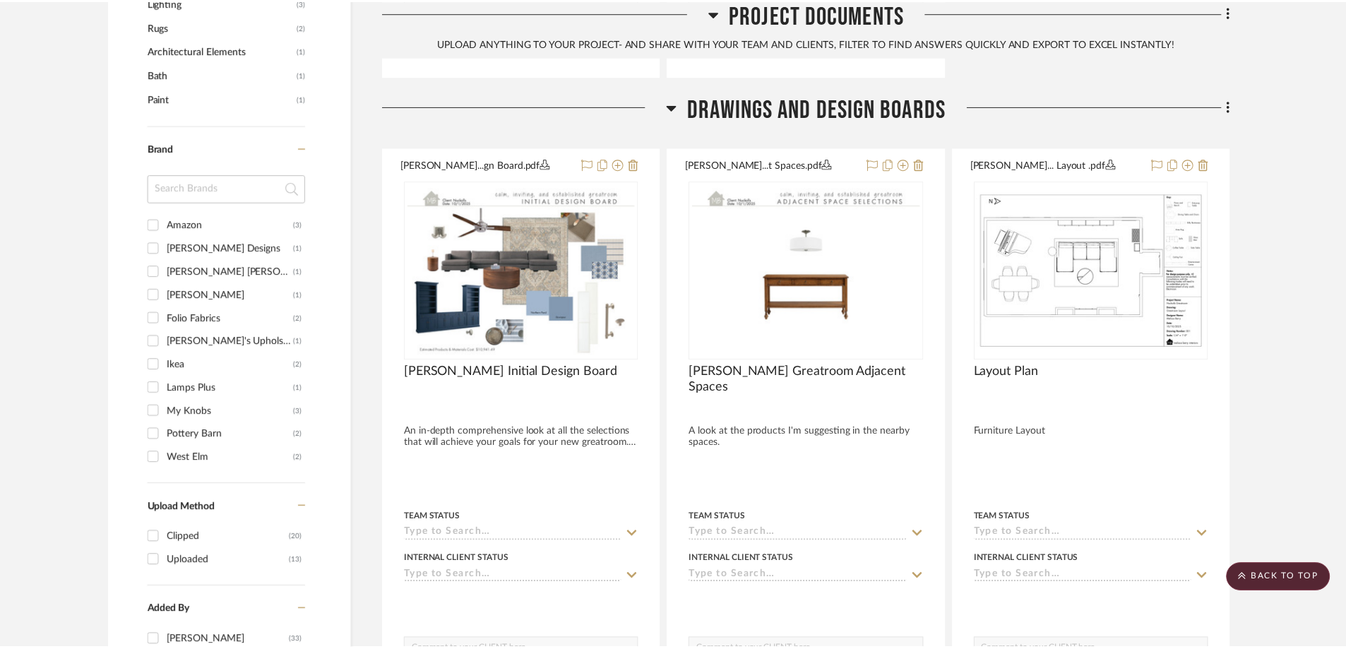
scroll to position [1201, 0]
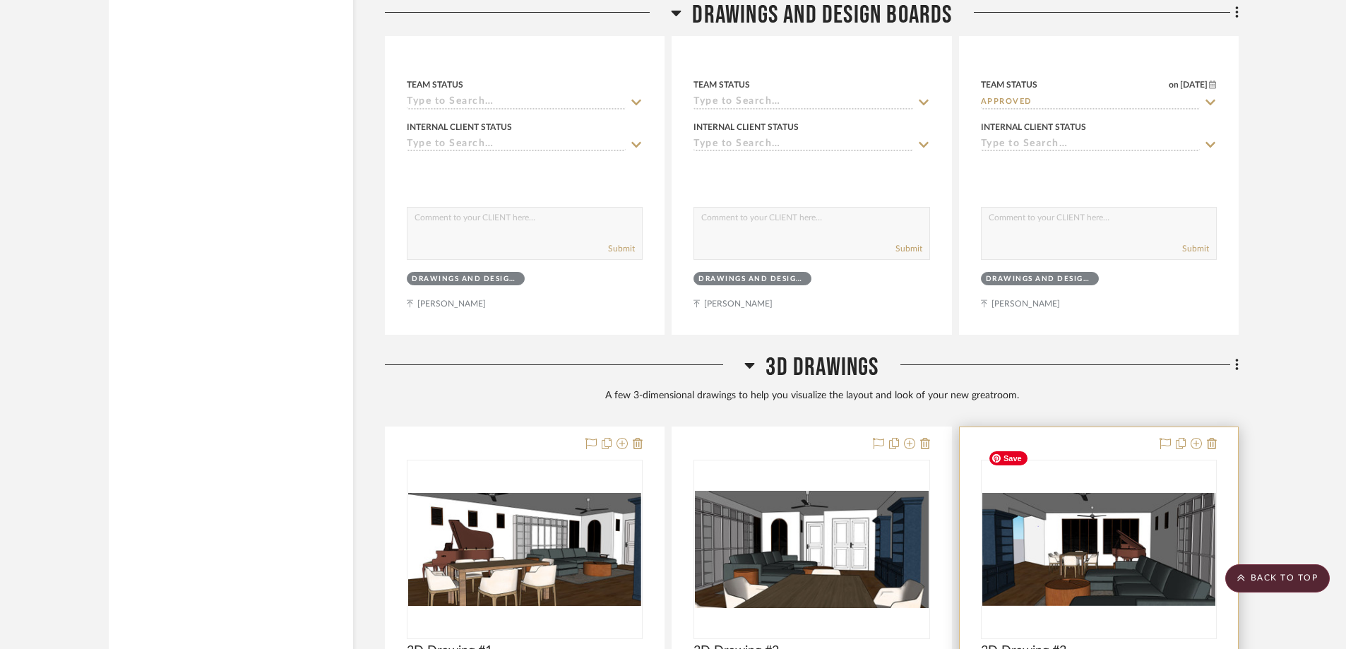
scroll to position [2260, 0]
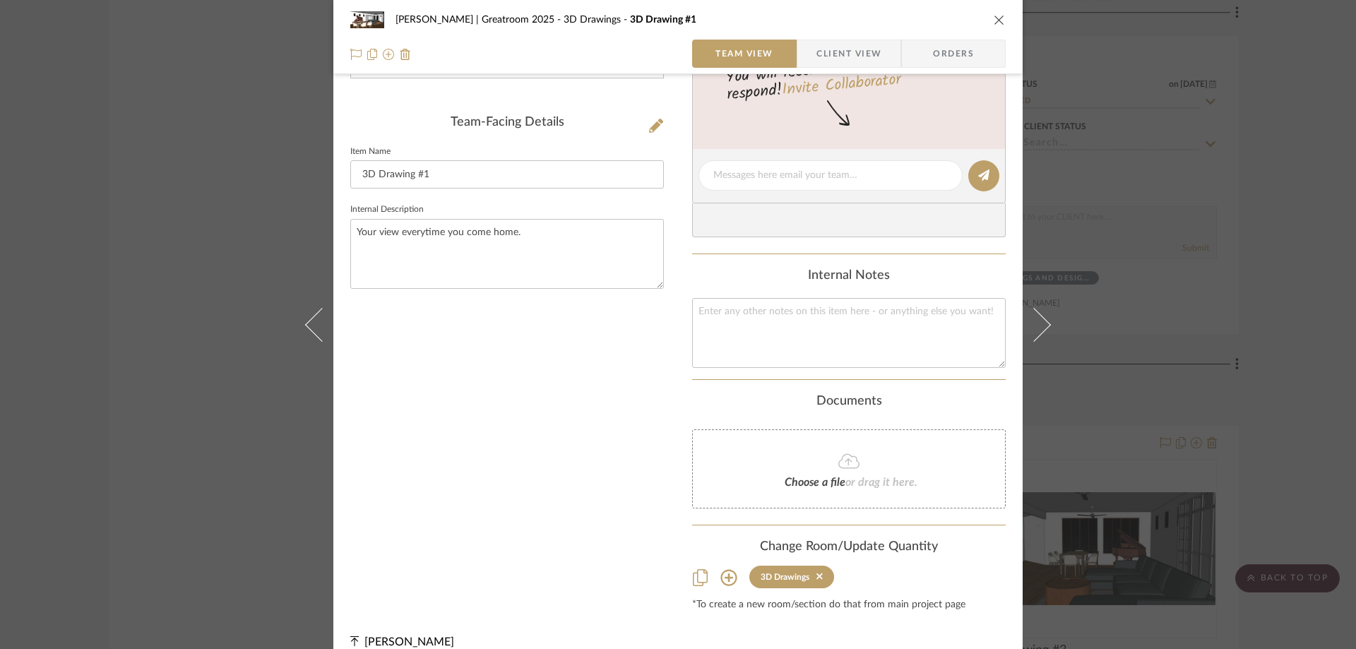
scroll to position [344, 0]
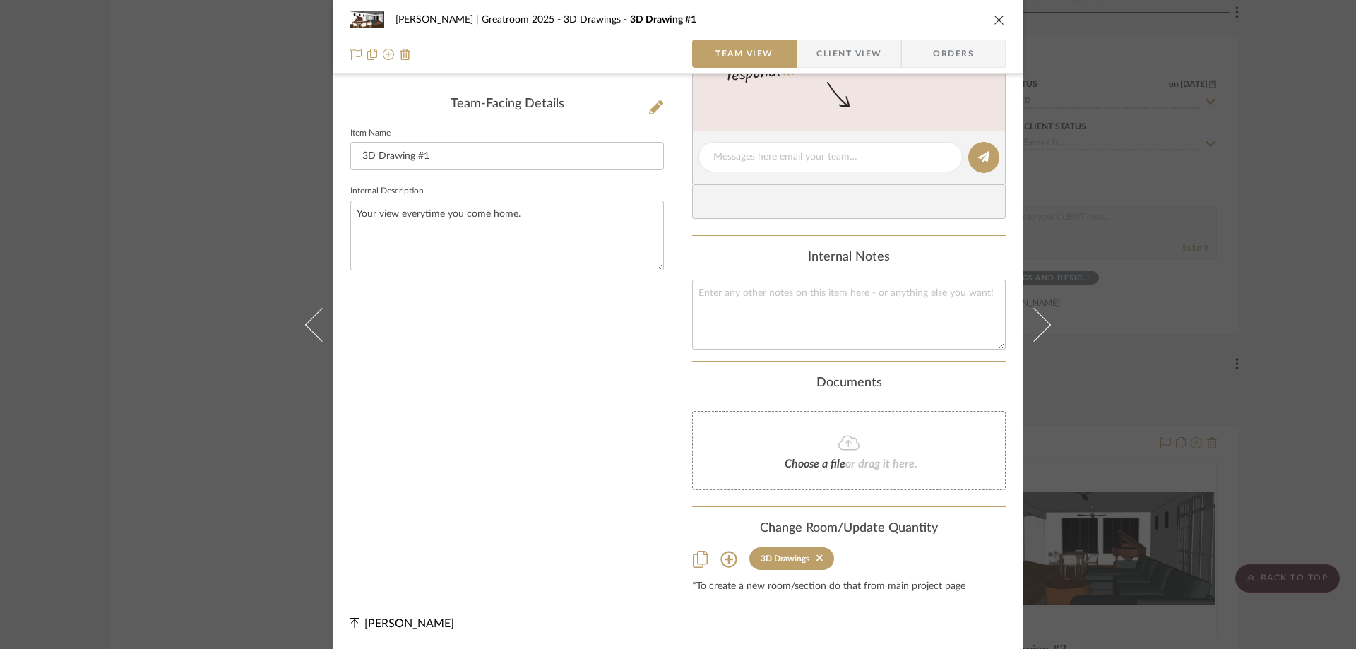
click at [720, 559] on icon at bounding box center [728, 559] width 16 height 16
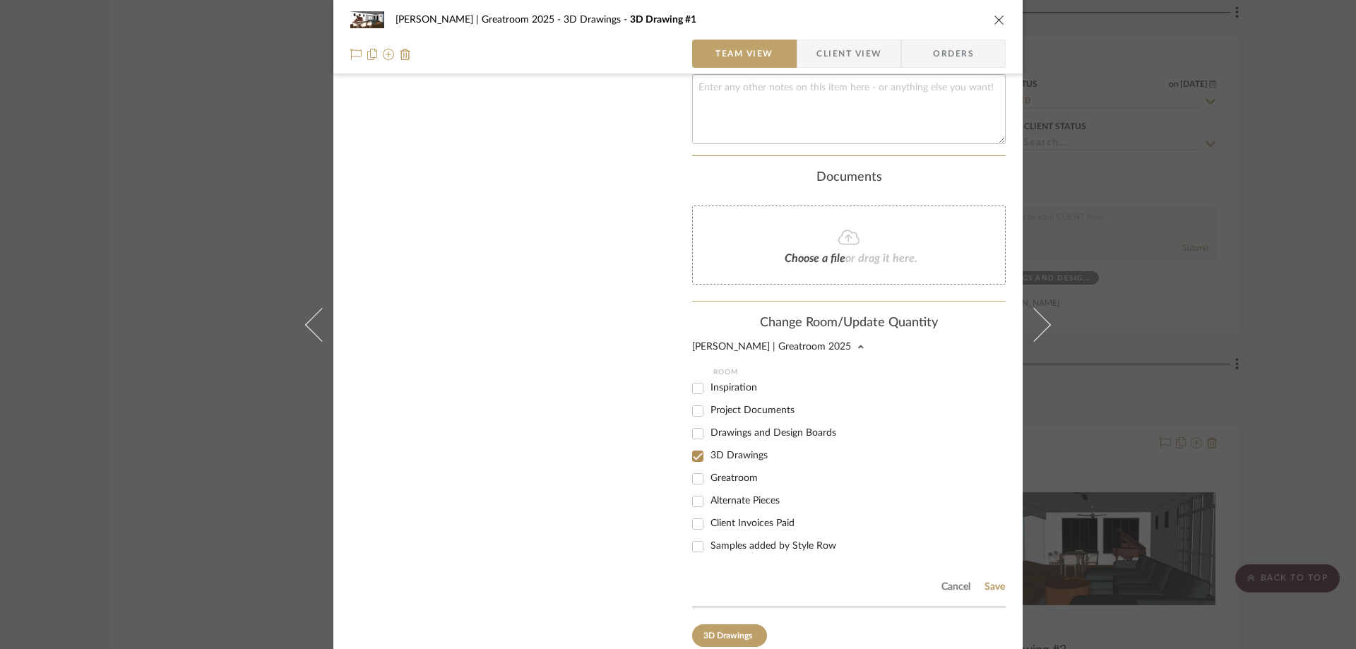
scroll to position [626, 0]
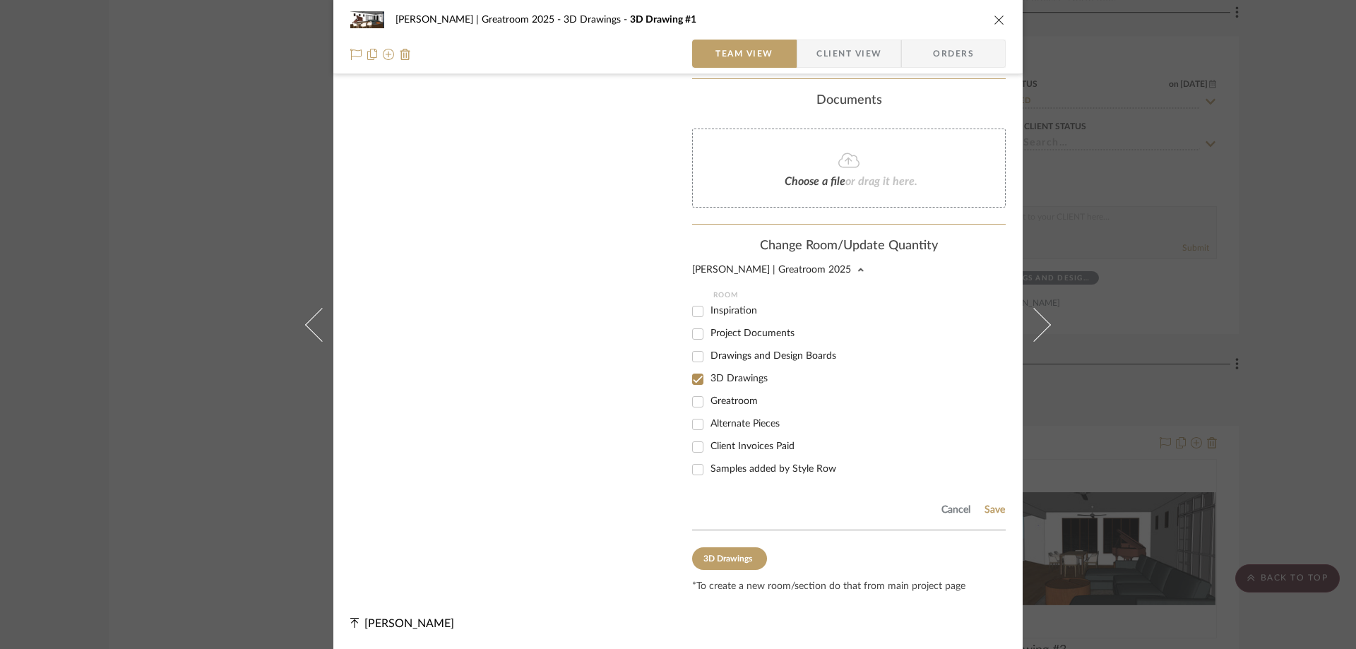
click at [696, 356] on input "Drawings and Design Boards" at bounding box center [697, 356] width 23 height 23
checkbox input "true"
click at [689, 379] on input "3D Drawings" at bounding box center [697, 379] width 23 height 23
checkbox input "false"
click at [993, 508] on button "Save" at bounding box center [995, 509] width 22 height 11
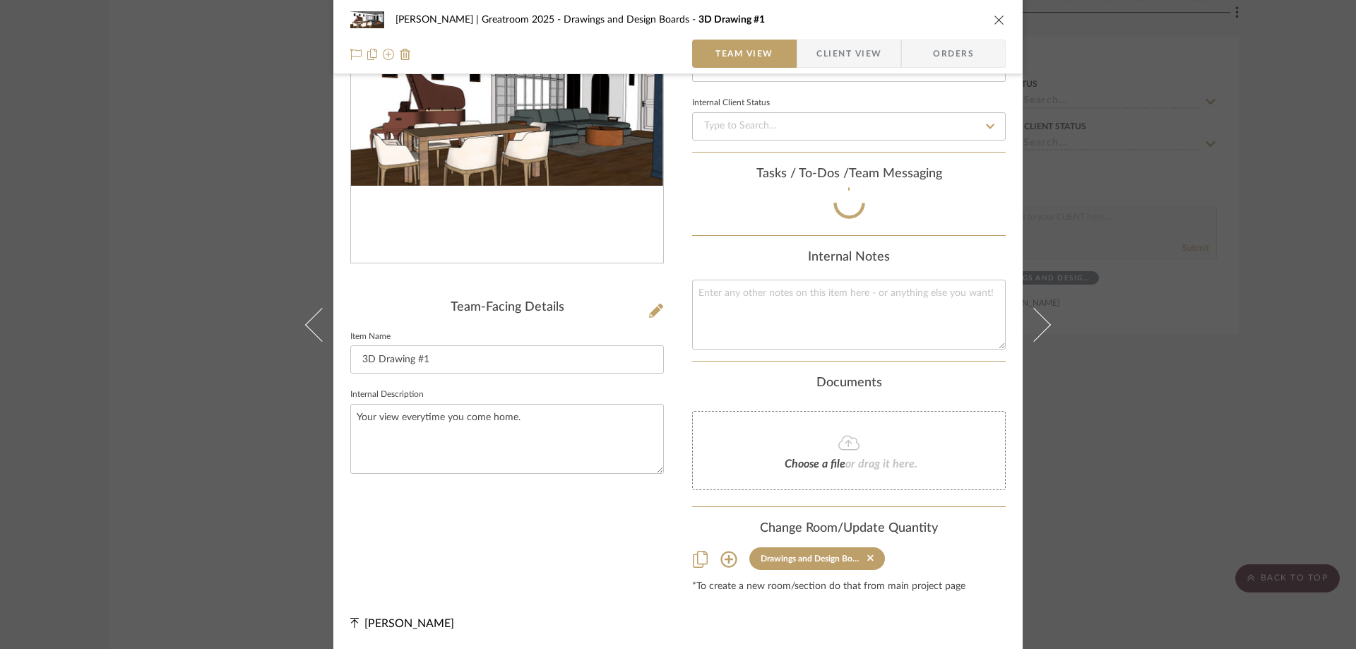
scroll to position [344, 0]
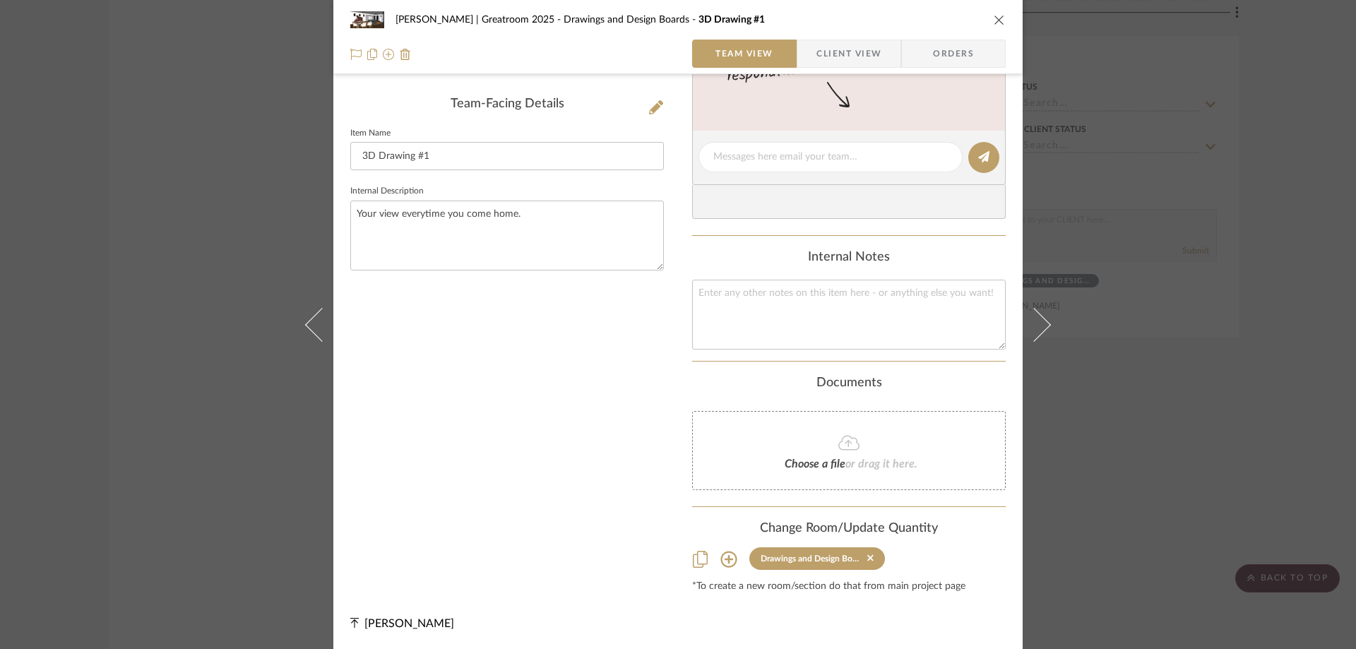
click at [996, 13] on button "close" at bounding box center [999, 19] width 13 height 13
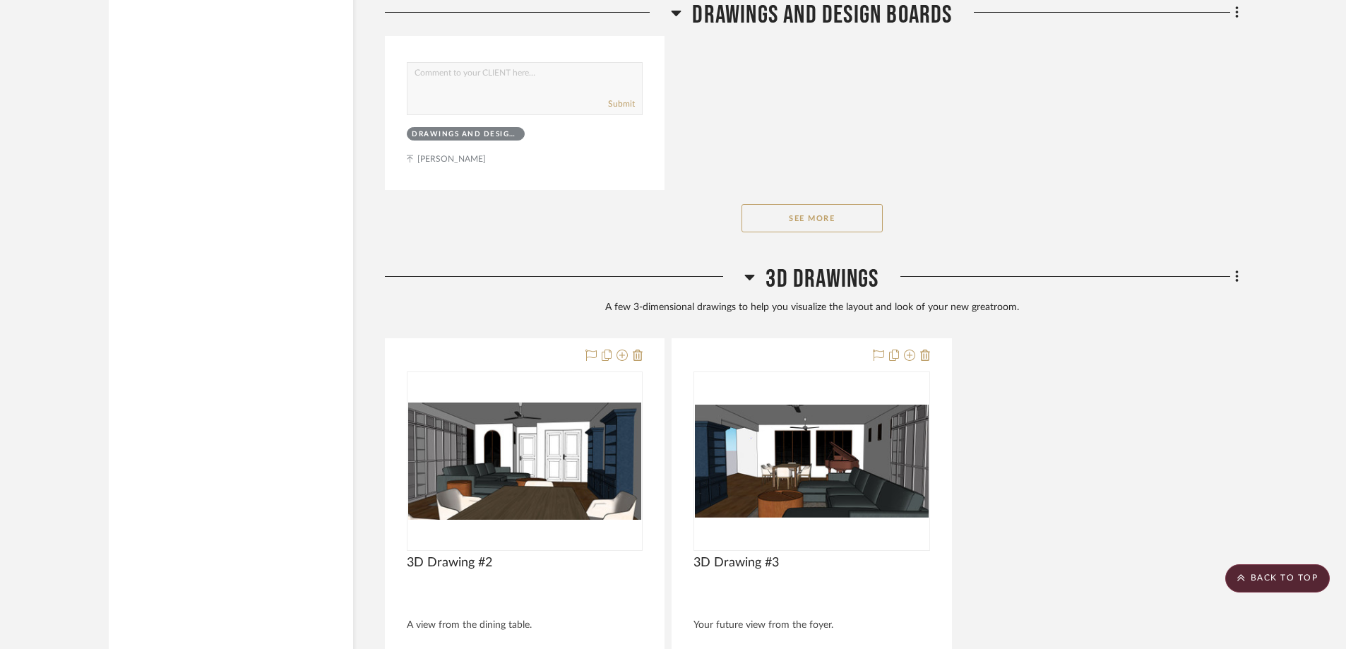
scroll to position [3037, 0]
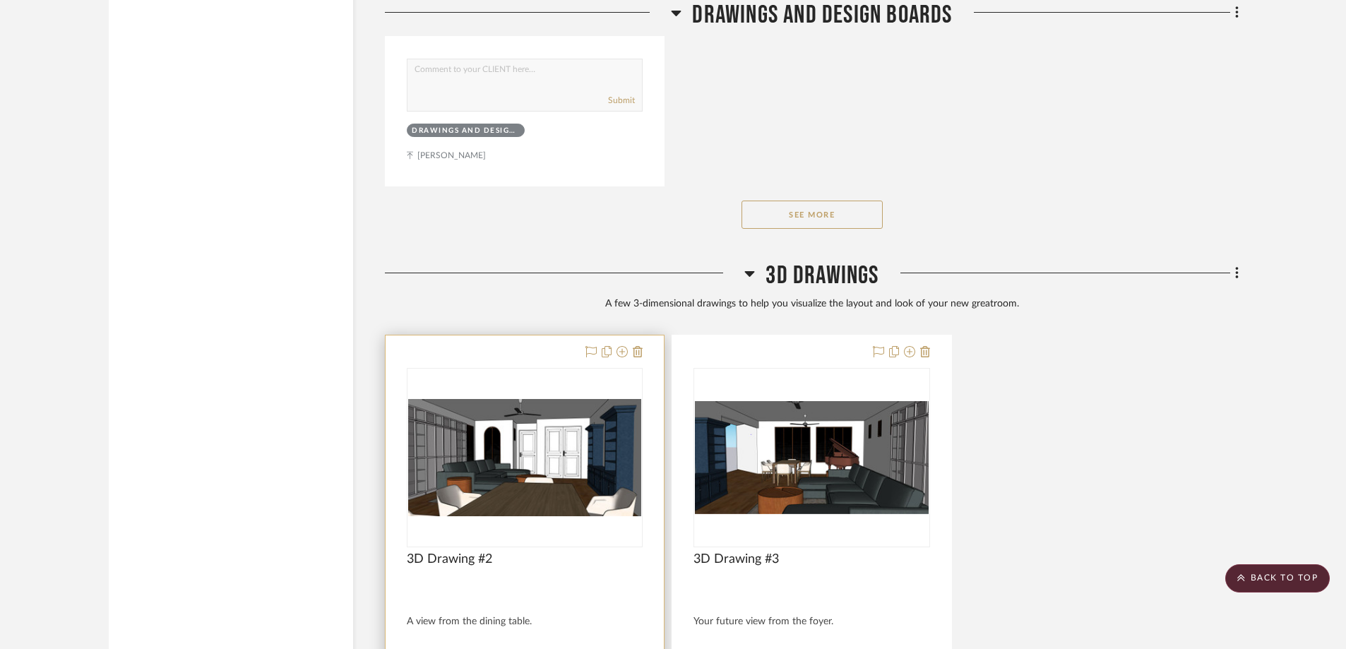
click at [528, 335] on div at bounding box center [525, 645] width 278 height 621
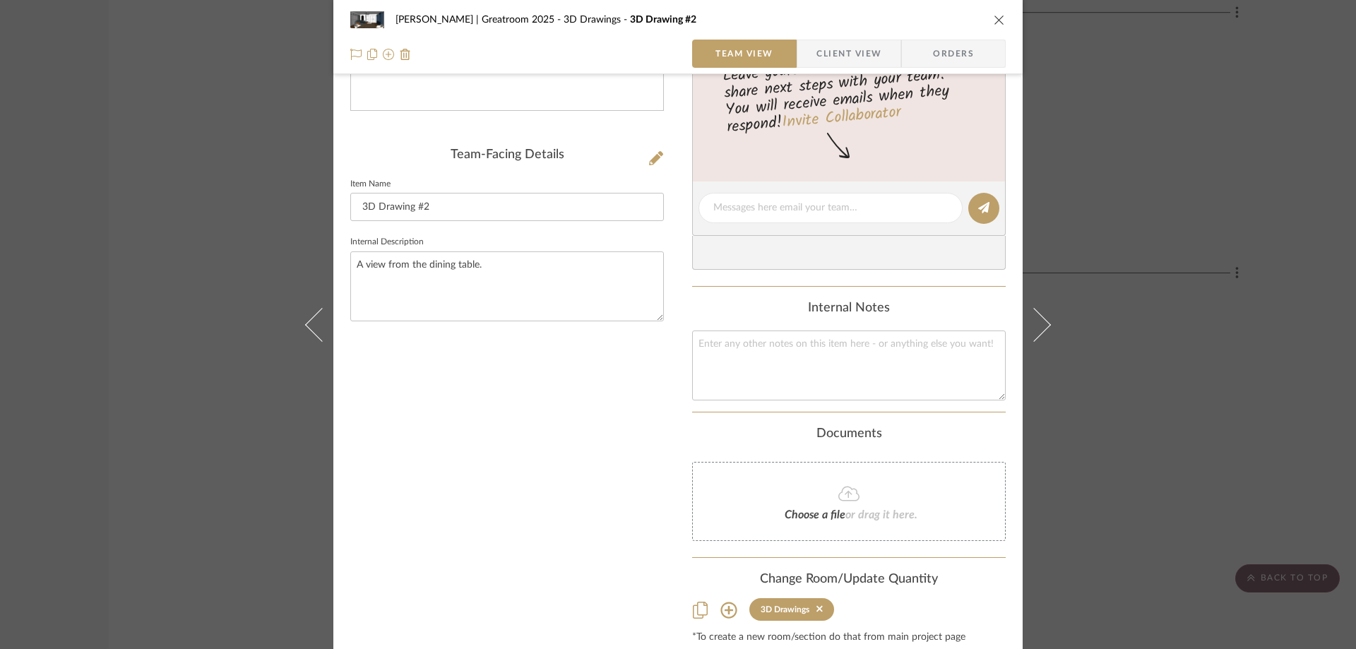
scroll to position [344, 0]
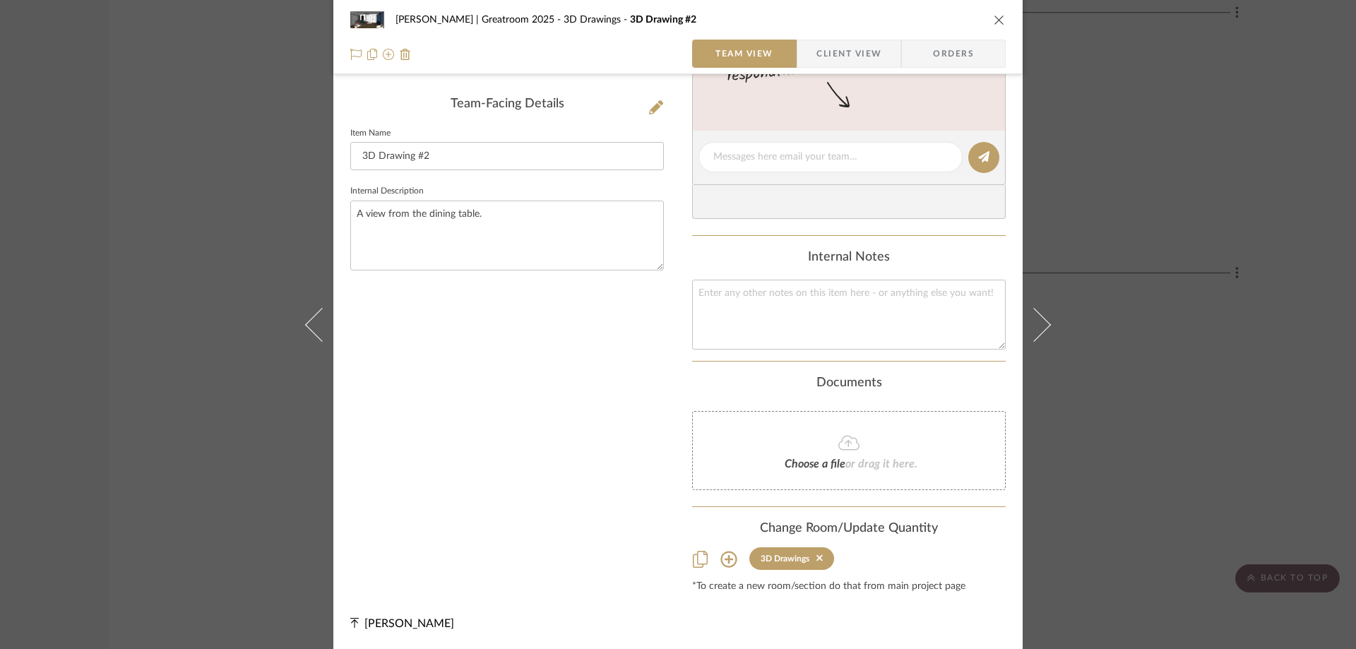
click at [726, 561] on icon at bounding box center [728, 559] width 17 height 17
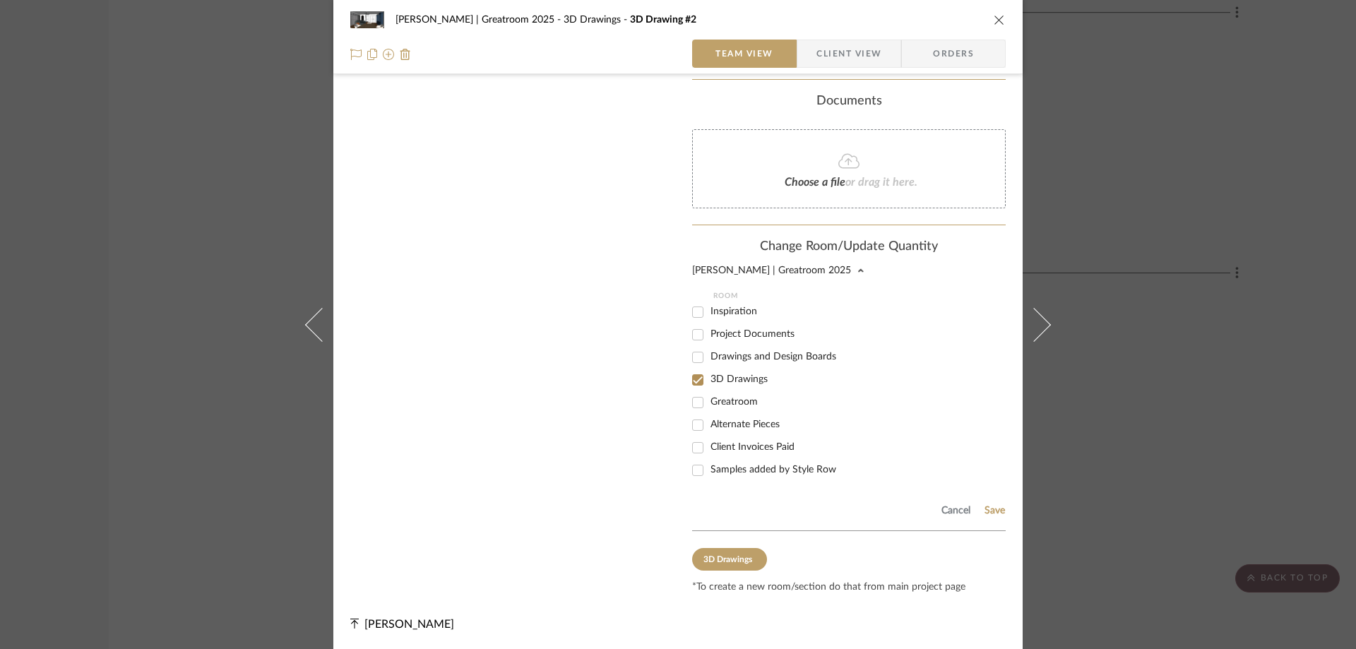
scroll to position [626, 0]
click at [693, 350] on input "Drawings and Design Boards" at bounding box center [697, 356] width 23 height 23
checkbox input "true"
click at [689, 372] on input "3D Drawings" at bounding box center [697, 379] width 23 height 23
checkbox input "false"
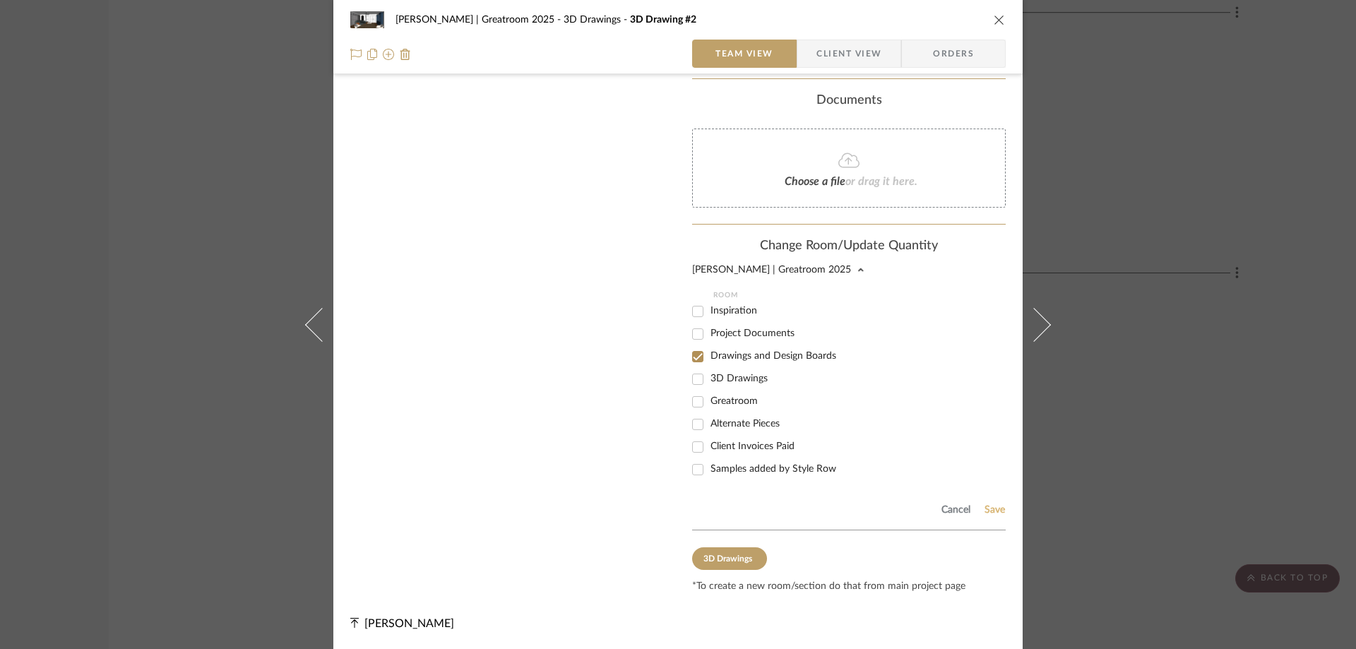
click at [994, 505] on button "Save" at bounding box center [995, 509] width 22 height 11
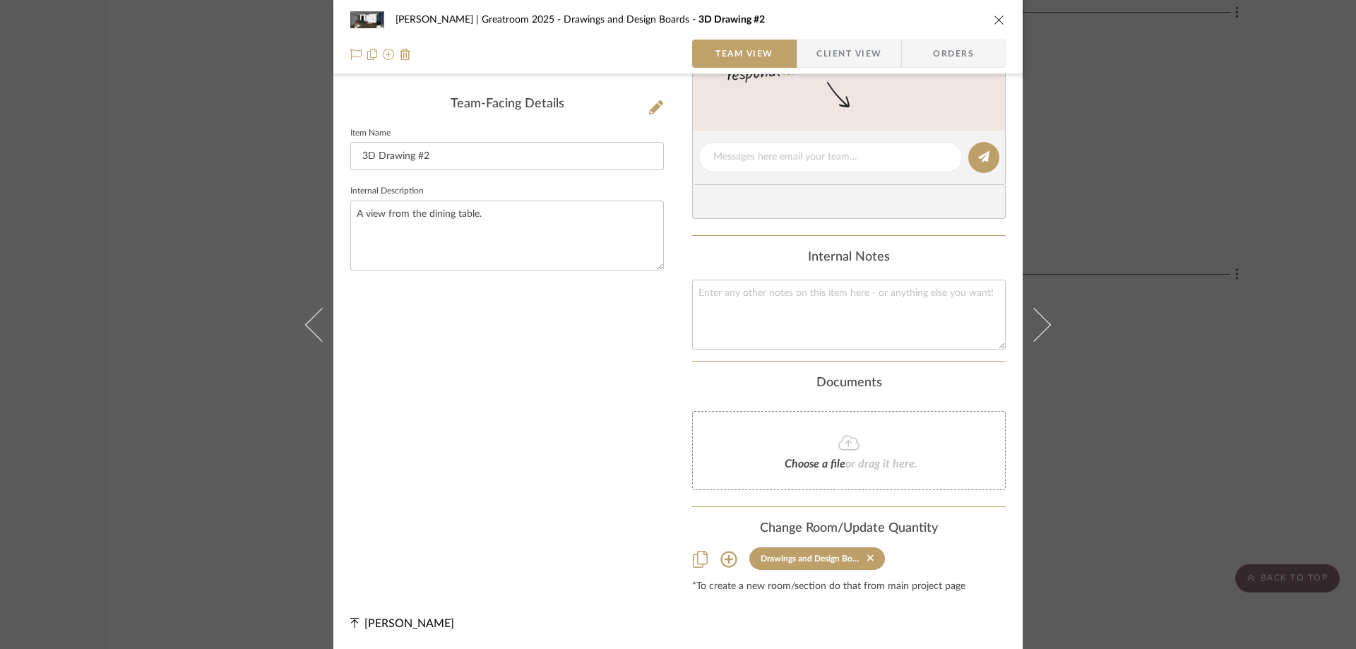
click at [994, 20] on icon "close" at bounding box center [999, 19] width 11 height 11
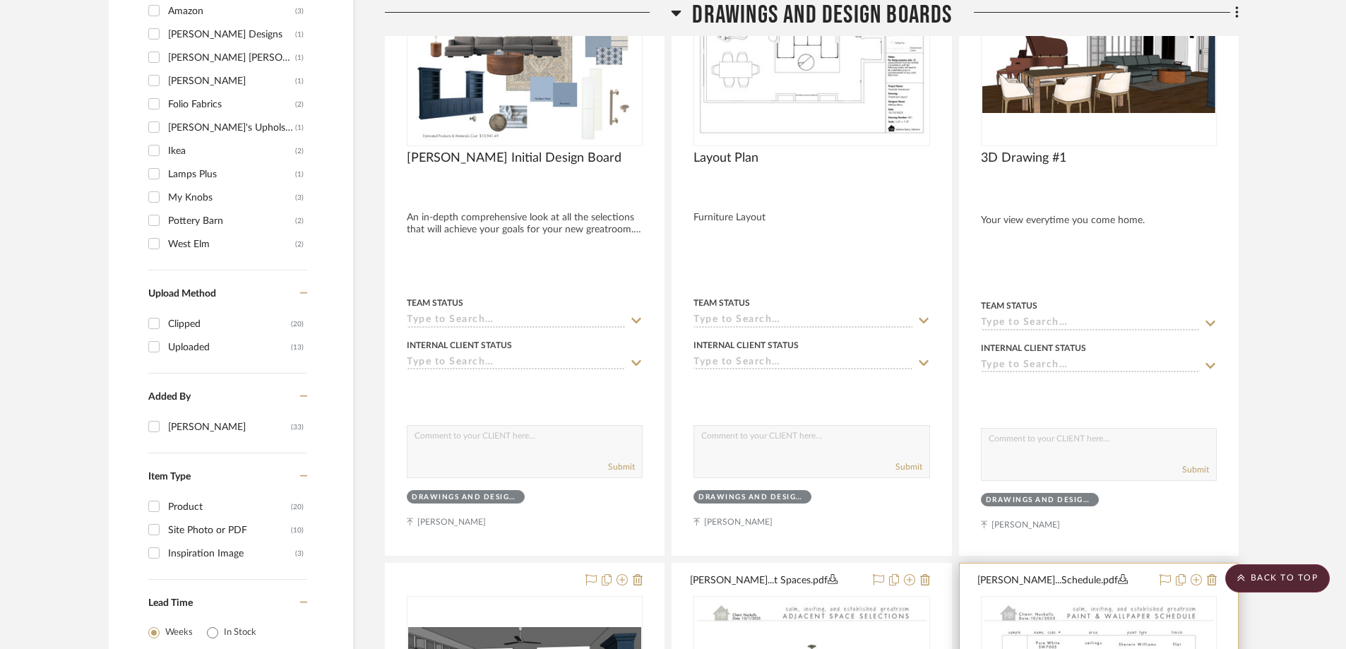
scroll to position [1235, 0]
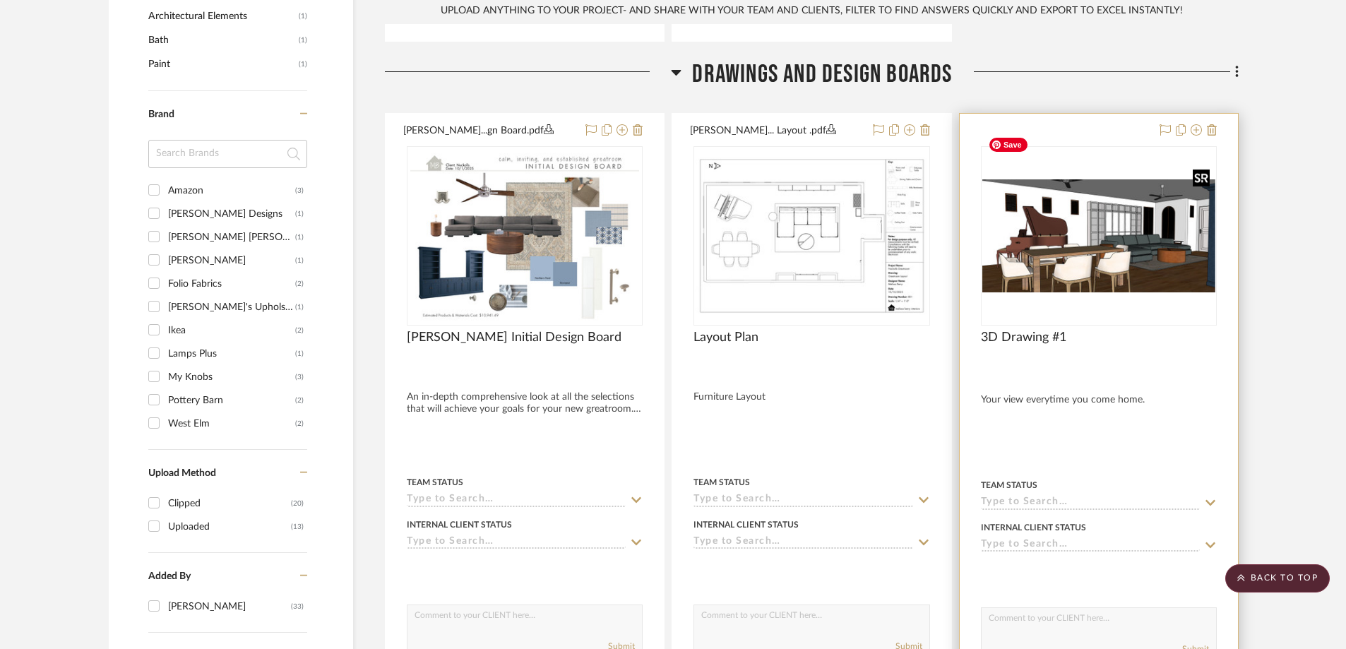
click at [1136, 194] on img "0" at bounding box center [1098, 235] width 233 height 113
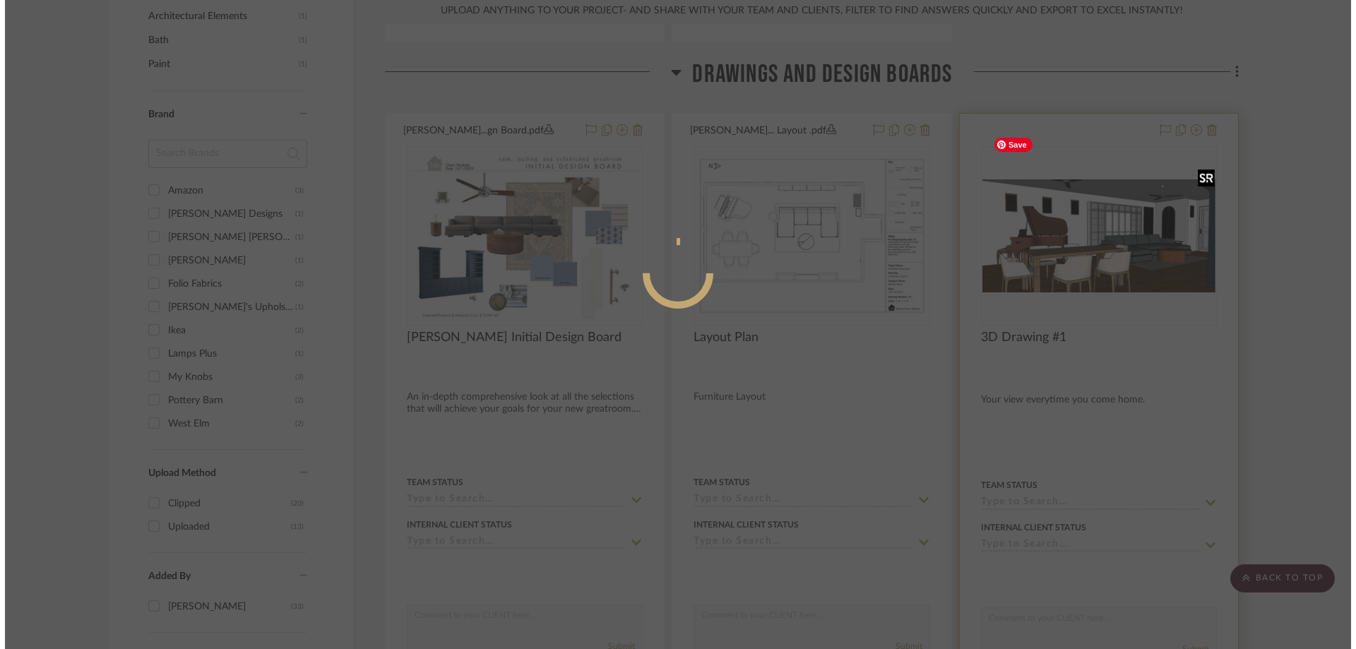
scroll to position [0, 0]
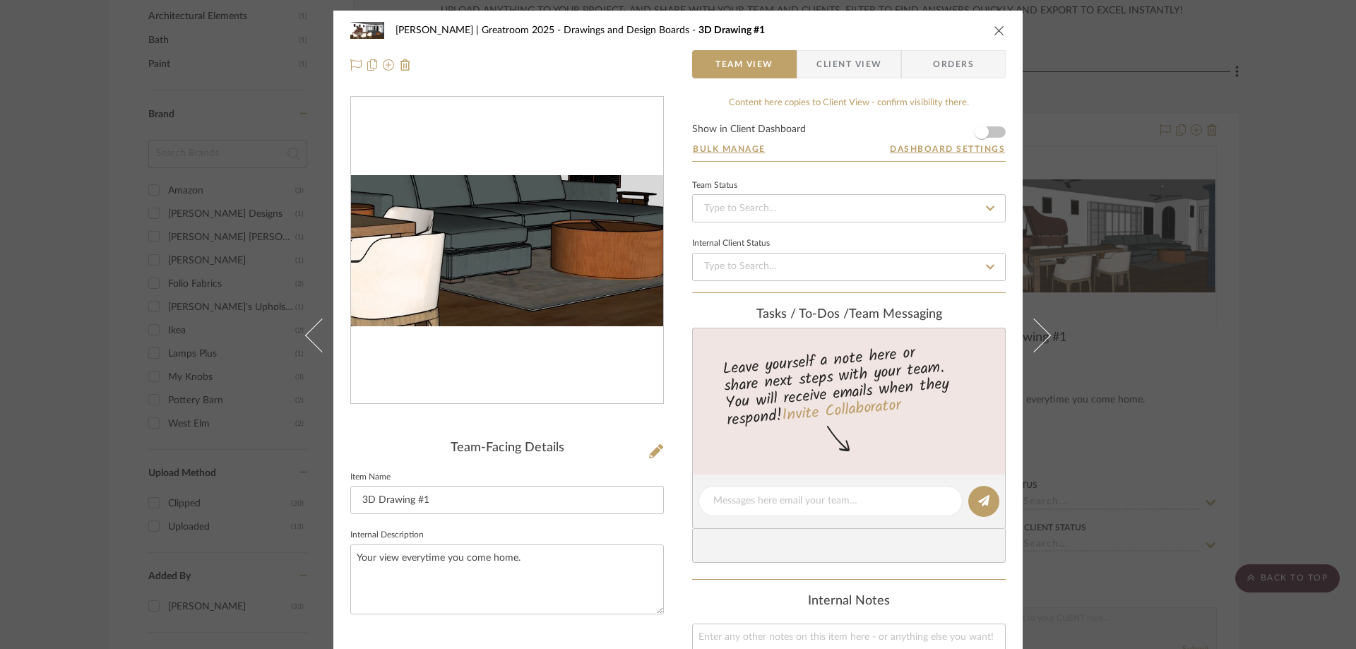
click at [566, 277] on img "0" at bounding box center [507, 250] width 312 height 150
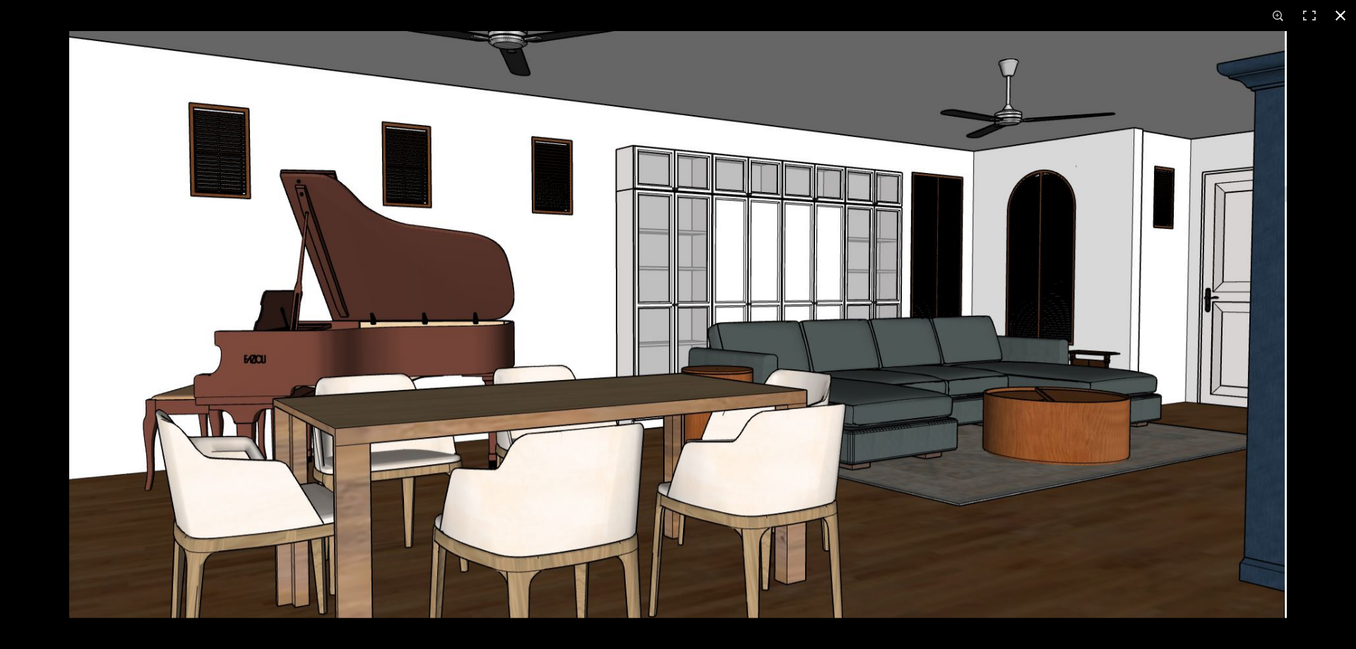
click at [1342, 9] on button at bounding box center [1340, 15] width 31 height 31
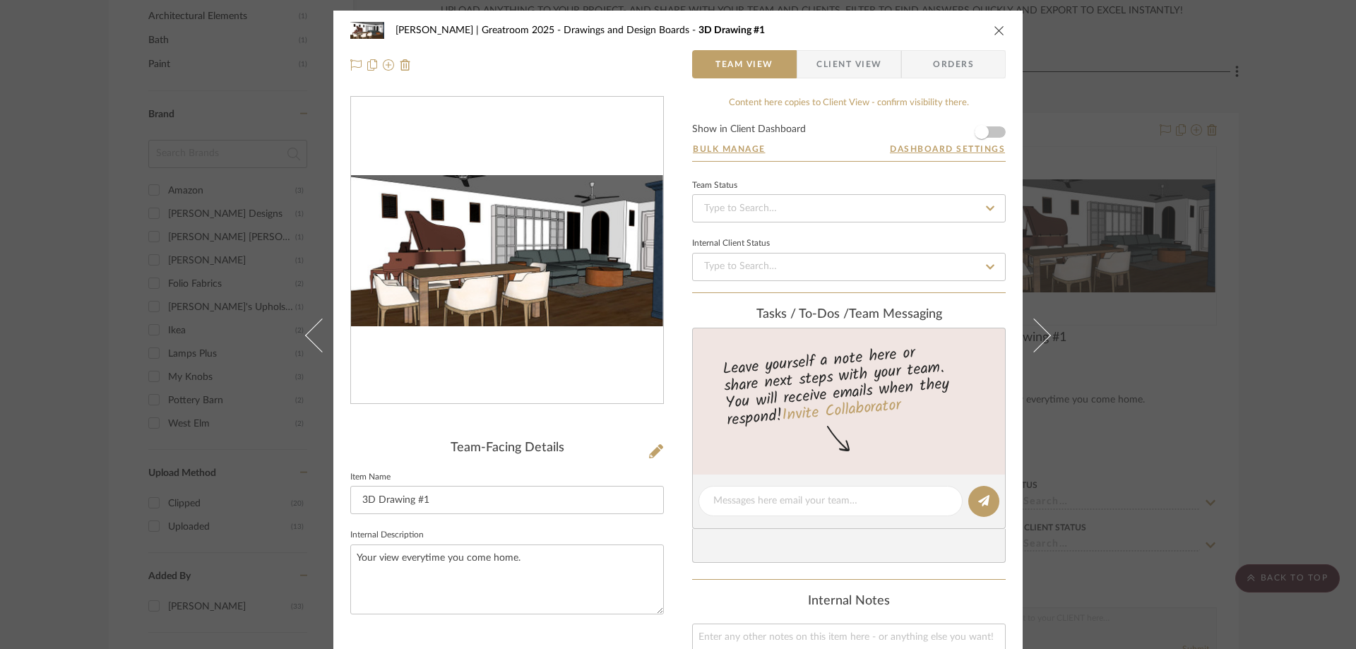
click at [996, 25] on icon "close" at bounding box center [999, 30] width 11 height 11
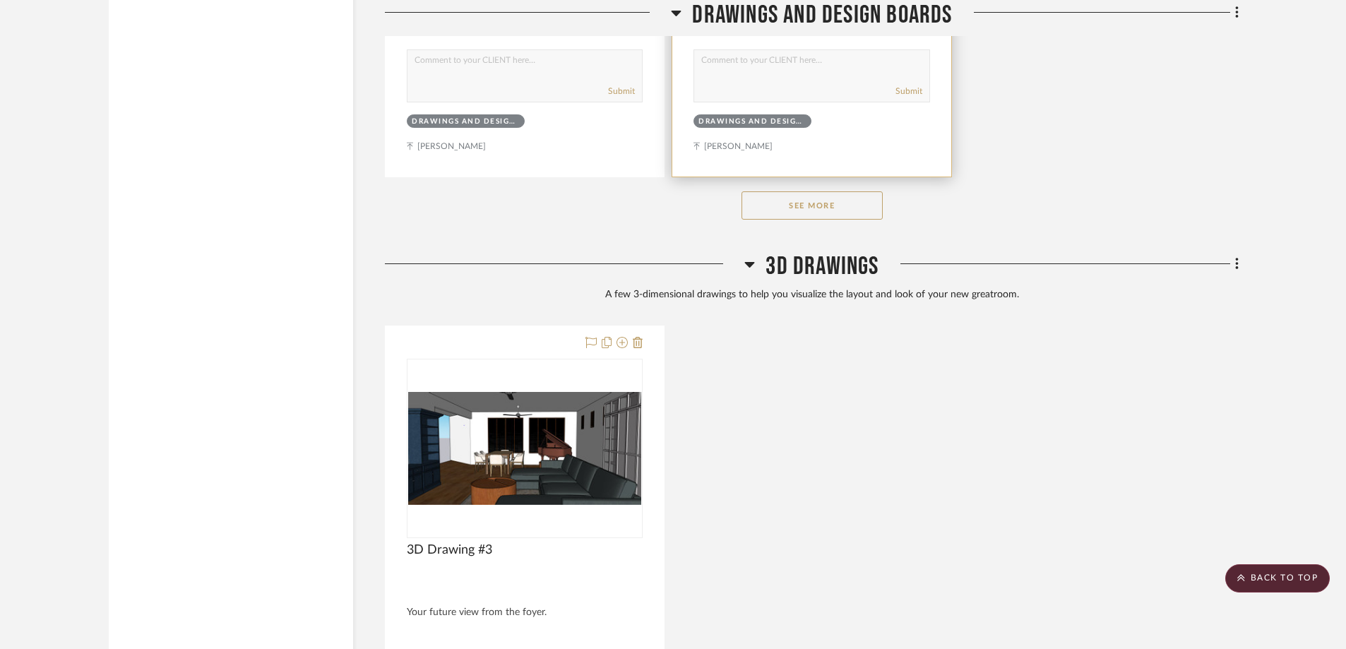
scroll to position [3071, 0]
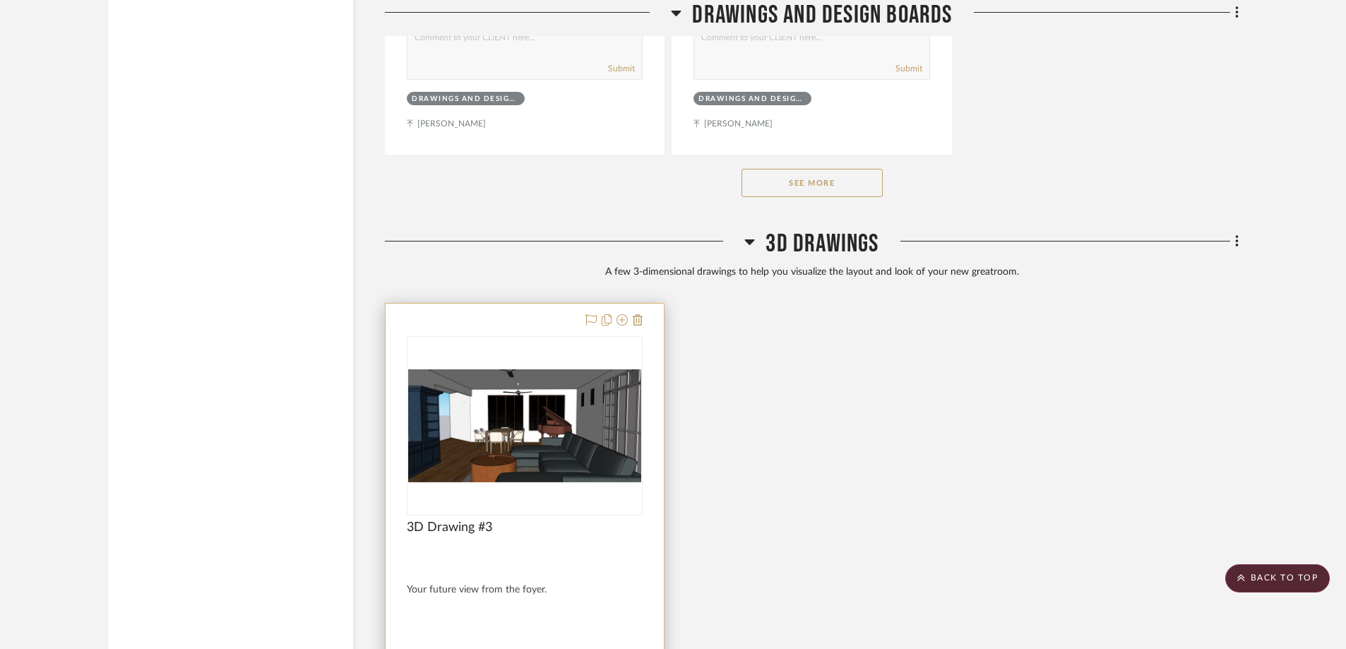
click at [501, 304] on div at bounding box center [525, 614] width 278 height 621
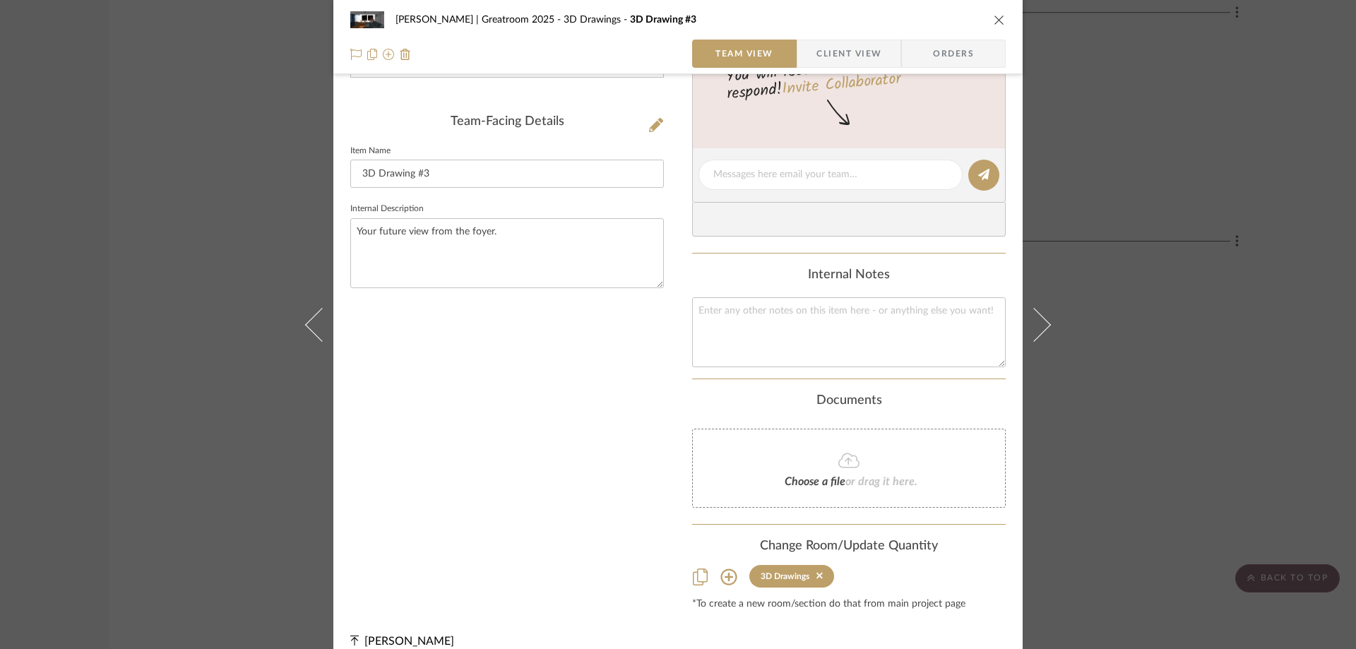
scroll to position [344, 0]
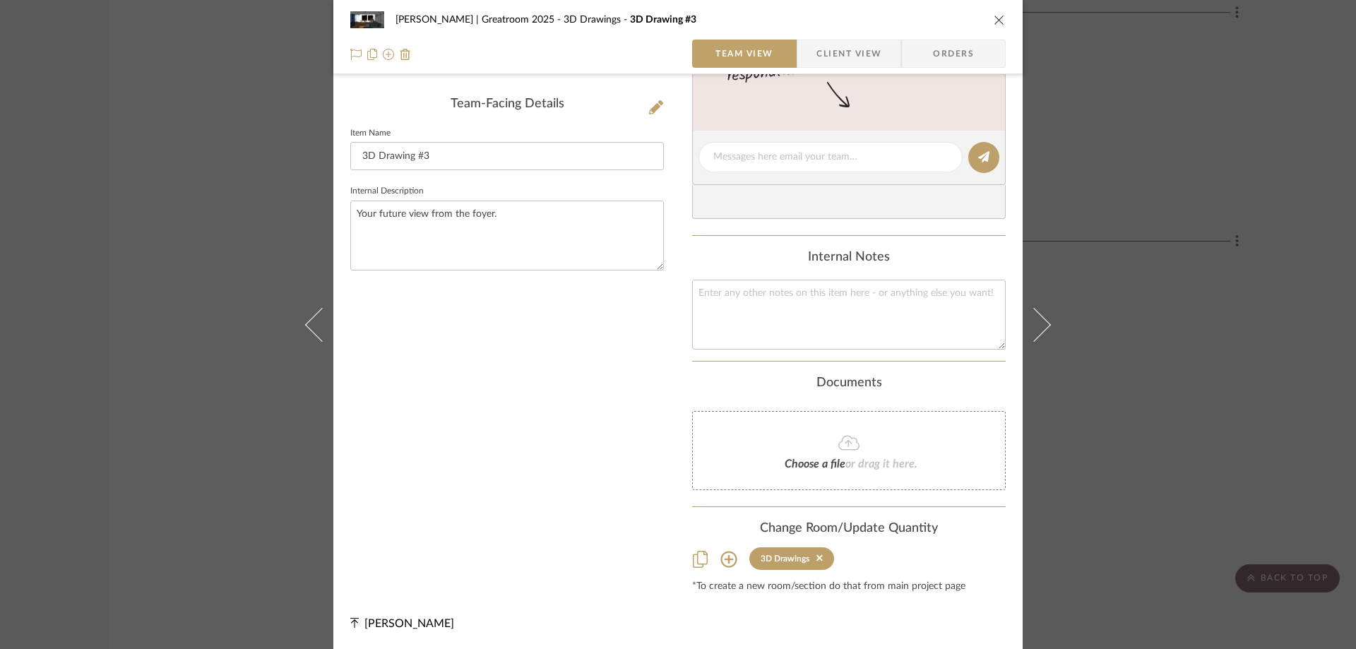
click at [720, 559] on icon at bounding box center [728, 559] width 17 height 17
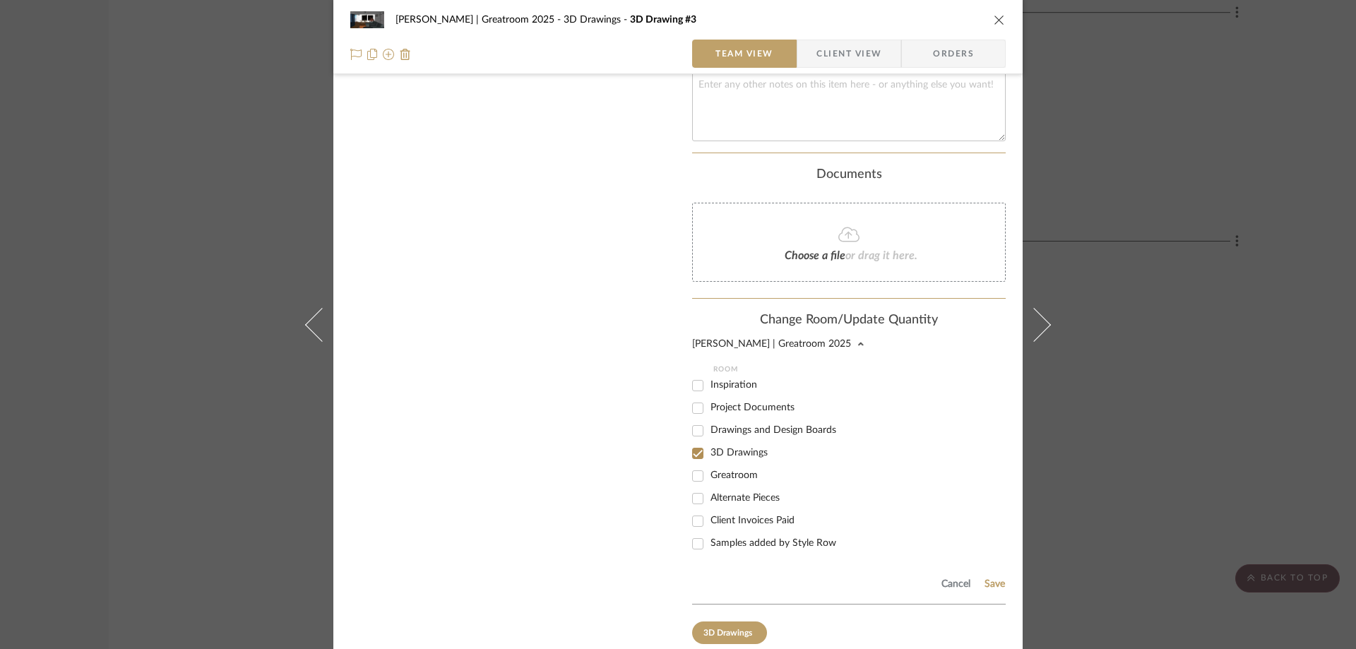
scroll to position [626, 0]
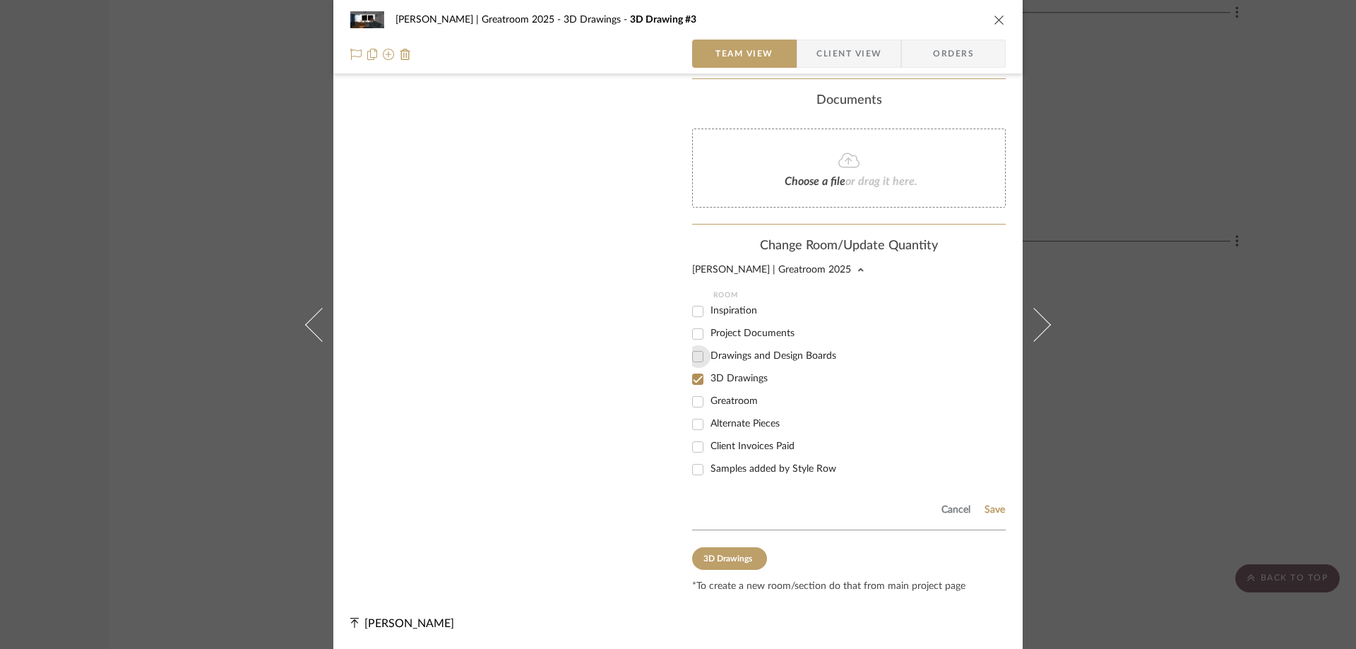
click at [693, 354] on input "Drawings and Design Boards" at bounding box center [697, 356] width 23 height 23
checkbox input "true"
click at [692, 377] on input "3D Drawings" at bounding box center [697, 379] width 23 height 23
checkbox input "false"
click at [990, 511] on button "Save" at bounding box center [995, 509] width 22 height 11
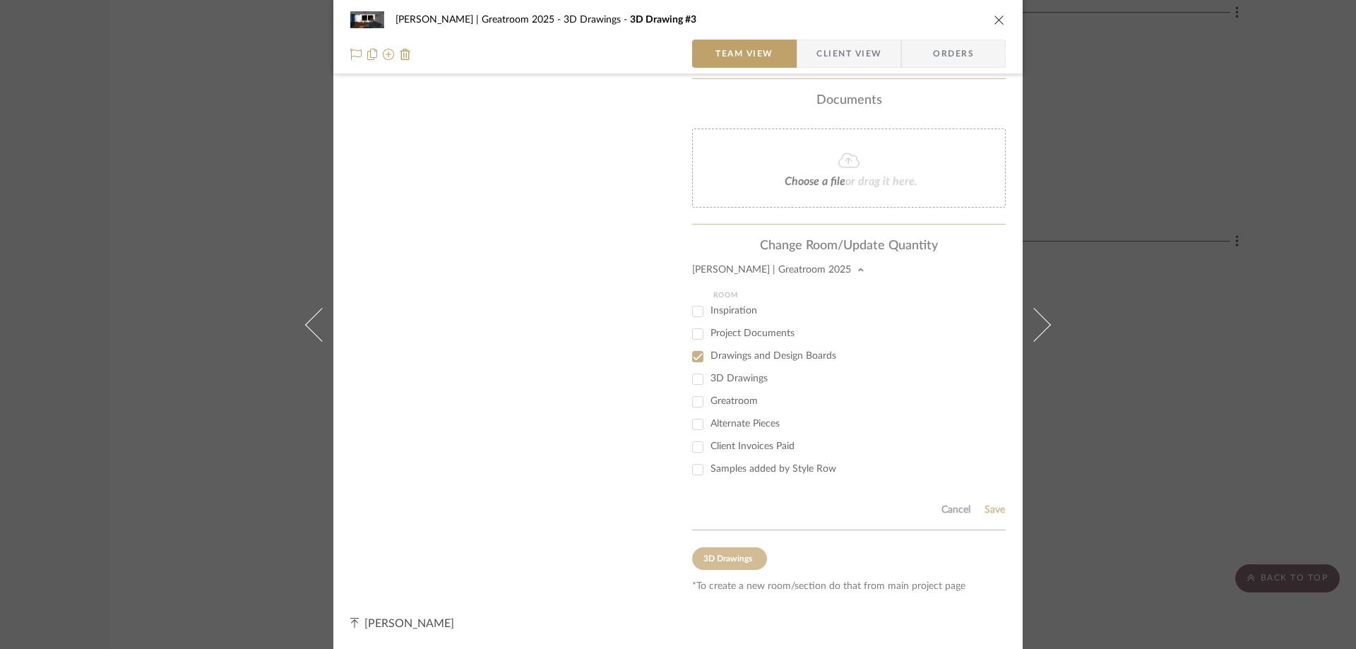
scroll to position [344, 0]
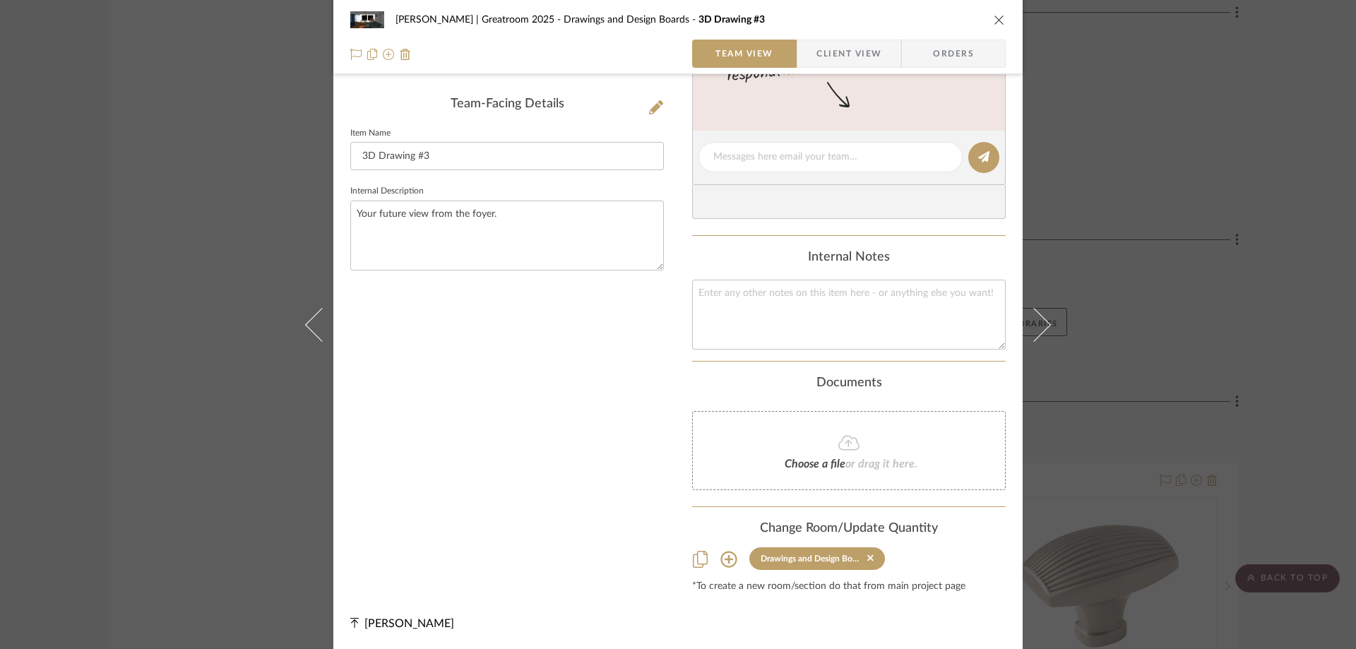
click at [994, 19] on icon "close" at bounding box center [999, 19] width 11 height 11
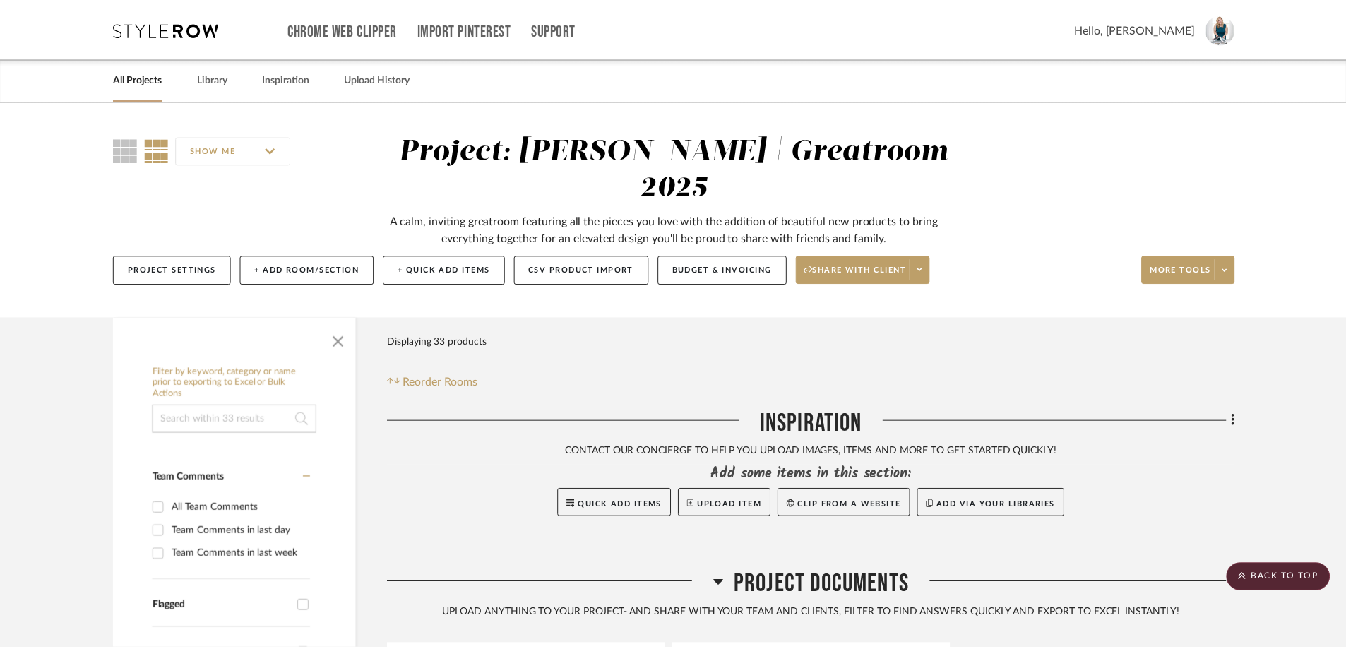
scroll to position [3071, 0]
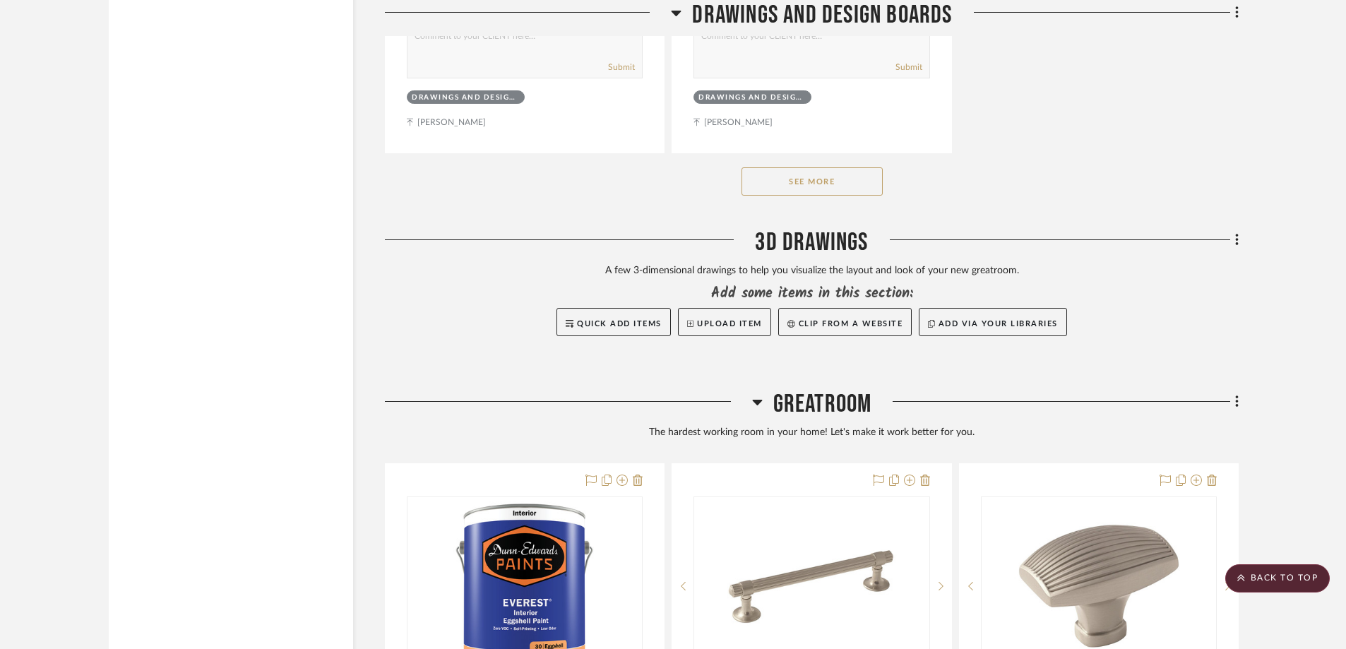
click at [1240, 193] on div "Filter by keyword, category or name prior to exporting to Excel or Bulk Actions…" at bounding box center [673, 122] width 1171 height 5751
click at [1235, 232] on icon at bounding box center [1237, 240] width 4 height 16
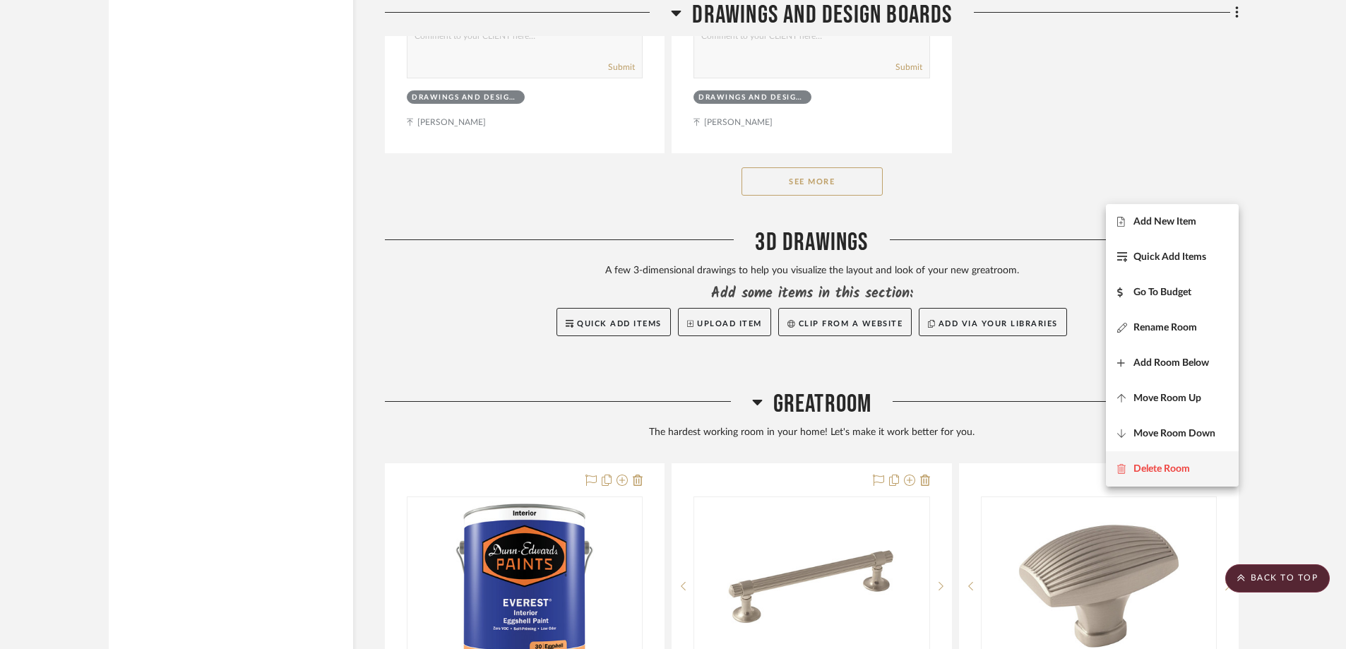
click at [1157, 462] on button "Delete Room" at bounding box center [1172, 468] width 133 height 35
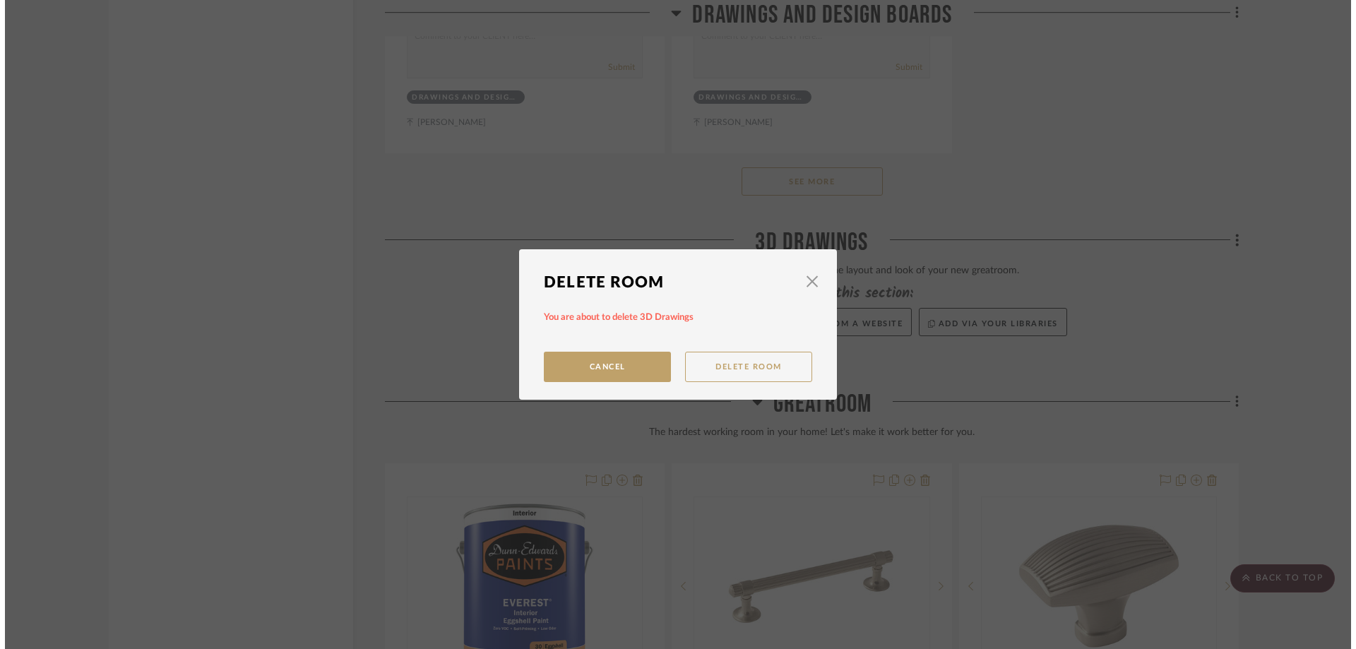
scroll to position [0, 0]
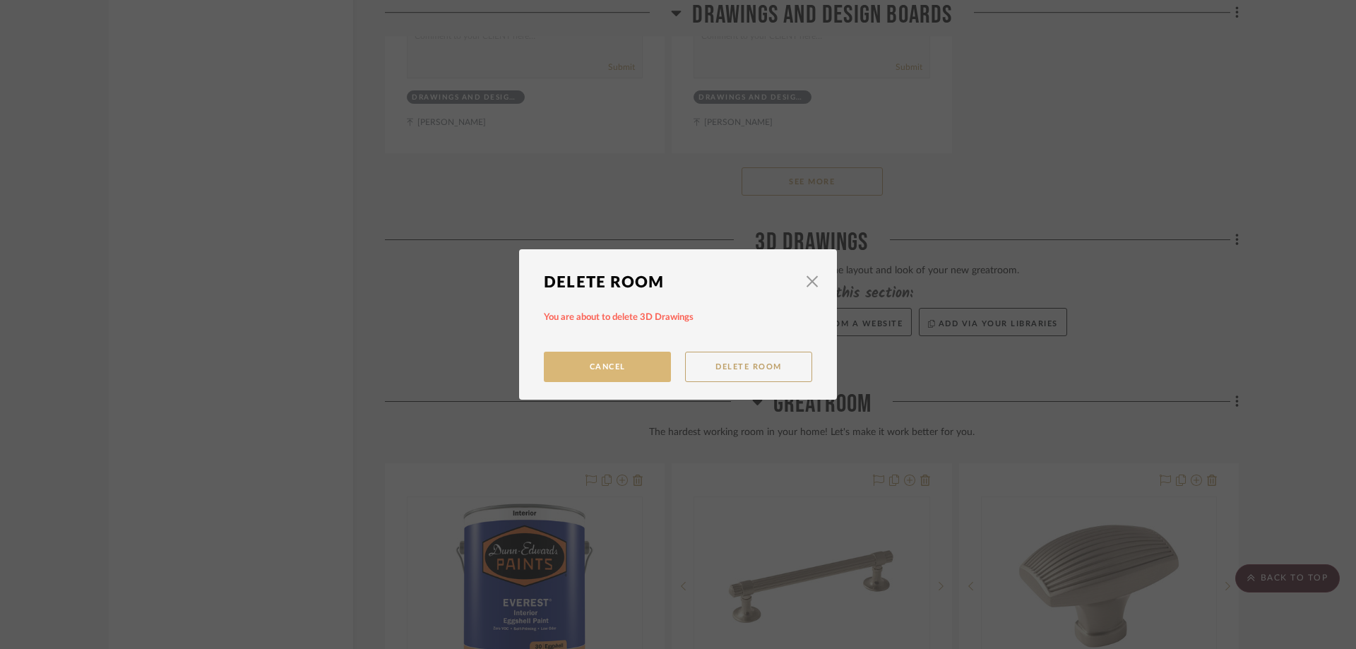
click at [625, 367] on button "Cancel" at bounding box center [607, 367] width 127 height 30
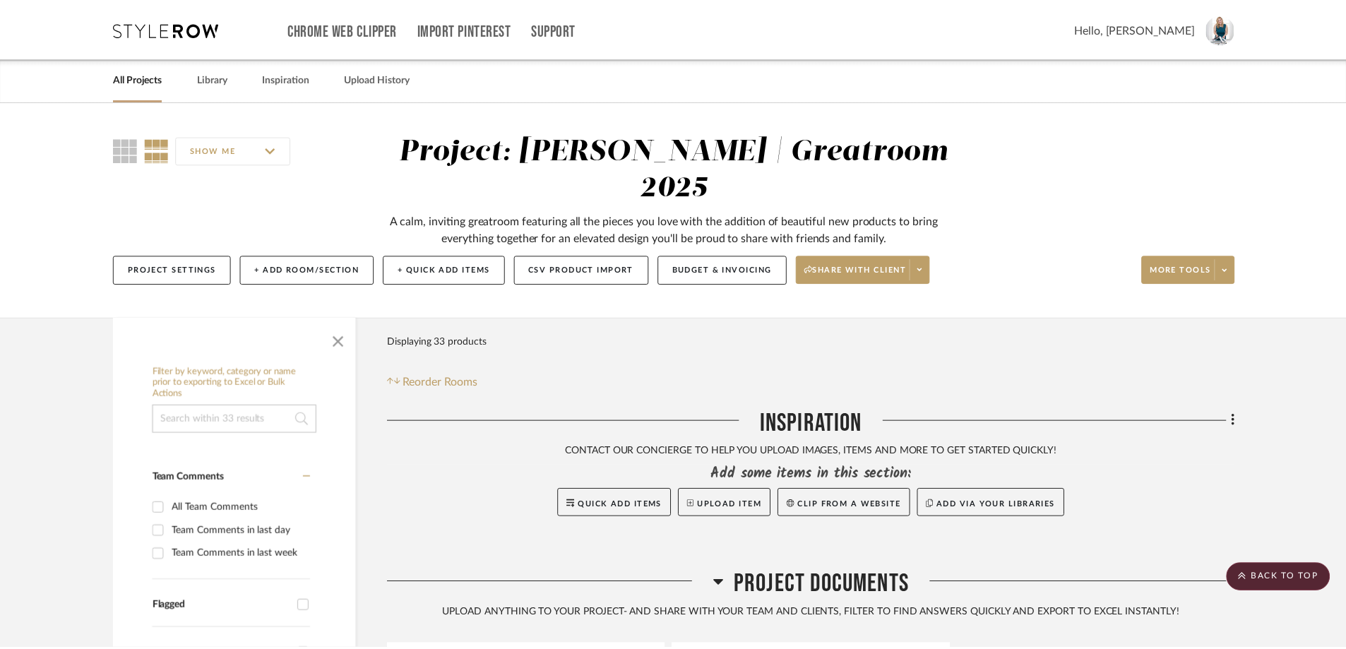
scroll to position [3071, 0]
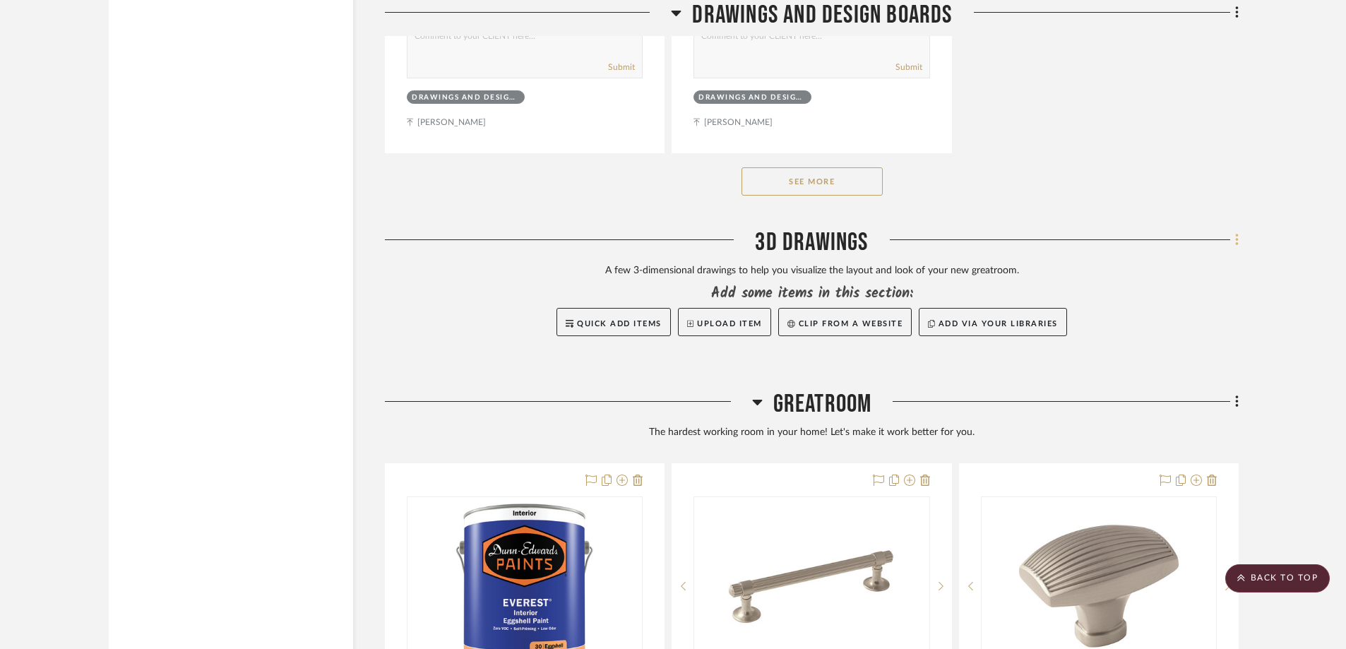
click at [1236, 232] on icon at bounding box center [1237, 240] width 4 height 16
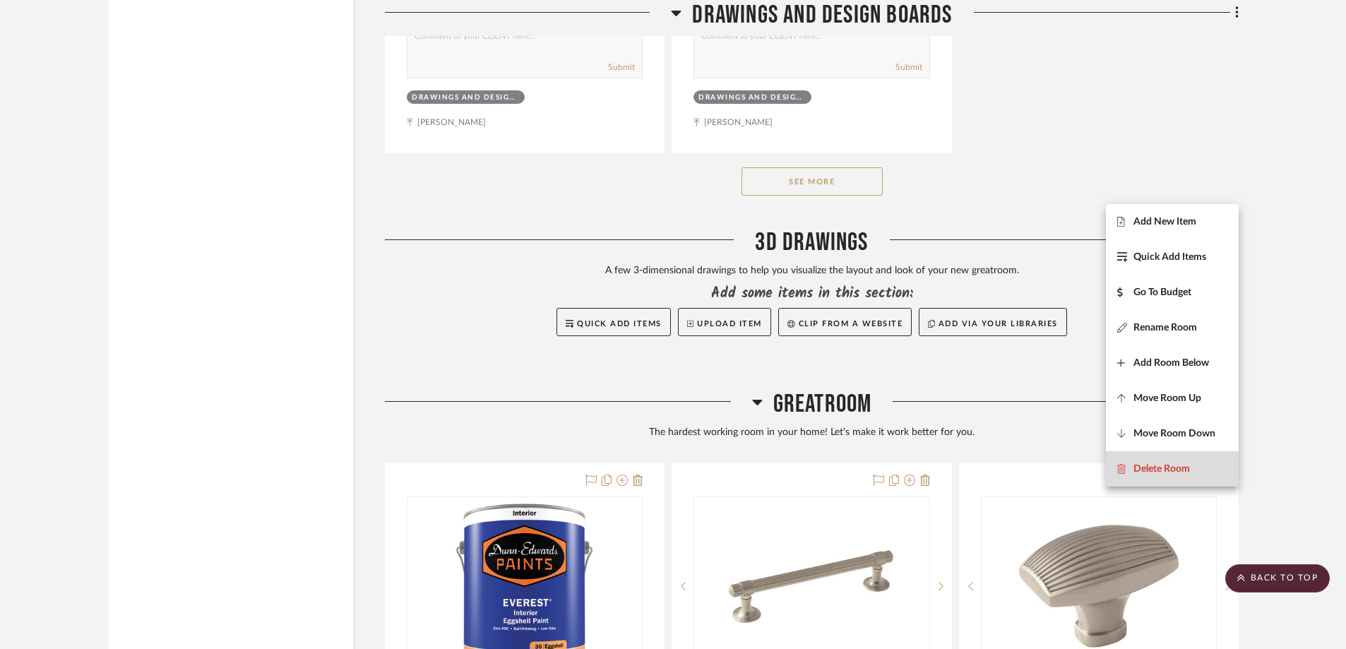
click at [1200, 460] on button "Delete Room" at bounding box center [1172, 468] width 133 height 35
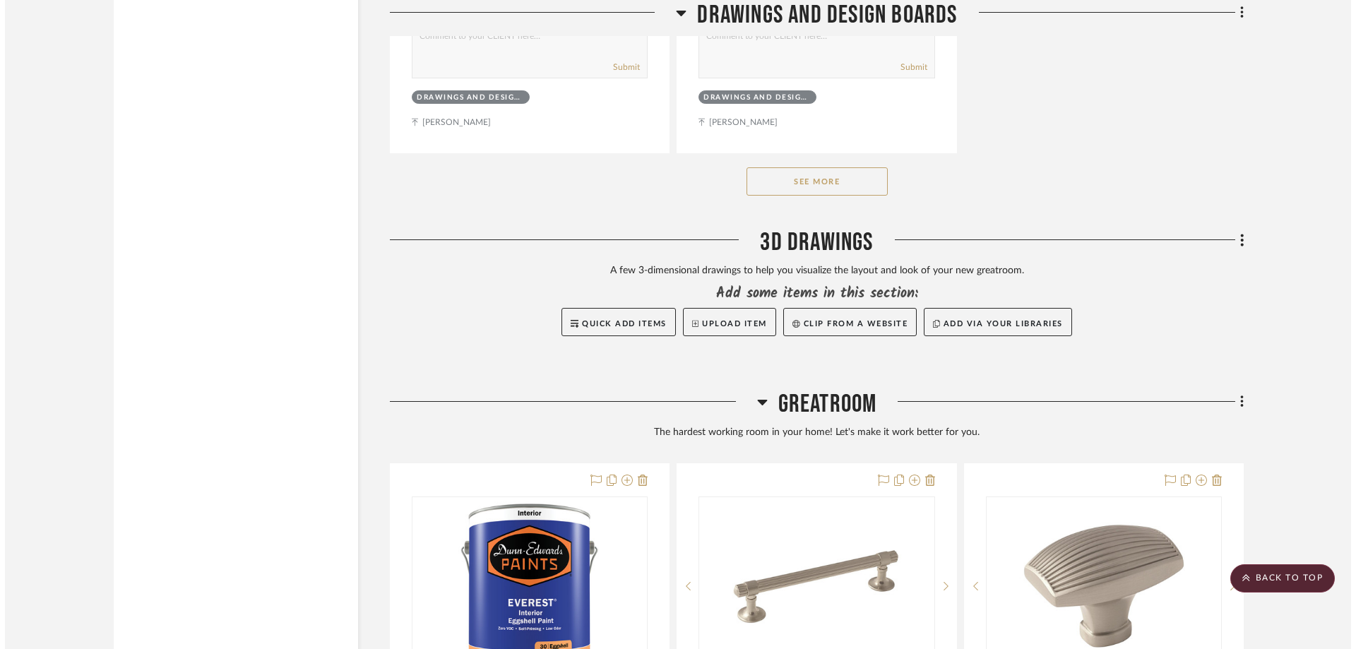
scroll to position [0, 0]
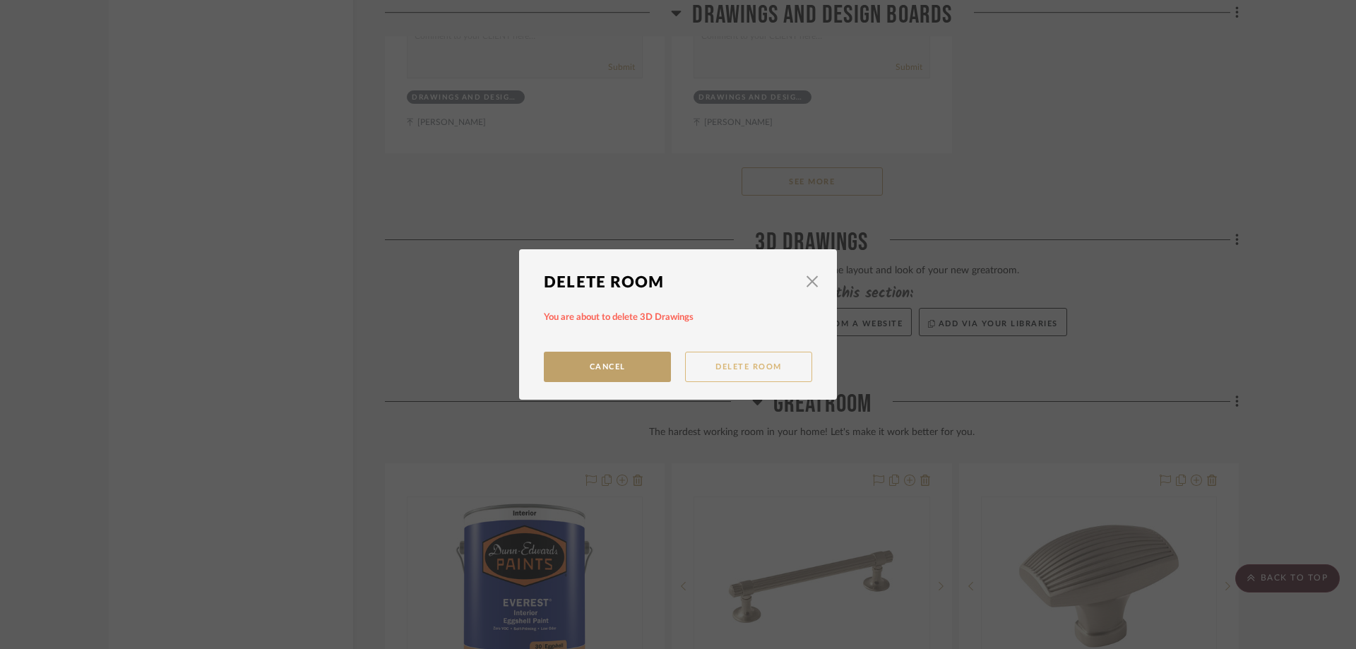
click at [746, 368] on button "Delete Room" at bounding box center [748, 367] width 127 height 30
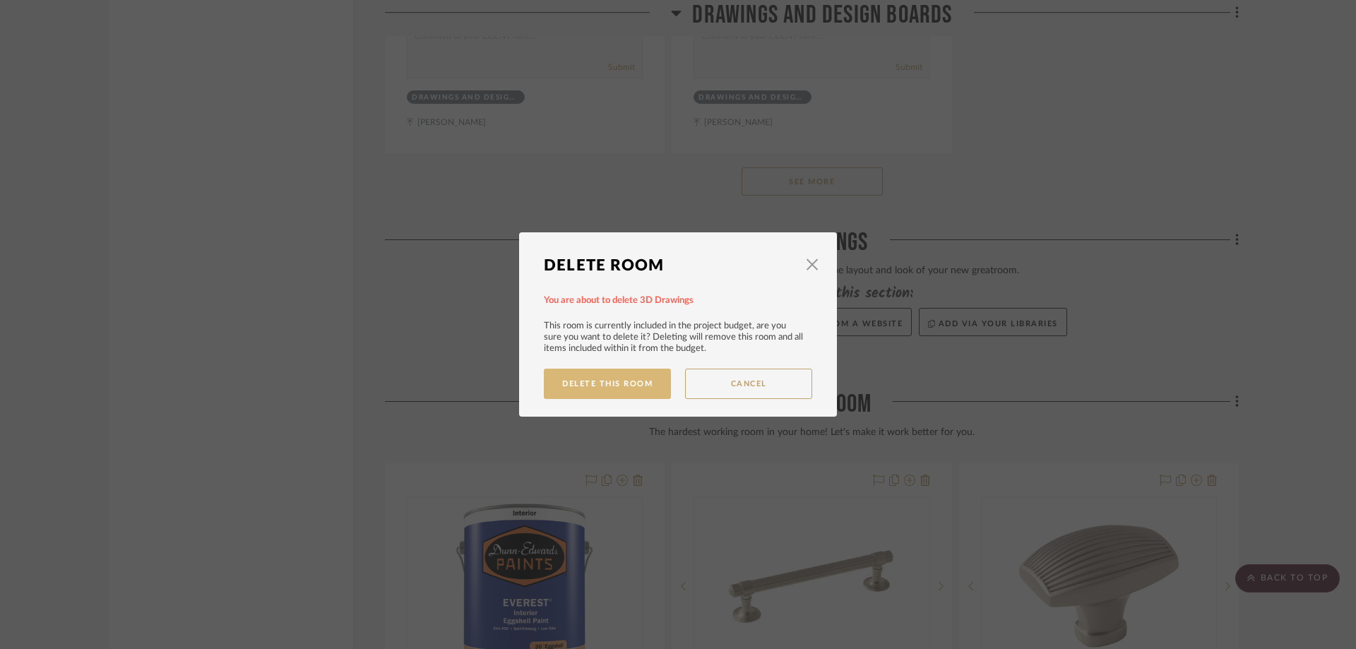
click at [591, 387] on button "Delete This Room" at bounding box center [607, 384] width 127 height 30
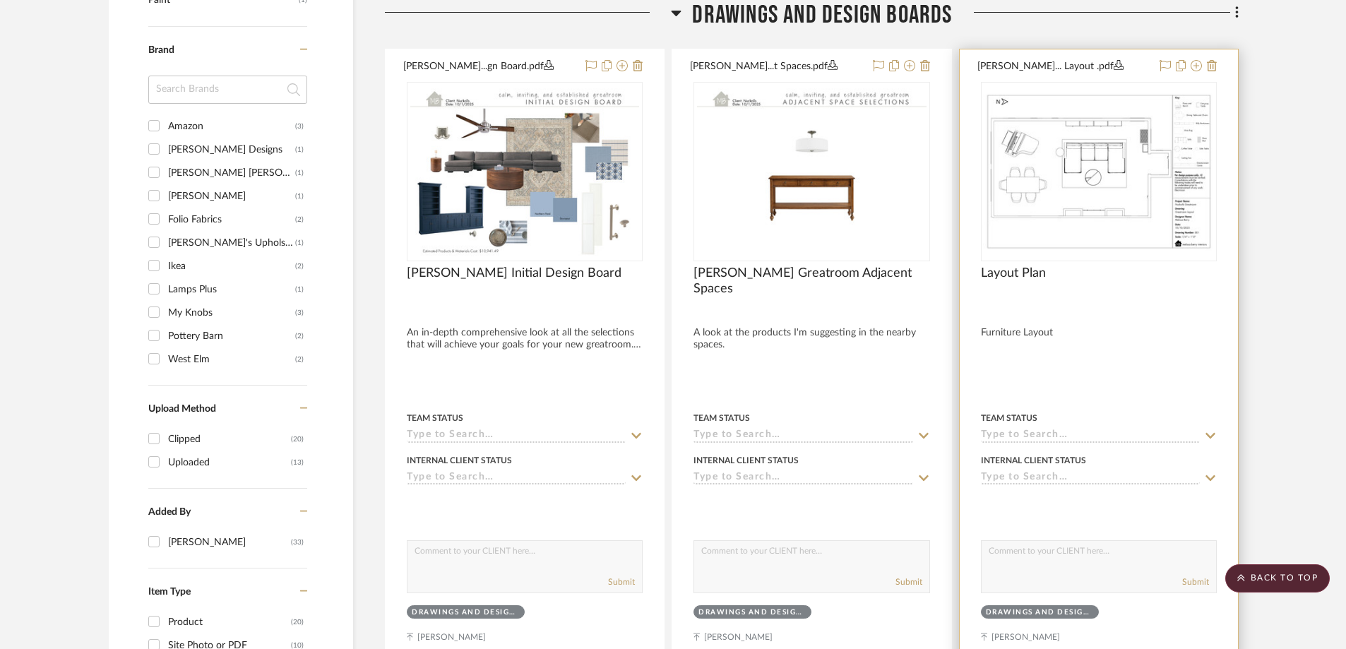
scroll to position [1103, 0]
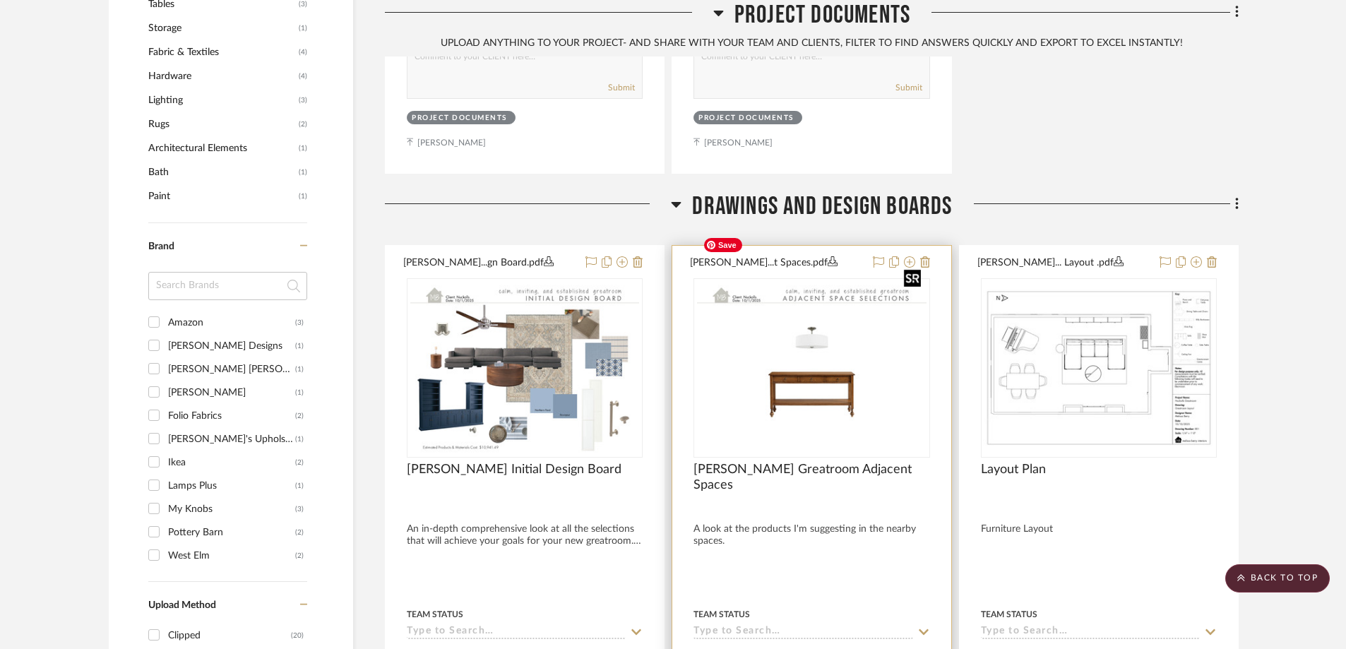
click at [910, 333] on img "0" at bounding box center [811, 368] width 229 height 177
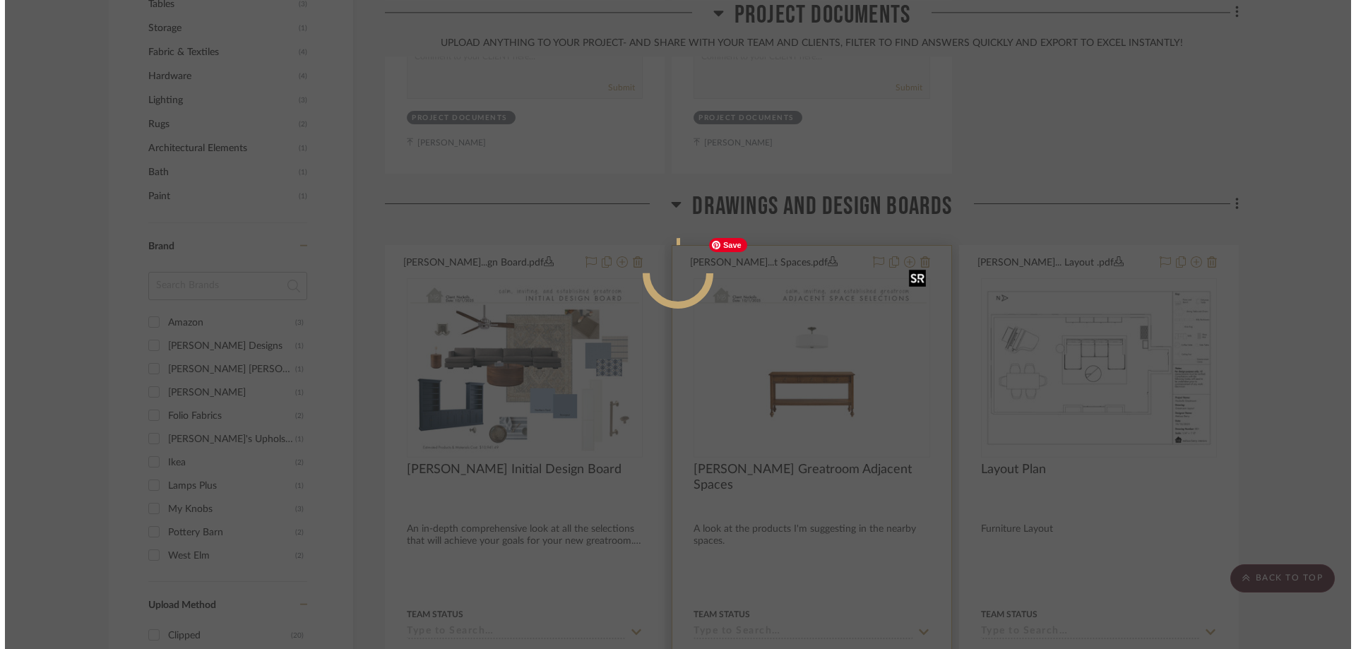
scroll to position [0, 0]
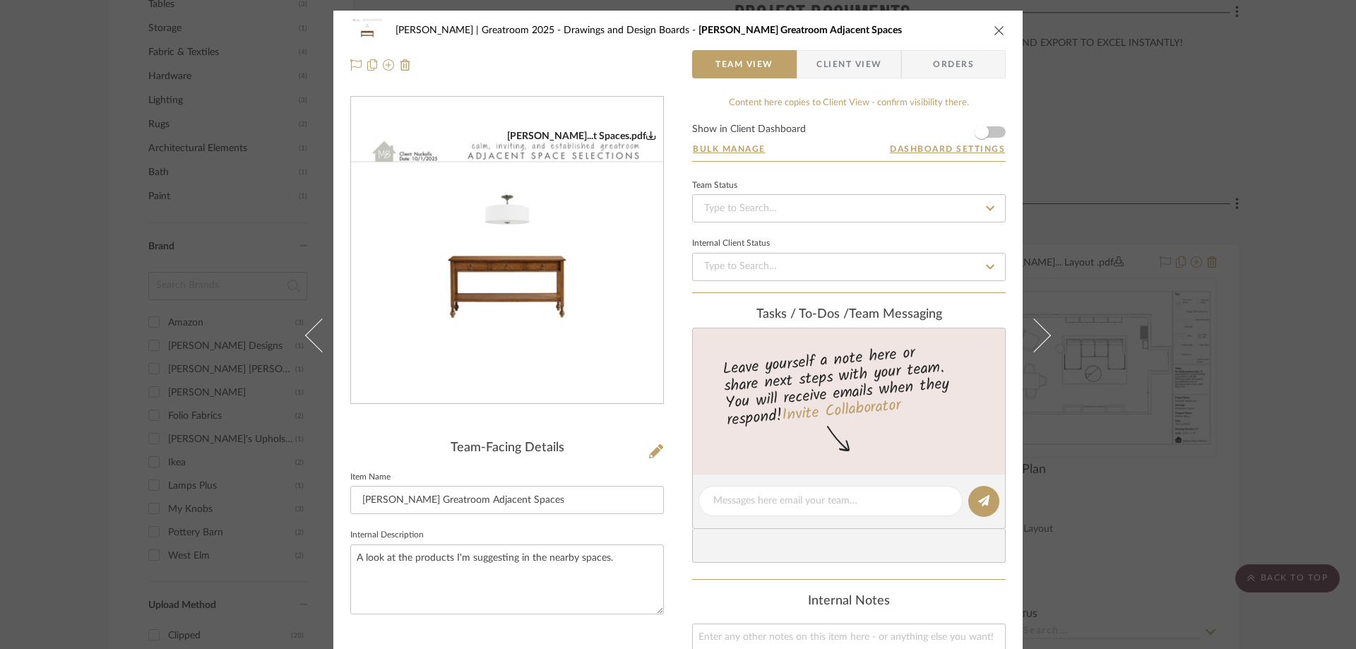
click at [494, 279] on img "0" at bounding box center [507, 251] width 312 height 242
click at [999, 32] on icon "close" at bounding box center [999, 30] width 11 height 11
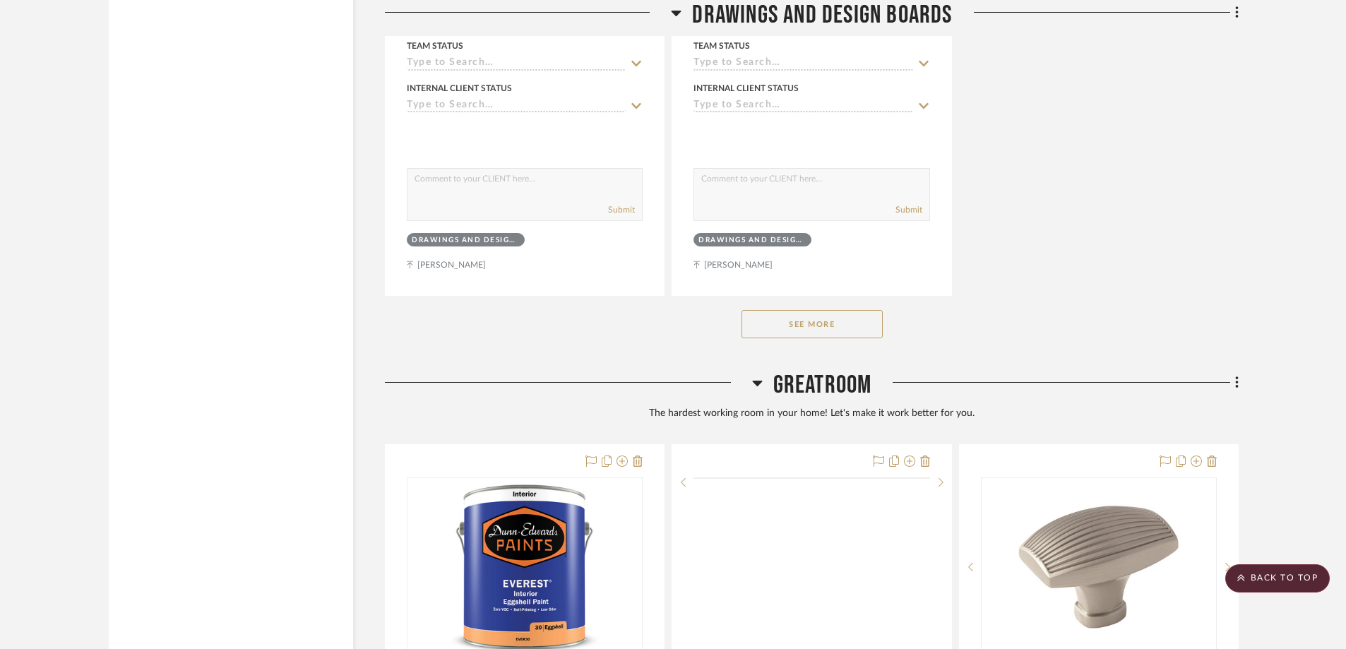
scroll to position [2868, 0]
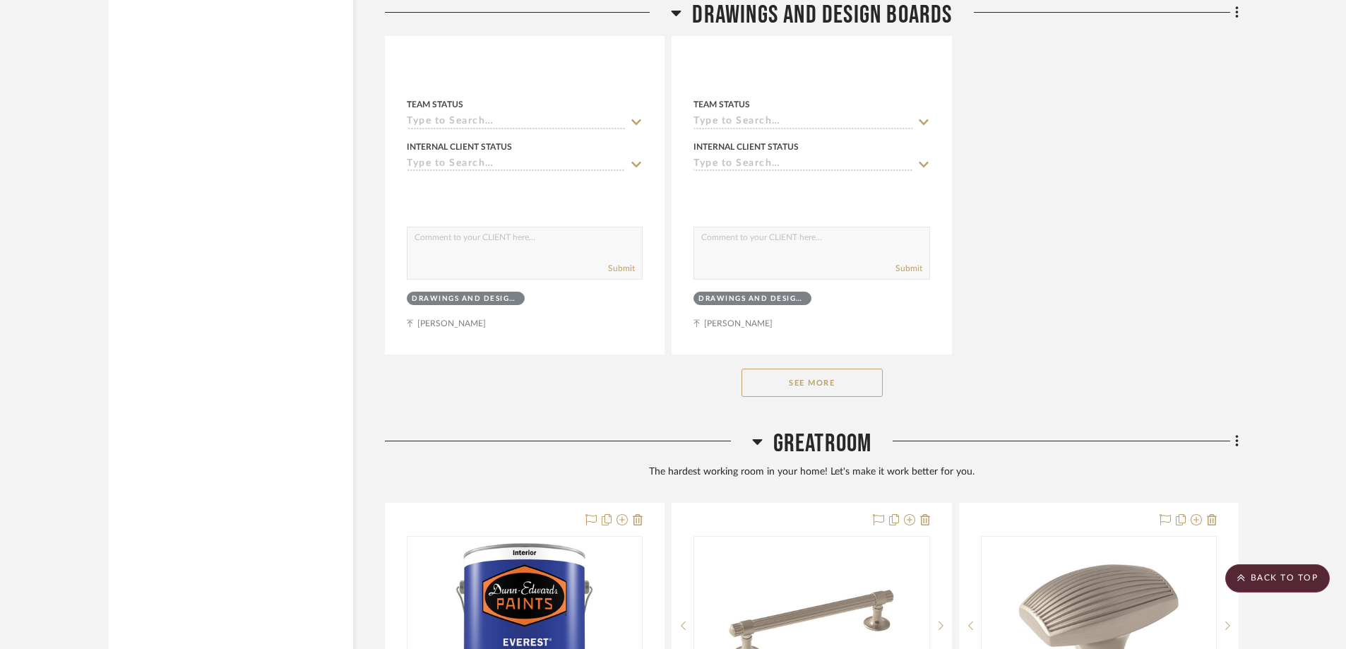
click at [847, 369] on button "See More" at bounding box center [811, 383] width 141 height 28
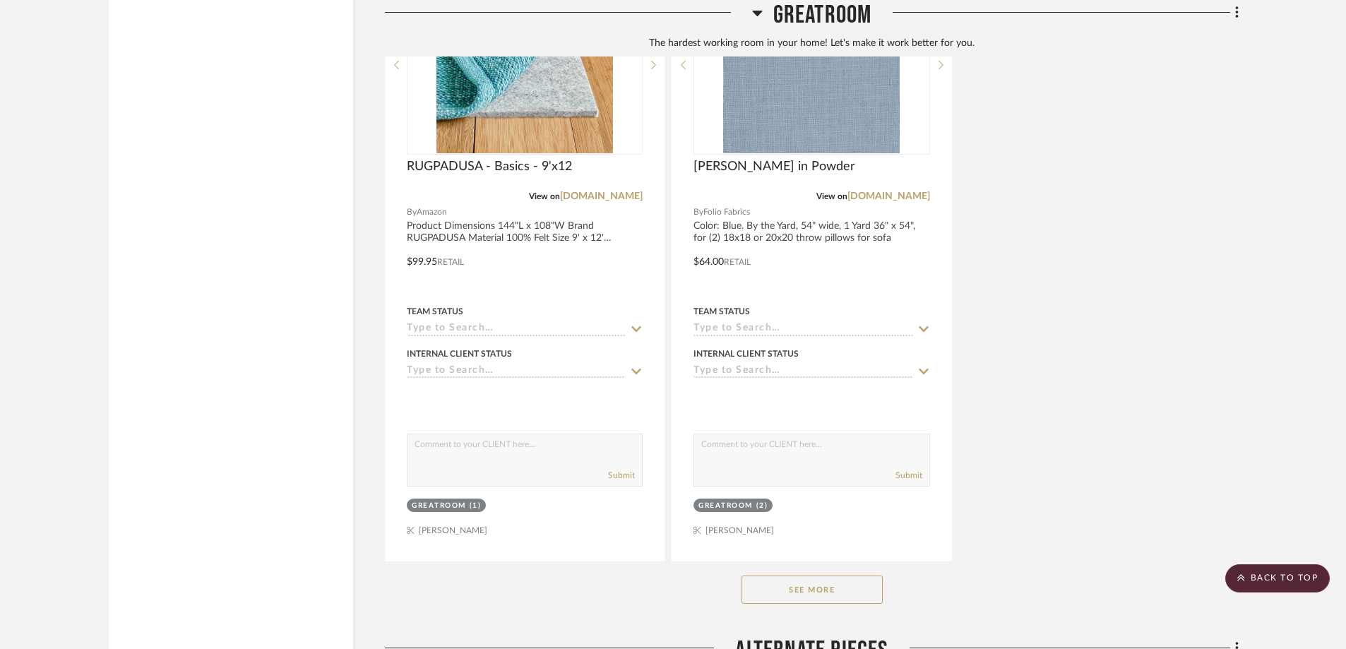
scroll to position [4705, 0]
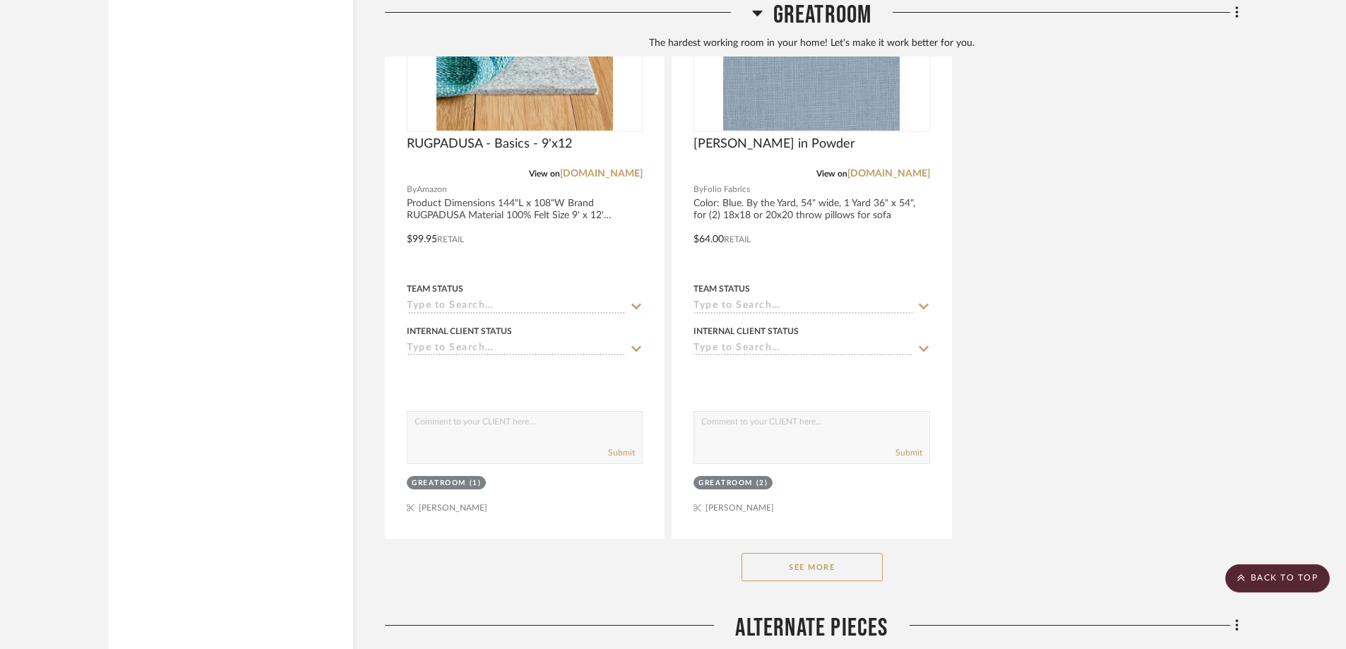
click at [847, 553] on button "See More" at bounding box center [811, 567] width 141 height 28
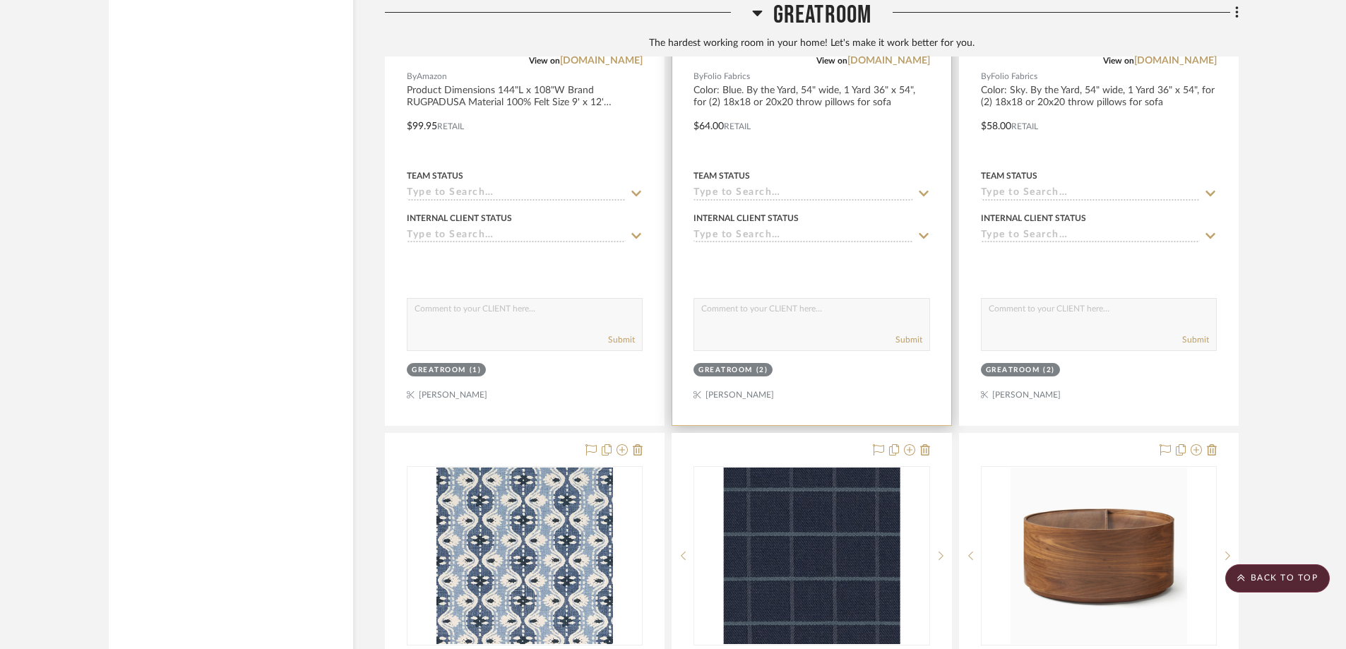
scroll to position [4916, 0]
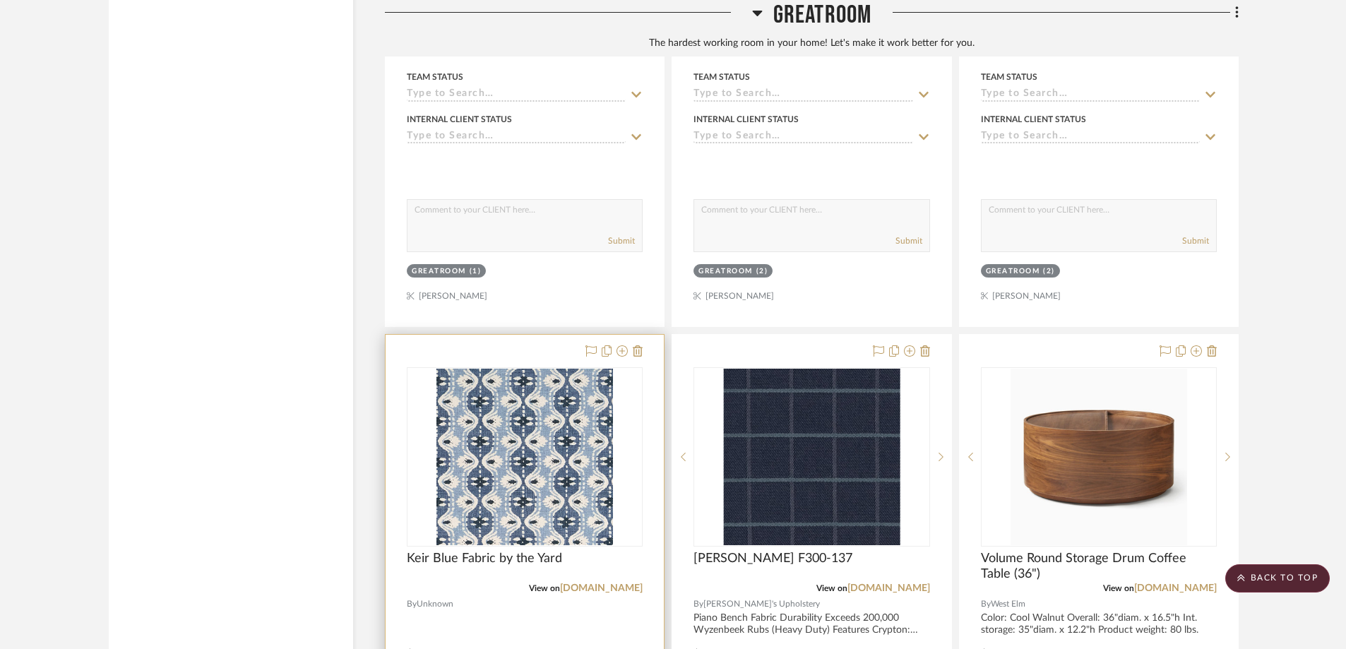
click at [509, 501] on div at bounding box center [525, 644] width 278 height 618
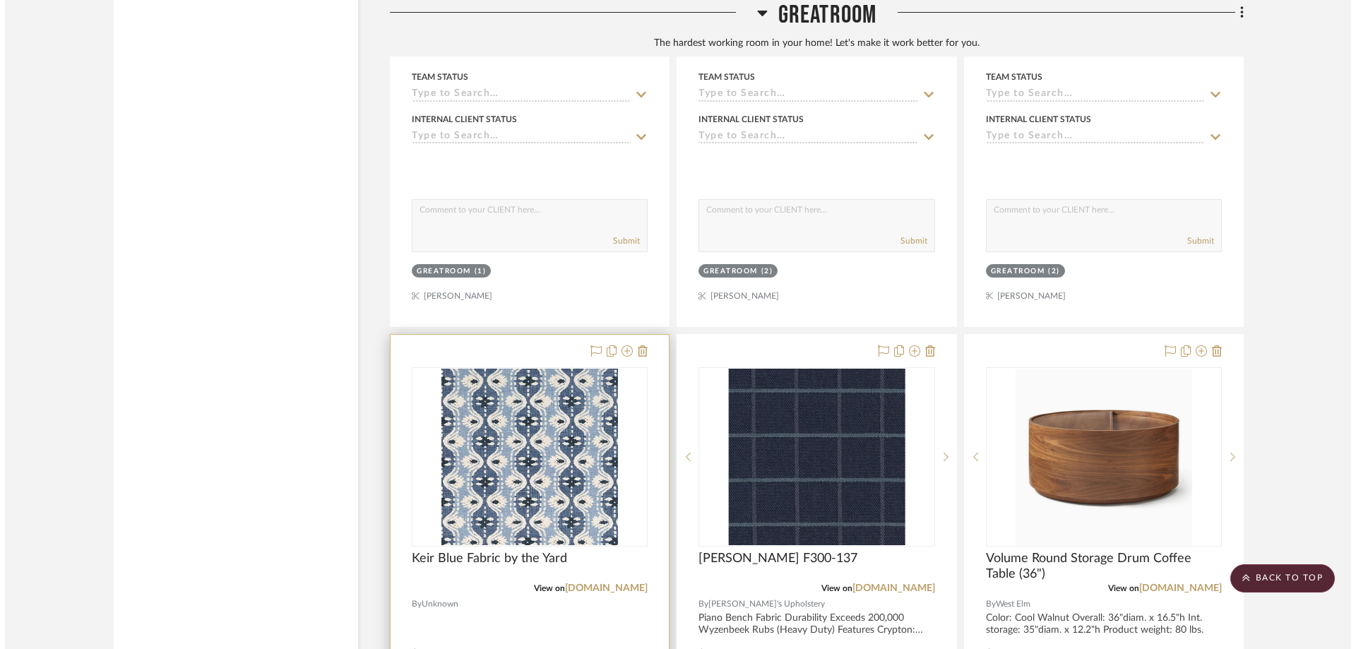
scroll to position [0, 0]
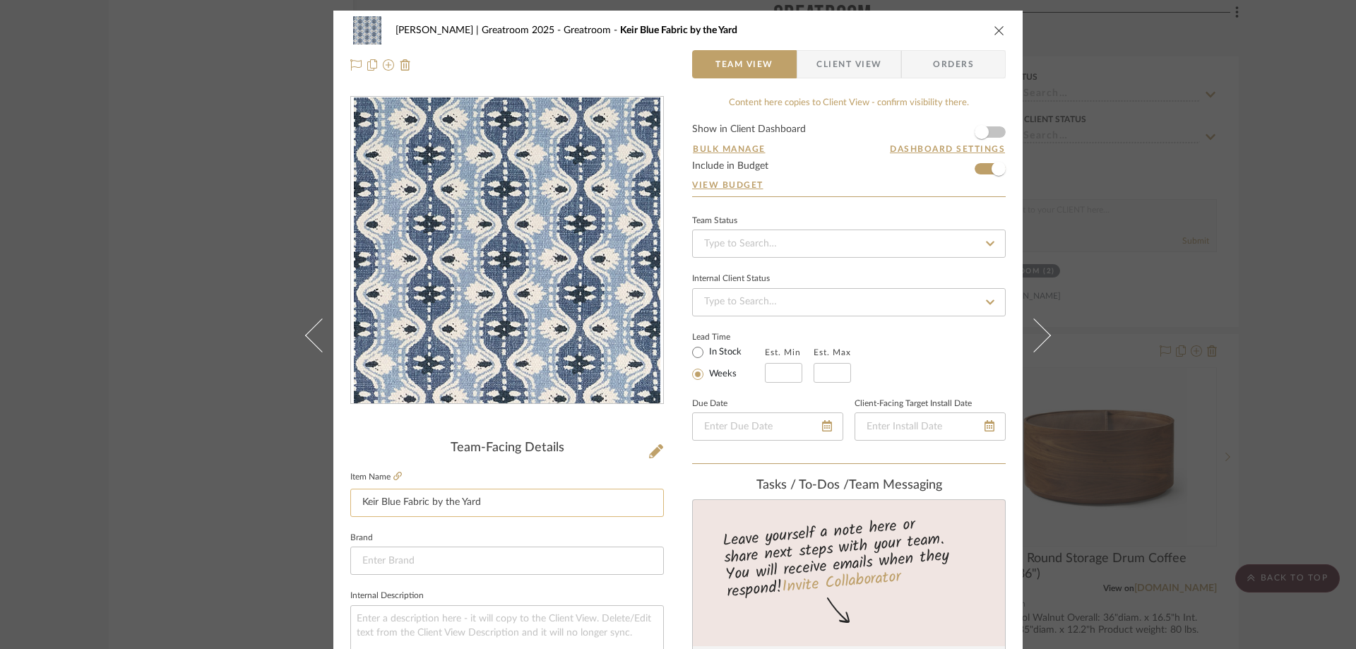
click at [486, 514] on input "Keir Blue Fabric by the Yard" at bounding box center [507, 503] width 314 height 28
drag, startPoint x: 486, startPoint y: 505, endPoint x: 424, endPoint y: 510, distance: 62.3
click at [424, 510] on input "Keir Blue Fabric by the Yard" at bounding box center [507, 503] width 314 height 28
type input "Keir Blue Fabric"
click at [994, 29] on icon "close" at bounding box center [999, 30] width 11 height 11
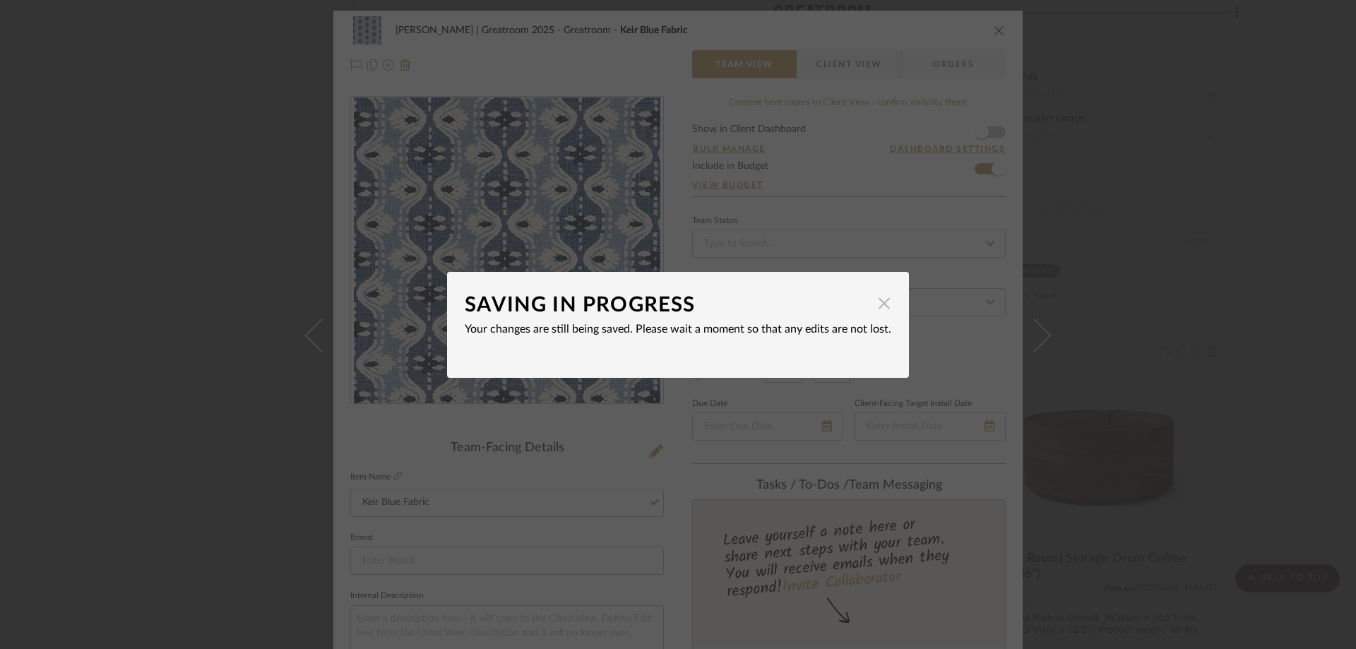
click at [874, 303] on span "button" at bounding box center [884, 304] width 28 height 28
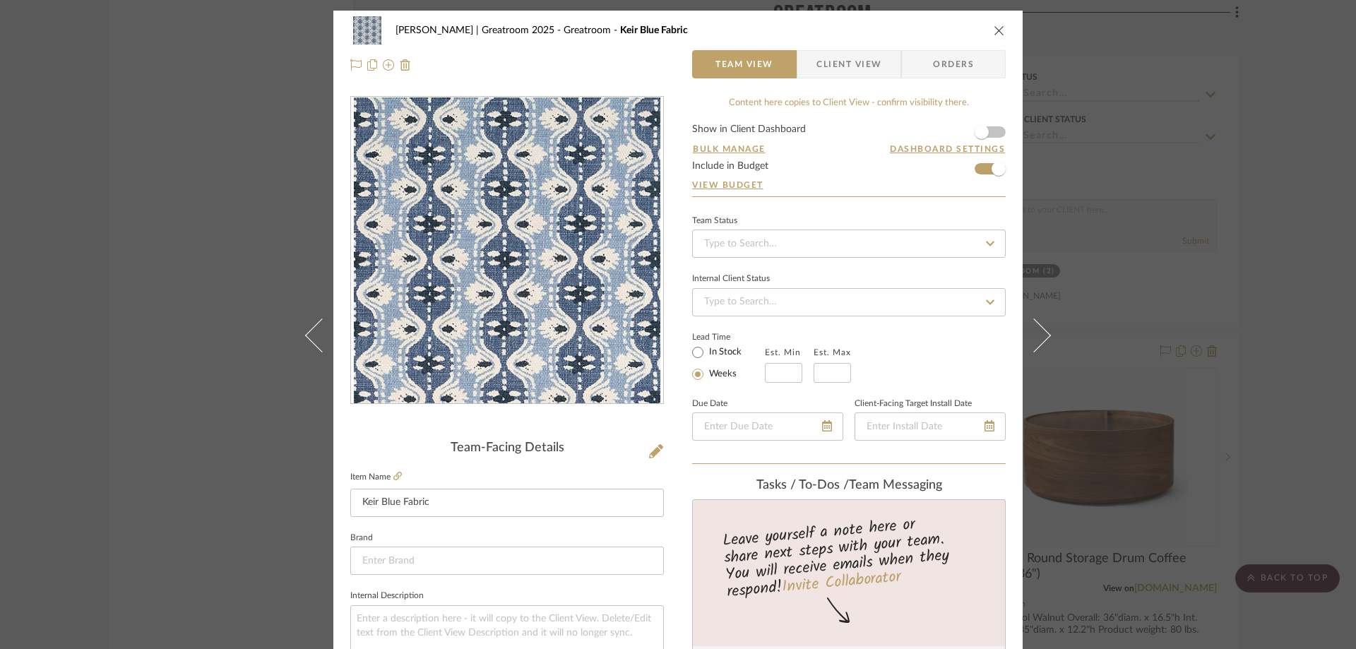
click at [994, 28] on icon "close" at bounding box center [999, 30] width 11 height 11
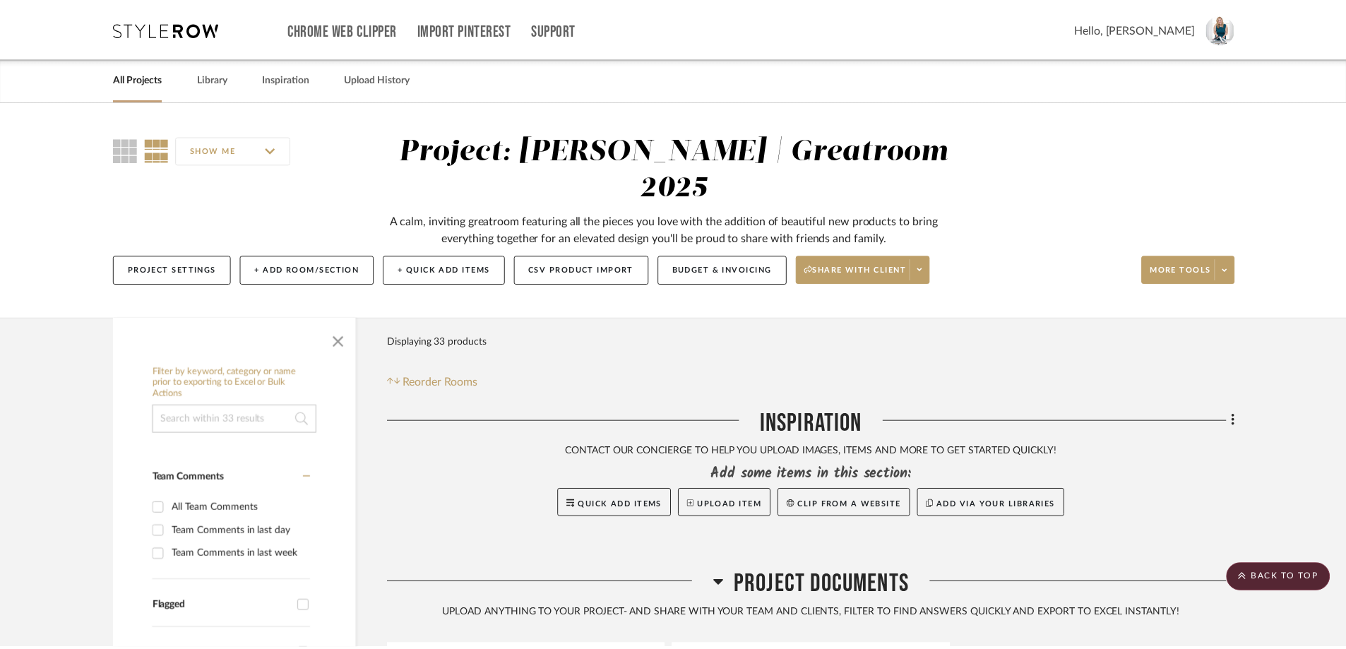
scroll to position [4916, 0]
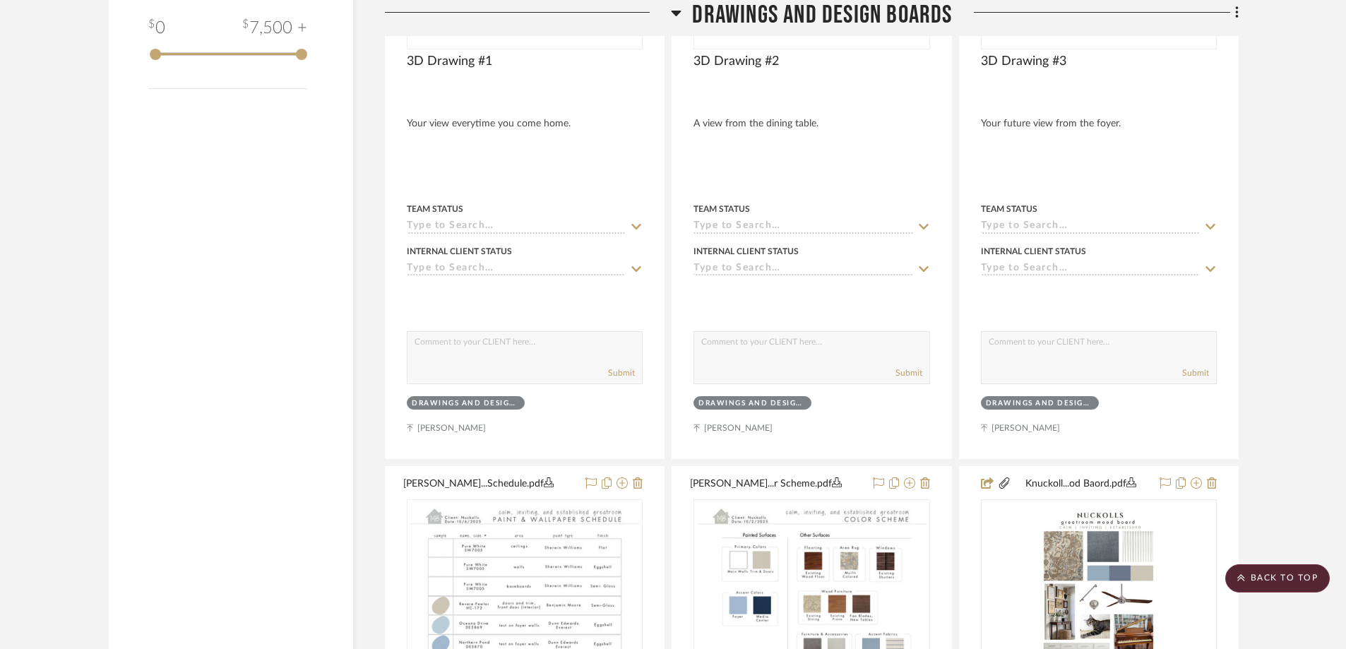
scroll to position [2416, 0]
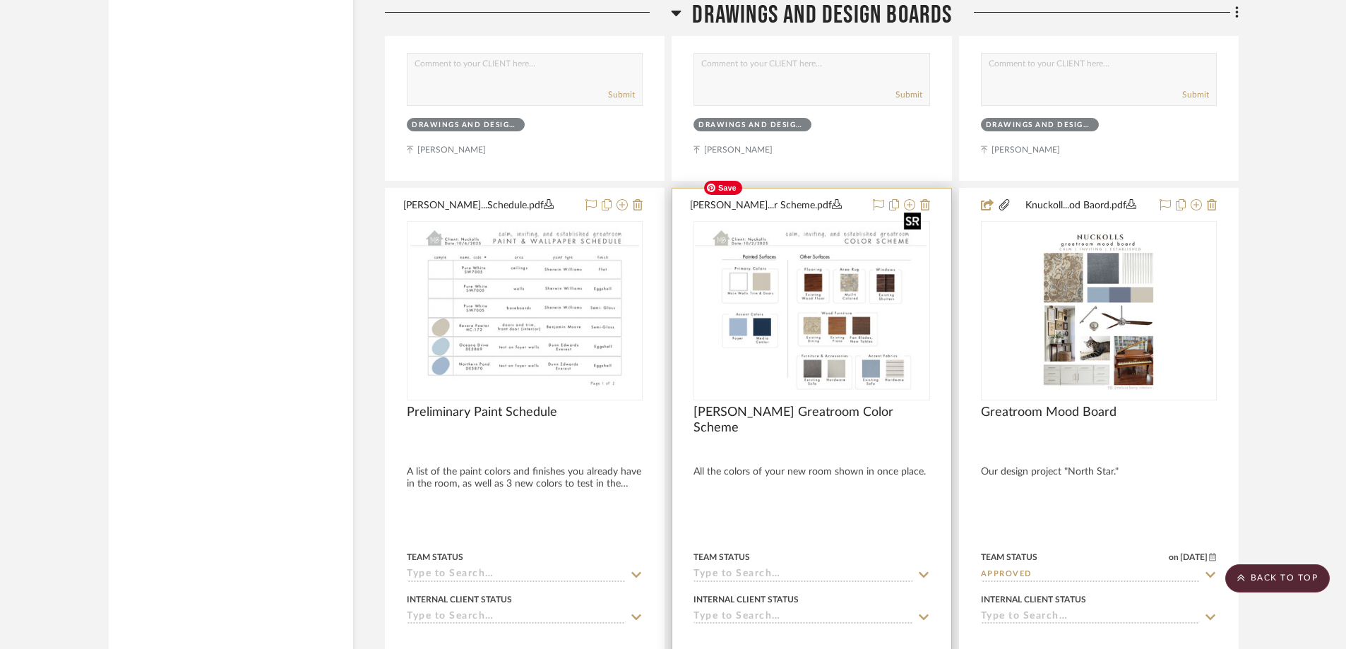
click at [885, 268] on div at bounding box center [811, 310] width 236 height 179
click at [810, 275] on img "0" at bounding box center [811, 310] width 229 height 177
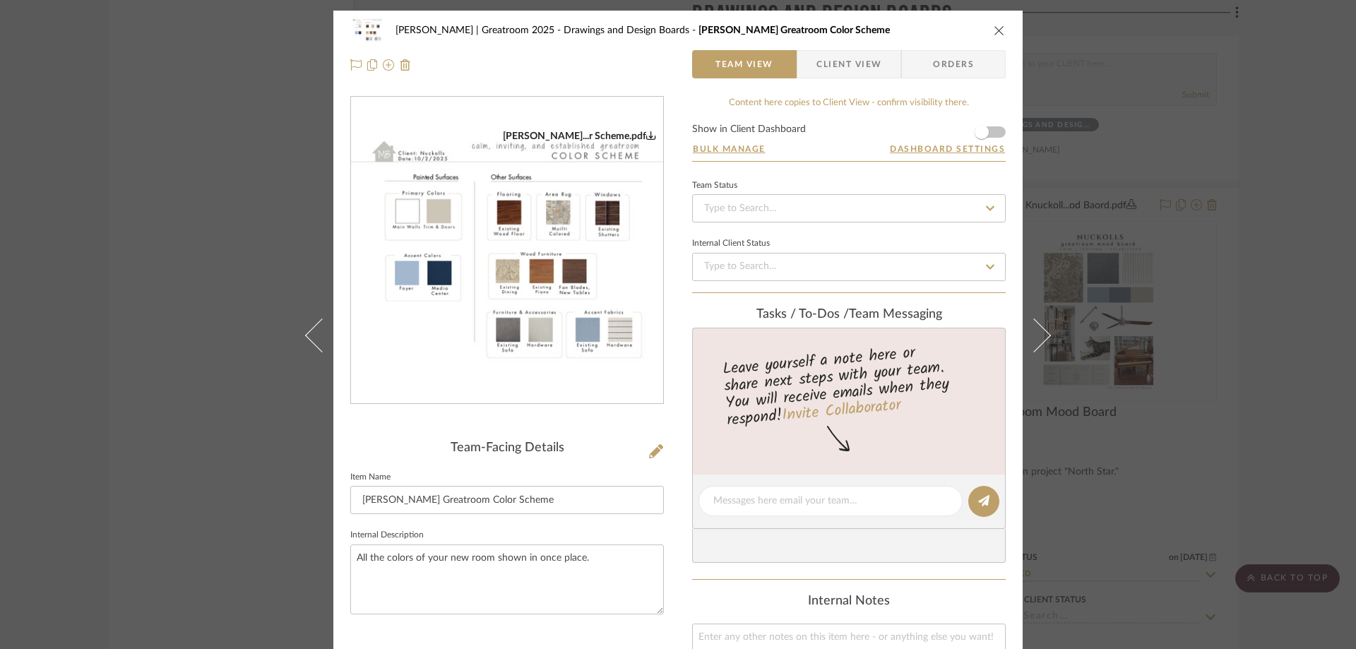
click at [552, 314] on img "0" at bounding box center [507, 251] width 312 height 242
click at [993, 24] on button "close" at bounding box center [999, 30] width 13 height 13
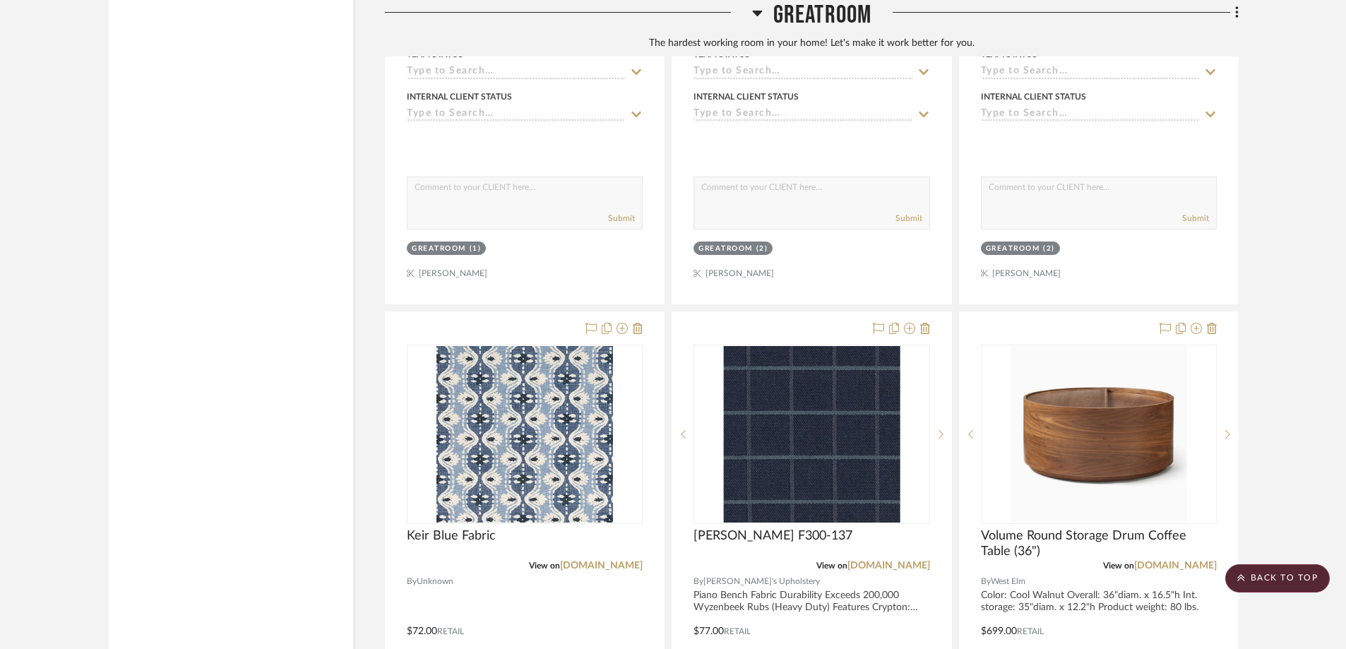
scroll to position [5099, 0]
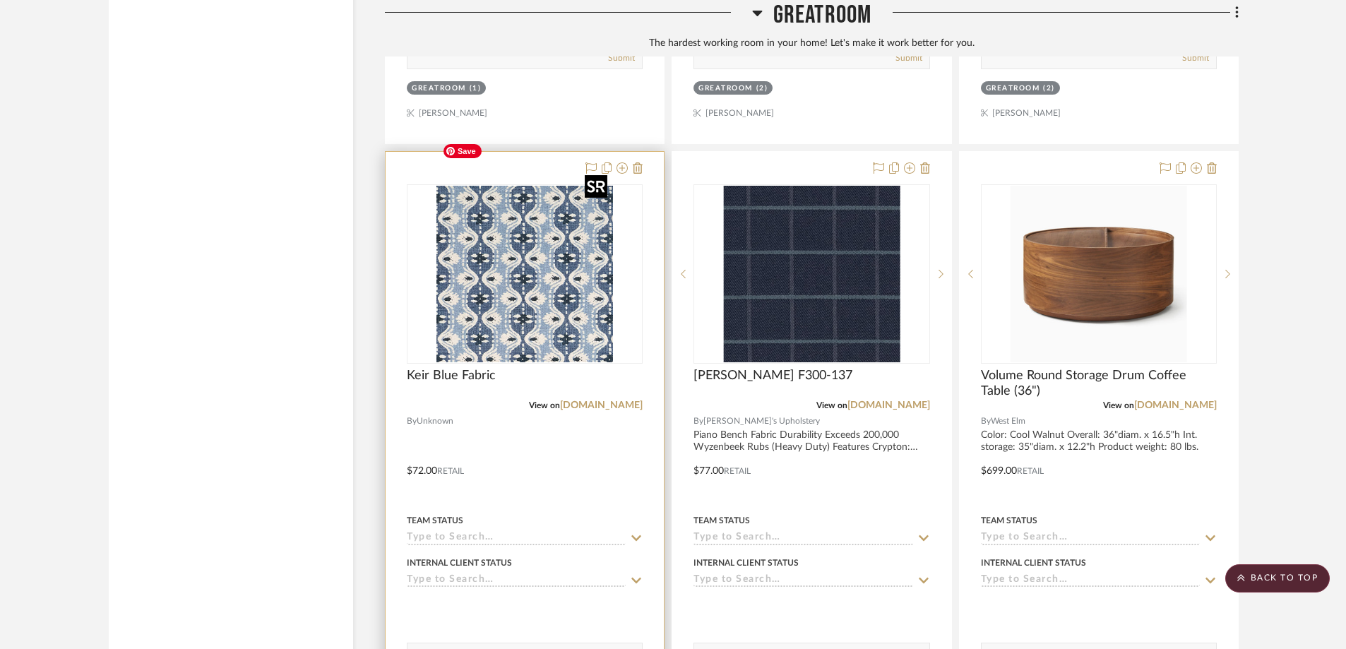
click at [549, 246] on img "0" at bounding box center [524, 274] width 177 height 177
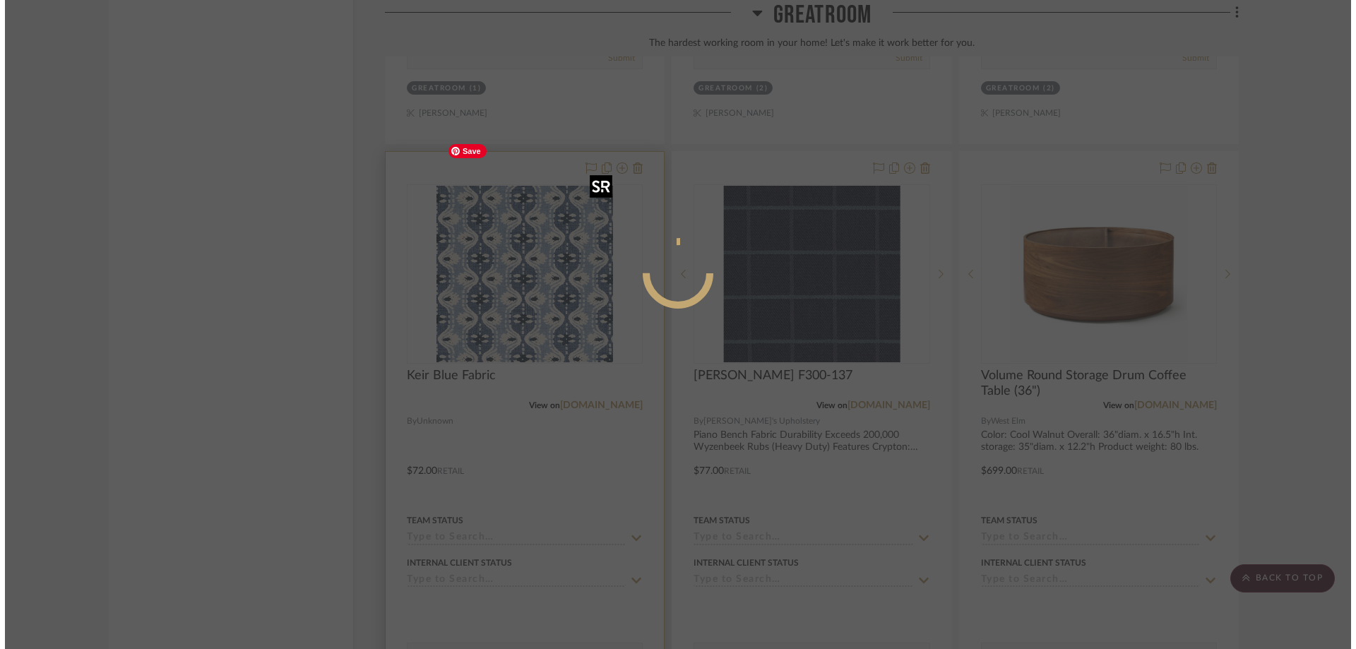
scroll to position [0, 0]
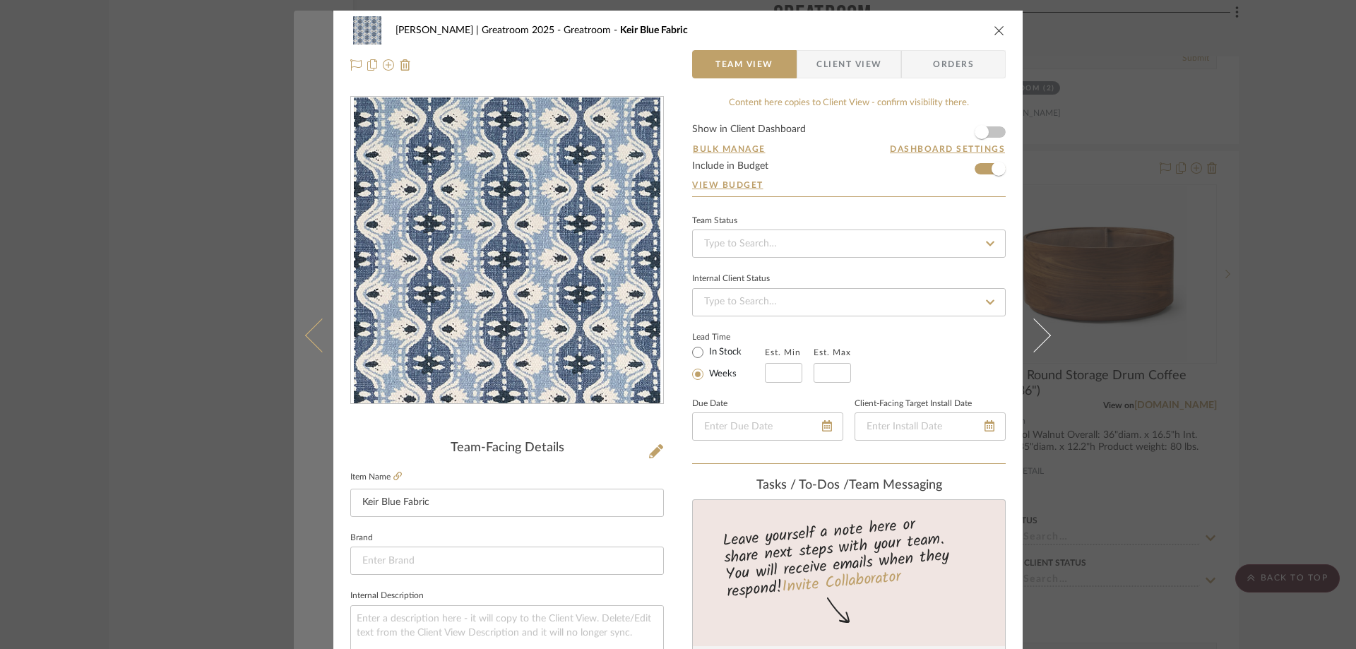
click at [313, 342] on icon at bounding box center [322, 335] width 34 height 34
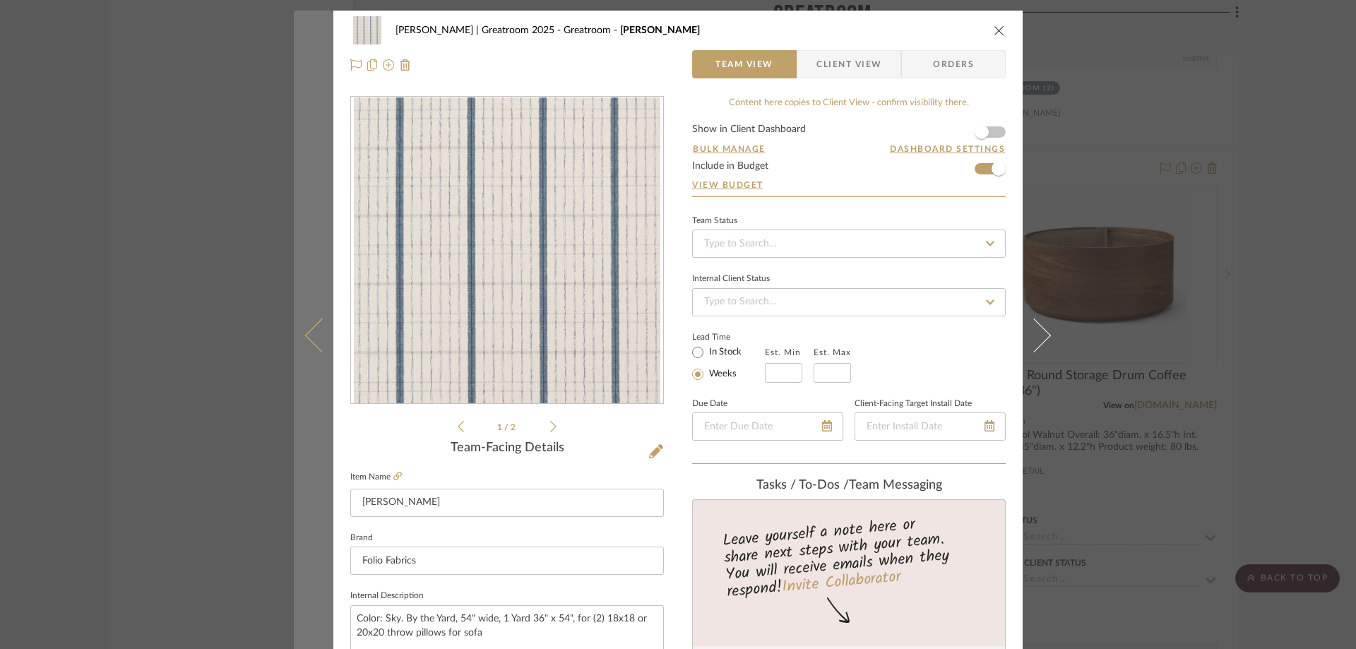
click at [312, 342] on icon at bounding box center [322, 335] width 34 height 34
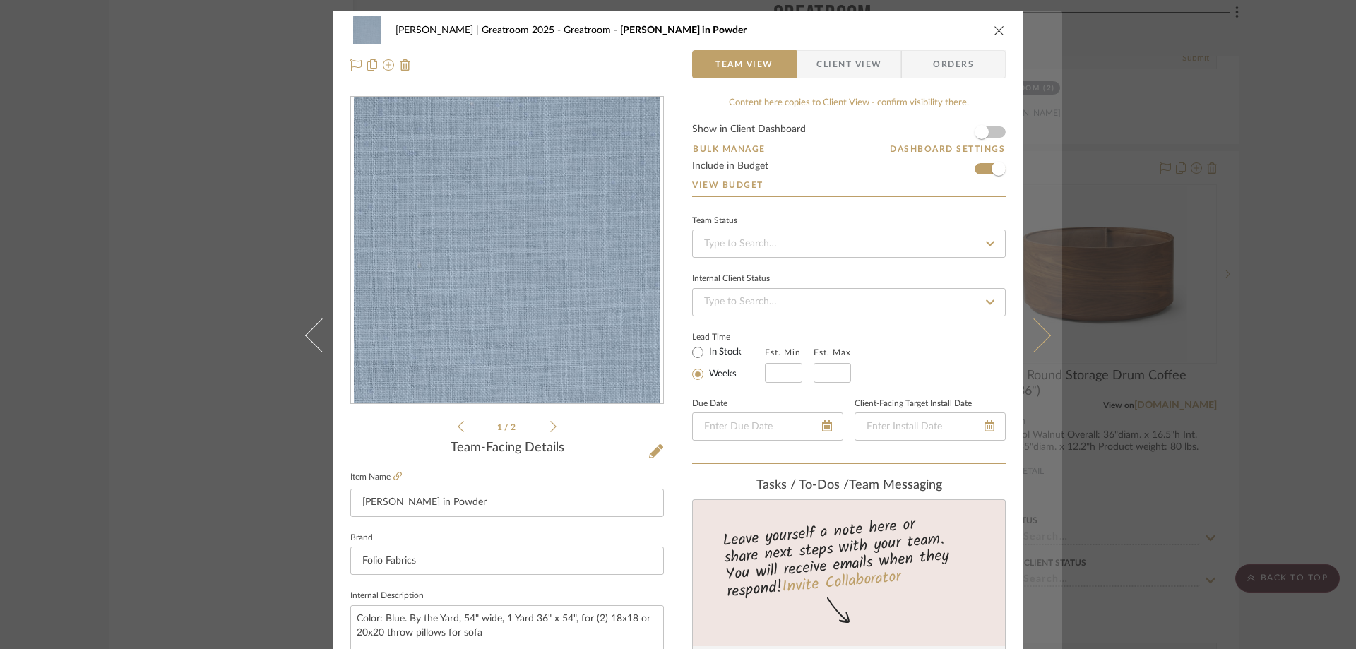
click at [1037, 339] on icon at bounding box center [1034, 335] width 34 height 34
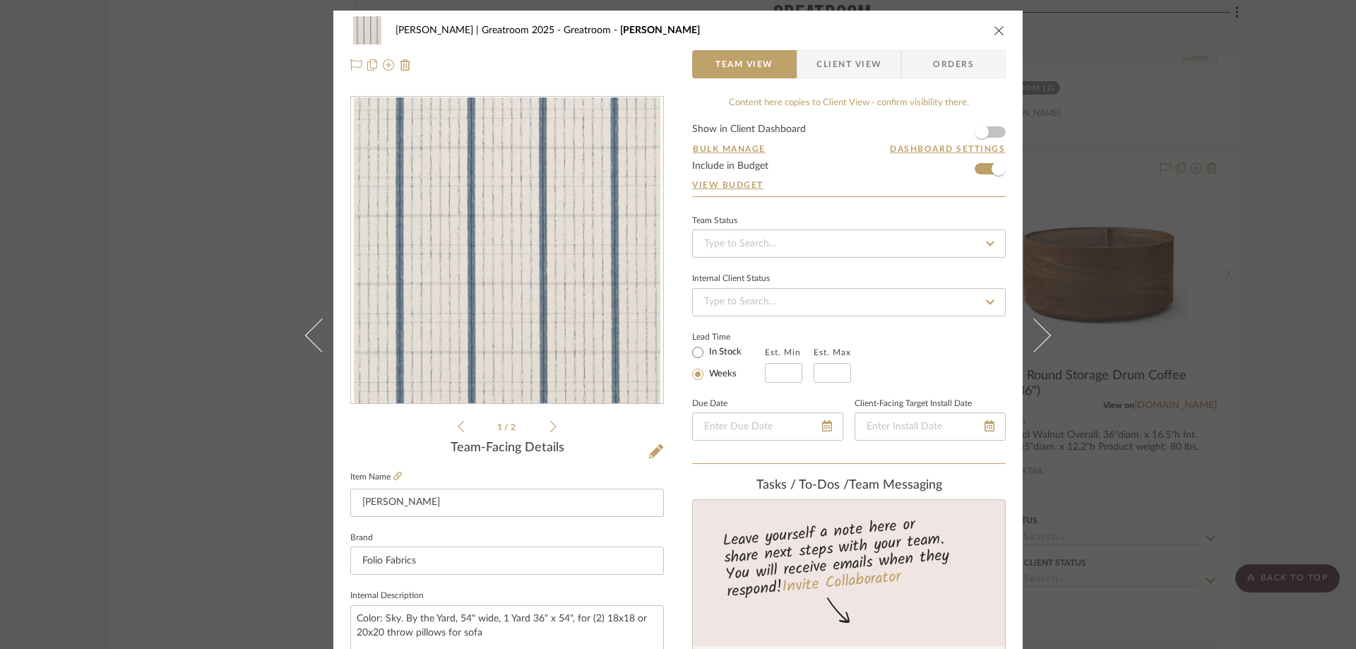
click at [1032, 338] on icon at bounding box center [1034, 335] width 34 height 34
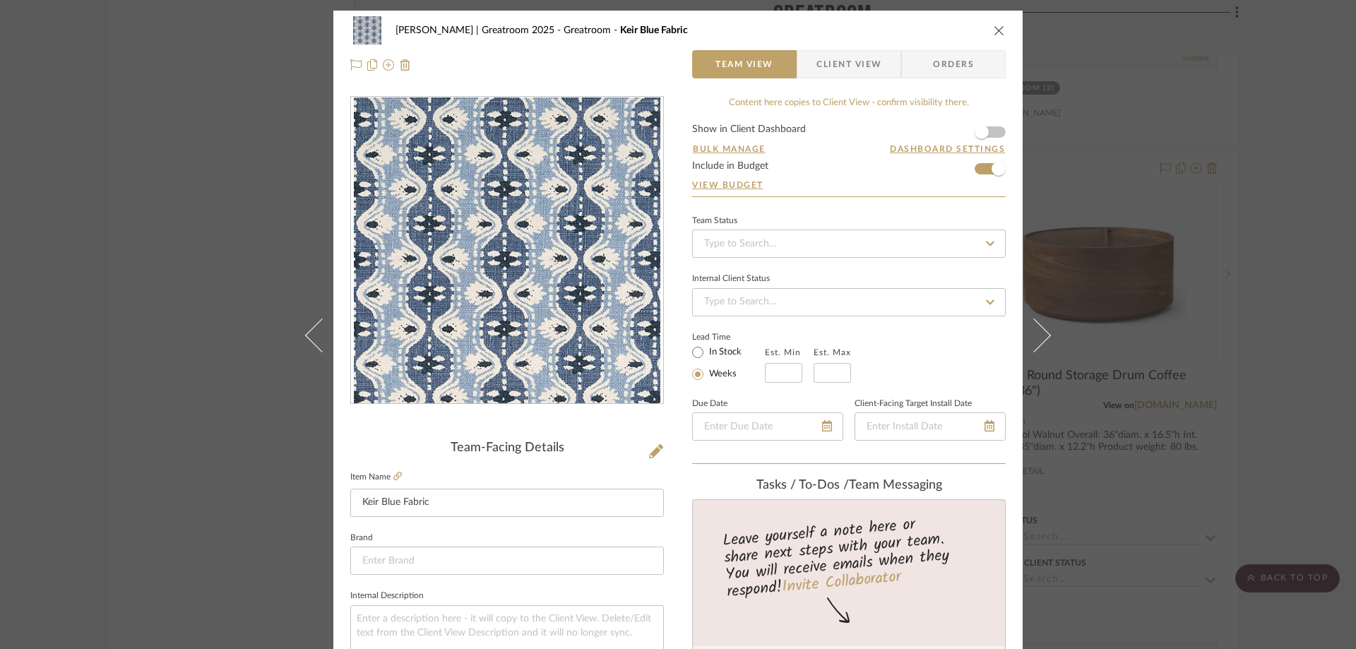
click at [1032, 338] on icon at bounding box center [1034, 335] width 34 height 34
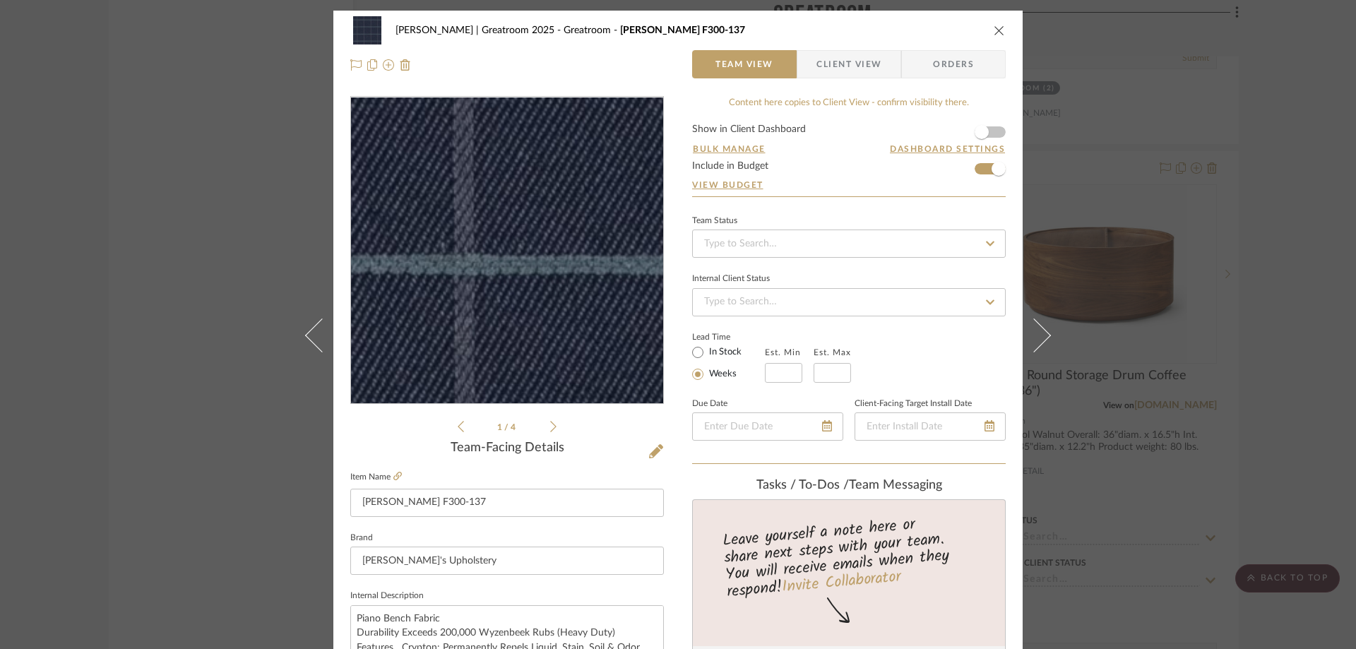
click at [556, 286] on img "0" at bounding box center [507, 250] width 306 height 306
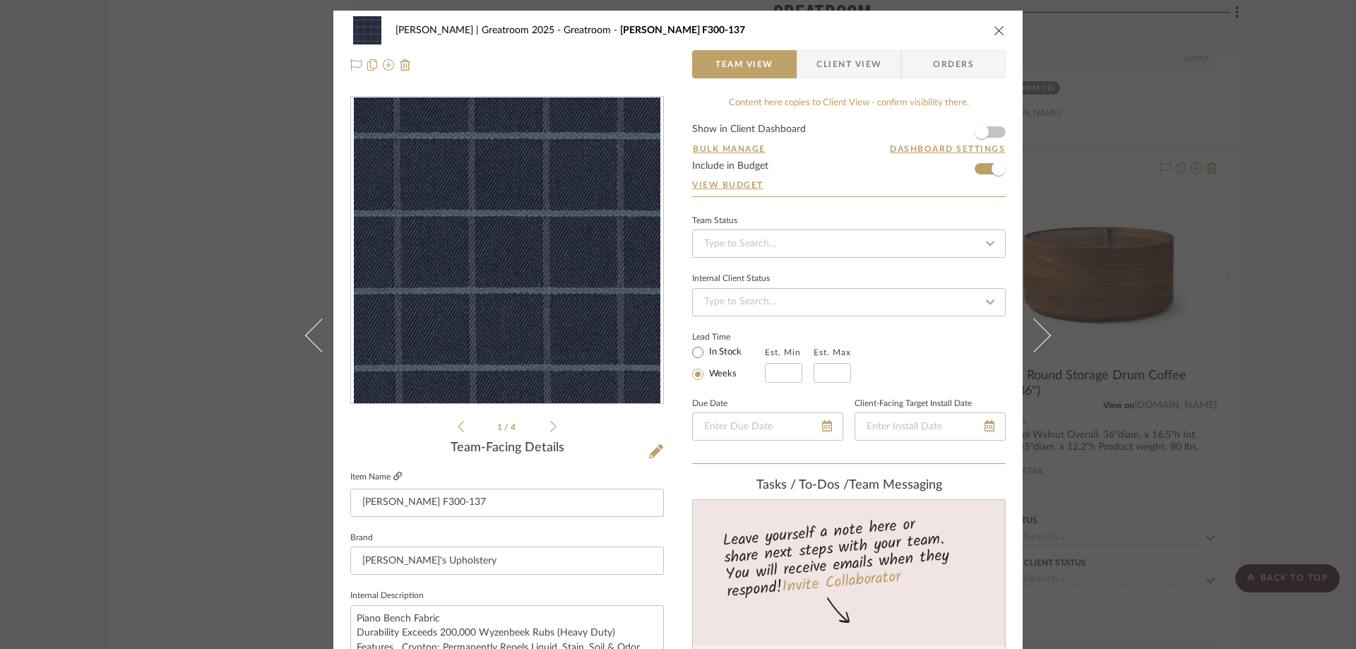
click at [394, 476] on icon at bounding box center [397, 476] width 8 height 8
click at [994, 30] on icon "close" at bounding box center [999, 30] width 11 height 11
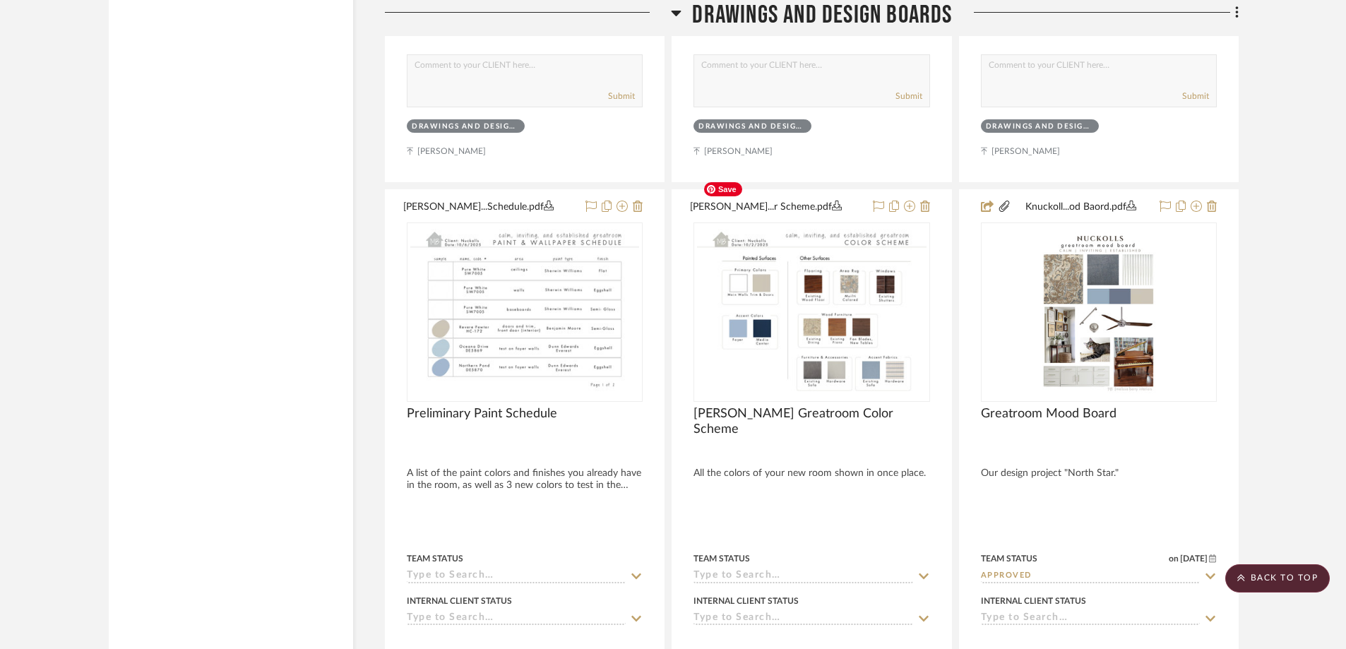
scroll to position [2416, 0]
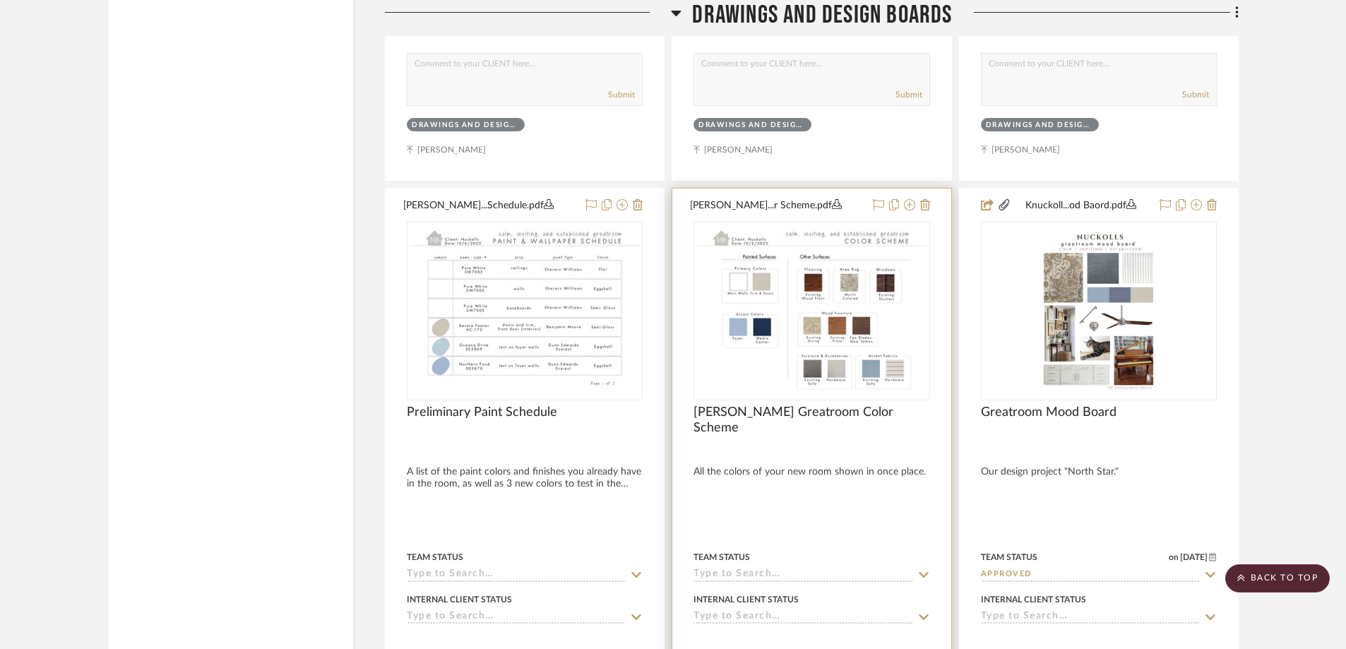
click at [858, 451] on div at bounding box center [811, 498] width 278 height 618
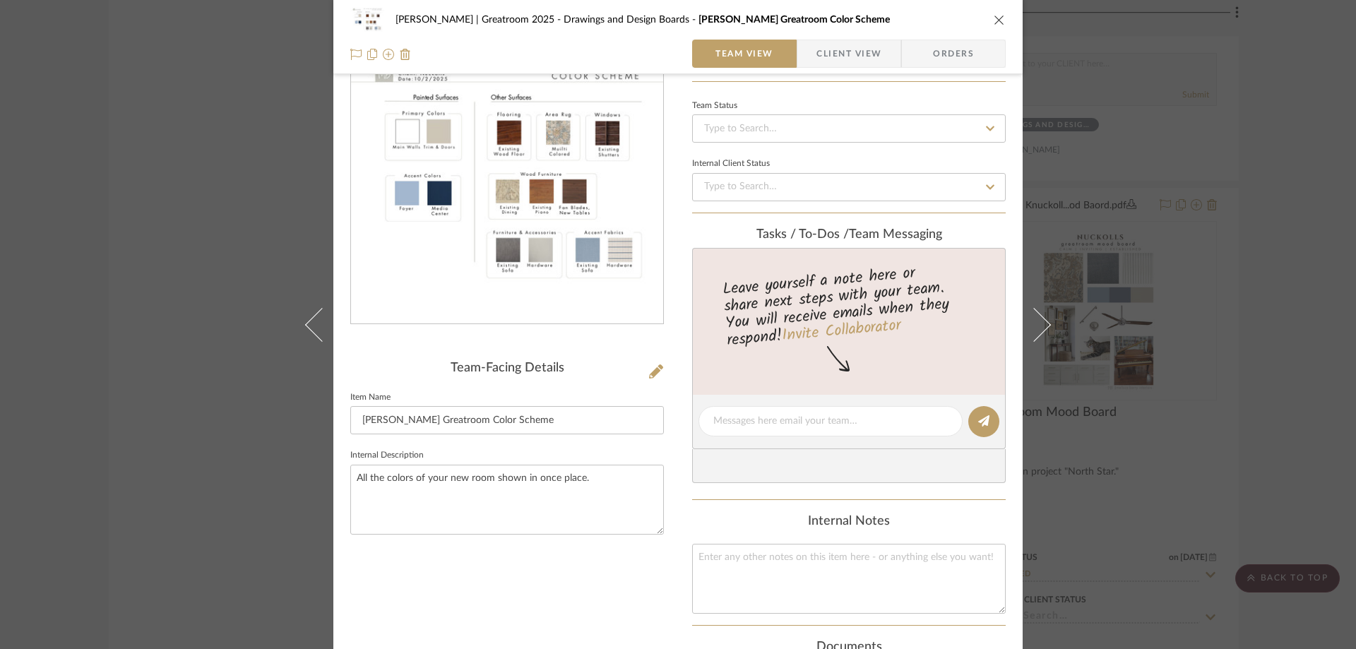
scroll to position [212, 0]
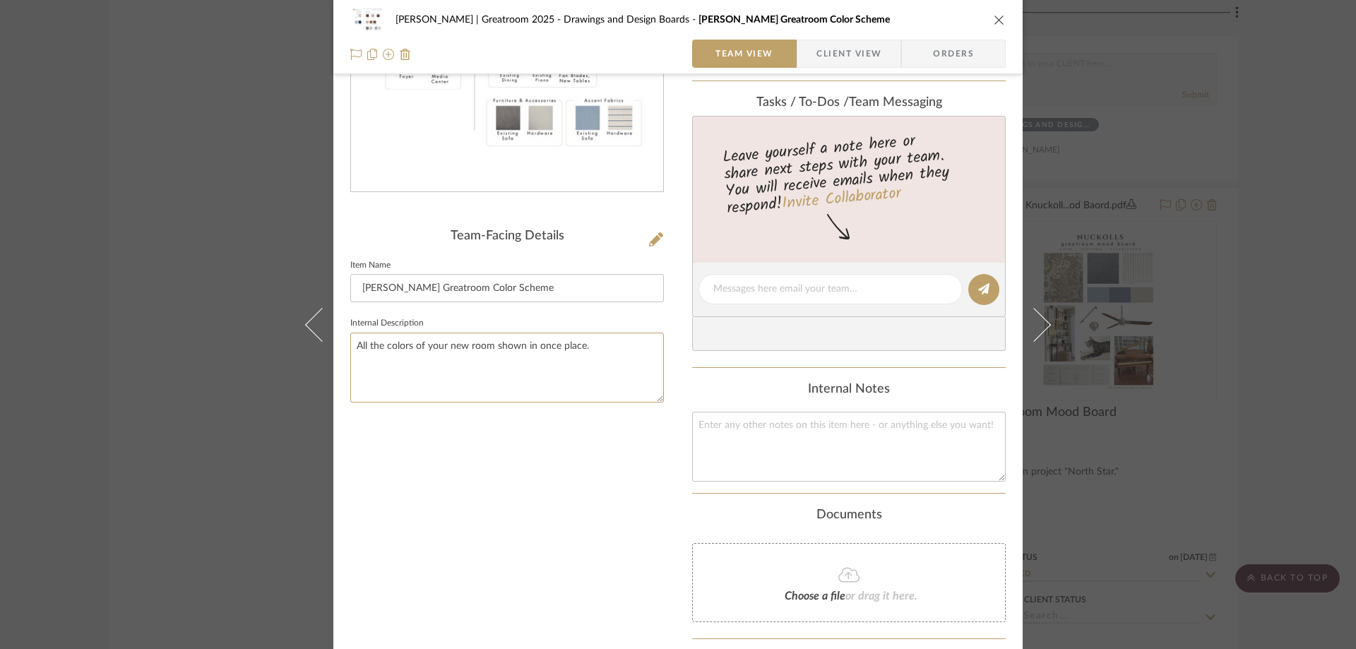
drag, startPoint x: 602, startPoint y: 350, endPoint x: 339, endPoint y: 340, distance: 262.9
click at [339, 340] on div "[PERSON_NAME] | Greatroom 2025 Drawings and Design Boards [PERSON_NAME] Greatro…" at bounding box center [677, 290] width 689 height 982
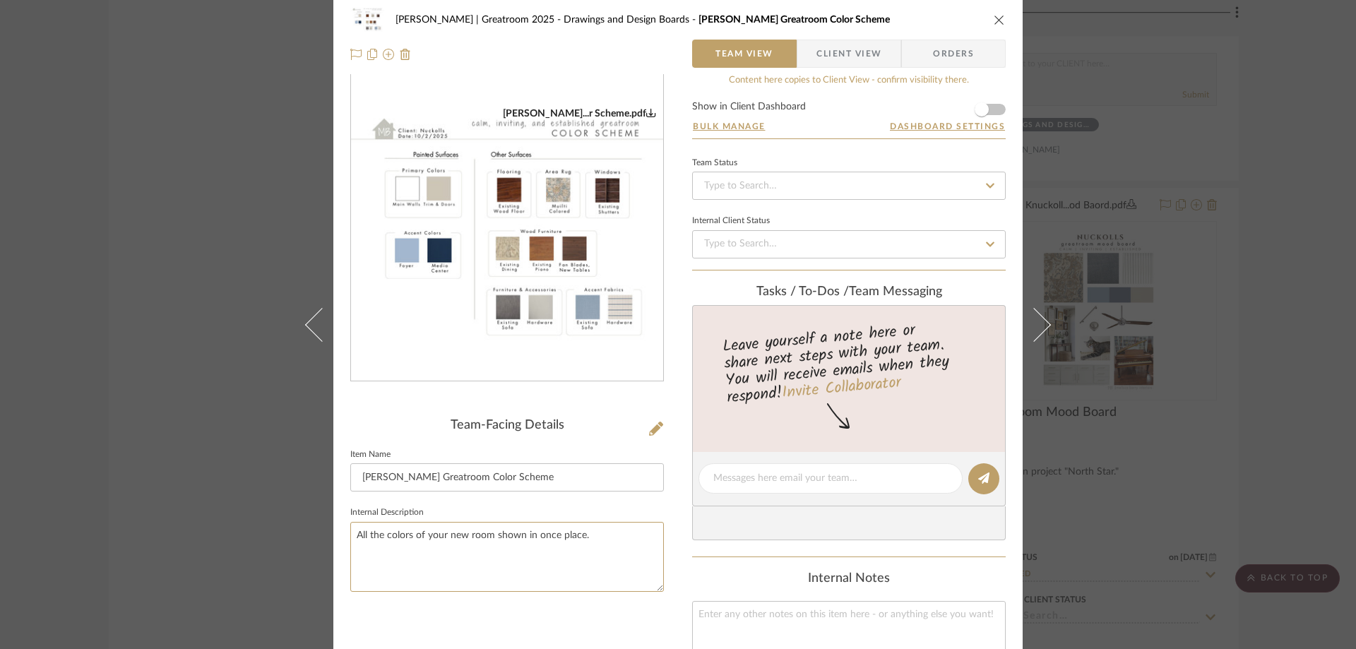
scroll to position [0, 0]
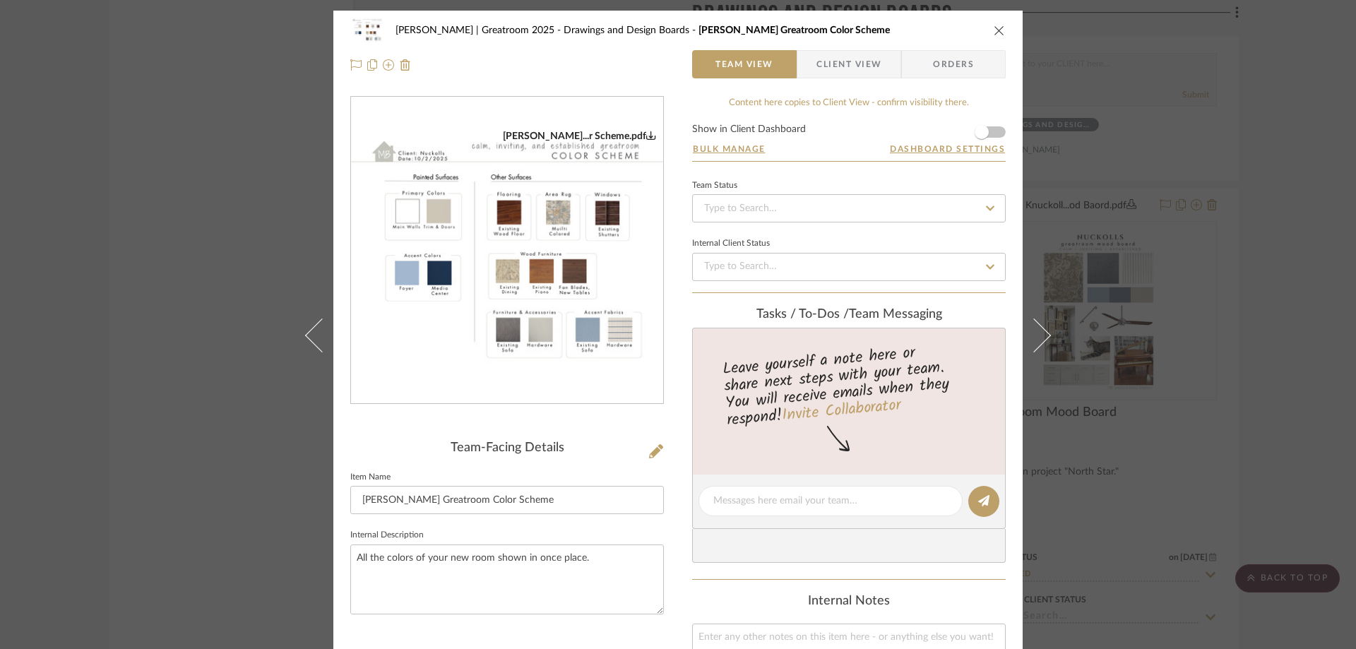
click at [994, 35] on icon "close" at bounding box center [999, 30] width 11 height 11
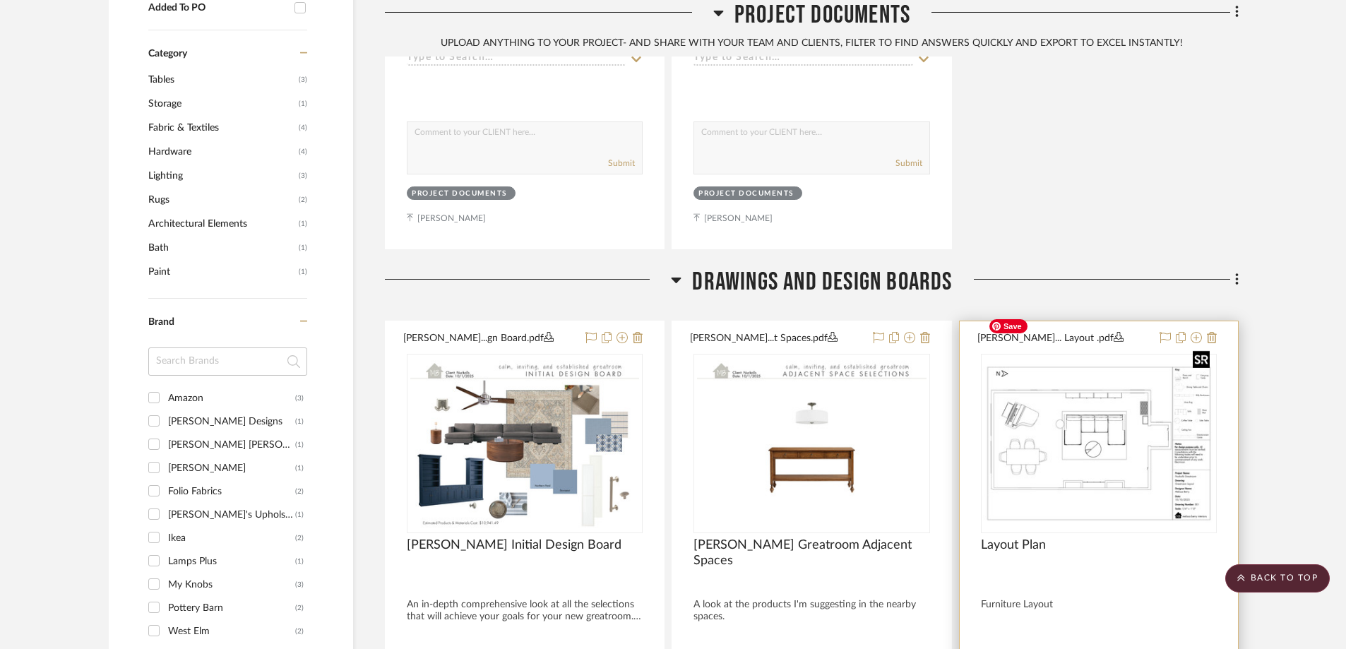
scroll to position [933, 0]
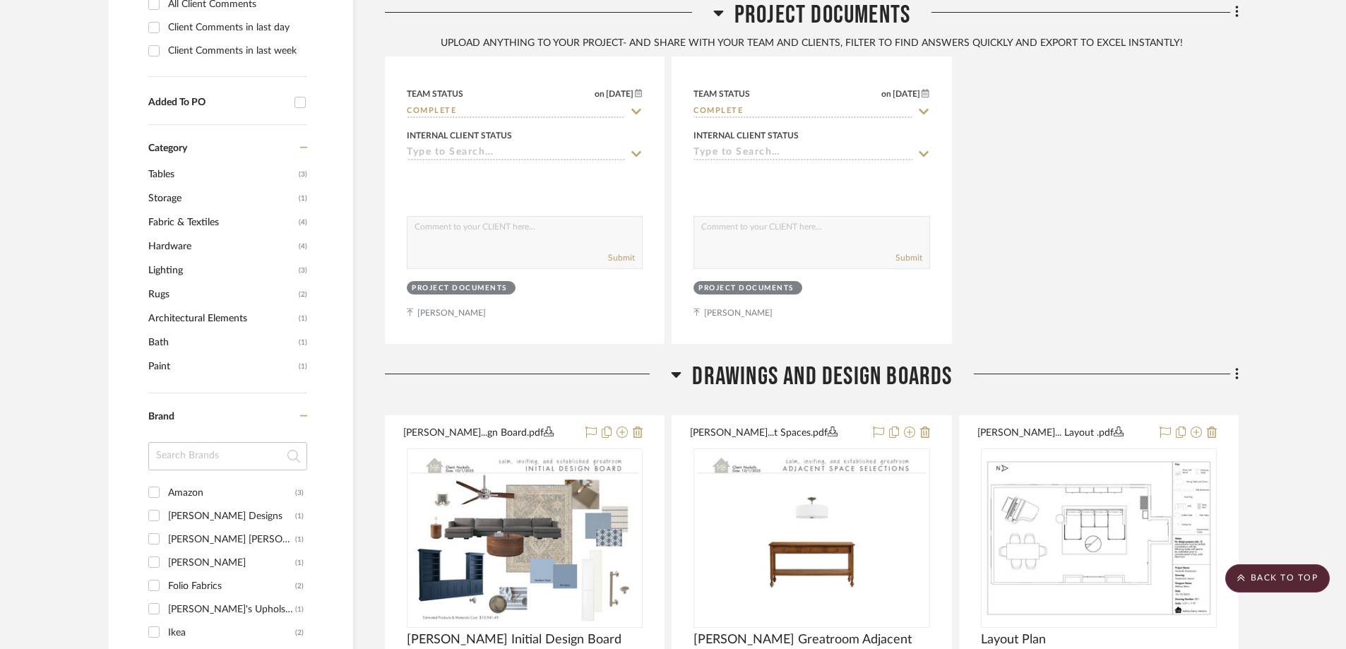
click at [1236, 368] on icon at bounding box center [1236, 374] width 3 height 12
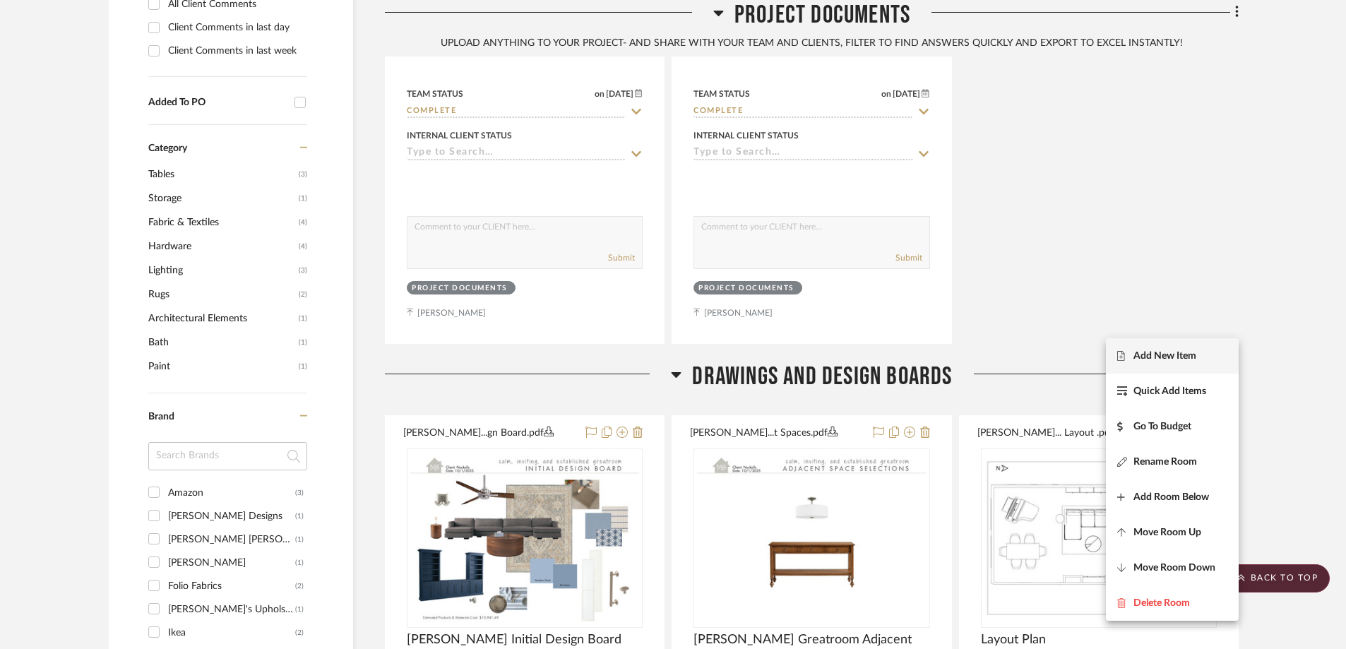
click at [1169, 355] on span "Add New Item" at bounding box center [1164, 356] width 63 height 12
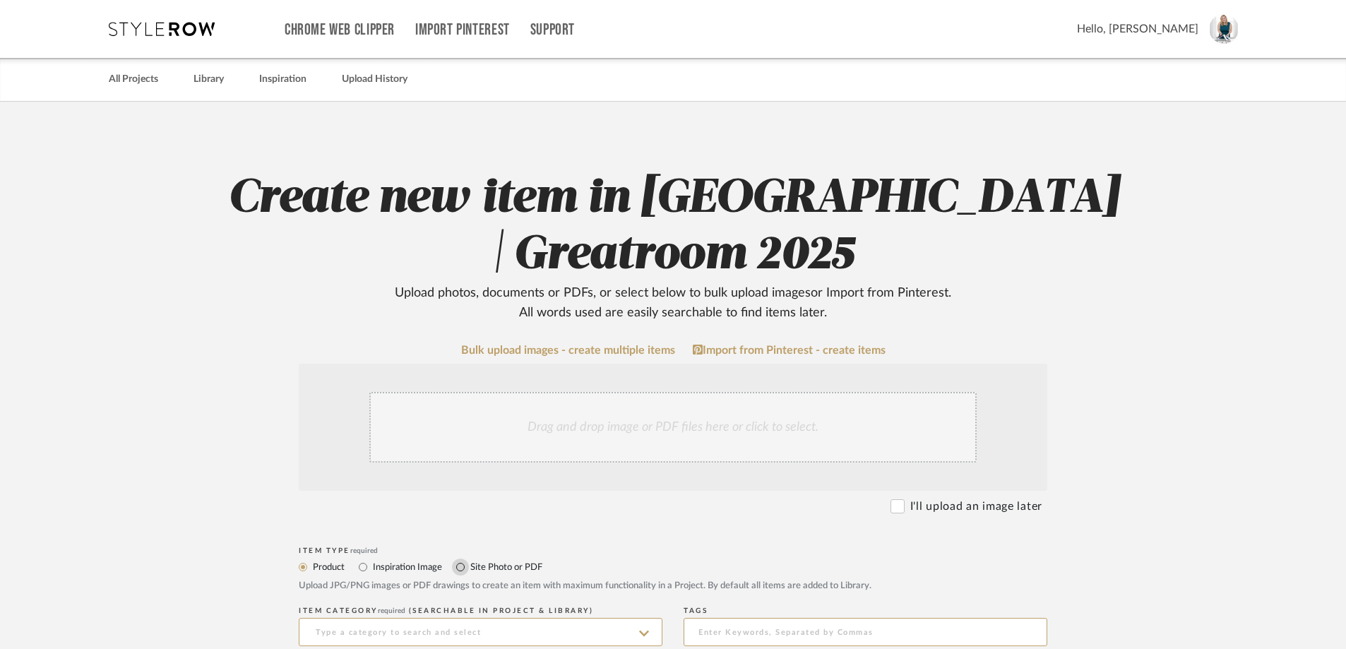
click at [463, 571] on input "Site Photo or PDF" at bounding box center [460, 567] width 17 height 17
radio input "true"
click at [609, 421] on div "Drag and drop image or PDF files here or click to select." at bounding box center [672, 427] width 607 height 71
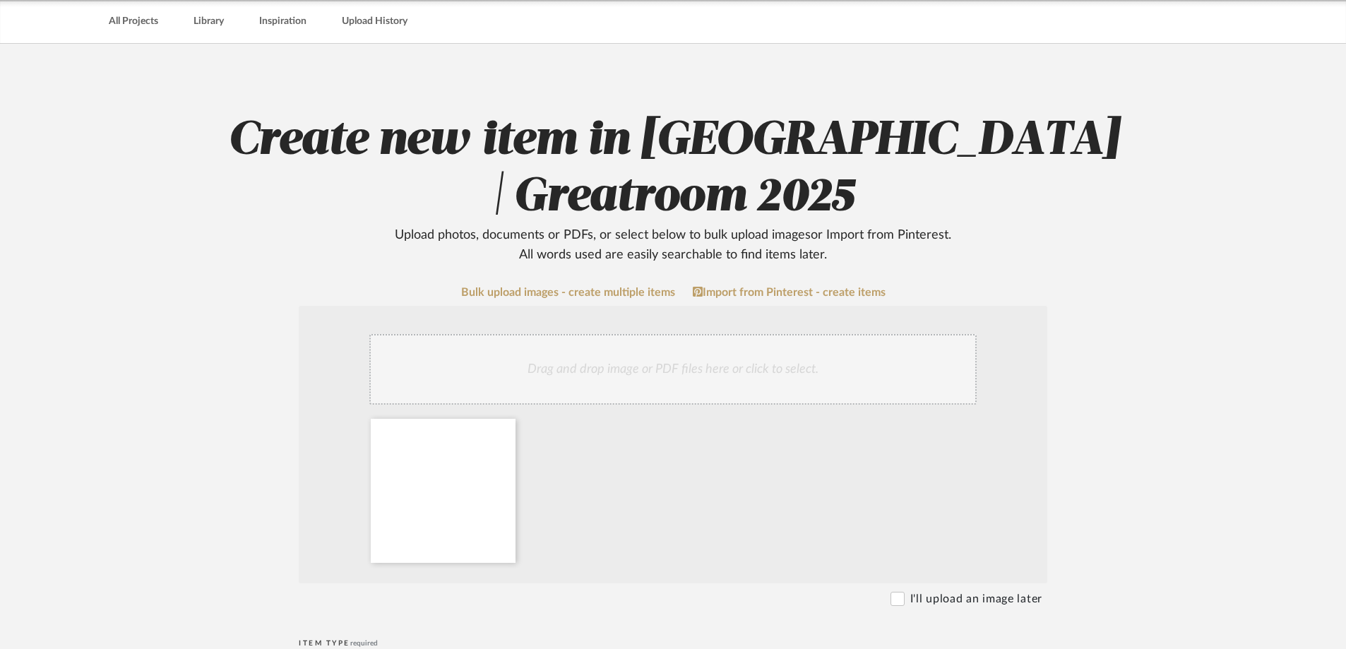
scroll to position [212, 0]
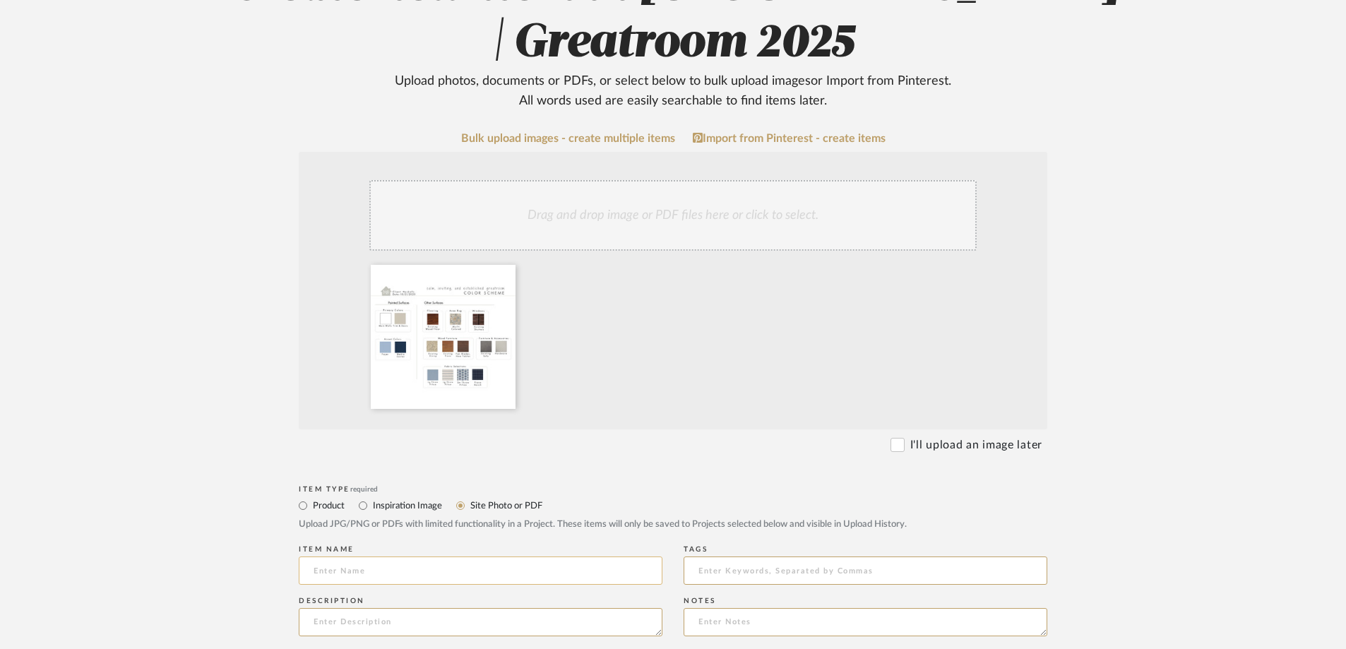
click at [482, 564] on input at bounding box center [481, 570] width 364 height 28
click at [443, 621] on textarea at bounding box center [481, 622] width 364 height 28
paste textarea "All the colors of your new room shown in once place."
type textarea "All the colors of your new room shown in once place."
click at [400, 576] on input at bounding box center [481, 570] width 364 height 28
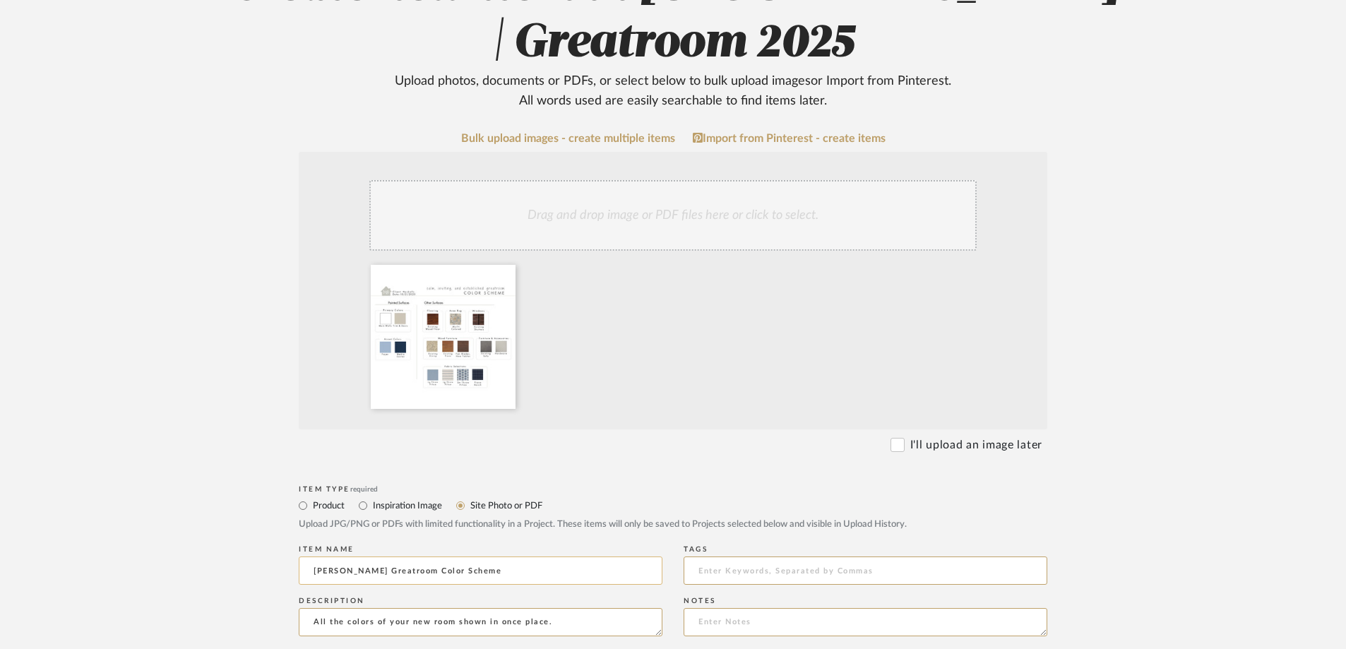
click at [324, 573] on input "[PERSON_NAME] Greatroom Color Scheme" at bounding box center [481, 570] width 364 height 28
type input "[PERSON_NAME] Greatroom Color Scheme"
click at [718, 568] on input at bounding box center [866, 570] width 364 height 28
type input "[PERSON_NAME] Greatroom"
click at [1062, 525] on form "Bulk upload images - create multiple items Import from Pinterest - create items…" at bounding box center [673, 591] width 900 height 919
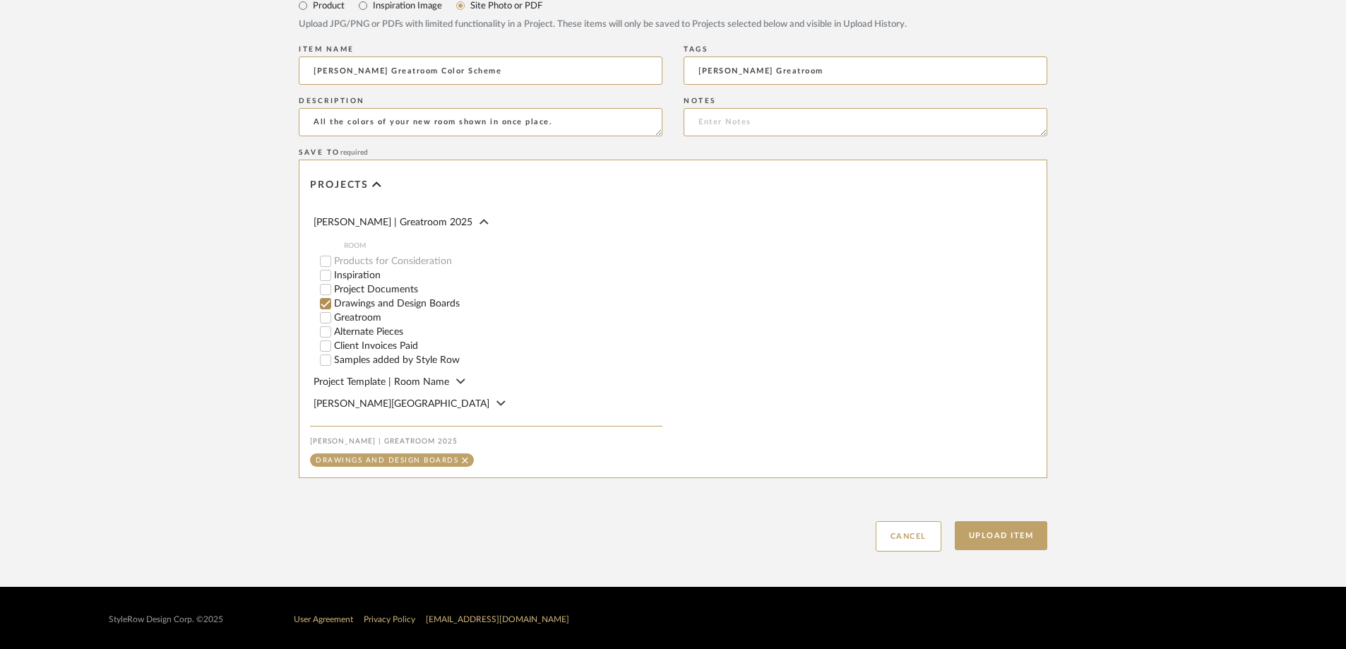
scroll to position [715, 0]
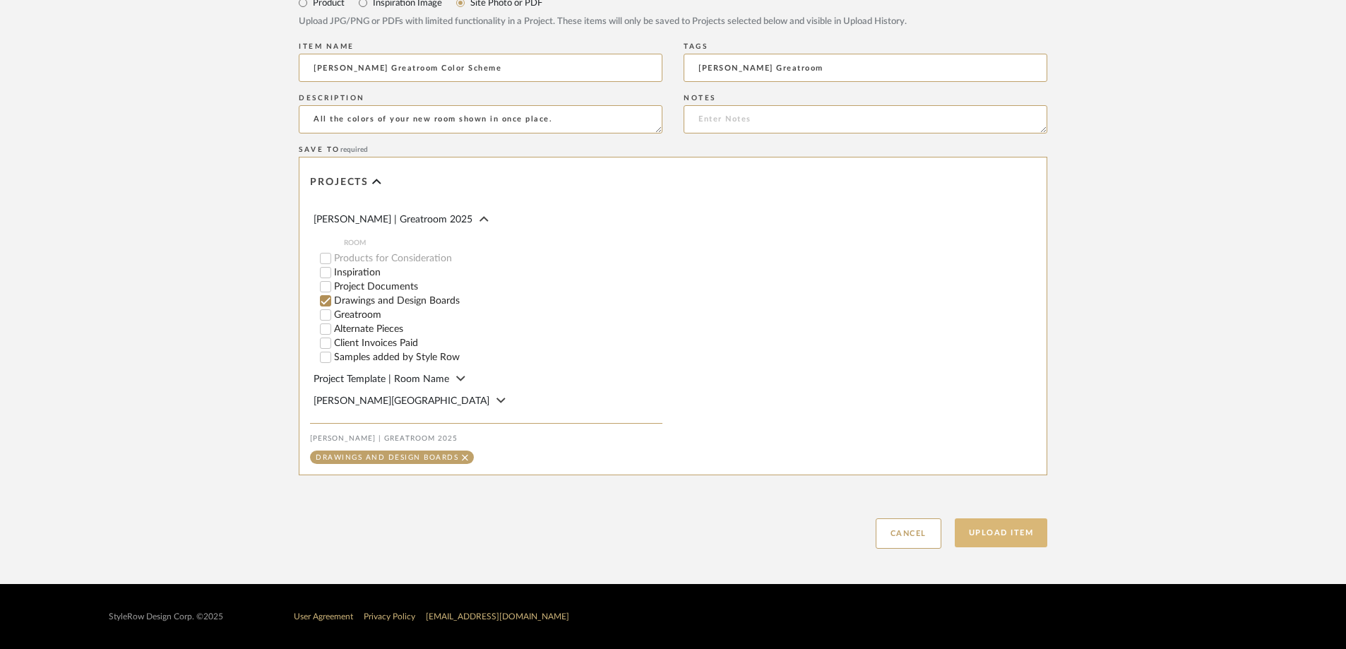
click at [971, 536] on button "Upload Item" at bounding box center [1001, 532] width 93 height 29
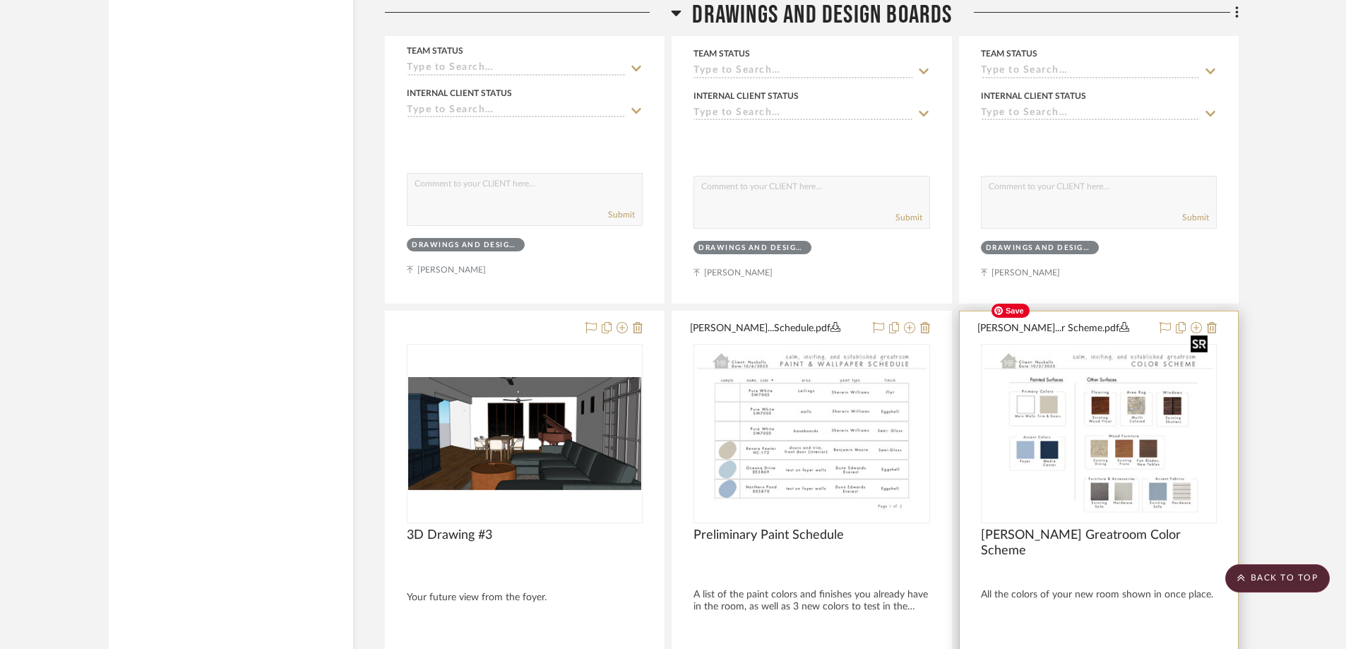
scroll to position [2305, 0]
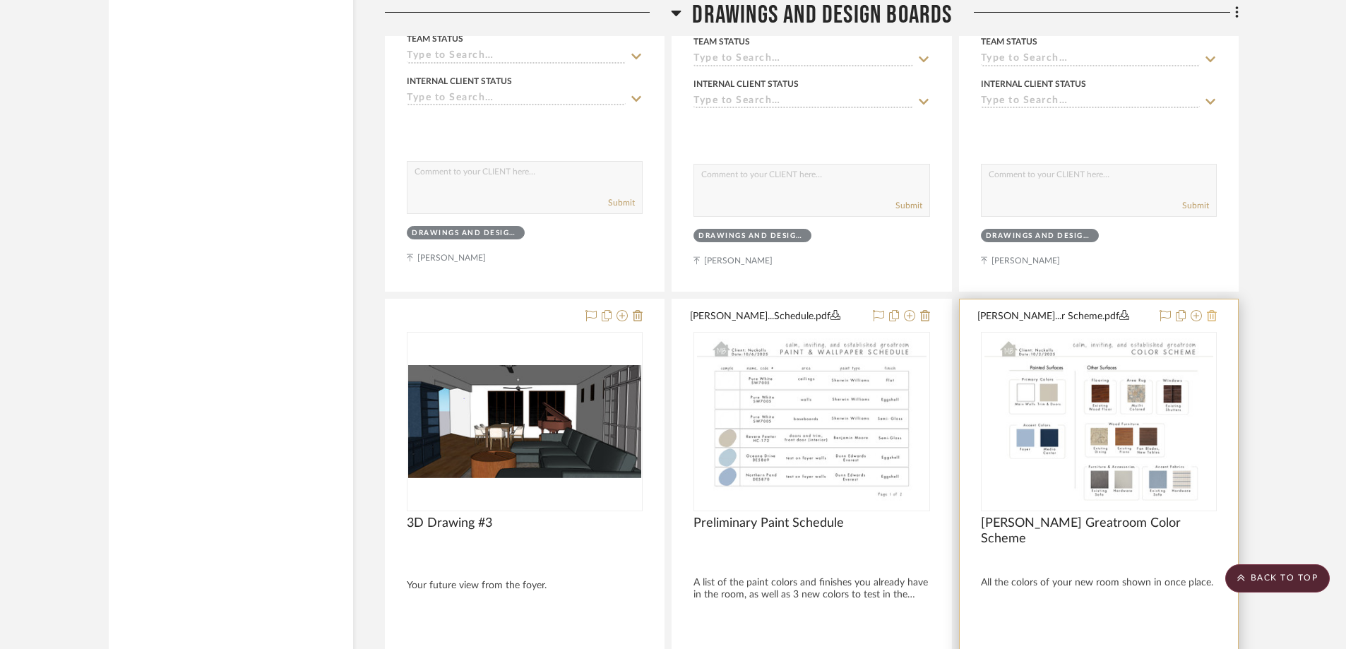
click at [1212, 310] on icon at bounding box center [1212, 315] width 10 height 11
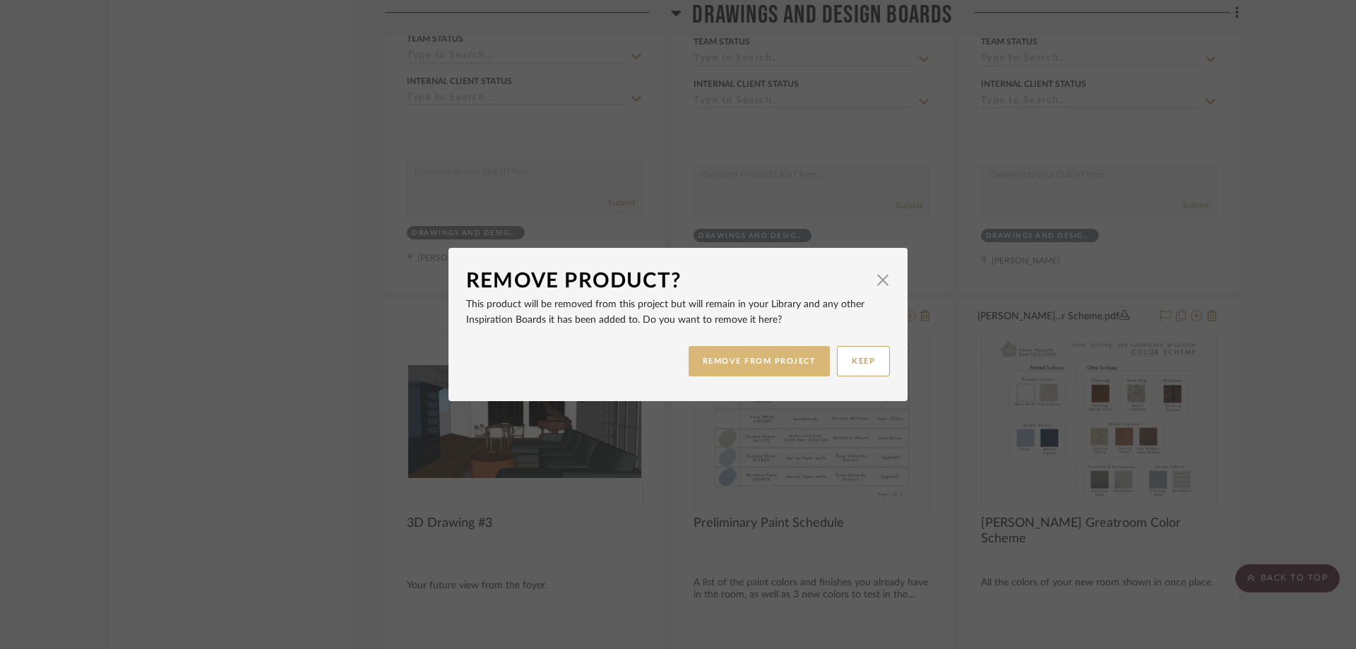
click at [797, 362] on button "REMOVE FROM PROJECT" at bounding box center [760, 361] width 142 height 30
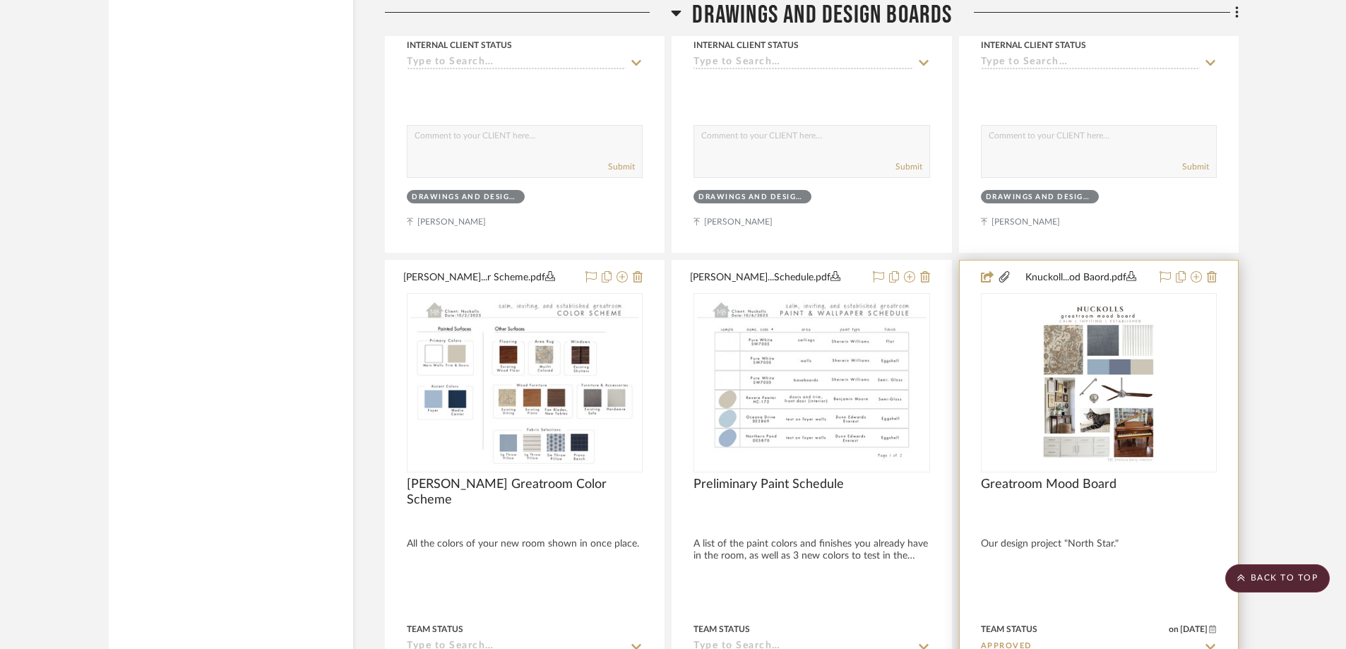
scroll to position [2325, 0]
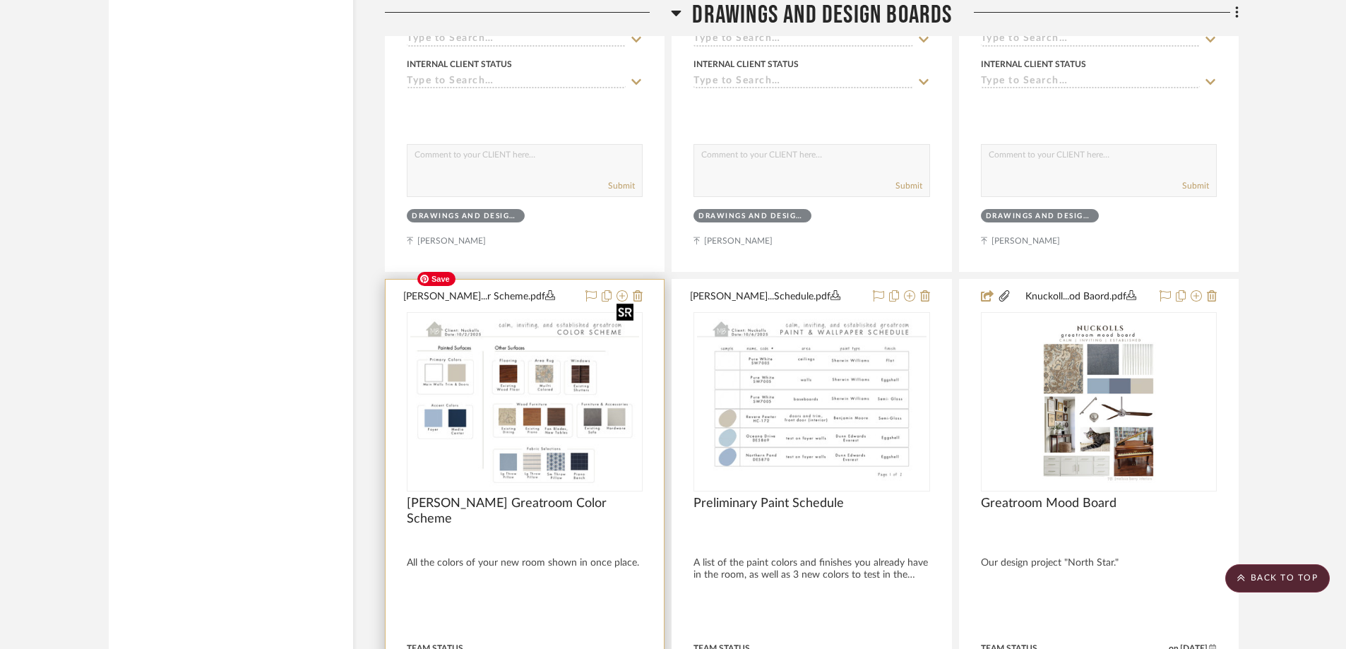
click at [629, 407] on img "0" at bounding box center [524, 402] width 229 height 177
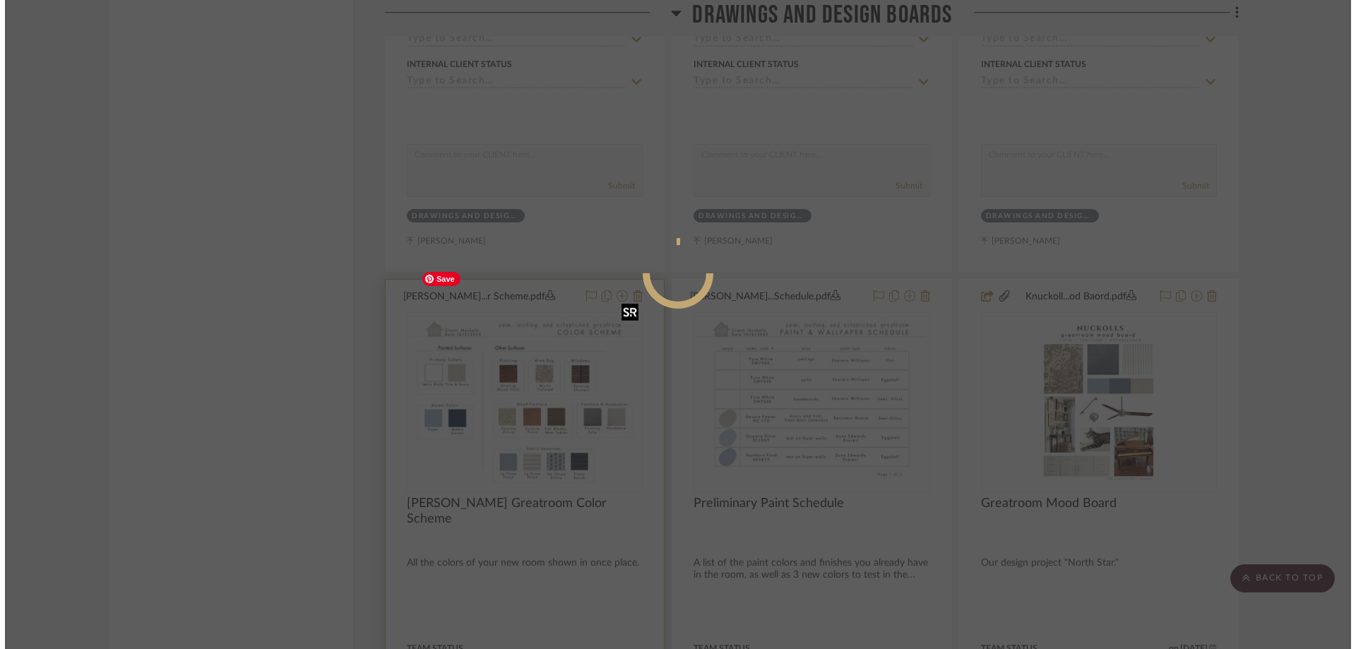
scroll to position [0, 0]
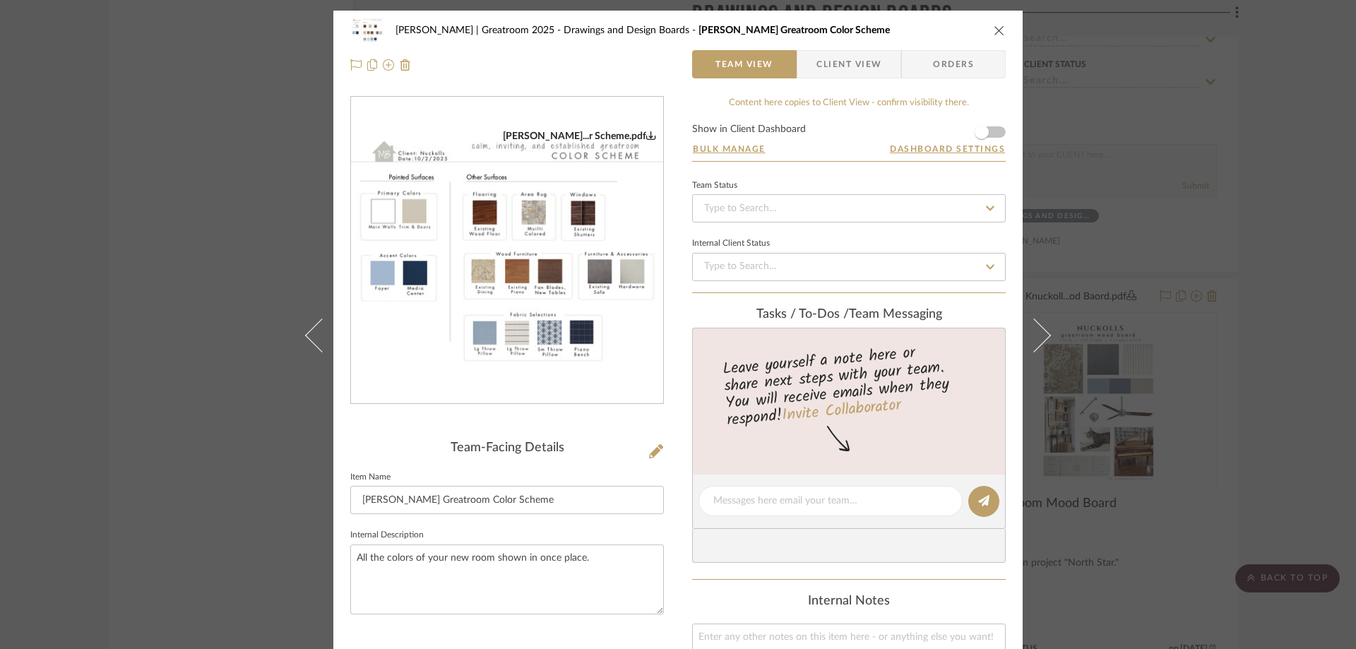
click at [546, 254] on div "[PERSON_NAME]...r Scheme.pdf" at bounding box center [507, 251] width 312 height 308
click at [994, 28] on icon "close" at bounding box center [999, 30] width 11 height 11
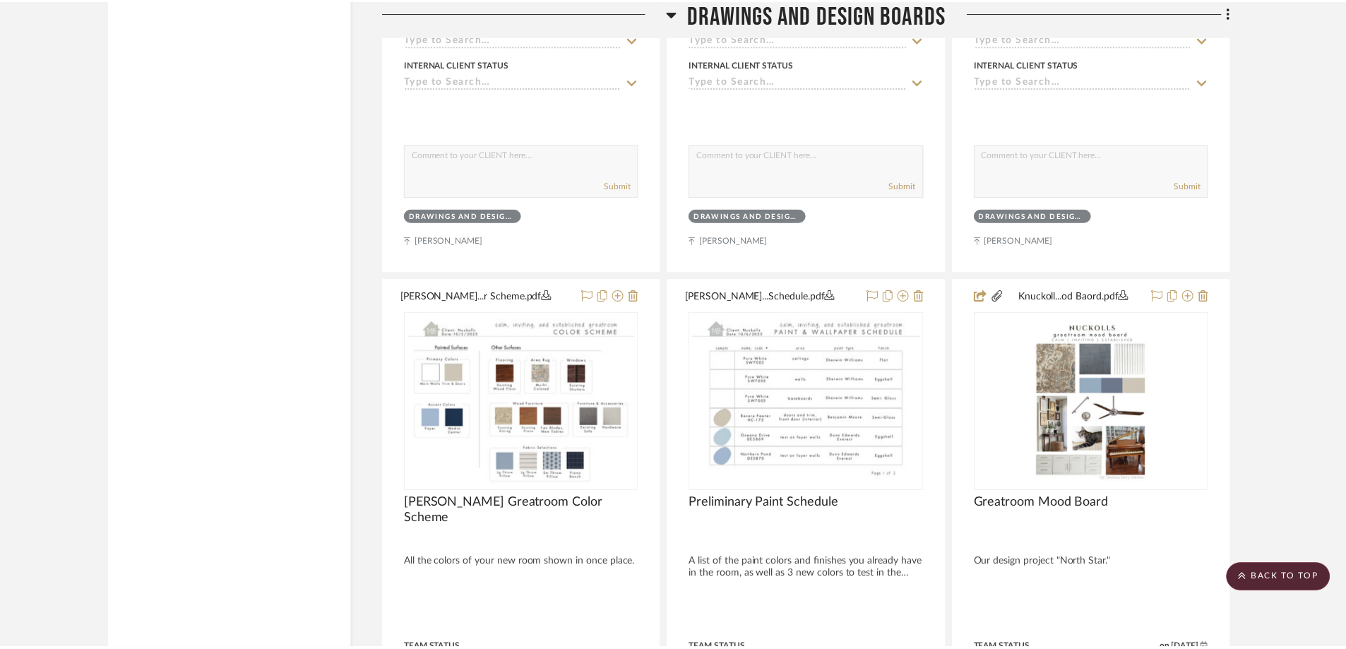
scroll to position [2325, 0]
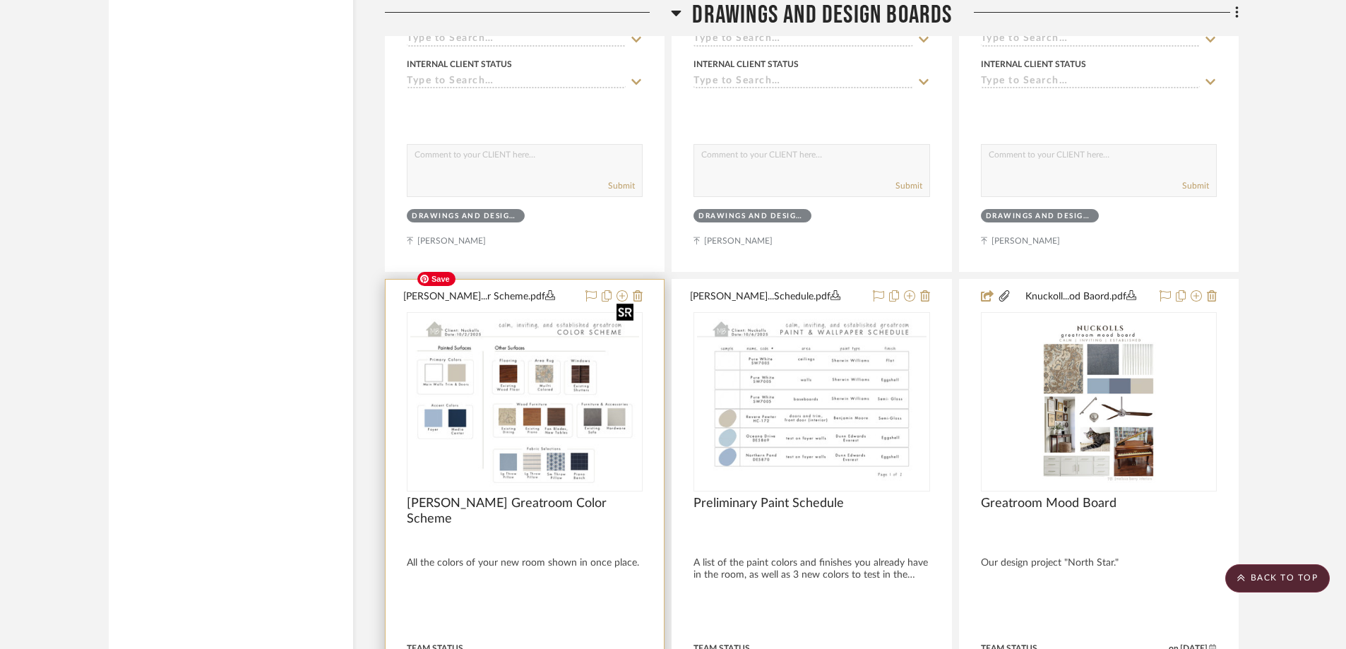
click at [505, 357] on img "0" at bounding box center [524, 402] width 229 height 177
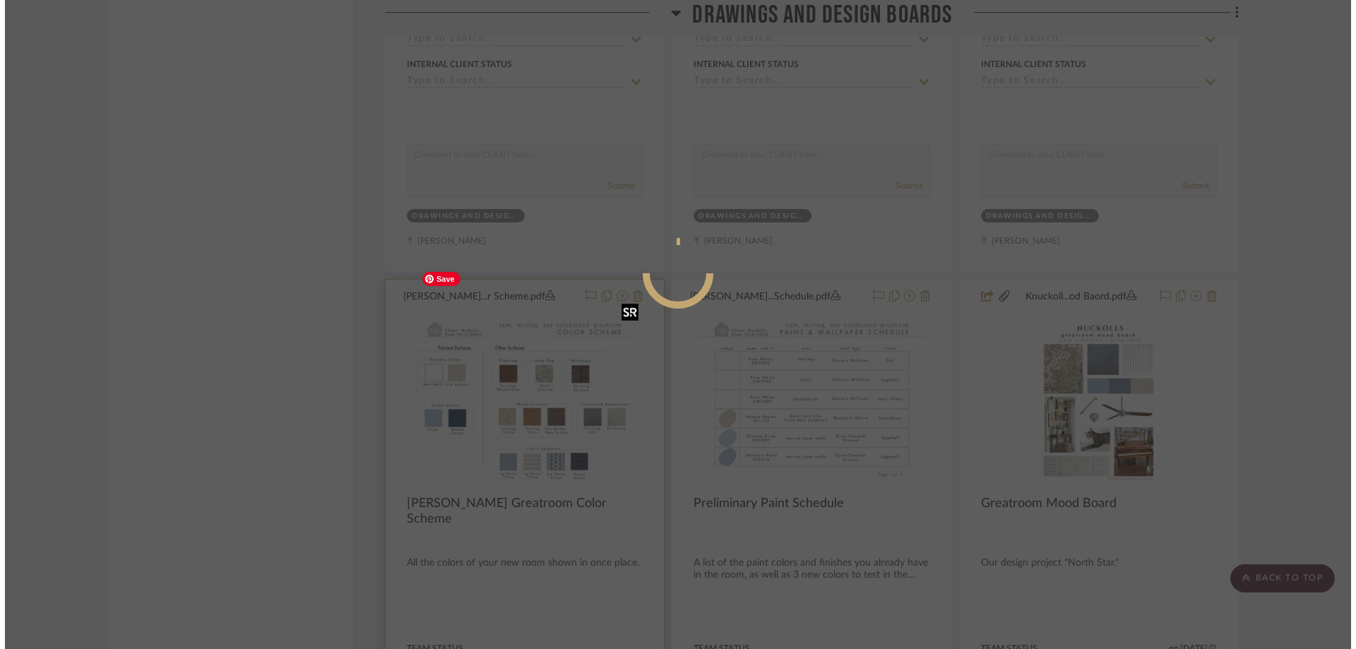
scroll to position [0, 0]
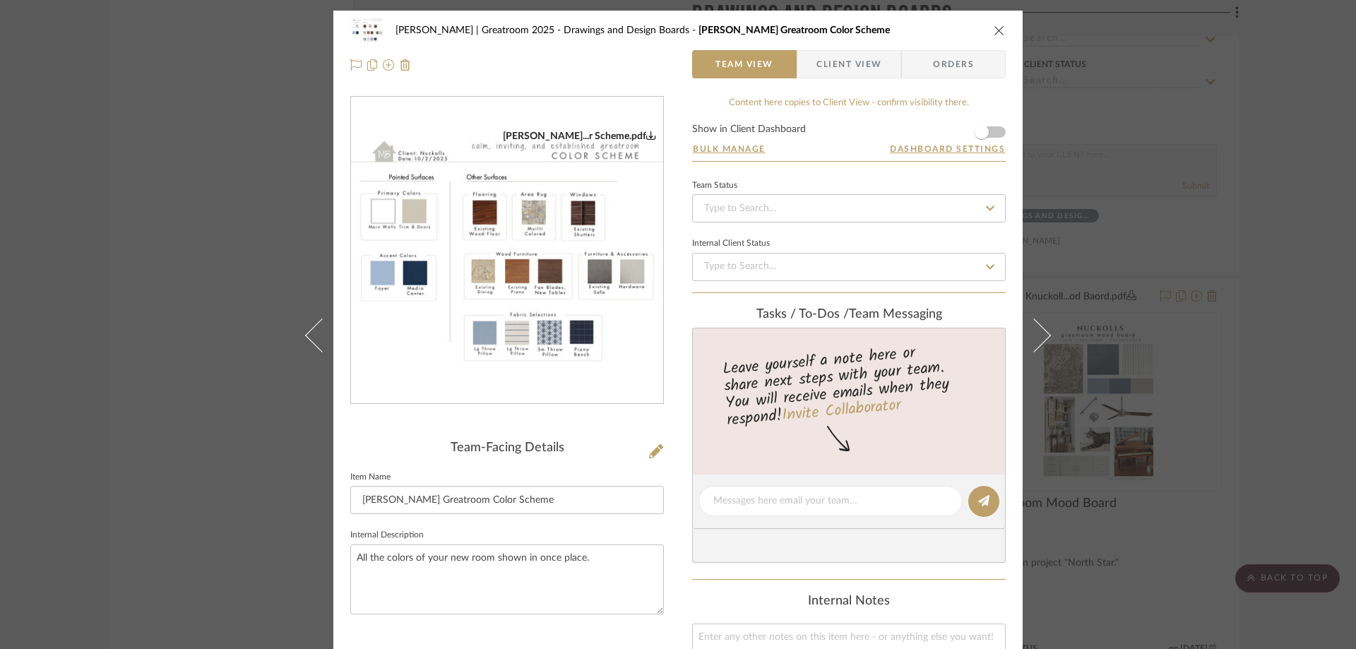
click at [475, 254] on div "[PERSON_NAME]...r Scheme.pdf" at bounding box center [507, 251] width 312 height 308
click at [604, 364] on img "0" at bounding box center [507, 251] width 312 height 242
